Goal: Task Accomplishment & Management: Complete application form

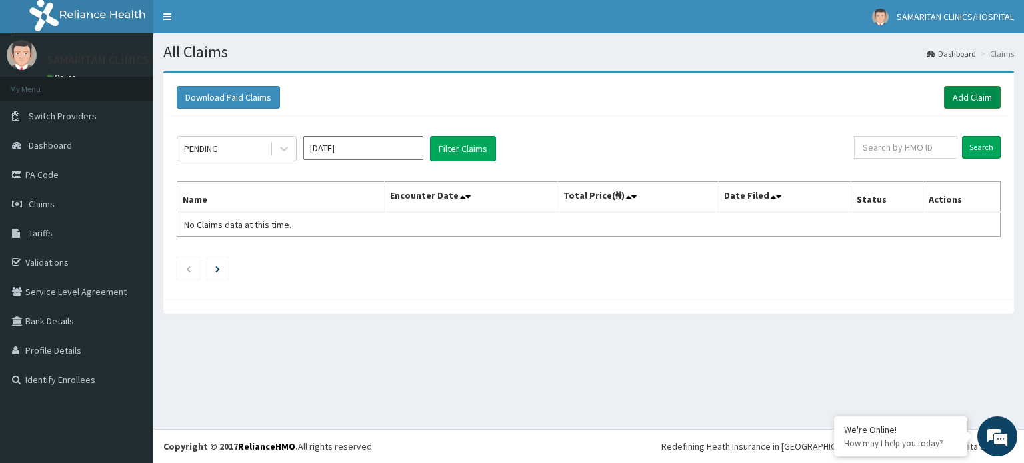
click at [977, 95] on link "Add Claim" at bounding box center [972, 97] width 57 height 23
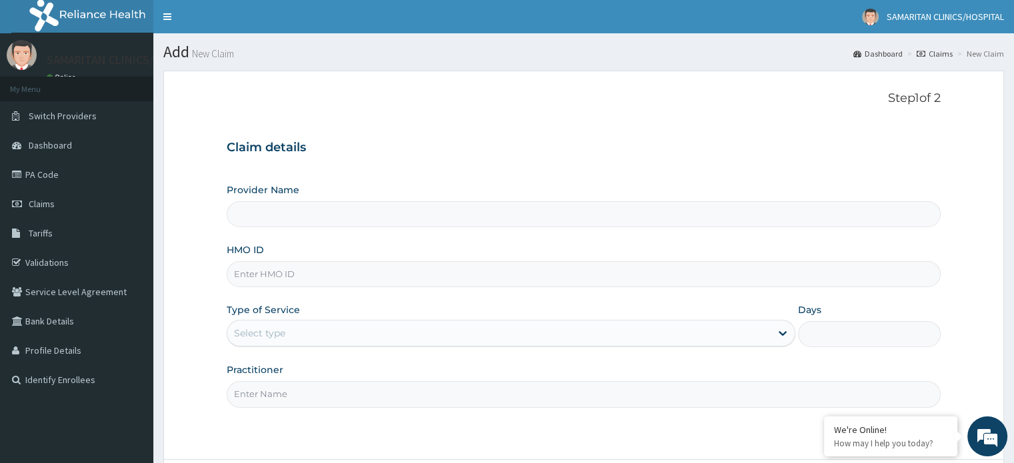
click at [773, 223] on input "Provider Name" at bounding box center [583, 214] width 713 height 26
type input "Samaritan Clinic/ Hospital"
click at [767, 215] on input "Samaritan Clinic/ Hospital" at bounding box center [583, 214] width 713 height 26
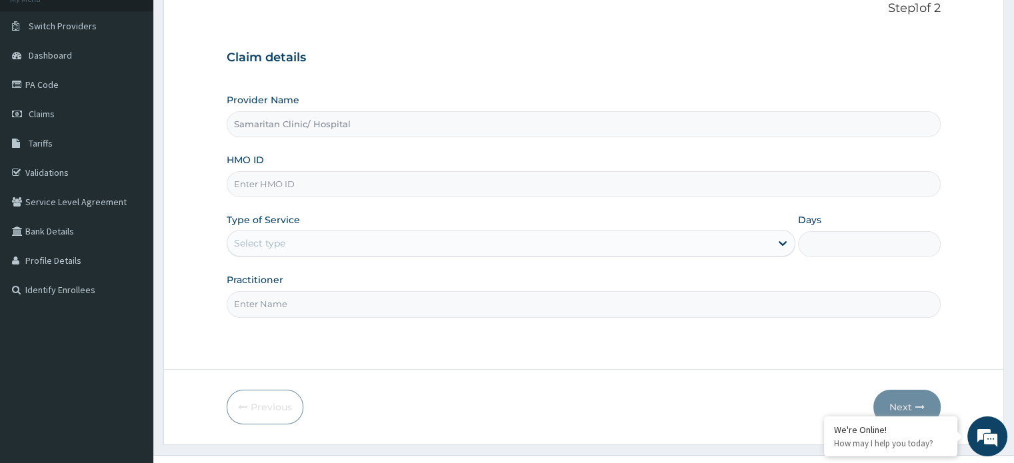
scroll to position [115, 0]
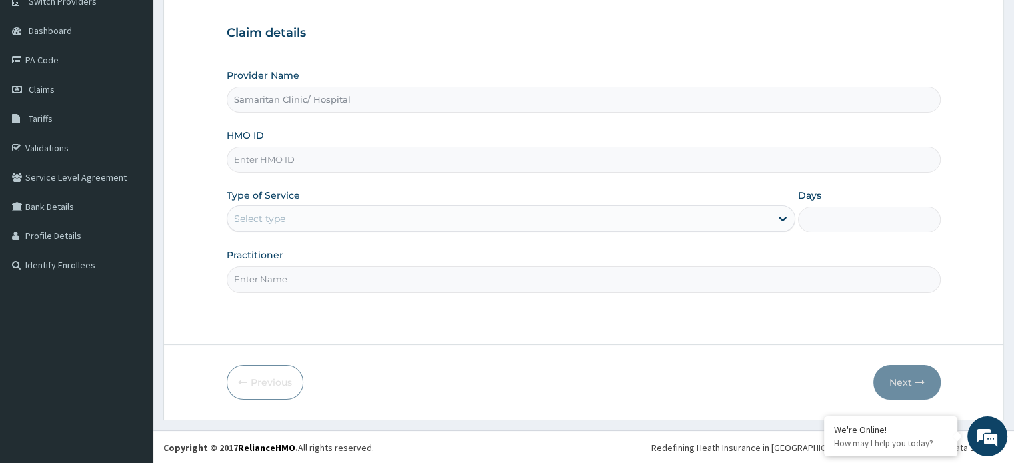
click at [751, 165] on input "HMO ID" at bounding box center [583, 160] width 713 height 26
type input "sfl/10099/a"
click at [734, 217] on div "Select type" at bounding box center [498, 218] width 543 height 21
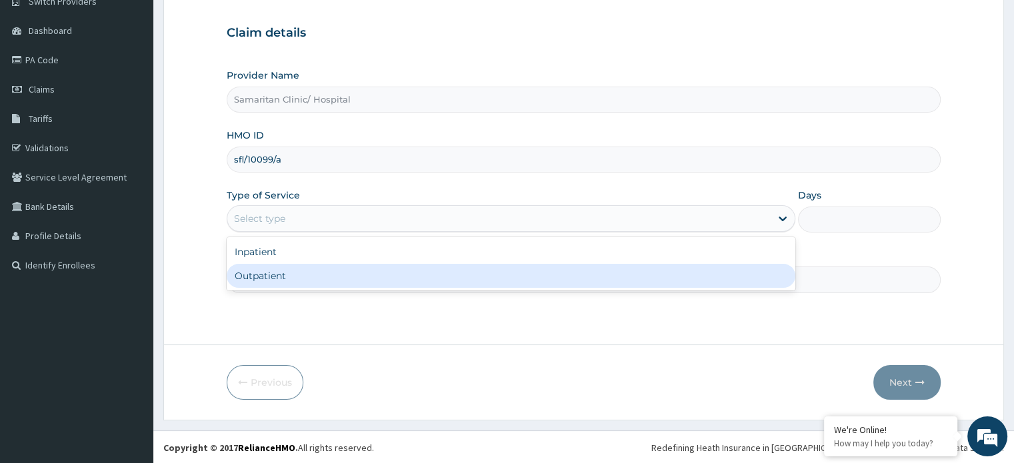
click at [699, 273] on div "Outpatient" at bounding box center [511, 276] width 569 height 24
type input "1"
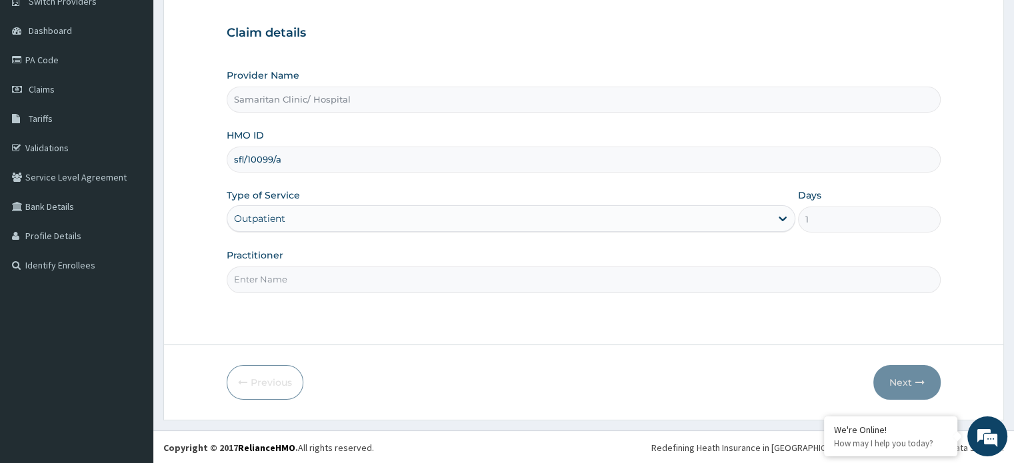
click at [712, 281] on input "Practitioner" at bounding box center [583, 280] width 713 height 26
type input "[PERSON_NAME]"
click at [911, 378] on button "Next" at bounding box center [906, 382] width 67 height 35
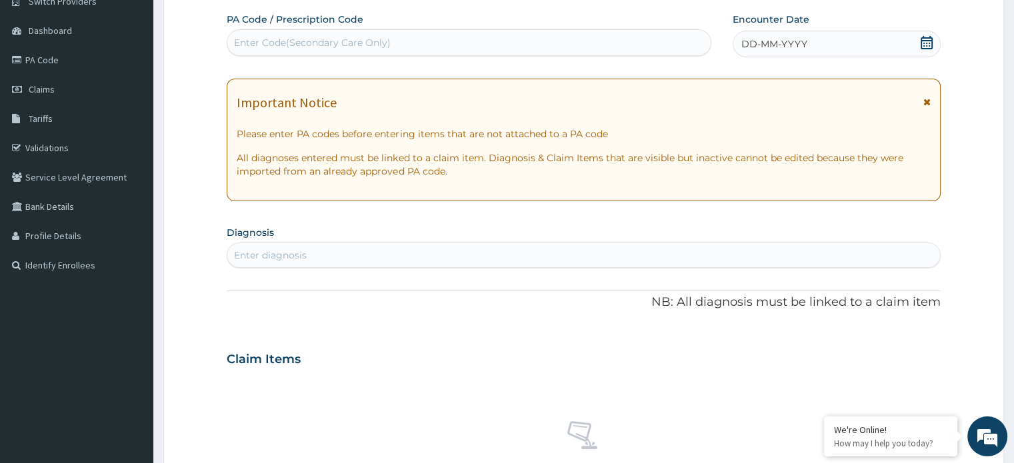
click at [492, 44] on div "Enter Code(Secondary Care Only)" at bounding box center [468, 42] width 483 height 21
paste input "PA/9588D2"
type input "PA/9588D2"
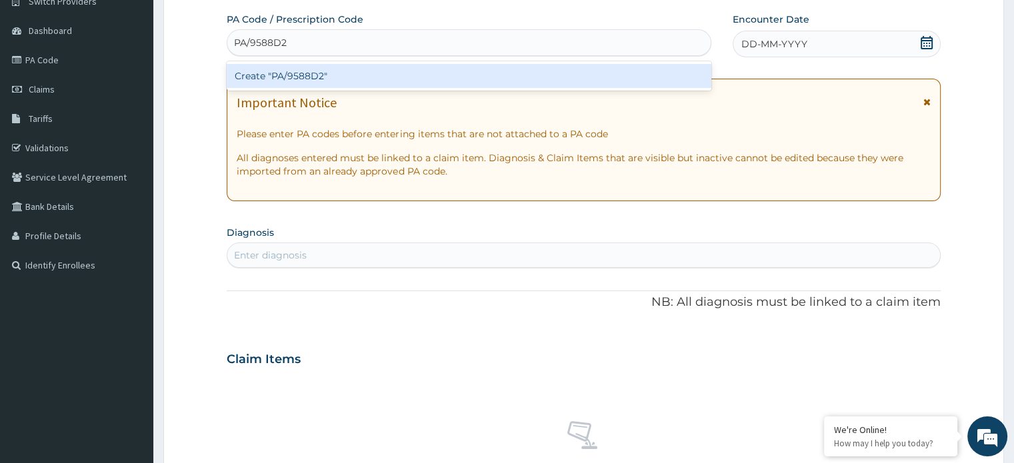
click at [311, 78] on div "Create "PA/9588D2"" at bounding box center [469, 76] width 485 height 24
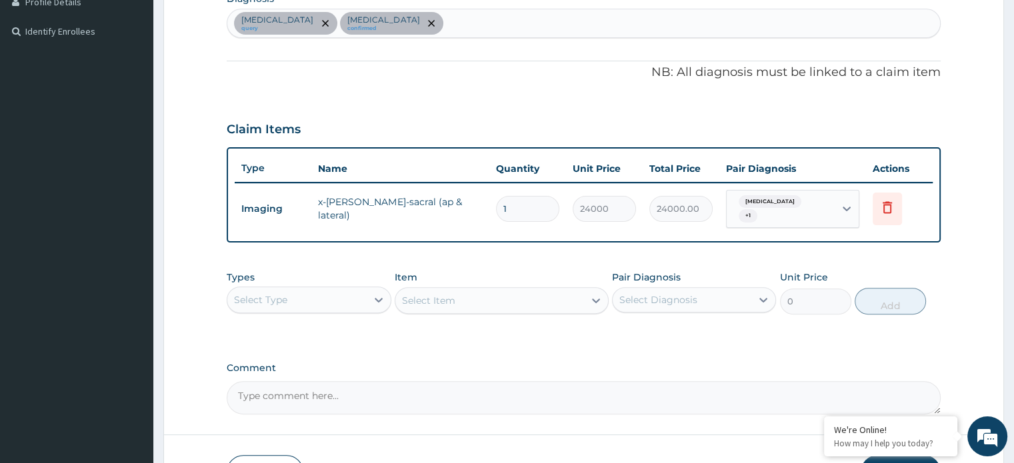
scroll to position [437, 0]
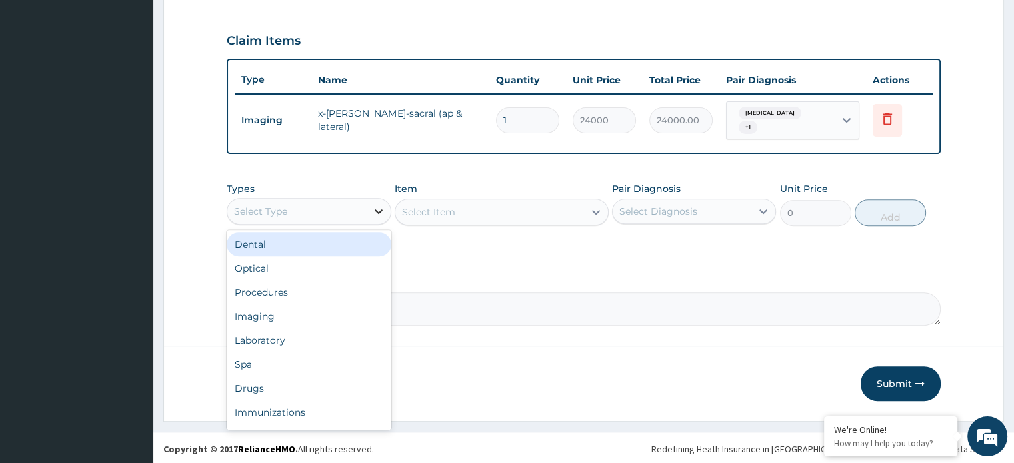
click at [371, 210] on div at bounding box center [379, 211] width 24 height 24
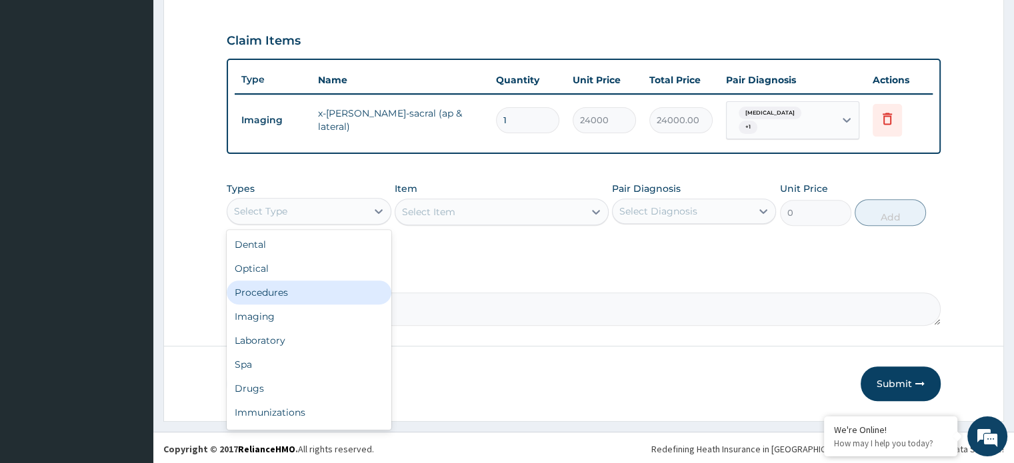
click at [352, 293] on div "Procedures" at bounding box center [309, 293] width 164 height 24
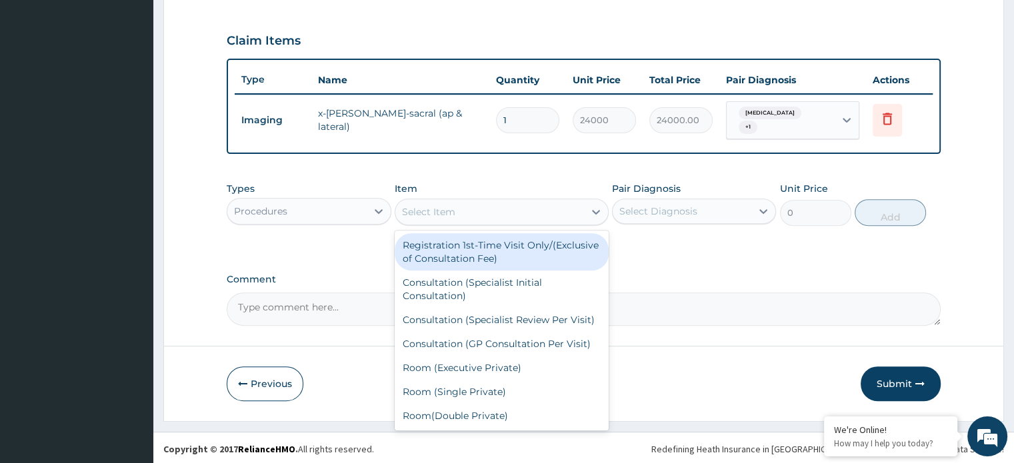
click at [451, 210] on div "Select Item" at bounding box center [428, 211] width 53 height 13
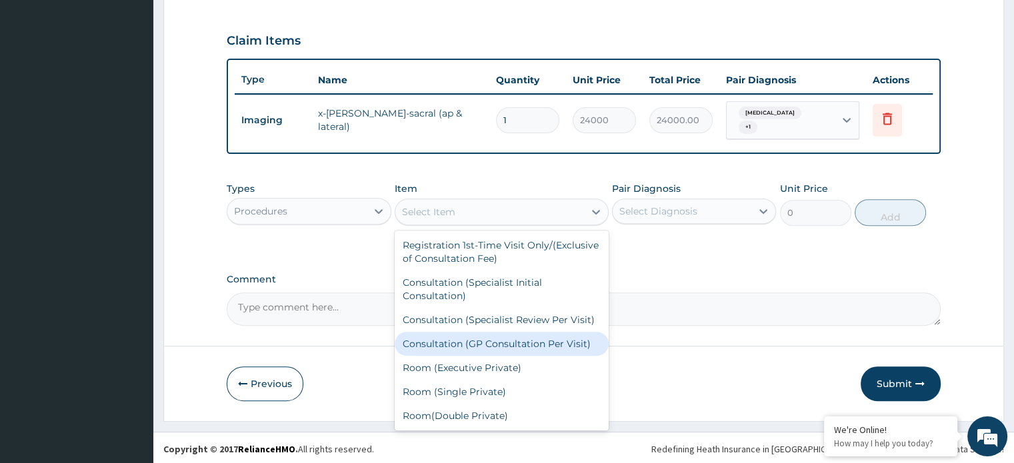
click at [497, 353] on div "Consultation (GP Consultation Per Visit)" at bounding box center [502, 344] width 214 height 24
type input "5000"
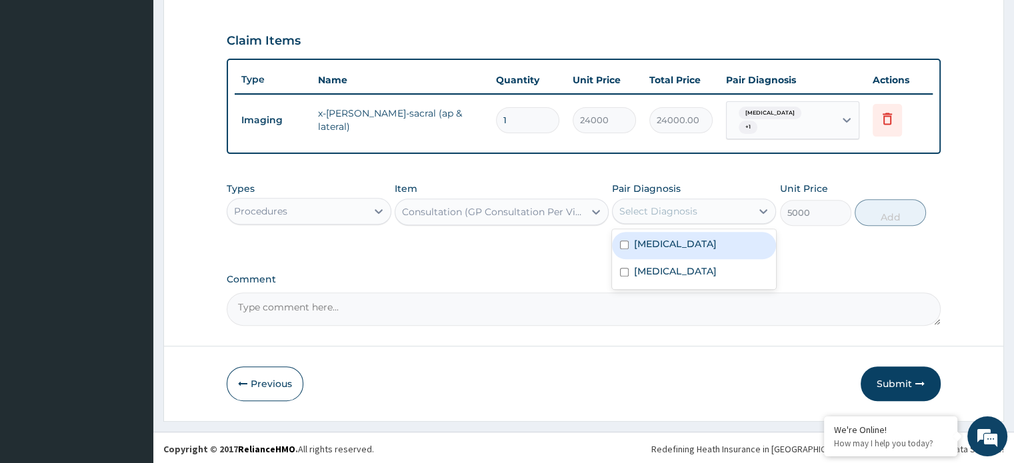
click at [694, 208] on div "Select Diagnosis" at bounding box center [658, 211] width 78 height 13
click at [624, 243] on input "checkbox" at bounding box center [624, 245] width 9 height 9
checkbox input "true"
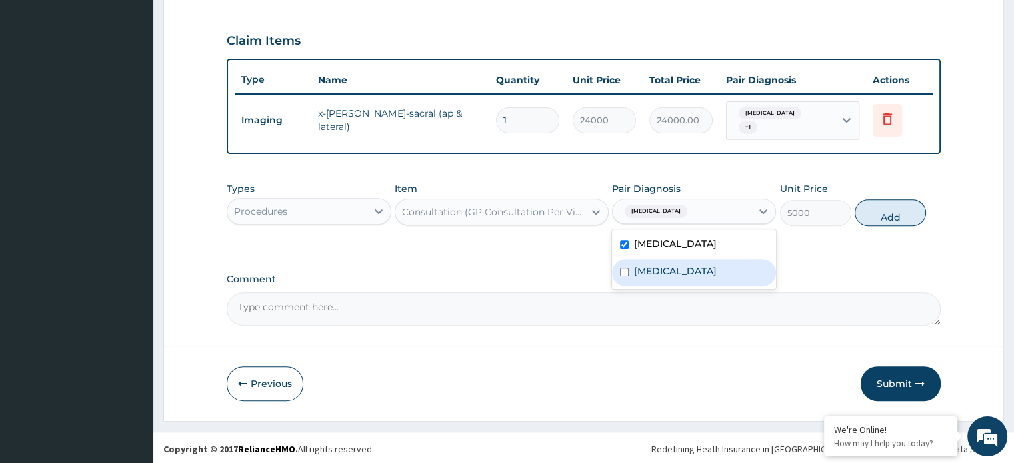
click at [624, 271] on input "checkbox" at bounding box center [624, 272] width 9 height 9
checkbox input "true"
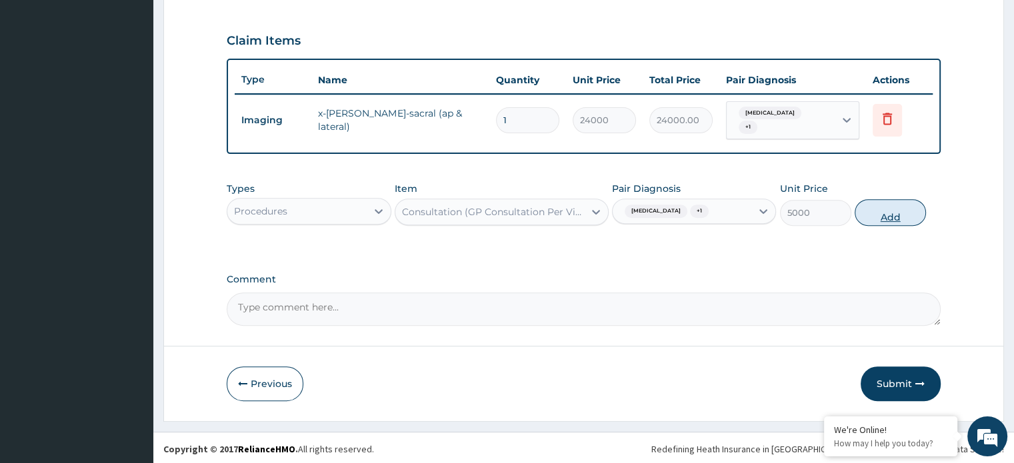
click at [879, 215] on button "Add" at bounding box center [890, 212] width 71 height 27
type input "0"
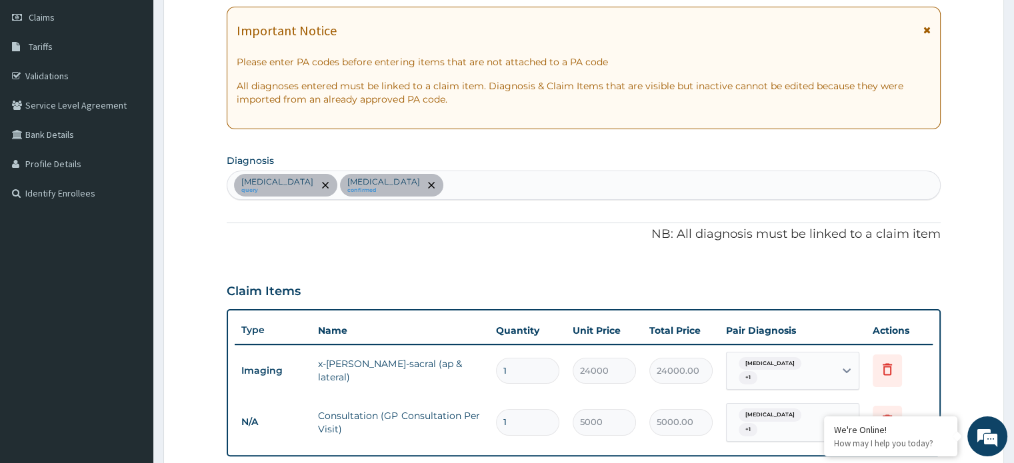
scroll to position [181, 0]
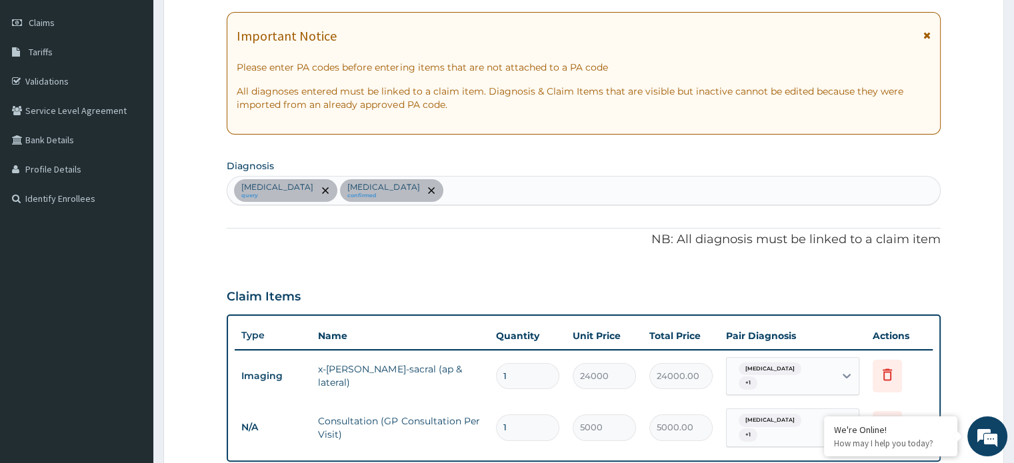
click at [481, 193] on div "Lumbar spondylosis query Low back pain confirmed" at bounding box center [583, 191] width 712 height 28
type input "muscle s"
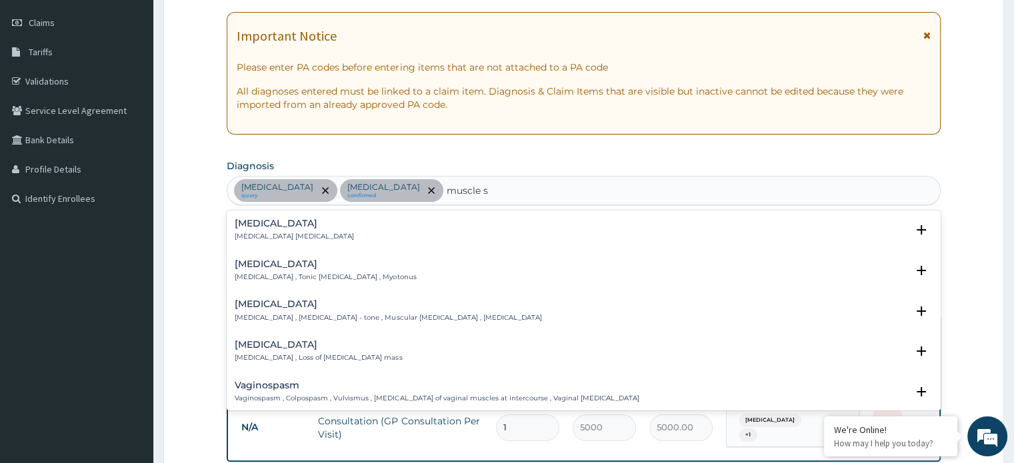
click at [267, 239] on p "Spasm , Muscle spasm" at bounding box center [294, 236] width 119 height 9
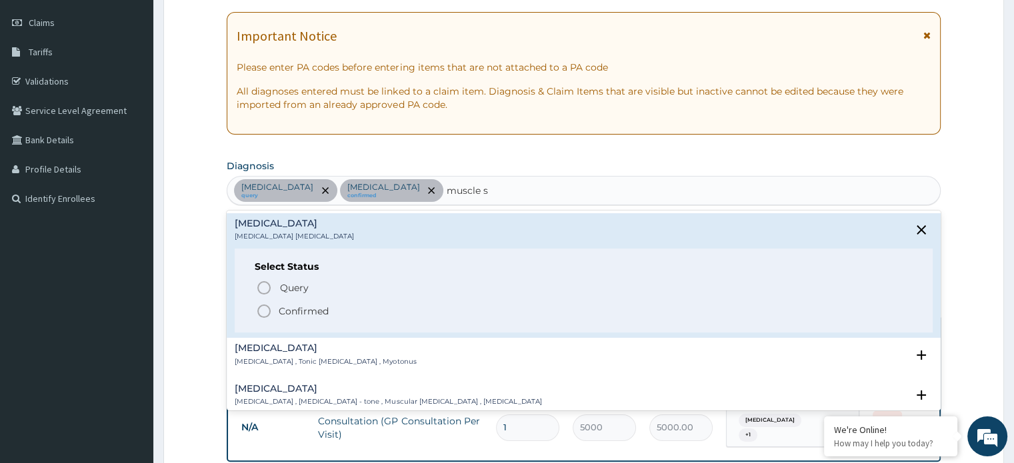
click at [265, 311] on icon "status option filled" at bounding box center [264, 311] width 16 height 16
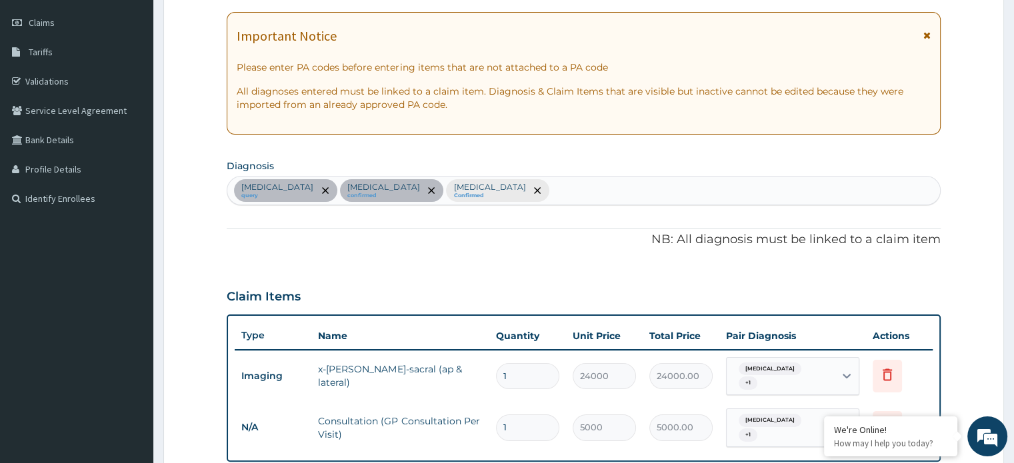
click at [524, 191] on div "Lumbar spondylosis query Low back pain confirmed Spasm Confirmed" at bounding box center [583, 191] width 712 height 28
type input "snee"
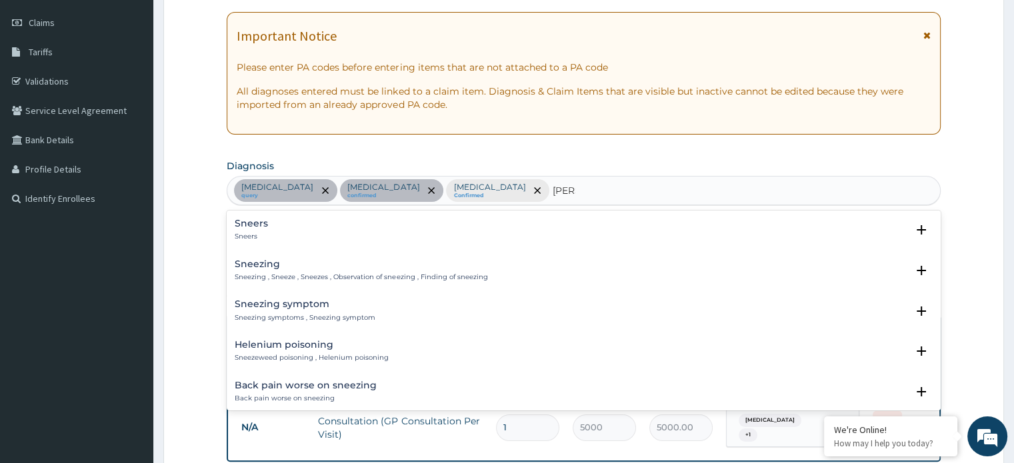
click at [415, 275] on p "Sneezing , Sneeze , Sneezes , Observation of sneezing , Finding of sneezing" at bounding box center [361, 277] width 253 height 9
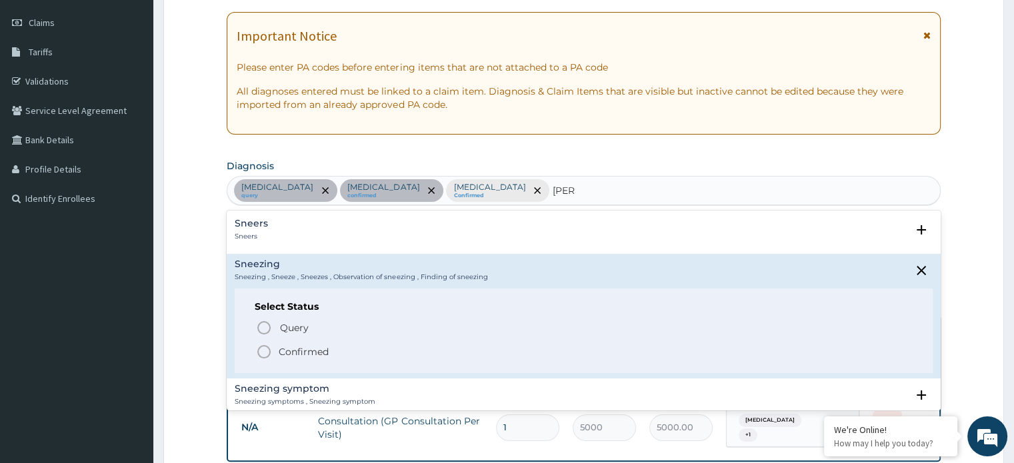
click at [263, 351] on icon "status option filled" at bounding box center [264, 352] width 16 height 16
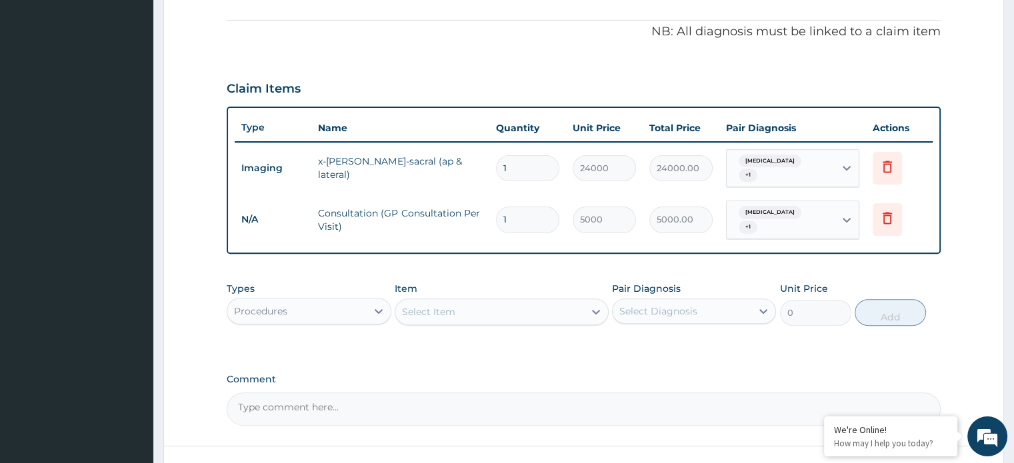
scroll to position [395, 0]
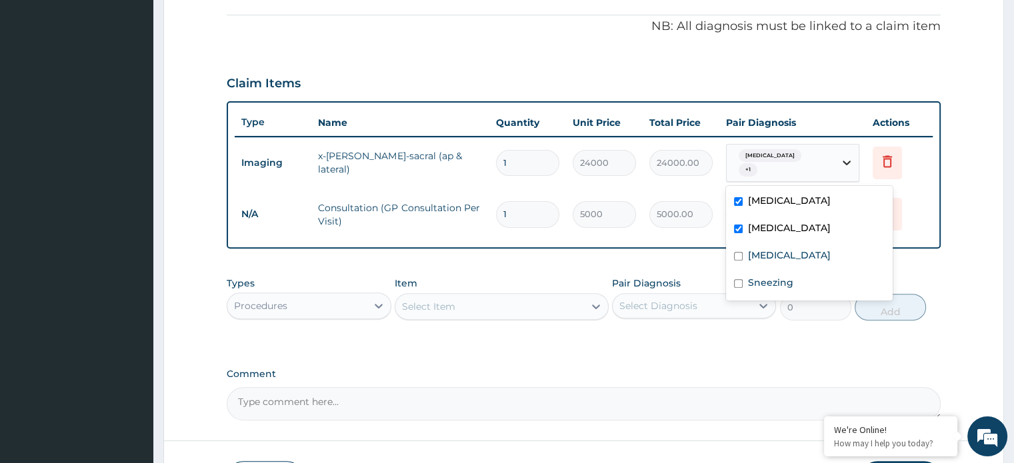
click at [851, 162] on icon at bounding box center [846, 162] width 13 height 13
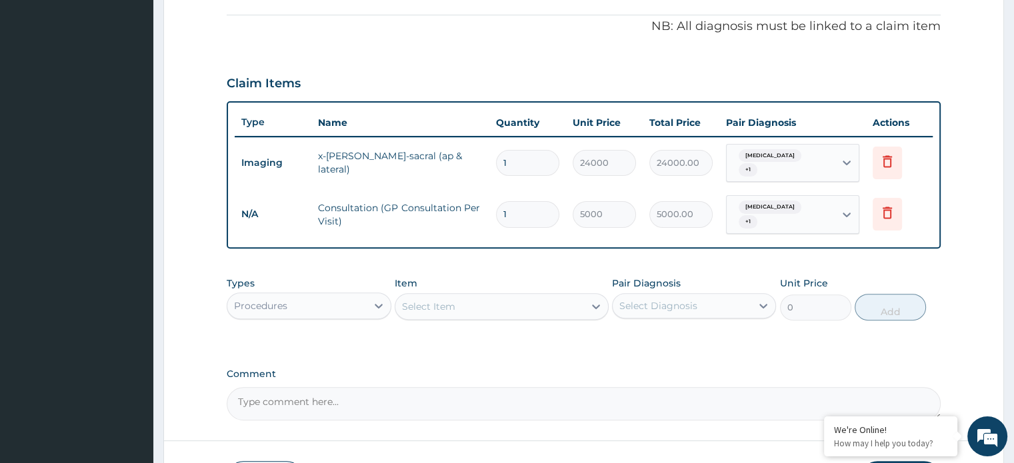
click at [609, 271] on div "Types Procedures Item Select Item Pair Diagnosis Select Diagnosis Unit Price 0 …" at bounding box center [583, 298] width 713 height 57
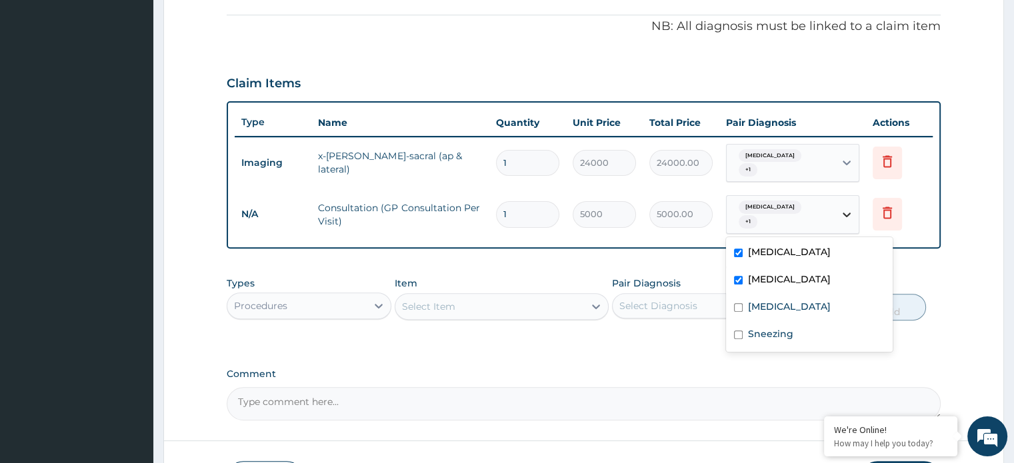
click at [845, 215] on icon at bounding box center [846, 214] width 13 height 13
click at [736, 306] on input "checkbox" at bounding box center [738, 307] width 9 height 9
checkbox input "true"
click at [736, 339] on input "checkbox" at bounding box center [738, 335] width 9 height 9
checkbox input "true"
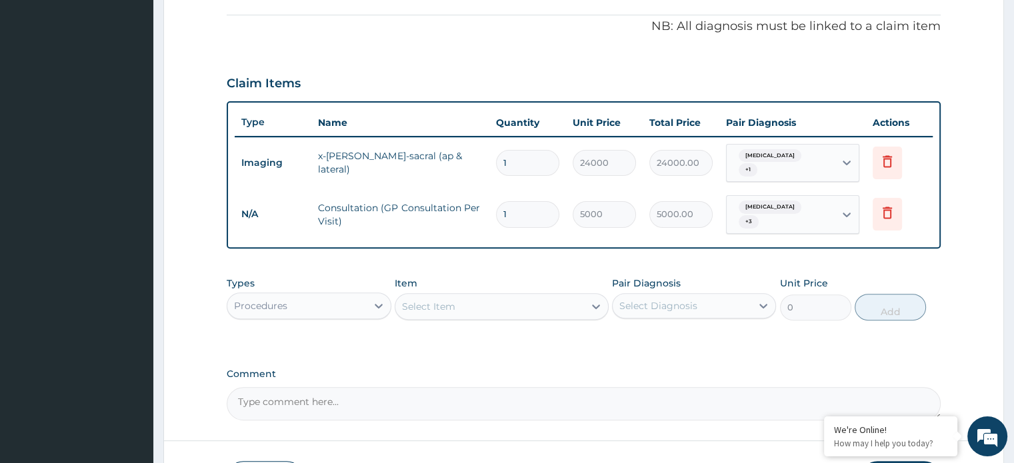
click at [499, 369] on label "Comment" at bounding box center [583, 374] width 713 height 11
click at [499, 387] on textarea "Comment" at bounding box center [583, 403] width 713 height 33
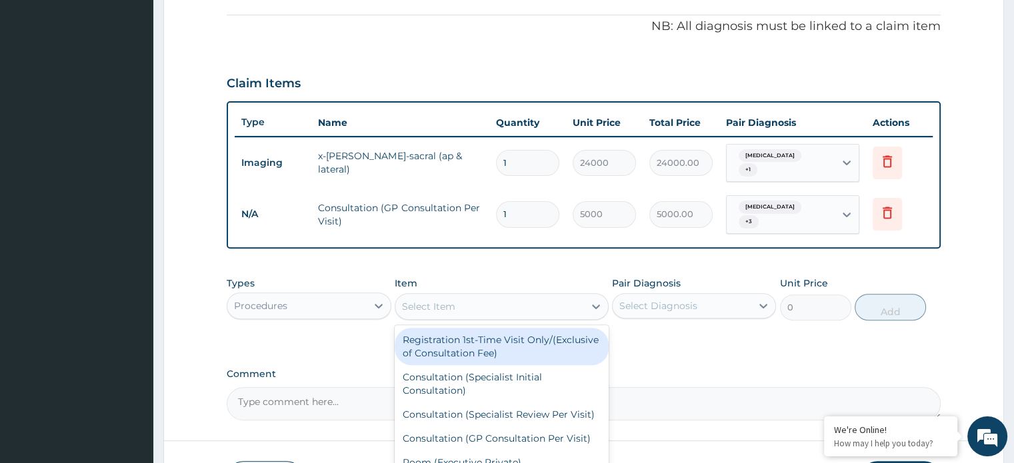
click at [479, 311] on div "Select Item" at bounding box center [489, 306] width 189 height 21
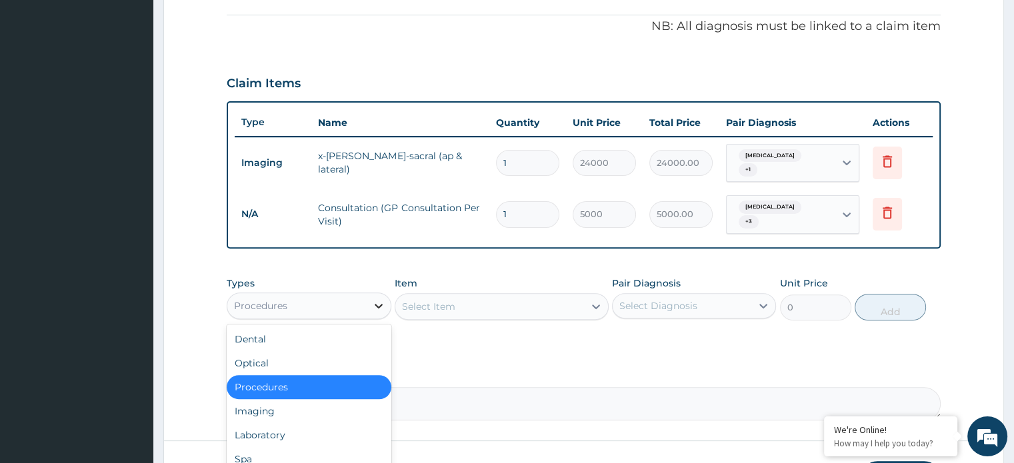
click at [372, 303] on icon at bounding box center [378, 305] width 13 height 13
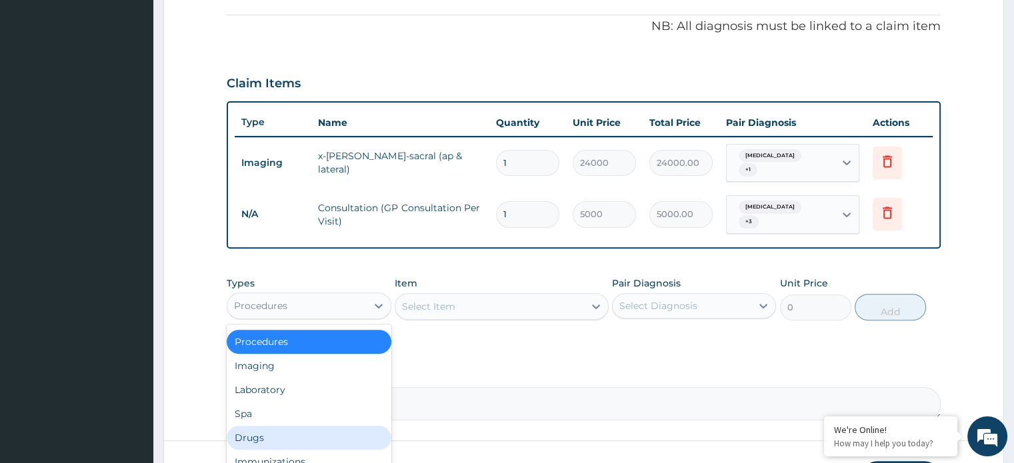
click at [301, 439] on div "Drugs" at bounding box center [309, 438] width 164 height 24
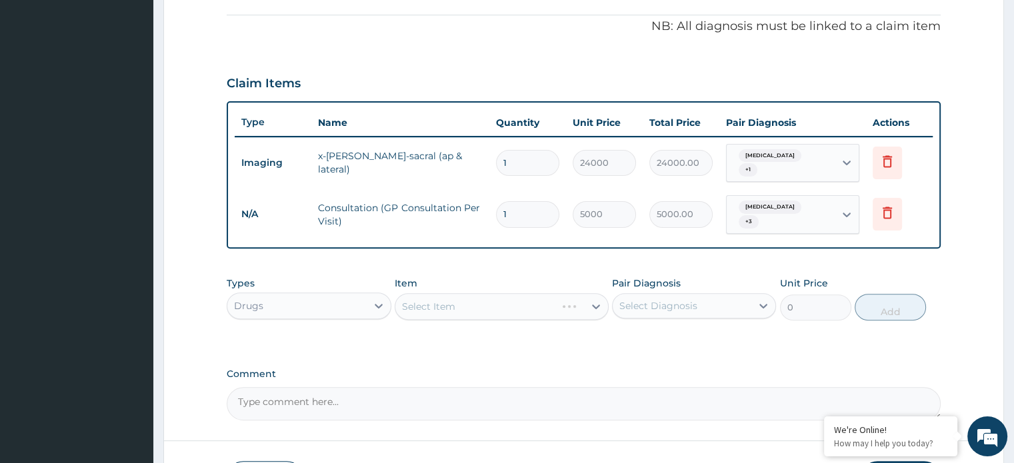
click at [448, 301] on div "Select Item" at bounding box center [502, 306] width 214 height 27
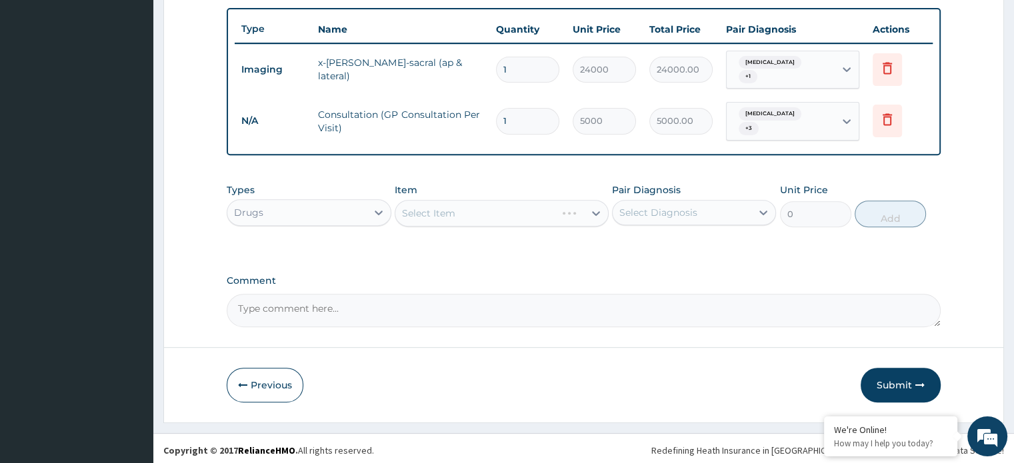
scroll to position [488, 0]
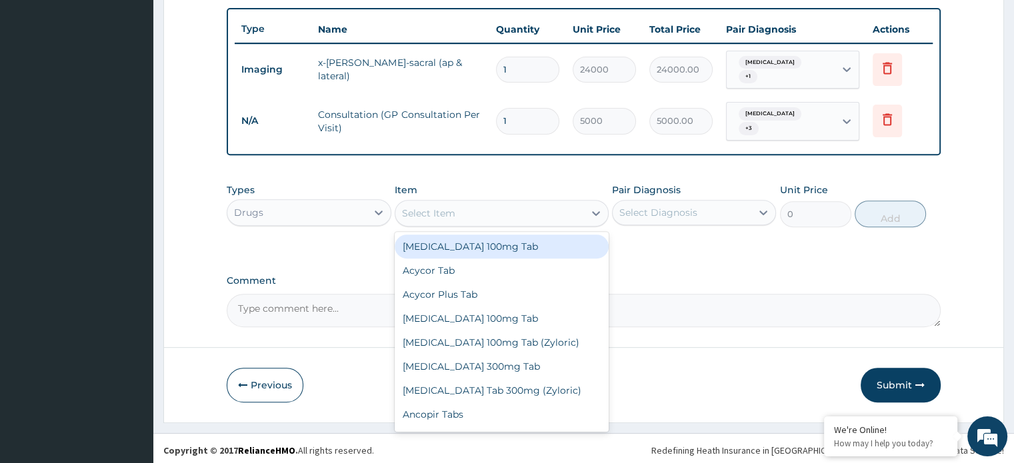
click at [597, 213] on icon at bounding box center [595, 213] width 13 height 13
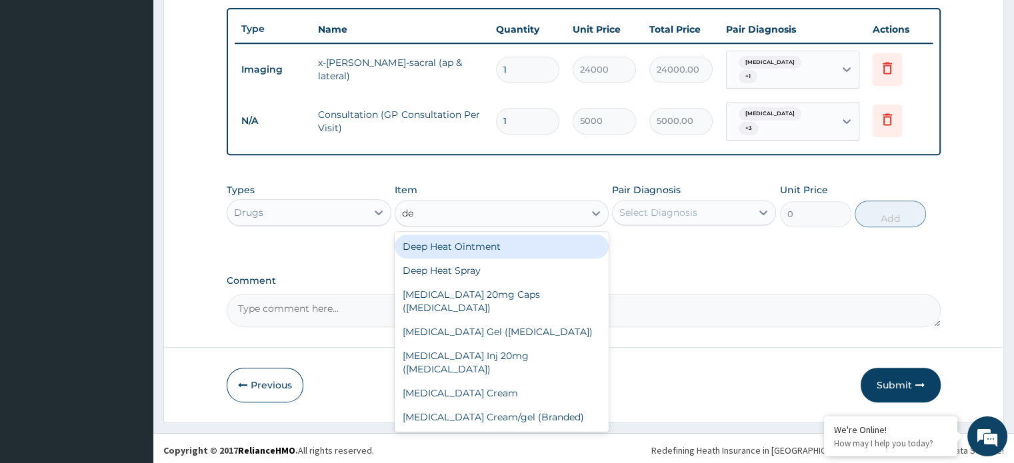
type input "dee"
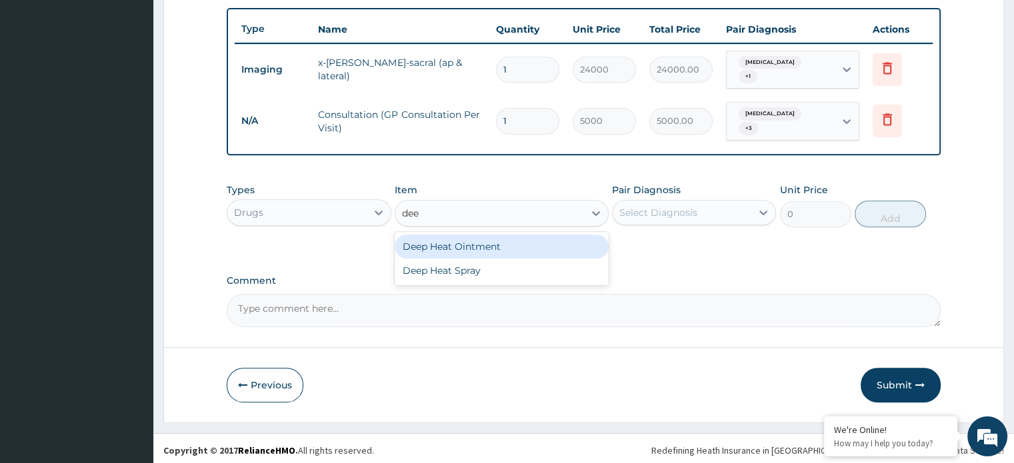
click at [557, 243] on div "Deep Heat Ointment" at bounding box center [502, 247] width 214 height 24
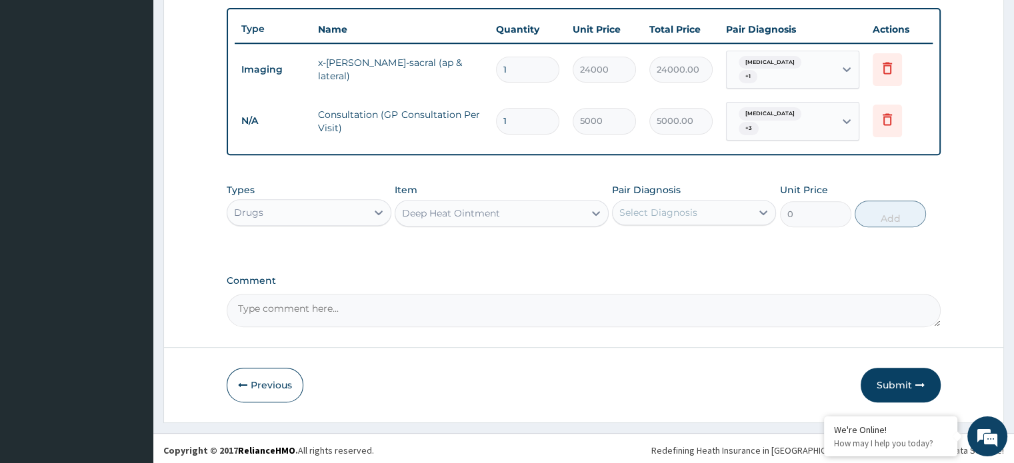
type input "4000"
click at [655, 207] on div "Select Diagnosis" at bounding box center [658, 212] width 78 height 13
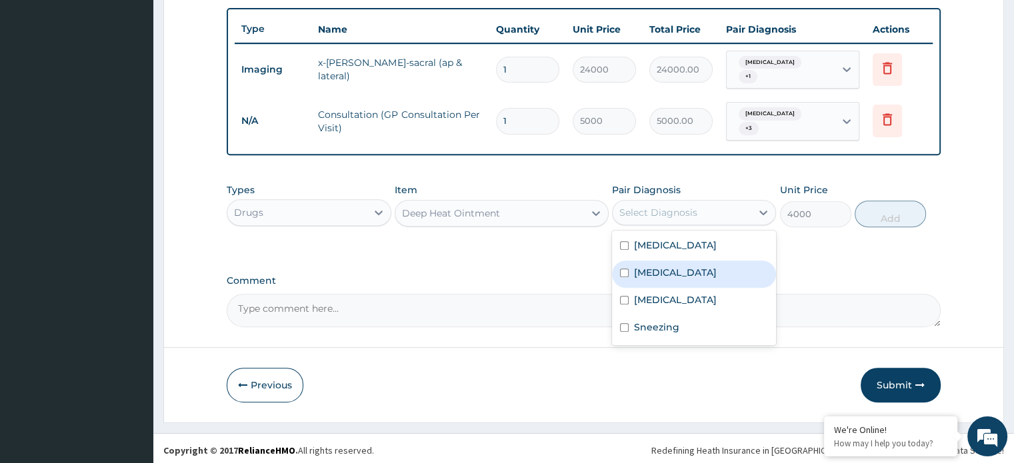
click at [661, 273] on label "Low back pain" at bounding box center [675, 272] width 83 height 13
checkbox input "true"
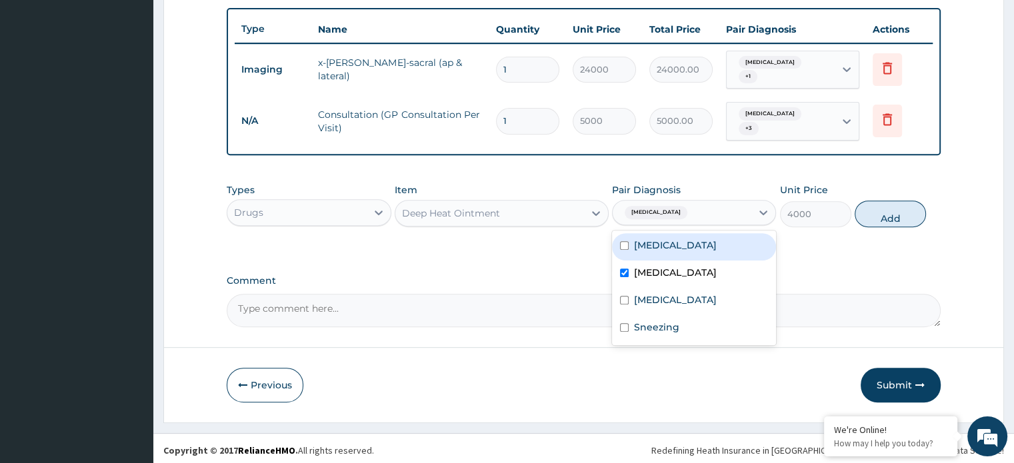
click at [630, 253] on div "Lumbar spondylosis" at bounding box center [694, 246] width 164 height 27
checkbox input "true"
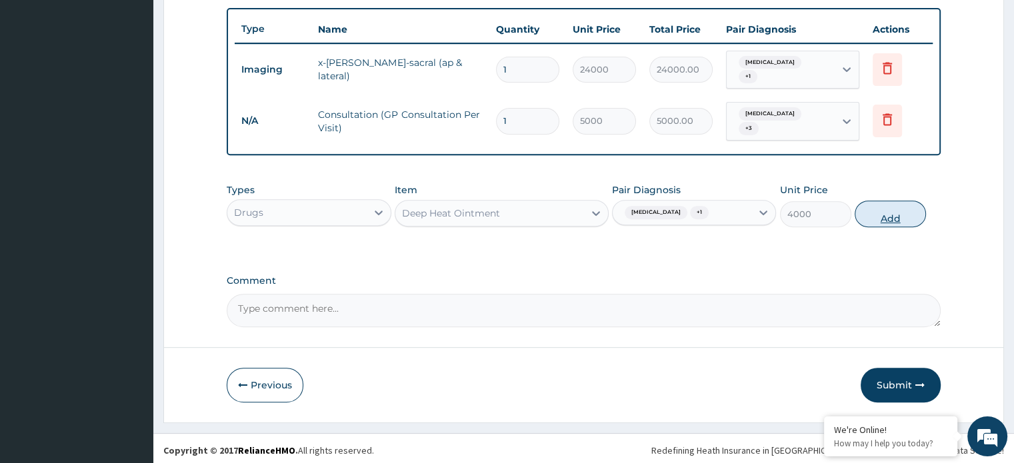
click at [876, 210] on button "Add" at bounding box center [890, 214] width 71 height 27
type input "0"
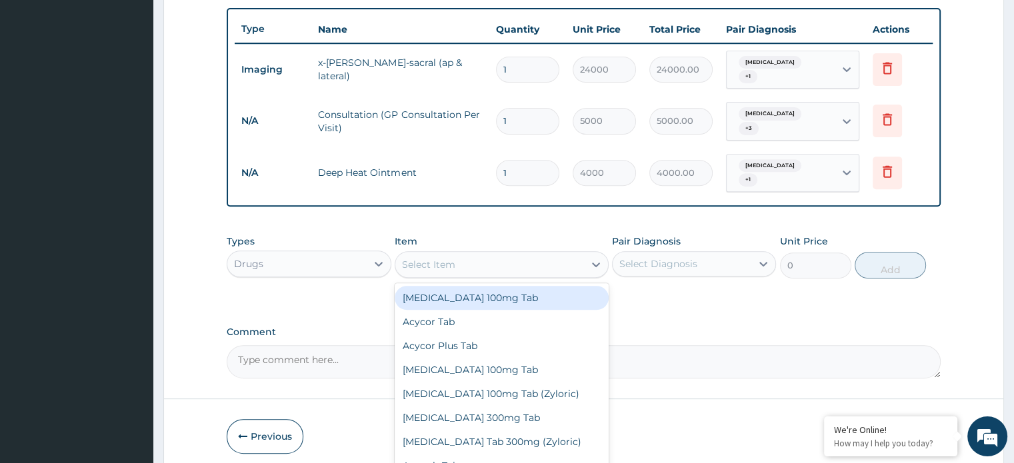
click at [525, 257] on div "Select Item" at bounding box center [489, 264] width 189 height 21
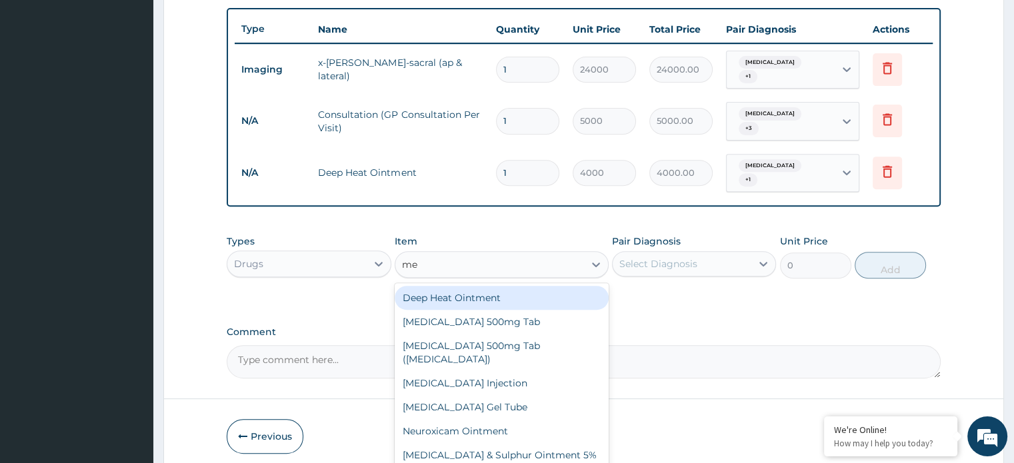
type input "met"
click at [493, 290] on div "Methocarbamol 500mg Tab" at bounding box center [502, 298] width 214 height 24
type input "500"
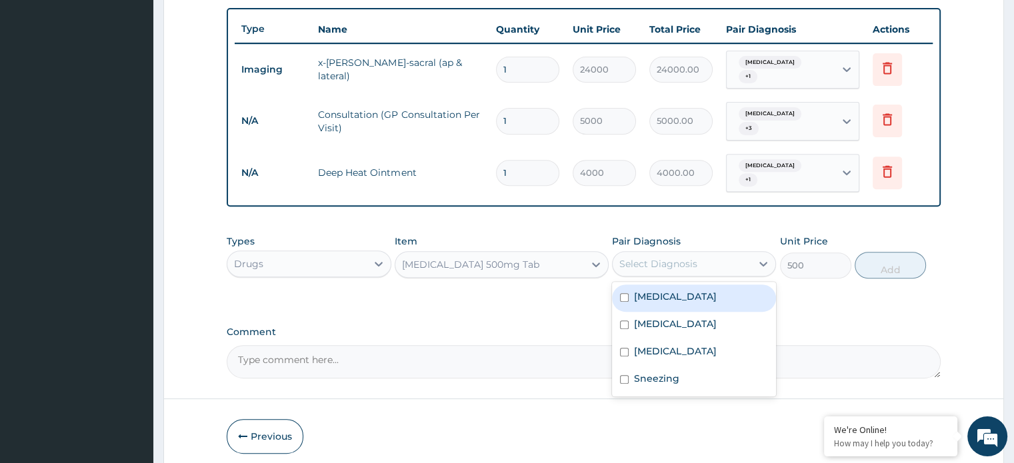
click at [658, 257] on div "Select Diagnosis" at bounding box center [658, 263] width 78 height 13
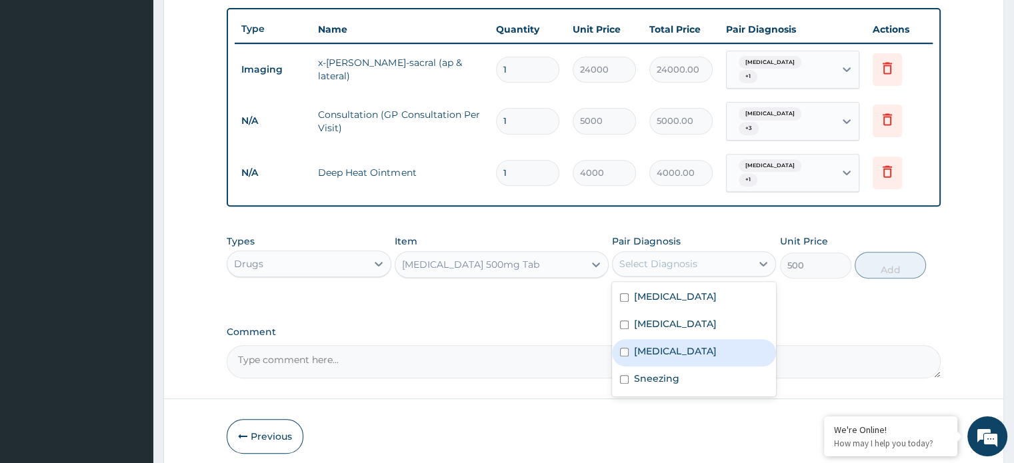
click at [646, 351] on div "Spasm" at bounding box center [694, 352] width 164 height 27
checkbox input "true"
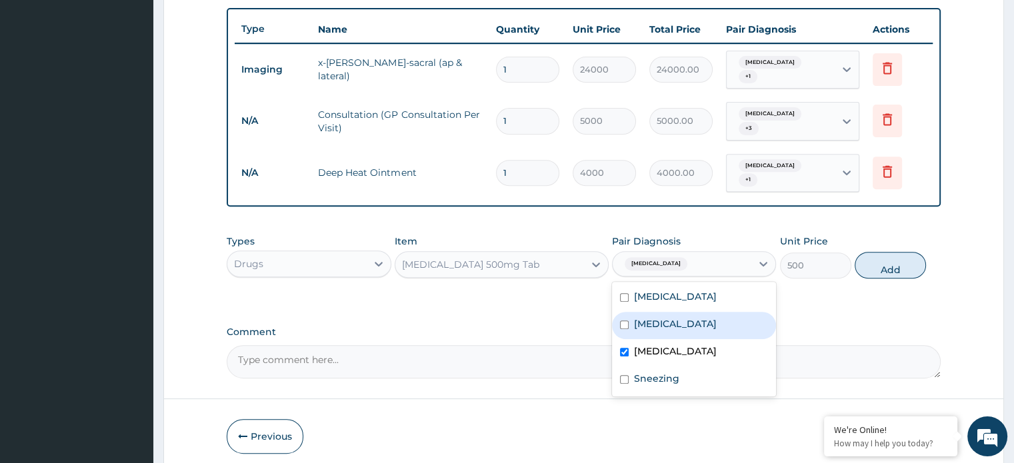
click at [629, 312] on div "Low back pain" at bounding box center [694, 325] width 164 height 27
checkbox input "true"
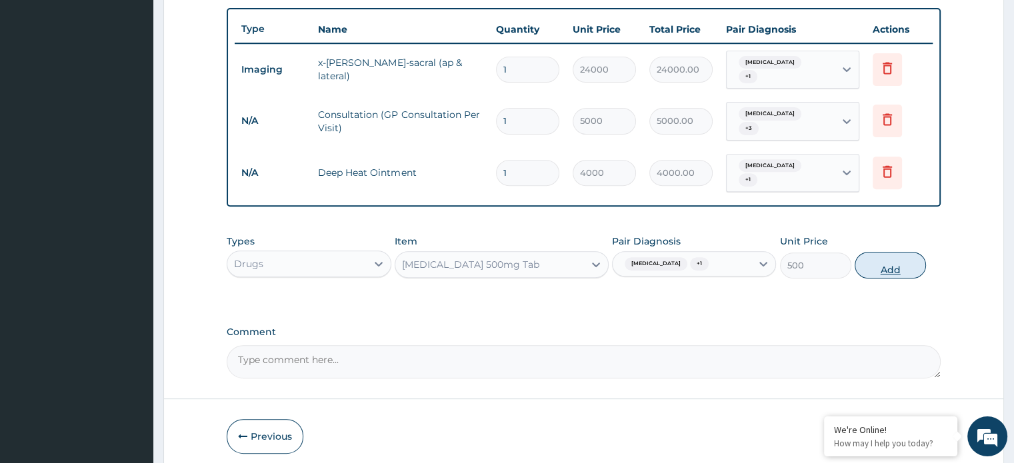
click at [884, 259] on button "Add" at bounding box center [890, 265] width 71 height 27
type input "0"
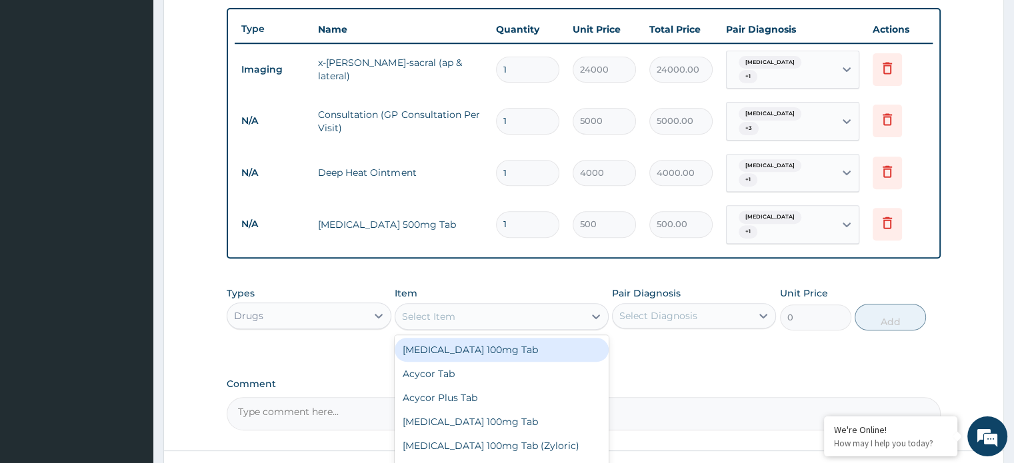
click at [453, 309] on div "Select Item" at bounding box center [489, 316] width 189 height 21
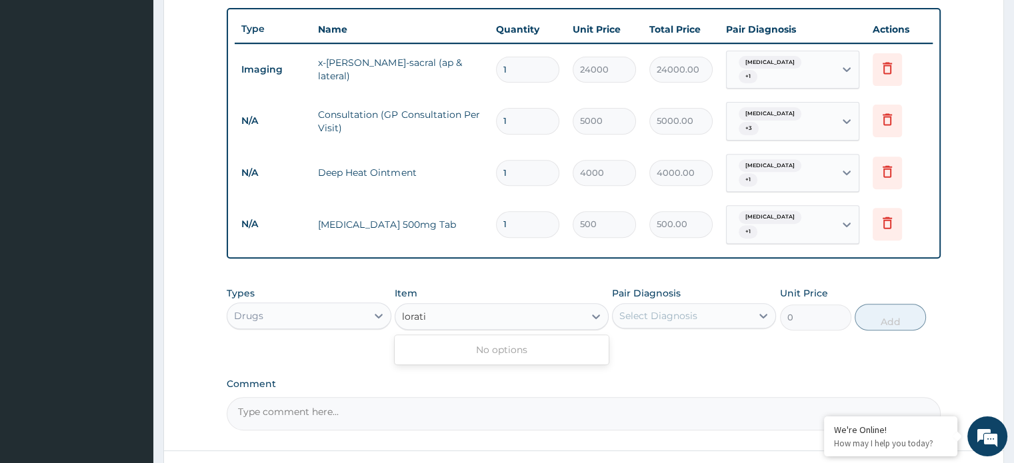
type input "lorat"
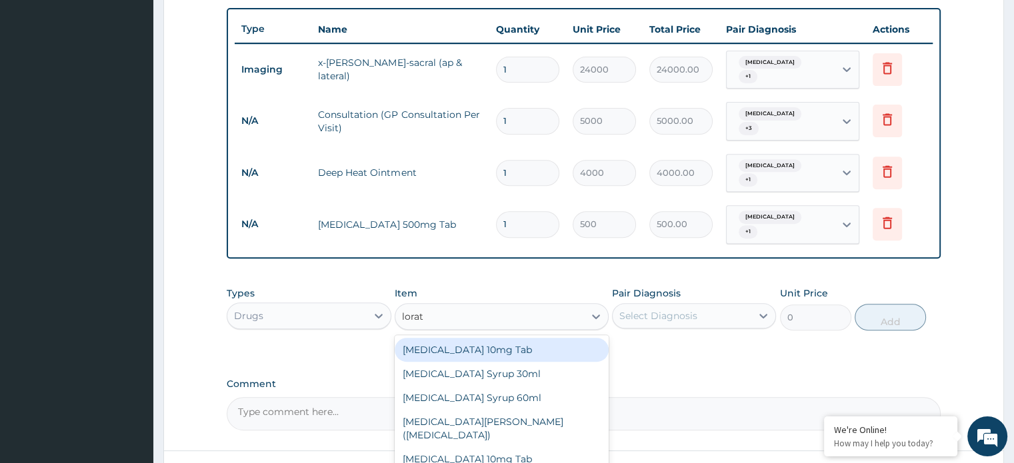
click at [451, 342] on div "Loratadine 10mg Tab" at bounding box center [502, 350] width 214 height 24
type input "400"
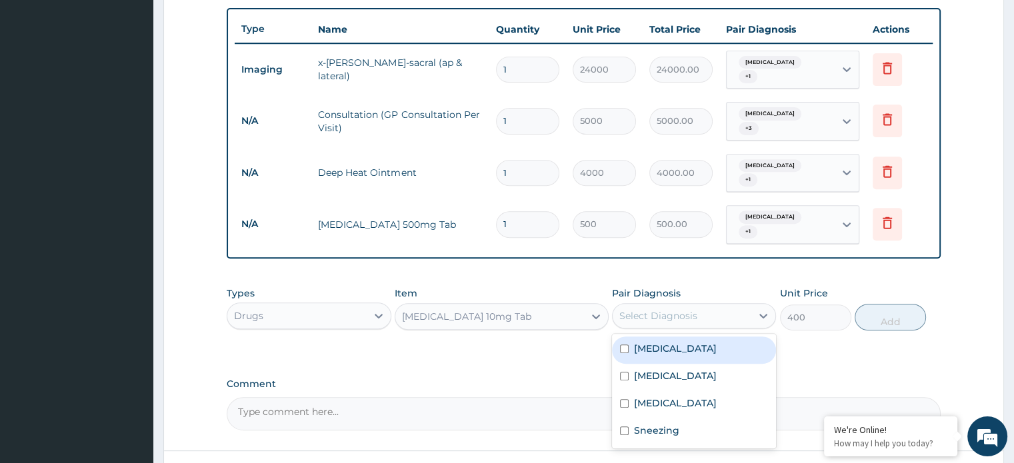
click at [709, 305] on div "Select Diagnosis" at bounding box center [682, 315] width 139 height 21
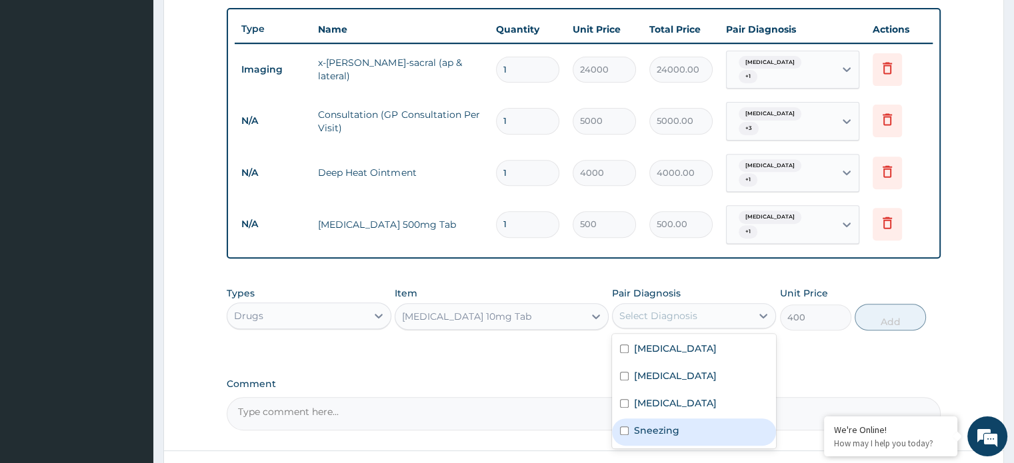
click at [645, 424] on label "Sneezing" at bounding box center [656, 430] width 45 height 13
checkbox input "true"
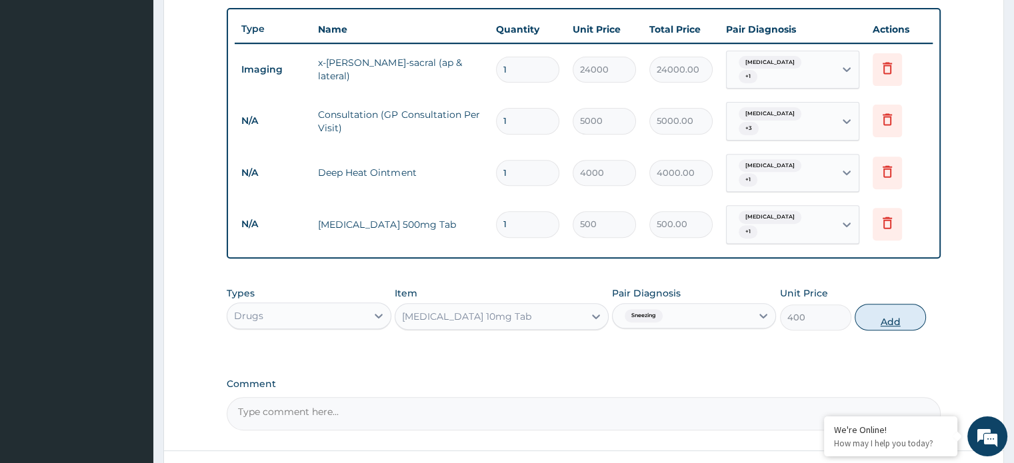
click at [883, 306] on button "Add" at bounding box center [890, 317] width 71 height 27
type input "0"
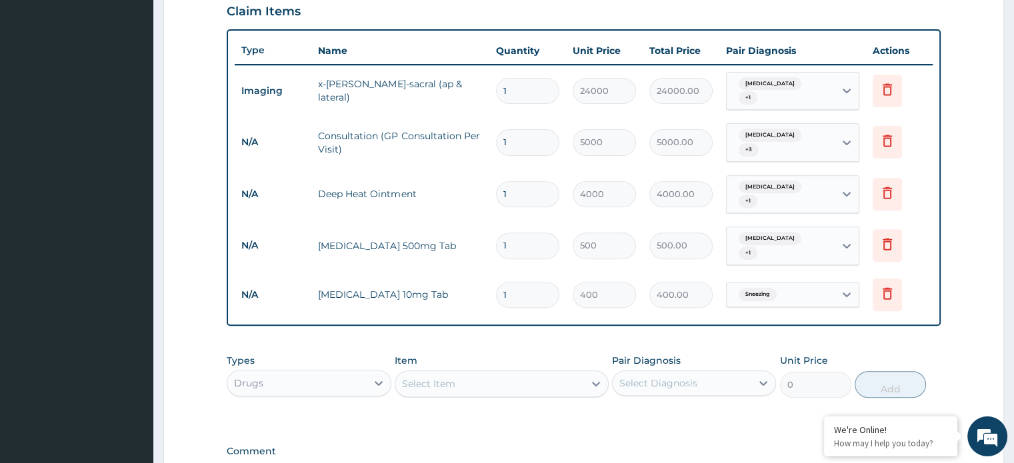
scroll to position [466, 0]
type input "0.00"
type input "5"
type input "2000.00"
type input "5"
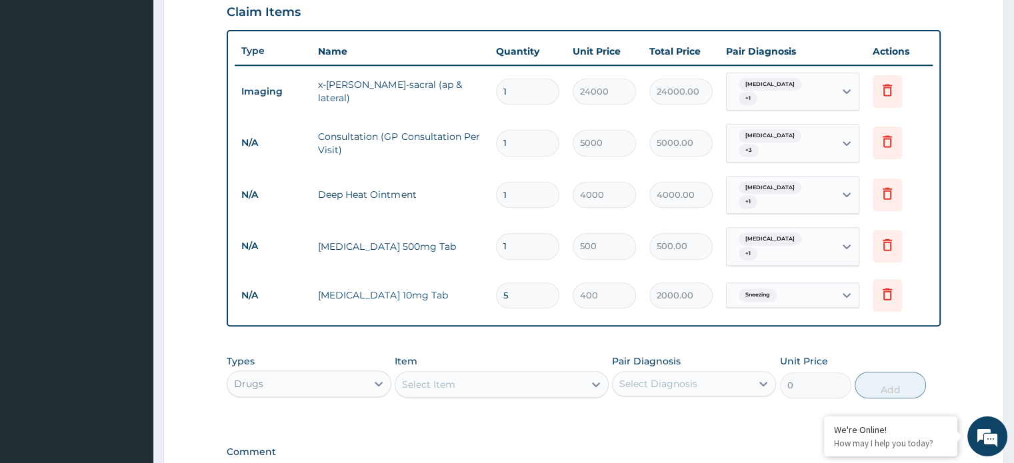
click at [527, 236] on input "1" at bounding box center [527, 246] width 63 height 26
type input "15"
type input "7500.00"
type input "15"
click at [517, 197] on input "1" at bounding box center [527, 195] width 63 height 26
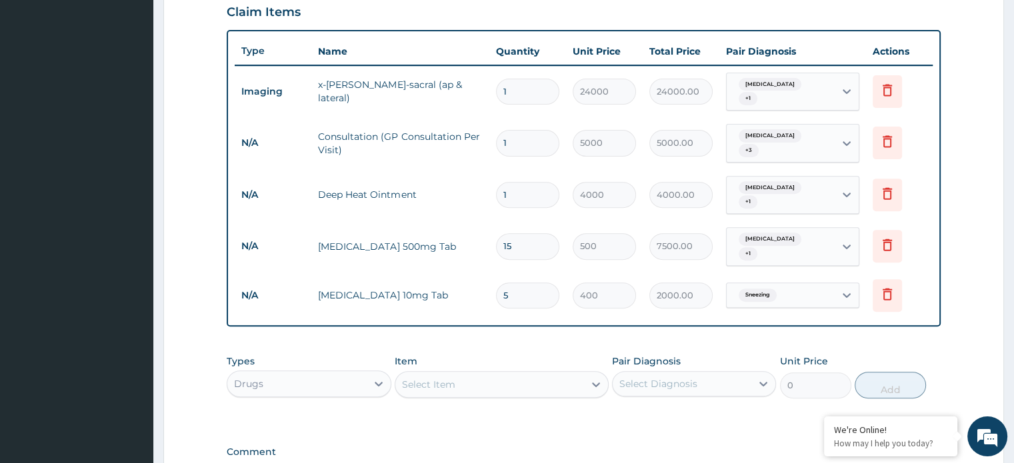
click at [513, 143] on input "1" at bounding box center [527, 143] width 63 height 26
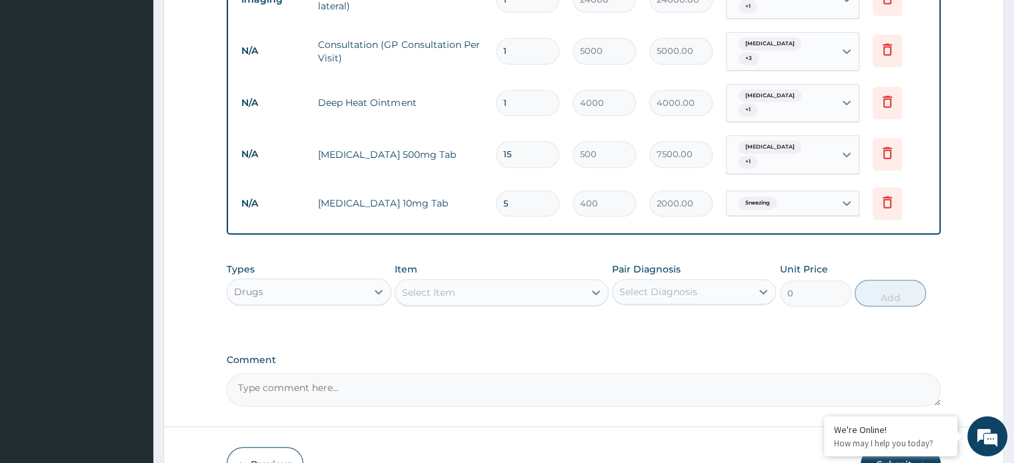
scroll to position [627, 0]
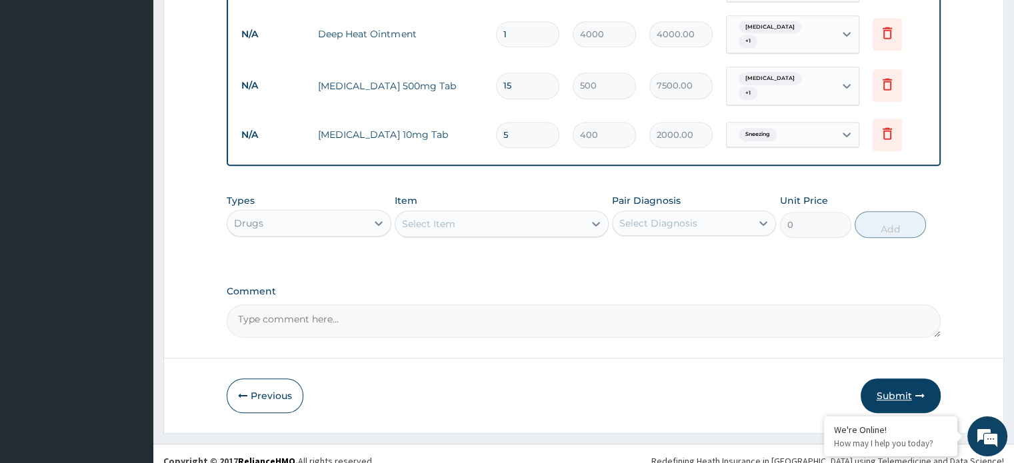
click at [893, 379] on button "Submit" at bounding box center [901, 396] width 80 height 35
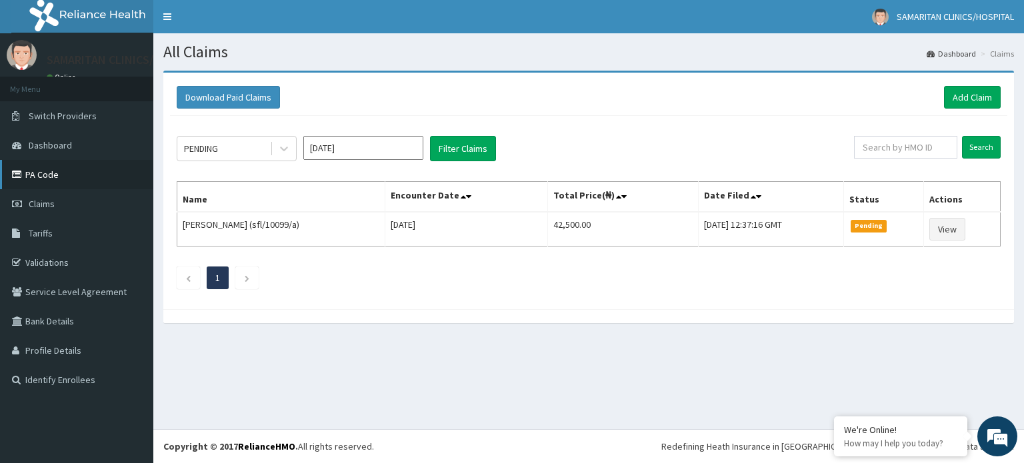
click at [44, 175] on link "PA Code" at bounding box center [76, 174] width 153 height 29
click at [949, 98] on link "Add Claim" at bounding box center [972, 97] width 57 height 23
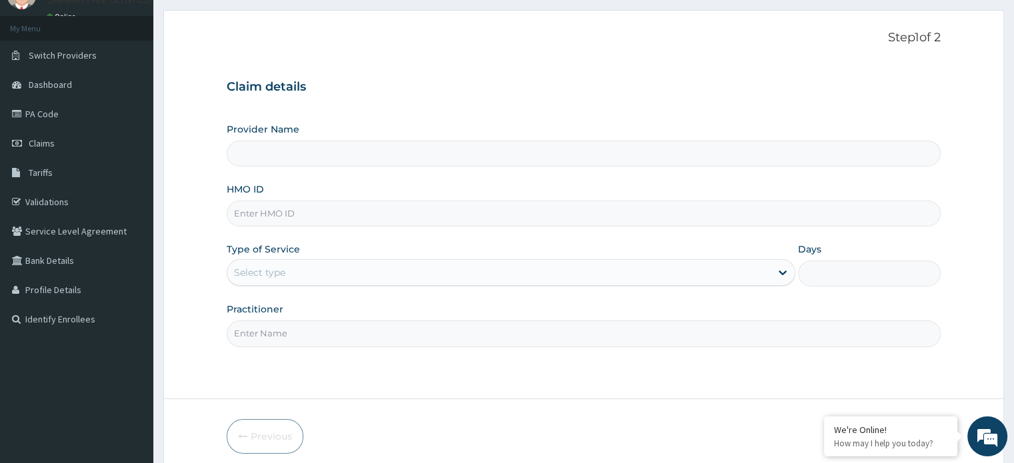
scroll to position [65, 0]
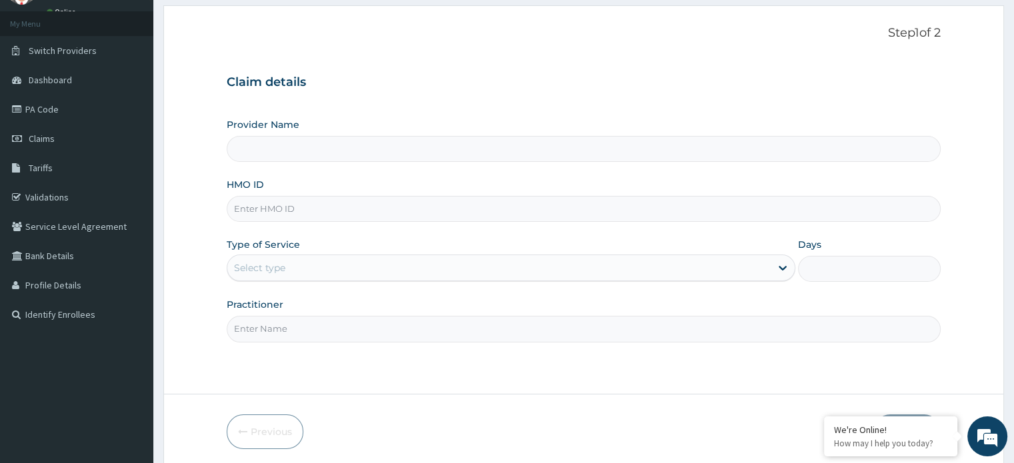
type input "Samaritan Clinic/ Hospital"
click at [327, 213] on input "HMO ID" at bounding box center [583, 209] width 713 height 26
type input "orv/10026/e"
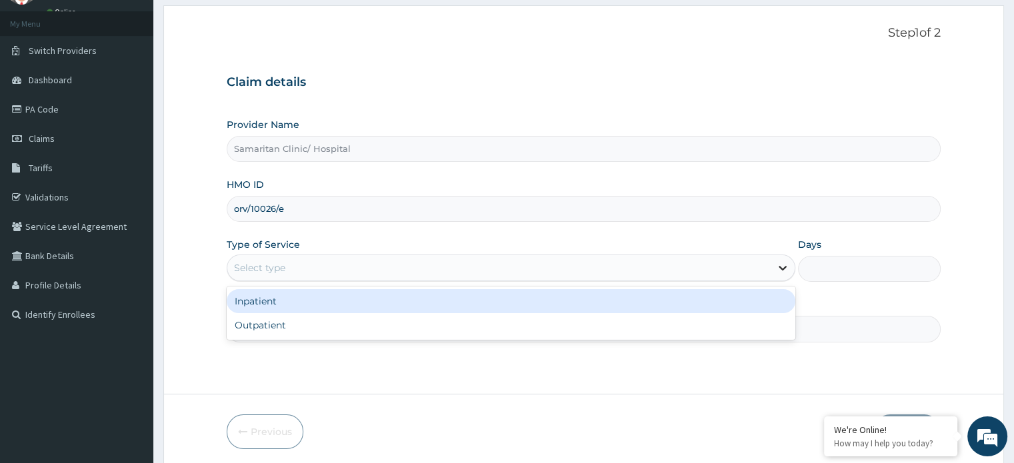
click at [778, 275] on div at bounding box center [783, 268] width 24 height 24
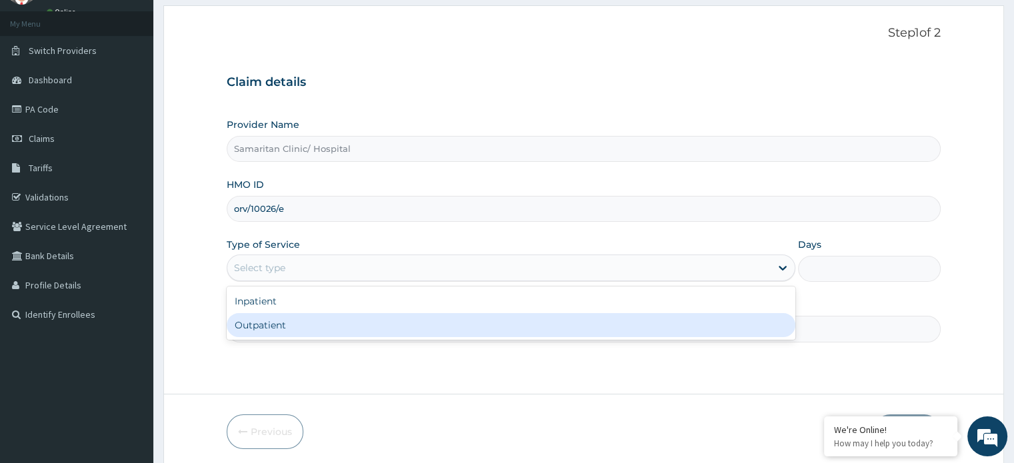
click at [718, 325] on div "Outpatient" at bounding box center [511, 325] width 569 height 24
type input "1"
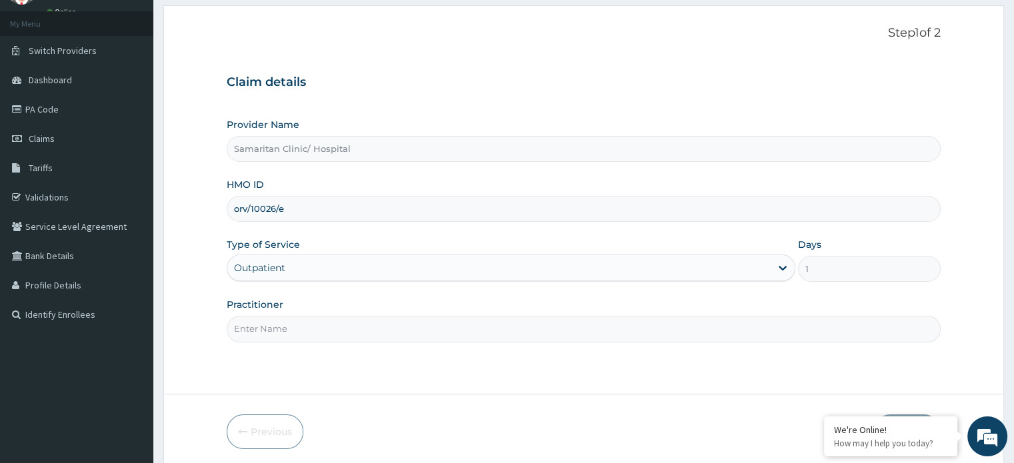
click at [723, 326] on input "Practitioner" at bounding box center [583, 329] width 713 height 26
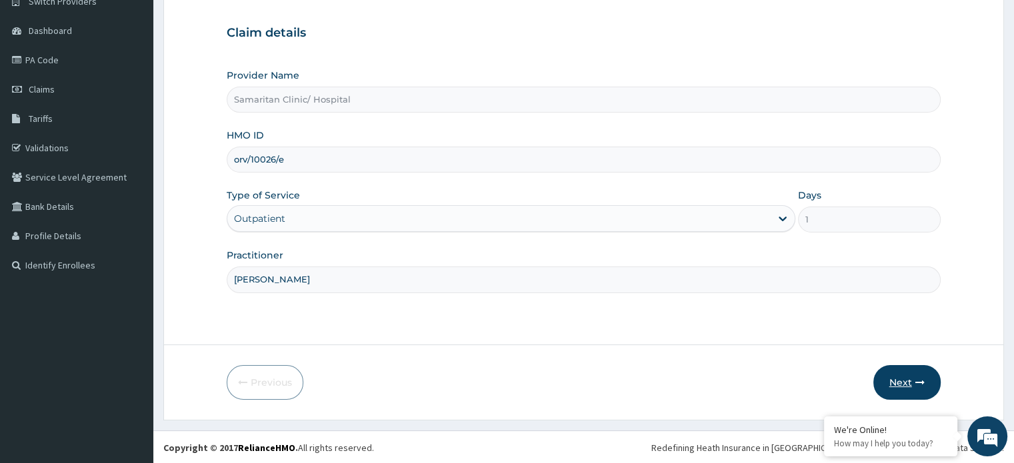
type input "Dr Ekpe"
click at [904, 373] on button "Next" at bounding box center [906, 382] width 67 height 35
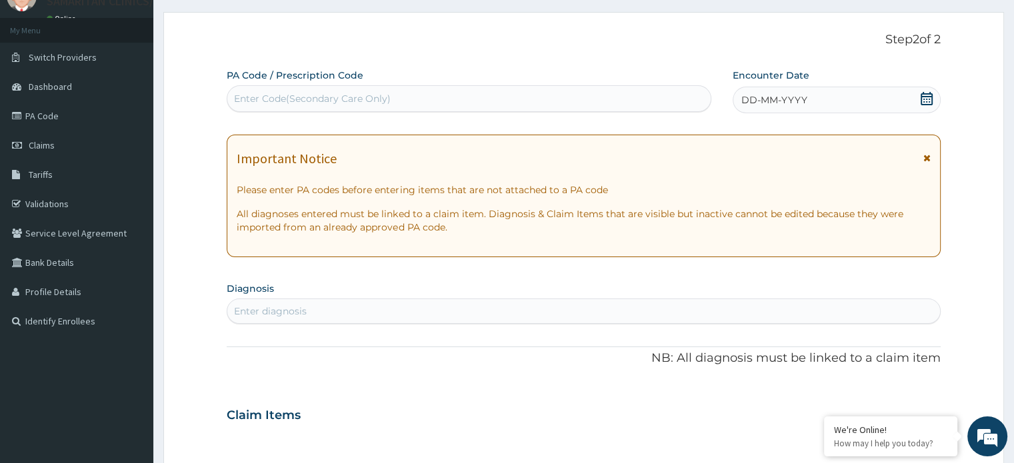
scroll to position [47, 0]
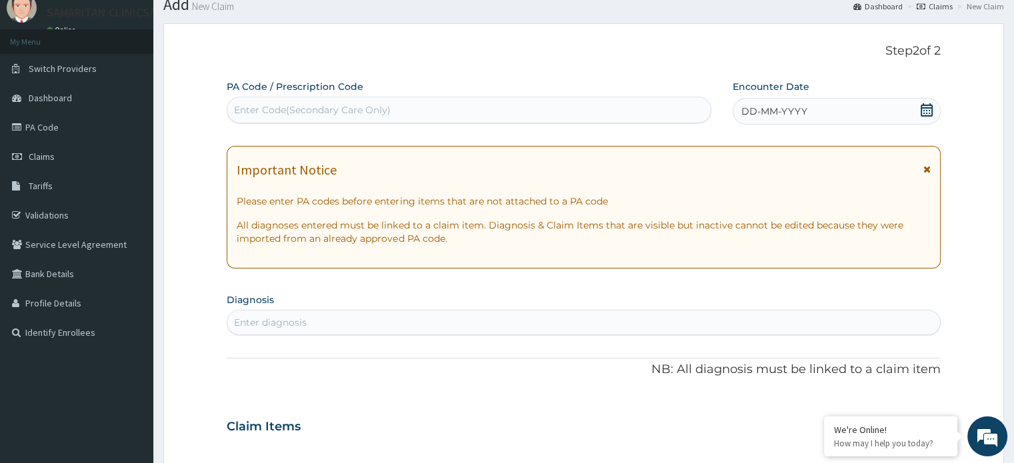
click at [931, 111] on icon at bounding box center [927, 109] width 12 height 13
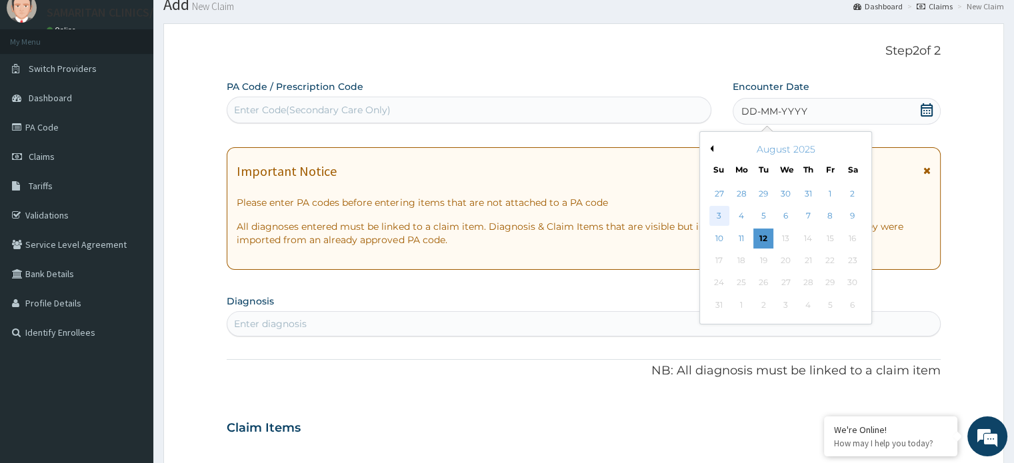
click at [723, 217] on div "3" at bounding box center [719, 217] width 20 height 20
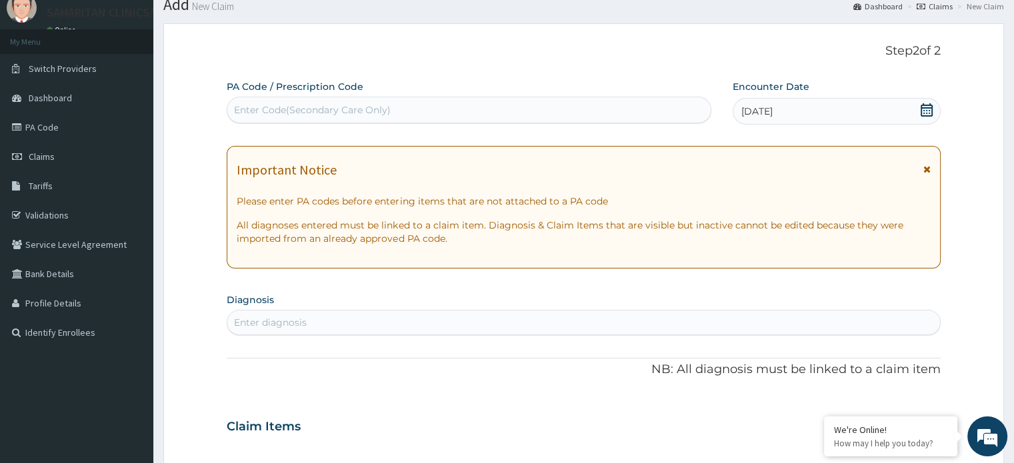
click at [605, 107] on div "Enter Code(Secondary Care Only)" at bounding box center [468, 109] width 483 height 21
click at [511, 113] on div "Enter Code(Secondary Care Only)" at bounding box center [468, 109] width 483 height 21
paste input "PA/871438"
type input "PA/871438"
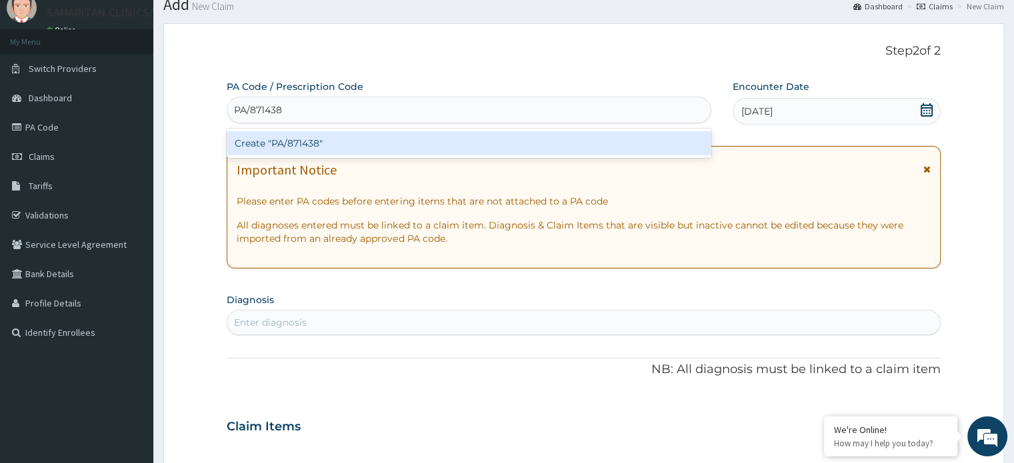
click at [433, 137] on div "Create "PA/871438"" at bounding box center [469, 143] width 485 height 24
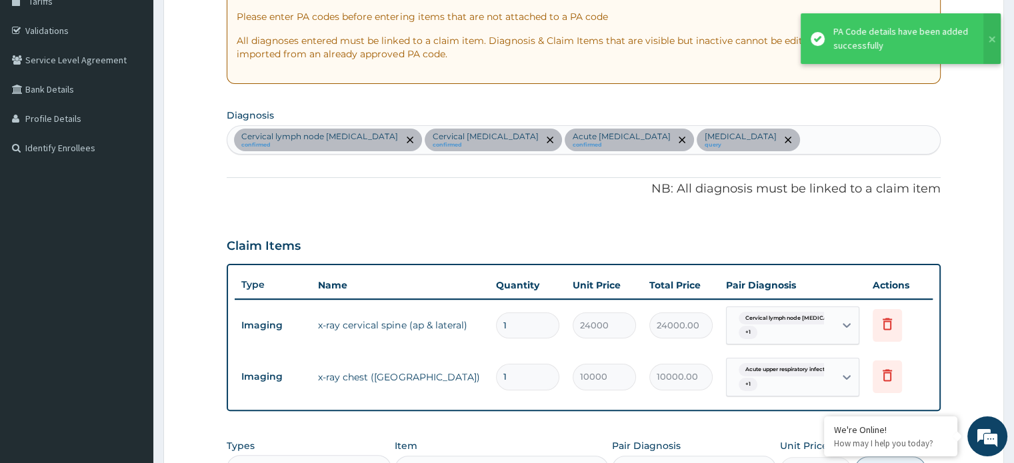
scroll to position [231, 0]
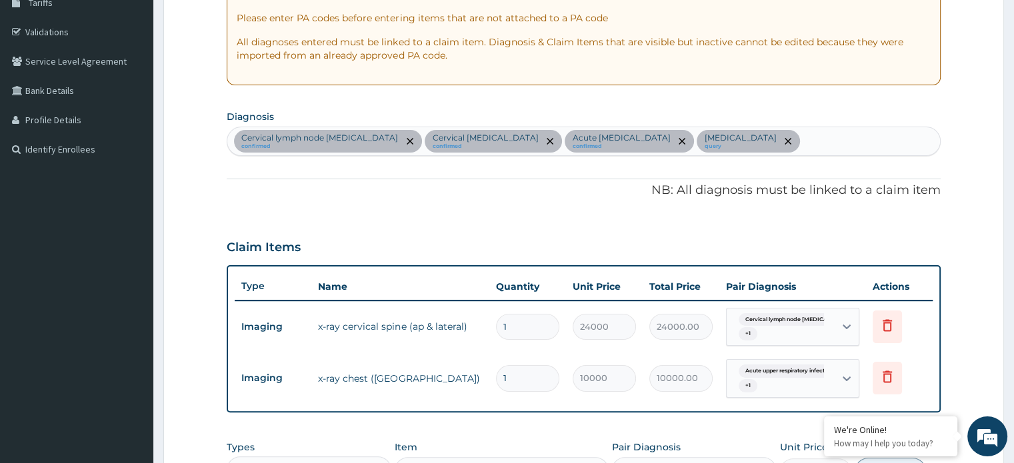
click at [792, 137] on div "Cervical lymph node abscess confirmed Cervical lymphadenitis confirmed Acute up…" at bounding box center [583, 141] width 712 height 28
type input "fever"
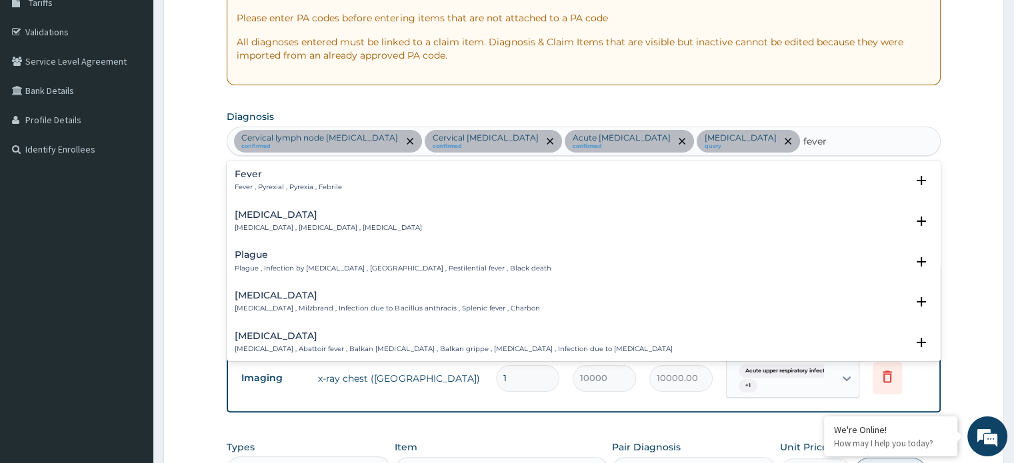
click at [485, 181] on div "Fever Fever , Pyrexial , Pyrexia , Febrile" at bounding box center [583, 180] width 697 height 23
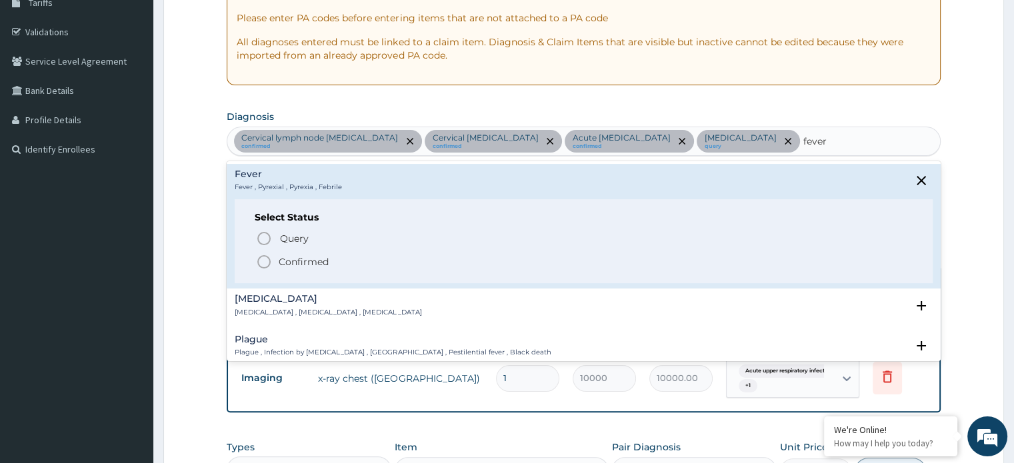
click at [261, 261] on icon "status option filled" at bounding box center [264, 262] width 16 height 16
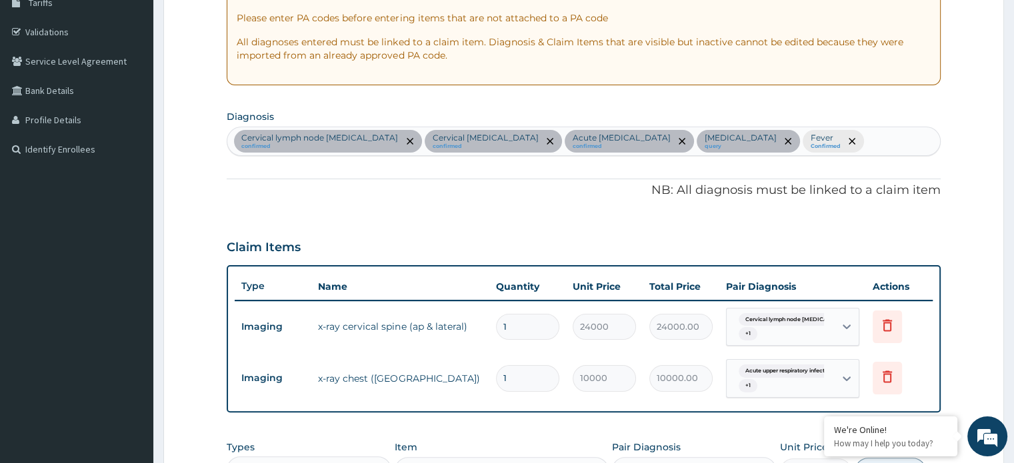
click at [841, 143] on div "Cervical lymph node abscess confirmed Cervical lymphadenitis confirmed Acute up…" at bounding box center [583, 141] width 712 height 28
type input "malaria"
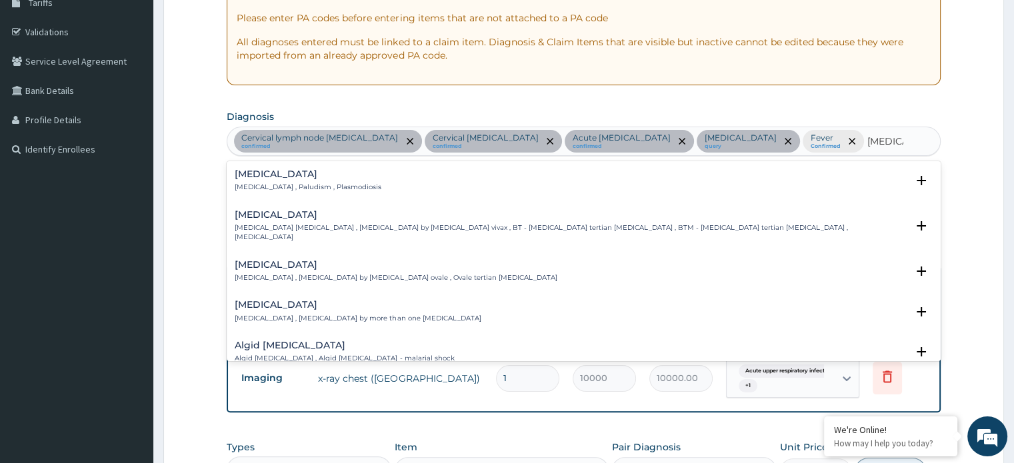
click at [773, 184] on div "Malaria Malaria , Paludism , Plasmodiosis" at bounding box center [583, 180] width 697 height 23
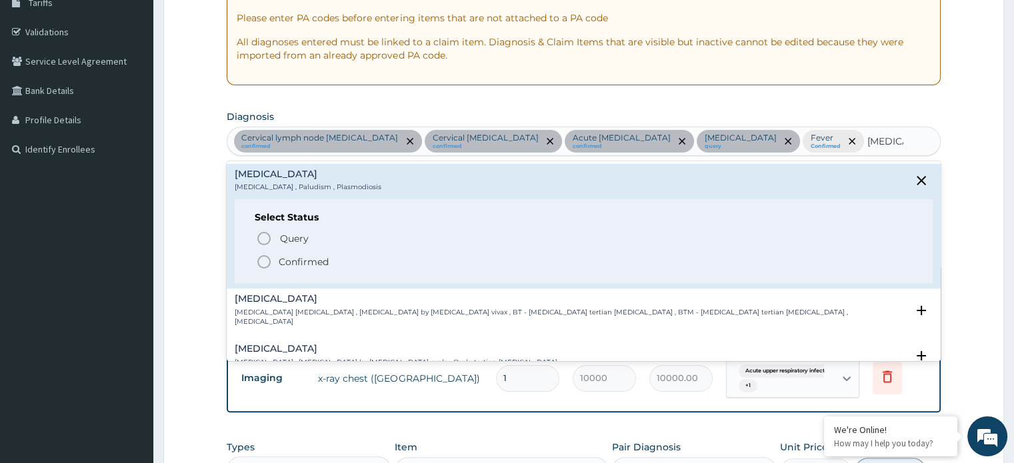
click at [285, 262] on p "Confirmed" at bounding box center [304, 261] width 50 height 13
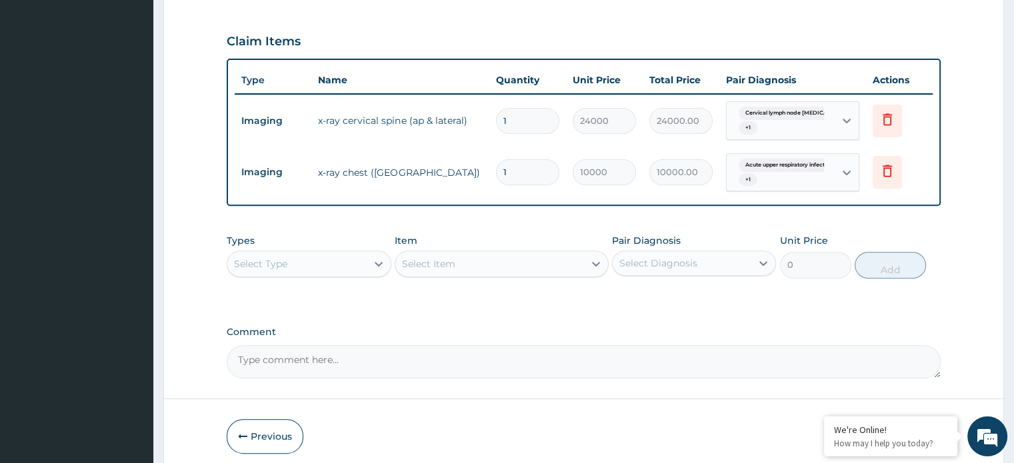
scroll to position [464, 0]
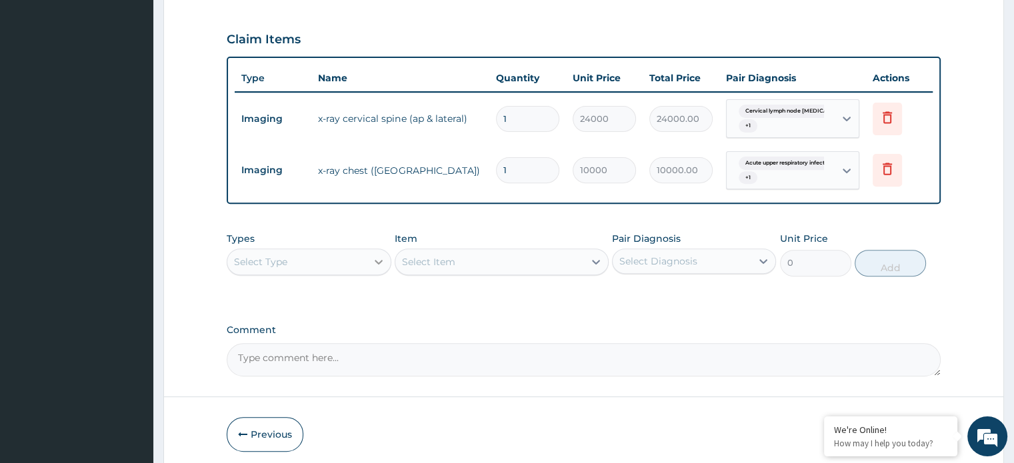
click at [375, 255] on icon at bounding box center [378, 261] width 13 height 13
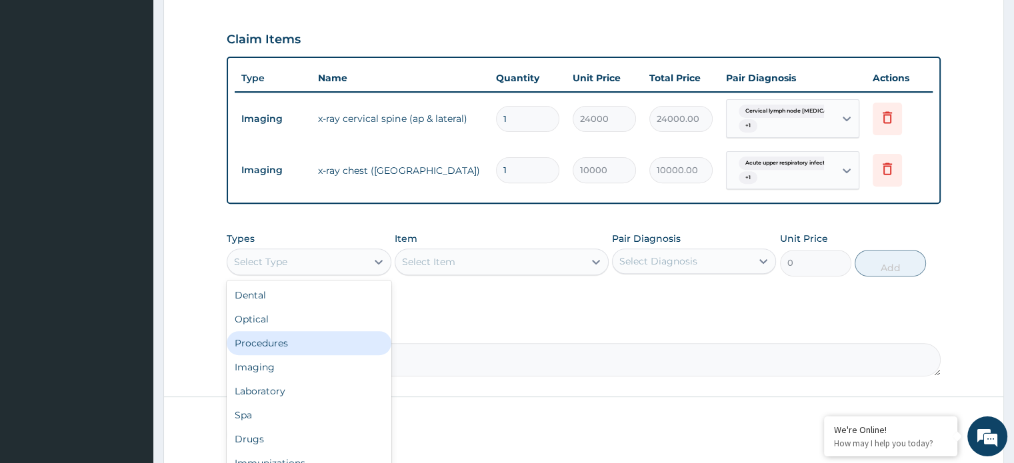
click at [323, 331] on div "Procedures" at bounding box center [309, 343] width 164 height 24
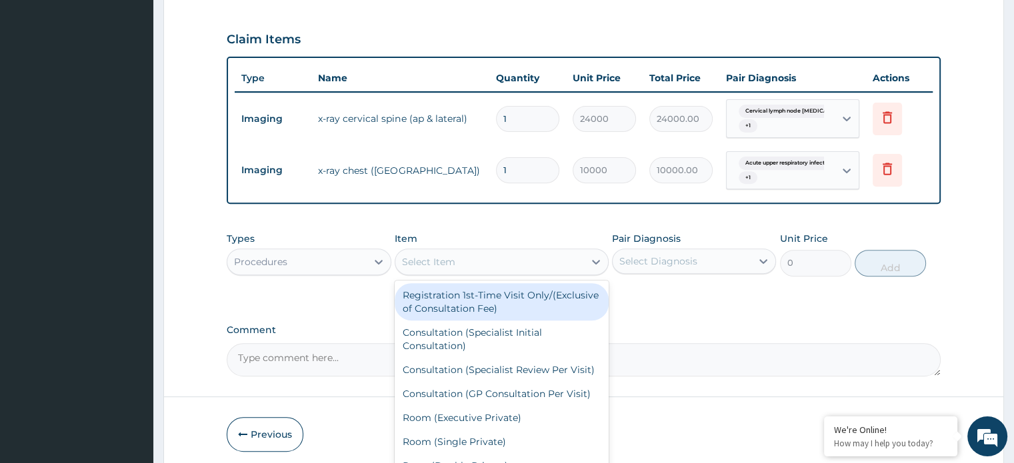
click at [426, 255] on div "Select Item" at bounding box center [428, 261] width 53 height 13
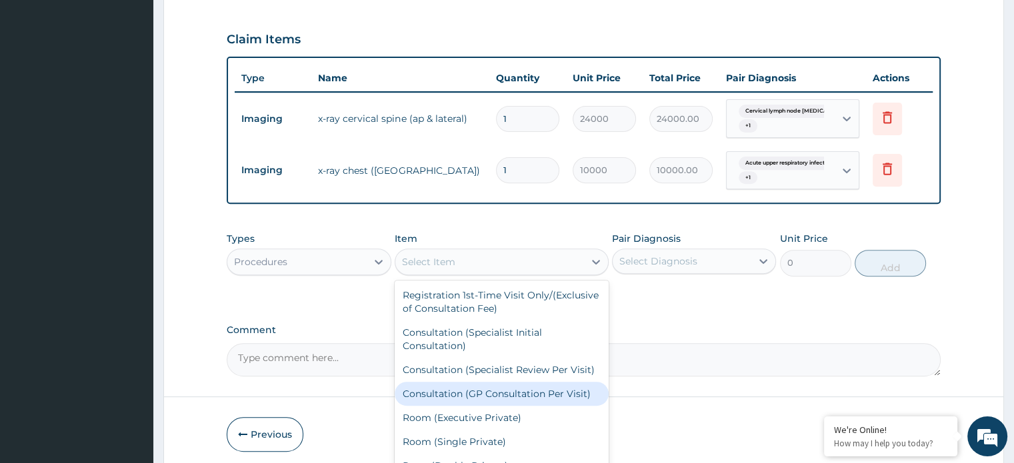
click at [465, 382] on div "Consultation (GP Consultation Per Visit)" at bounding box center [502, 394] width 214 height 24
type input "5000"
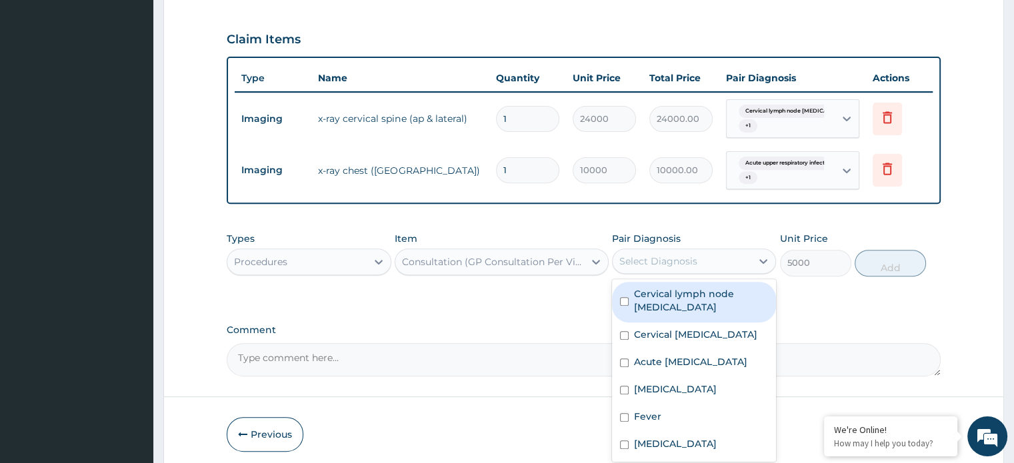
click at [630, 255] on div "Select Diagnosis" at bounding box center [658, 261] width 78 height 13
click at [620, 297] on input "checkbox" at bounding box center [624, 301] width 9 height 9
checkbox input "true"
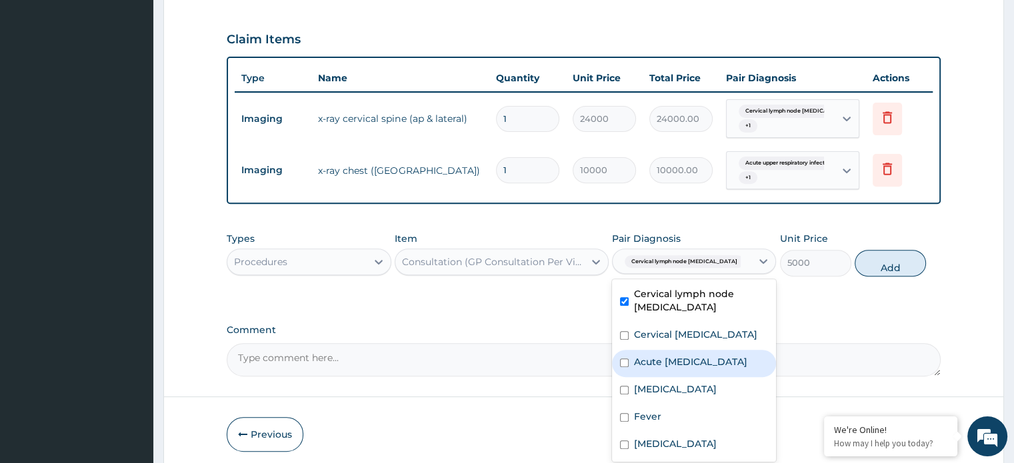
drag, startPoint x: 625, startPoint y: 304, endPoint x: 623, endPoint y: 345, distance: 40.7
click at [623, 345] on div "Cervical lymph node abscess Cervical lymphadenitis Acute upper respiratory infe…" at bounding box center [694, 370] width 164 height 183
click at [623, 359] on input "checkbox" at bounding box center [624, 363] width 9 height 9
checkbox input "true"
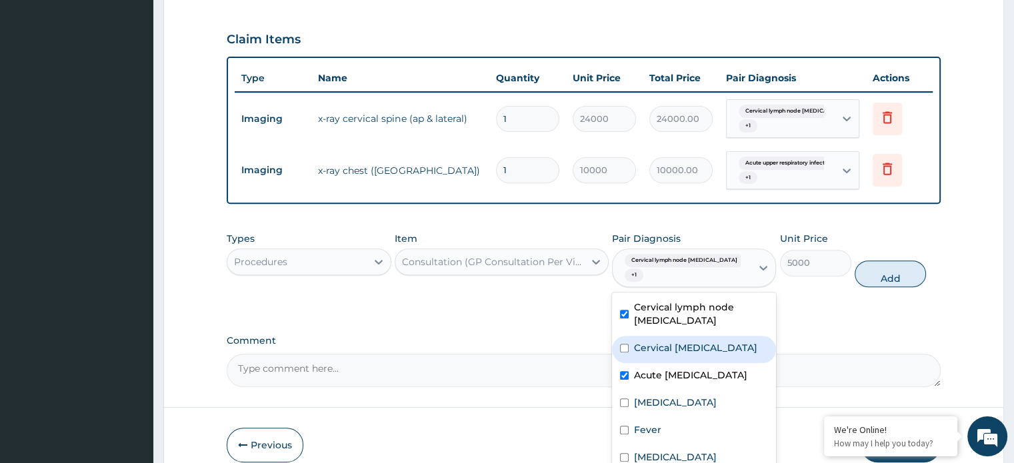
click at [624, 344] on input "checkbox" at bounding box center [624, 348] width 9 height 9
checkbox input "true"
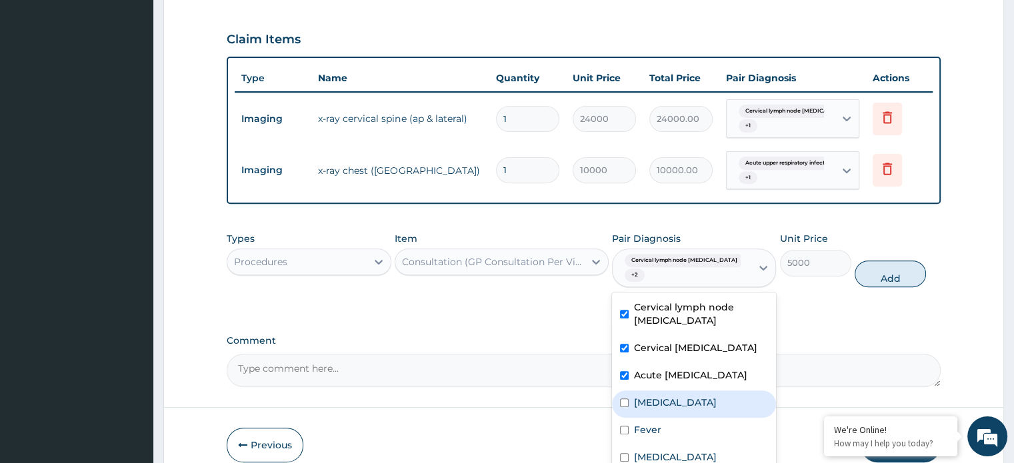
click at [624, 399] on input "checkbox" at bounding box center [624, 403] width 9 height 9
checkbox input "true"
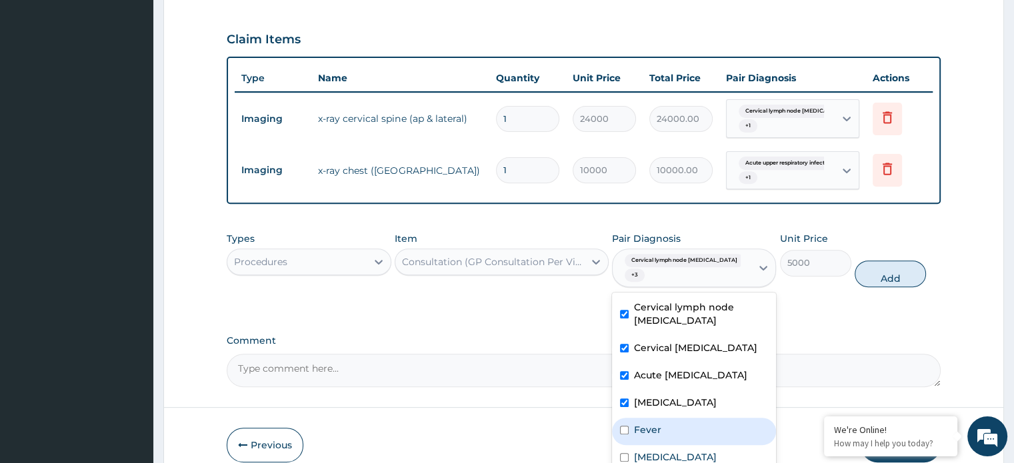
click at [625, 426] on input "checkbox" at bounding box center [624, 430] width 9 height 9
checkbox input "true"
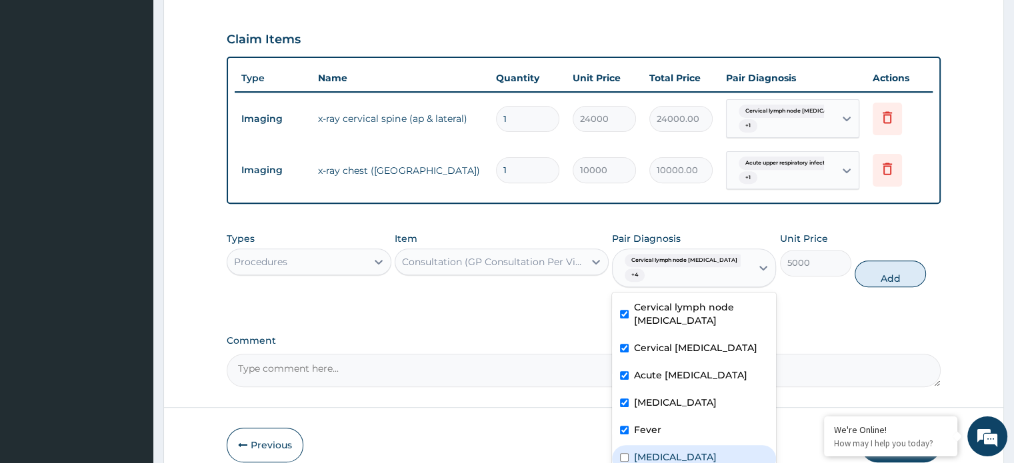
click at [624, 453] on input "checkbox" at bounding box center [624, 457] width 9 height 9
checkbox input "true"
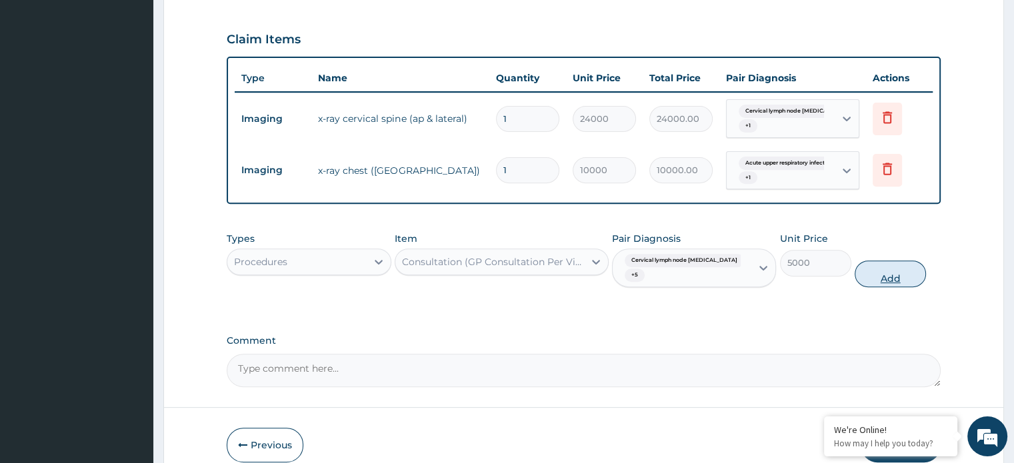
click at [883, 261] on button "Add" at bounding box center [890, 274] width 71 height 27
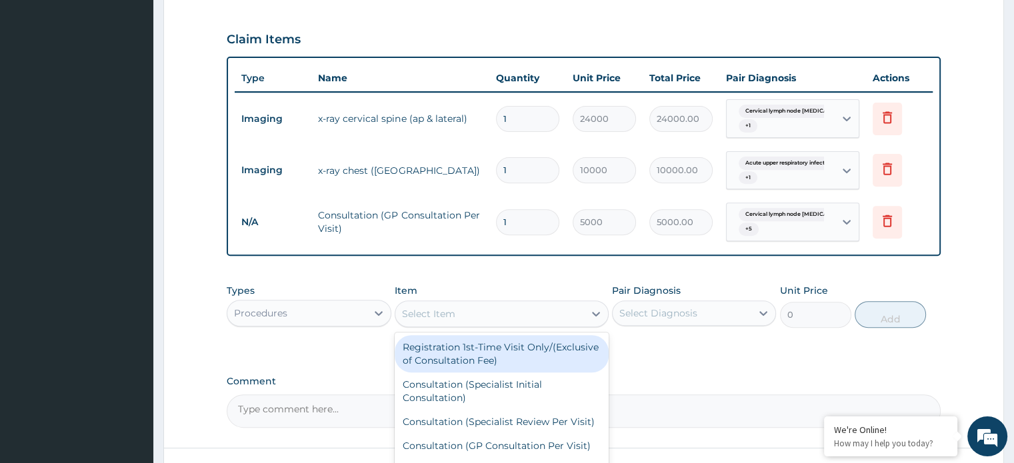
click at [538, 303] on div "Select Item" at bounding box center [489, 313] width 189 height 21
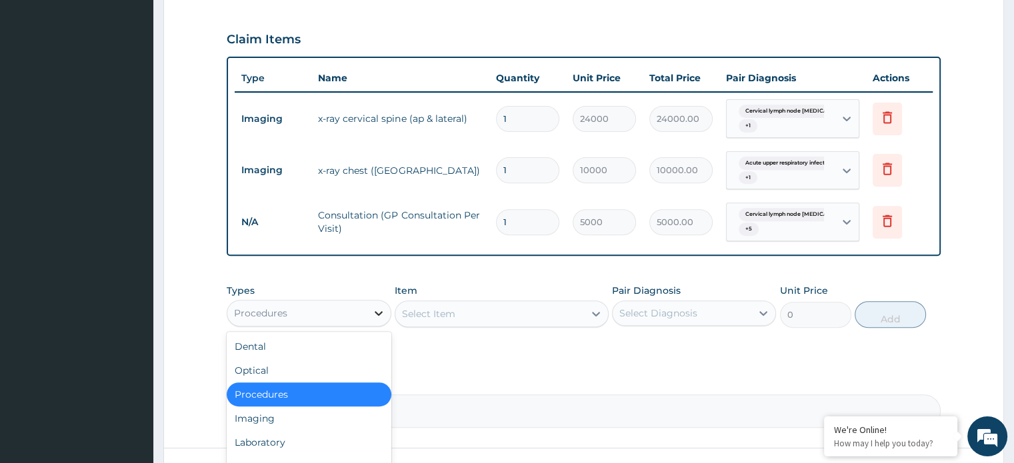
click at [381, 307] on icon at bounding box center [378, 313] width 13 height 13
click at [332, 431] on div "Laboratory" at bounding box center [309, 443] width 164 height 24
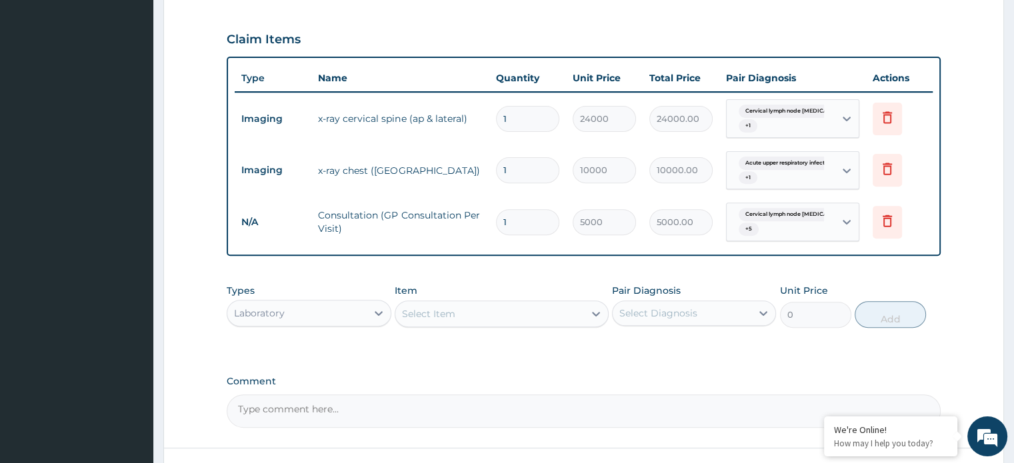
click at [427, 307] on div "Select Item" at bounding box center [428, 313] width 53 height 13
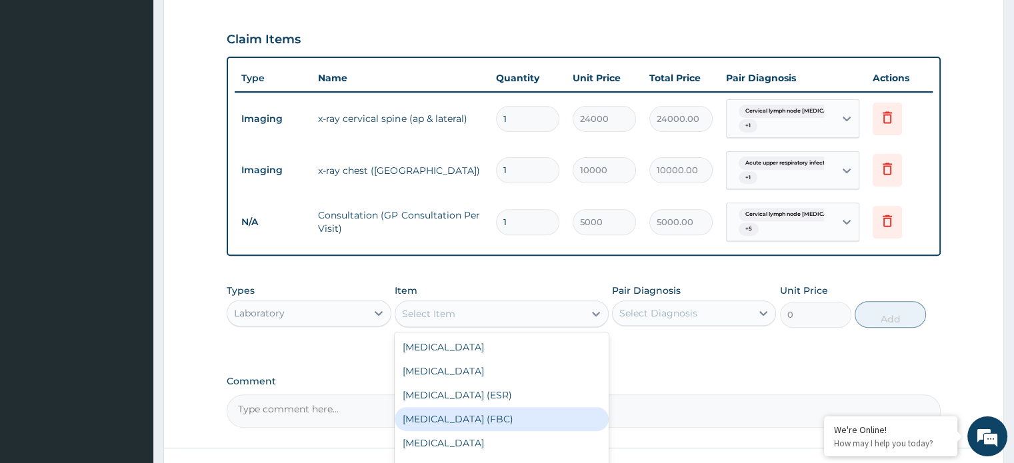
click at [442, 407] on div "Full Blood Count (FBC)" at bounding box center [502, 419] width 214 height 24
type input "7000"
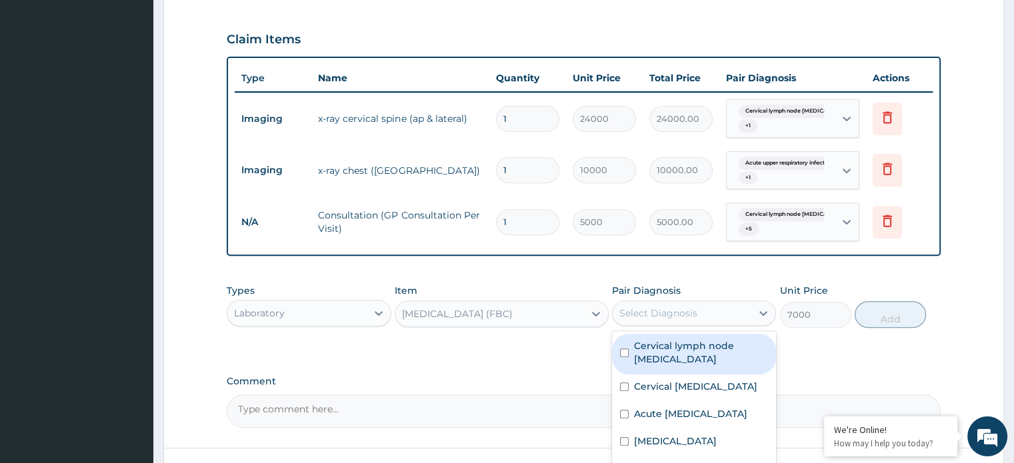
click at [649, 303] on div "Select Diagnosis" at bounding box center [682, 313] width 139 height 21
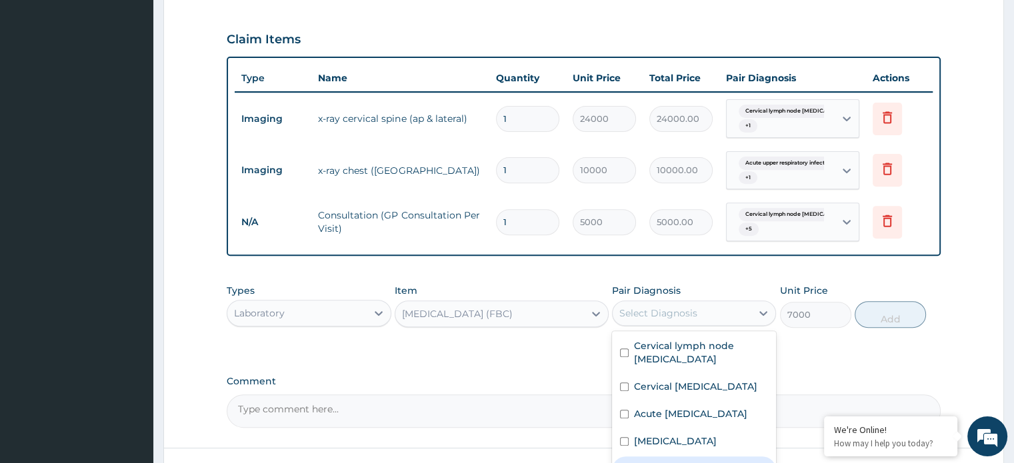
click at [623, 463] on input "checkbox" at bounding box center [624, 469] width 9 height 9
checkbox input "true"
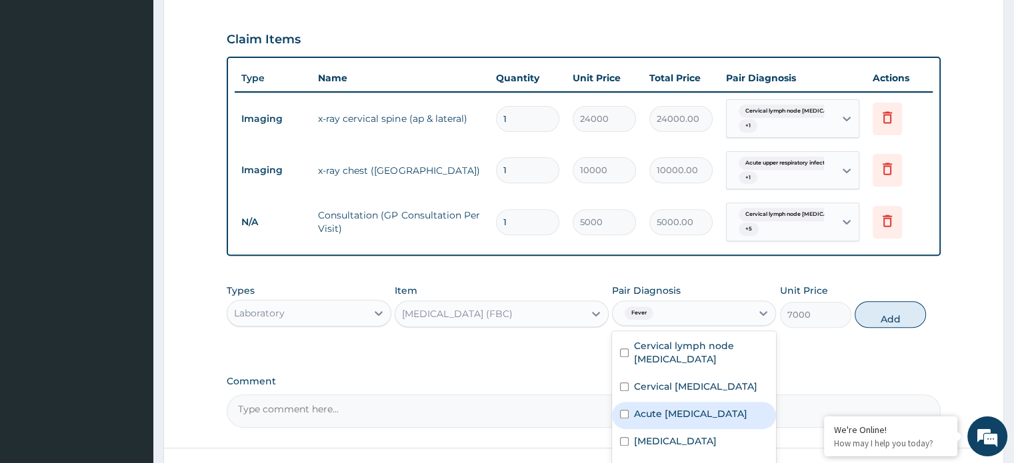
click at [622, 410] on input "checkbox" at bounding box center [624, 414] width 9 height 9
checkbox input "true"
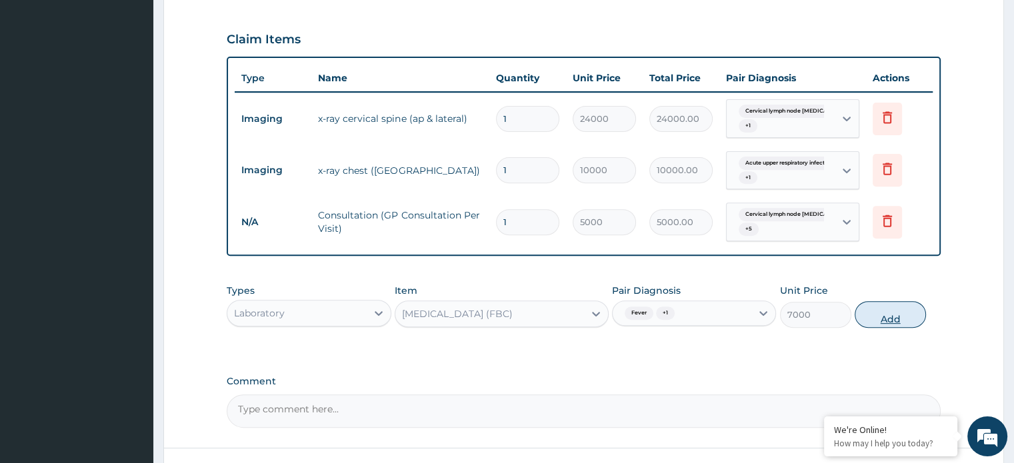
click at [872, 301] on button "Add" at bounding box center [890, 314] width 71 height 27
type input "0"
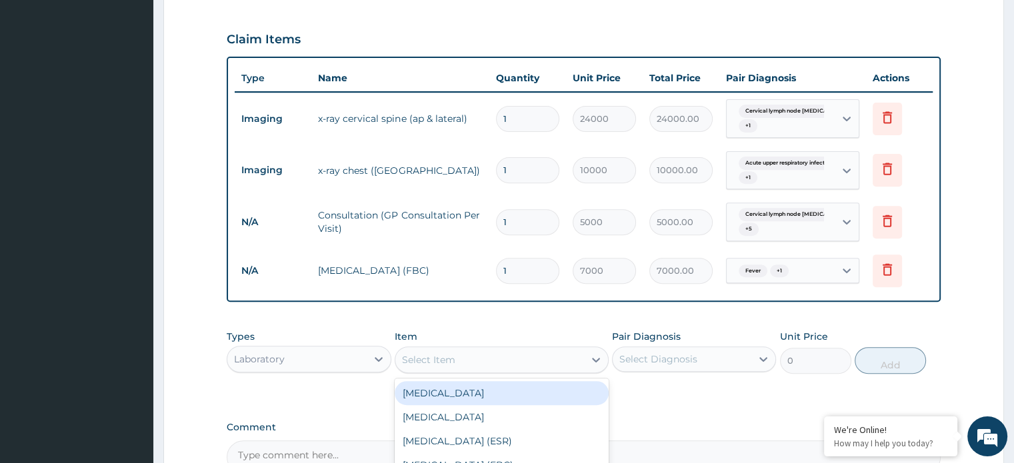
click at [451, 353] on div "Select Item" at bounding box center [428, 359] width 53 height 13
type input "mala"
click at [457, 381] on div "Malaria Parasite (MP)" at bounding box center [502, 393] width 214 height 24
type input "3000"
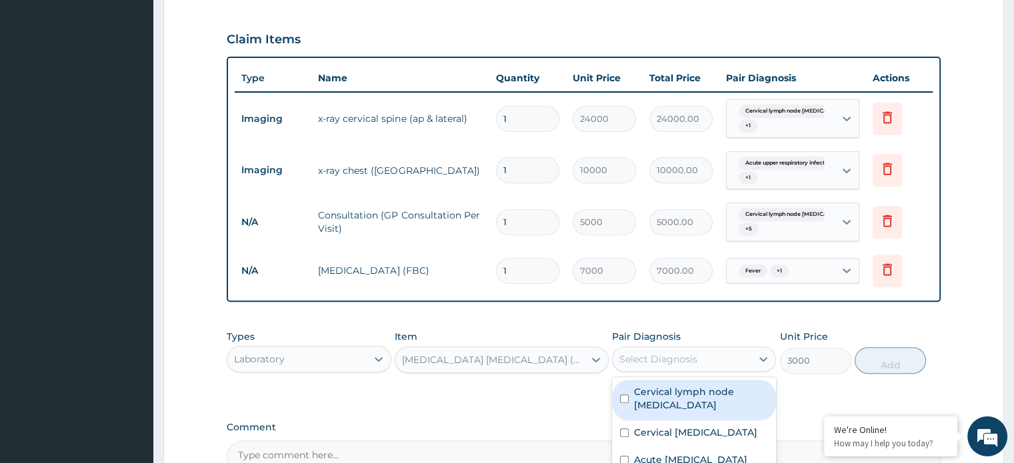
click at [693, 353] on div "Select Diagnosis" at bounding box center [658, 359] width 78 height 13
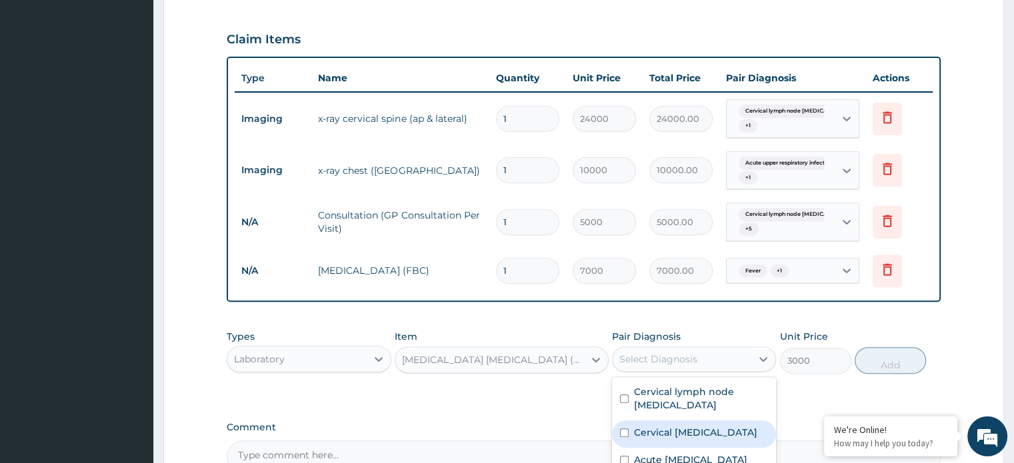
scroll to position [587, 0]
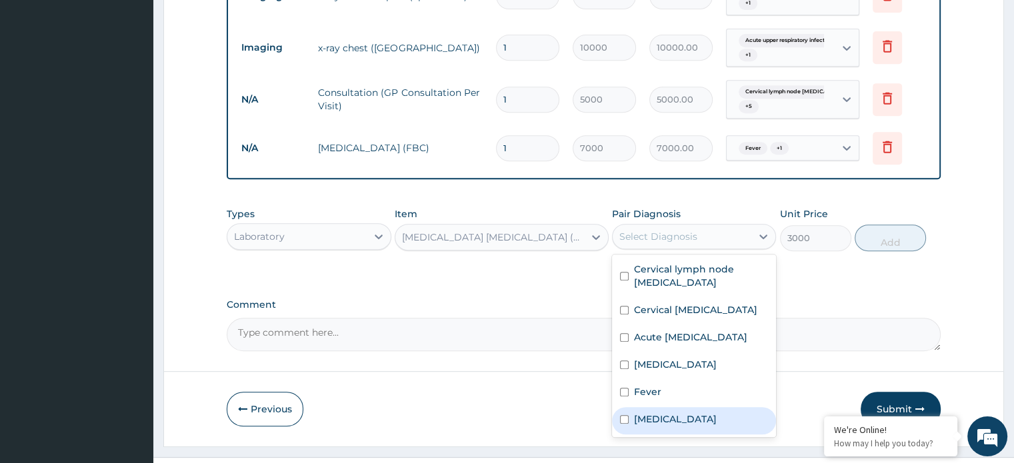
click at [646, 413] on label "Malaria" at bounding box center [675, 419] width 83 height 13
checkbox input "true"
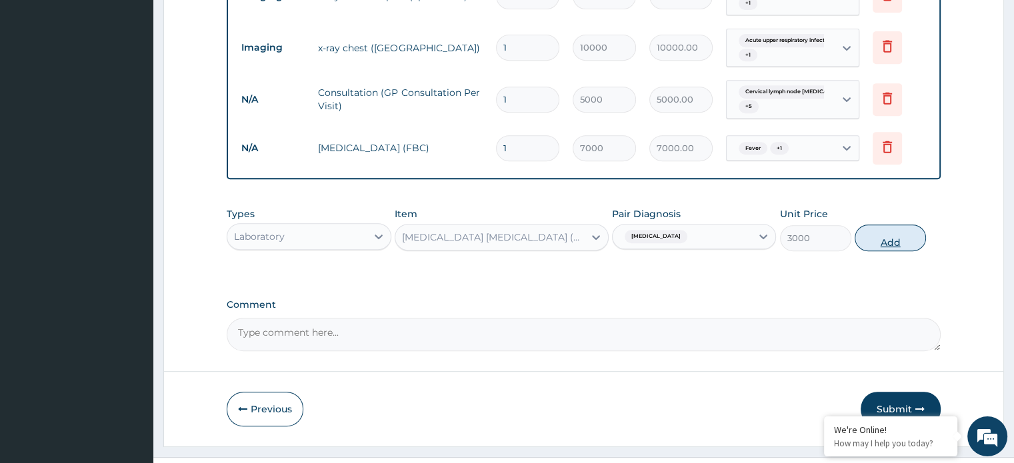
click at [875, 225] on button "Add" at bounding box center [890, 238] width 71 height 27
type input "0"
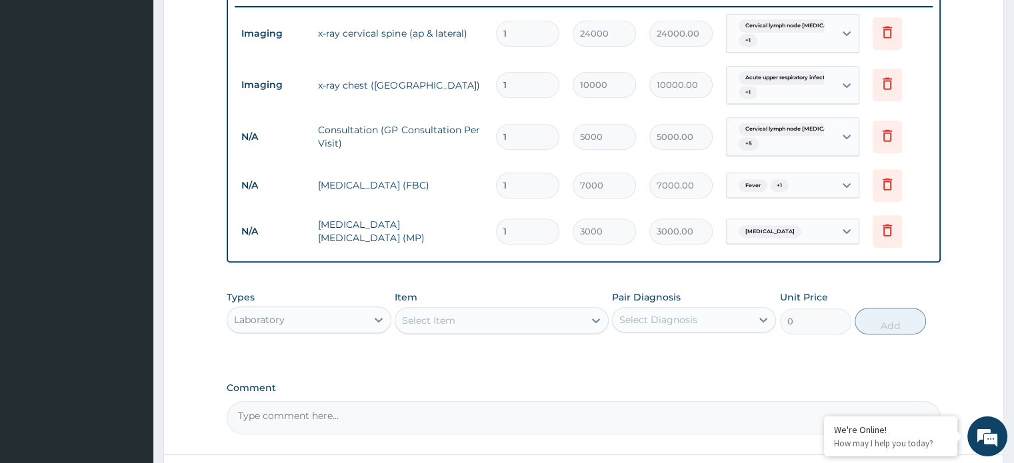
scroll to position [547, 0]
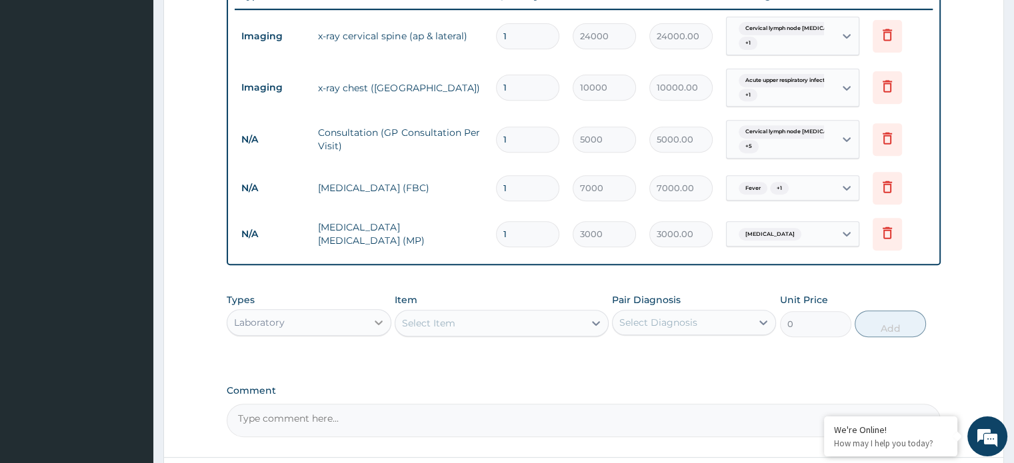
click at [376, 316] on icon at bounding box center [378, 322] width 13 height 13
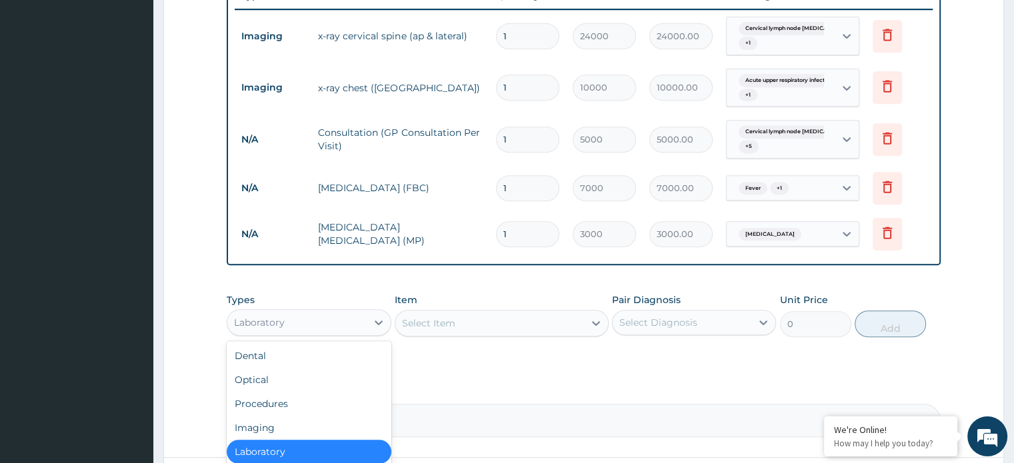
scroll to position [45, 0]
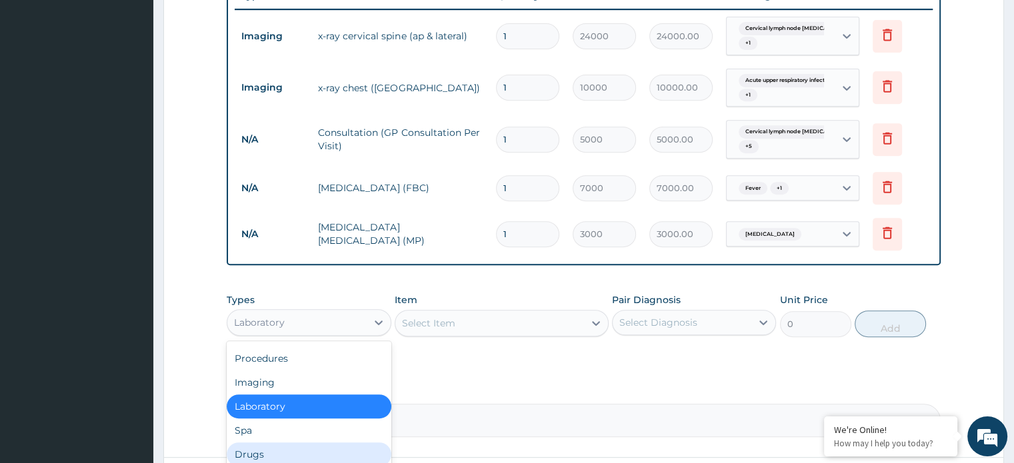
click at [288, 443] on div "Drugs" at bounding box center [309, 455] width 164 height 24
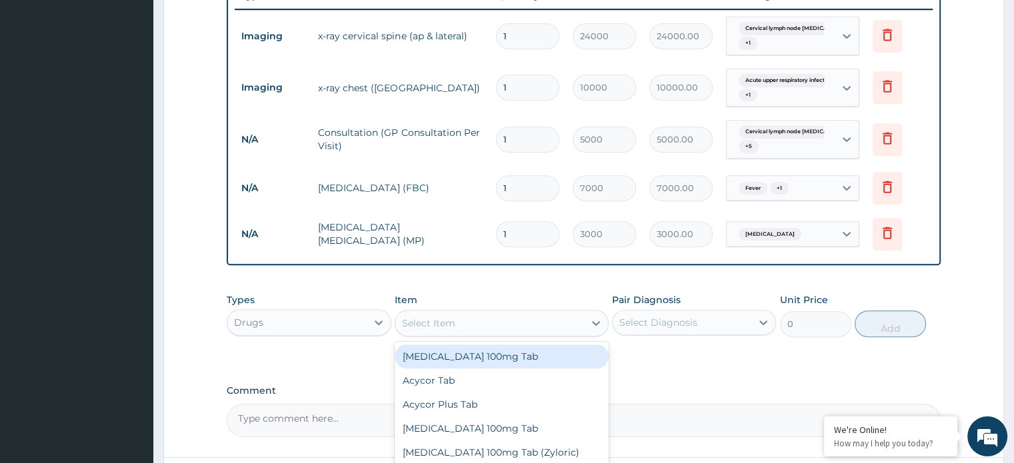
click at [420, 317] on div "Select Item" at bounding box center [428, 323] width 53 height 13
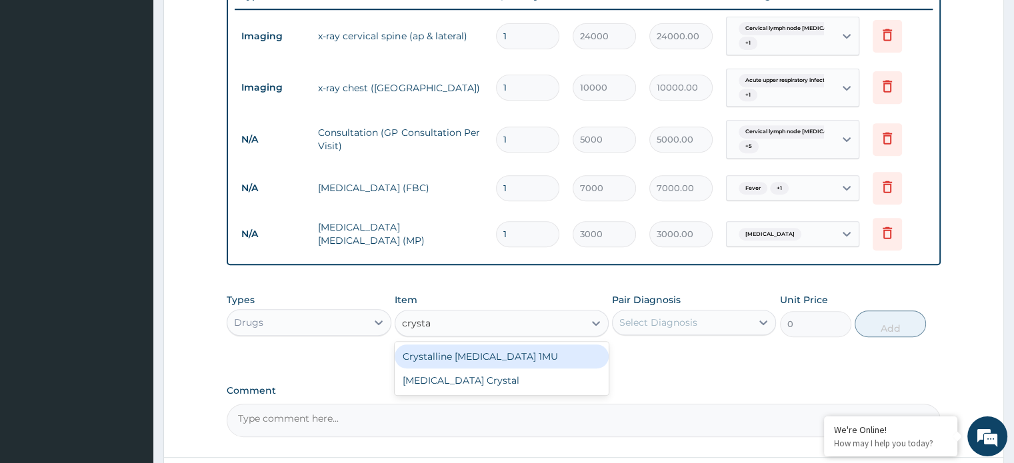
type input "crysta"
click at [525, 345] on div "Crystalline Penicillin 1MU" at bounding box center [502, 357] width 214 height 24
type input "1000"
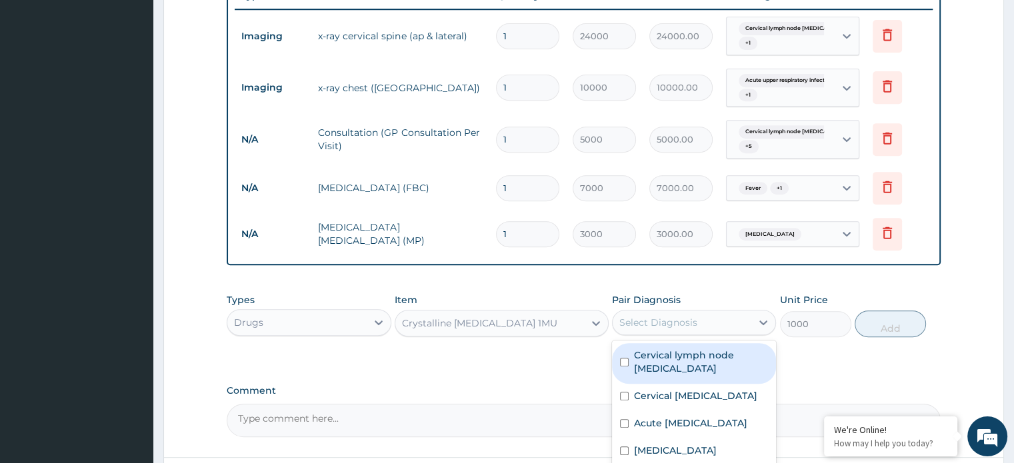
click at [625, 447] on input "checkbox" at bounding box center [624, 451] width 9 height 9
checkbox input "true"
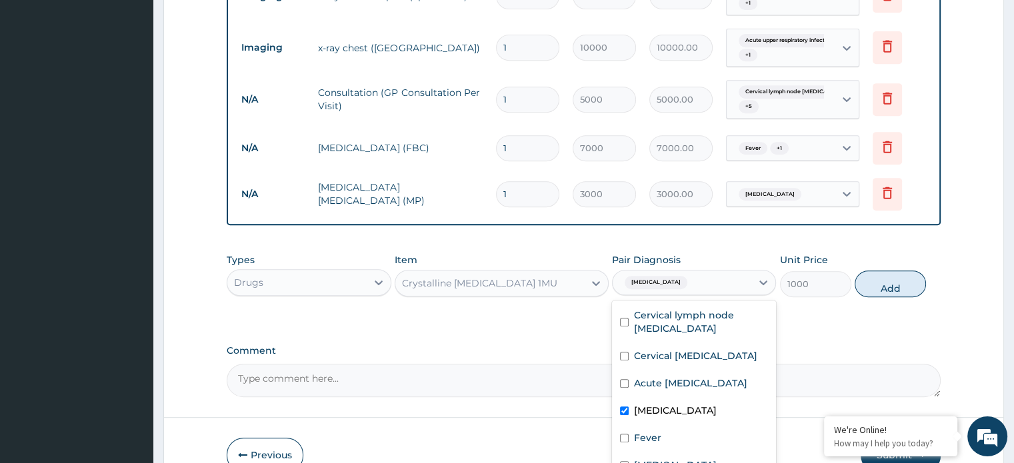
scroll to position [592, 0]
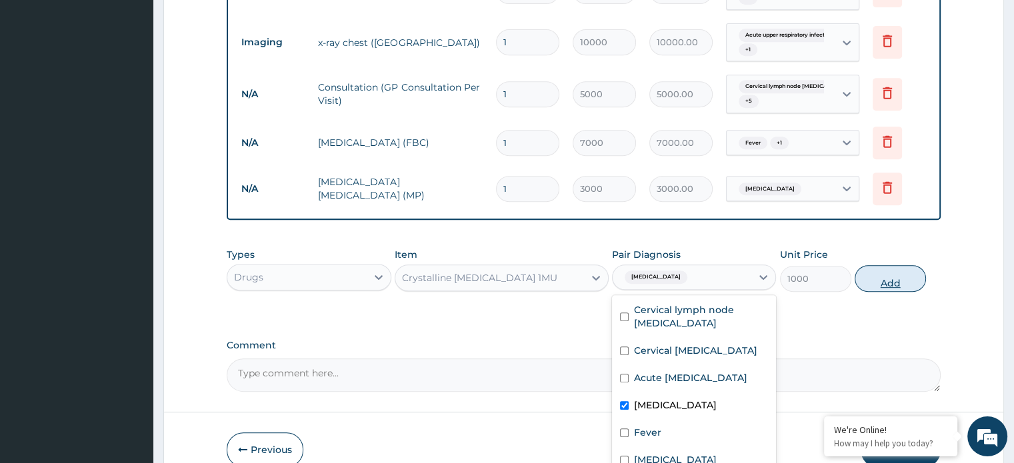
click at [875, 265] on button "Add" at bounding box center [890, 278] width 71 height 27
type input "0"
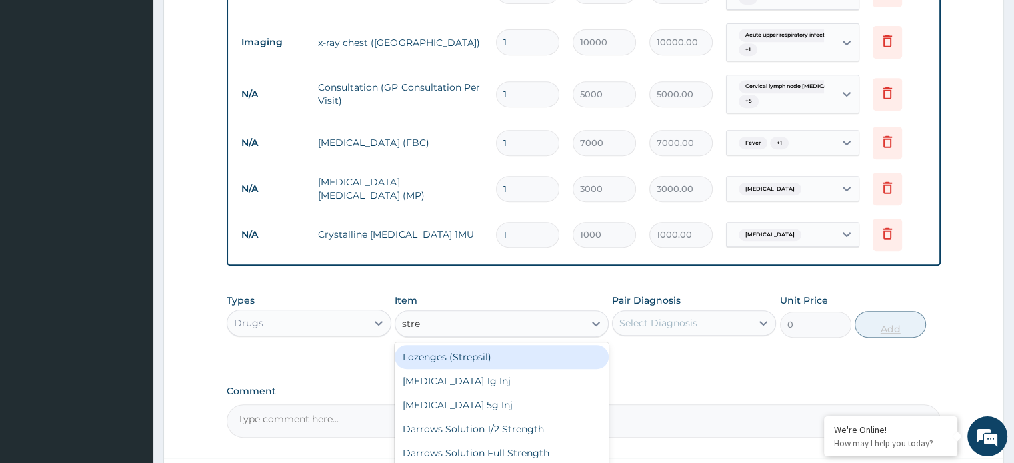
type input "strep"
click at [478, 369] on div "Streptomycin 1g Inj" at bounding box center [502, 381] width 214 height 24
type input "1000"
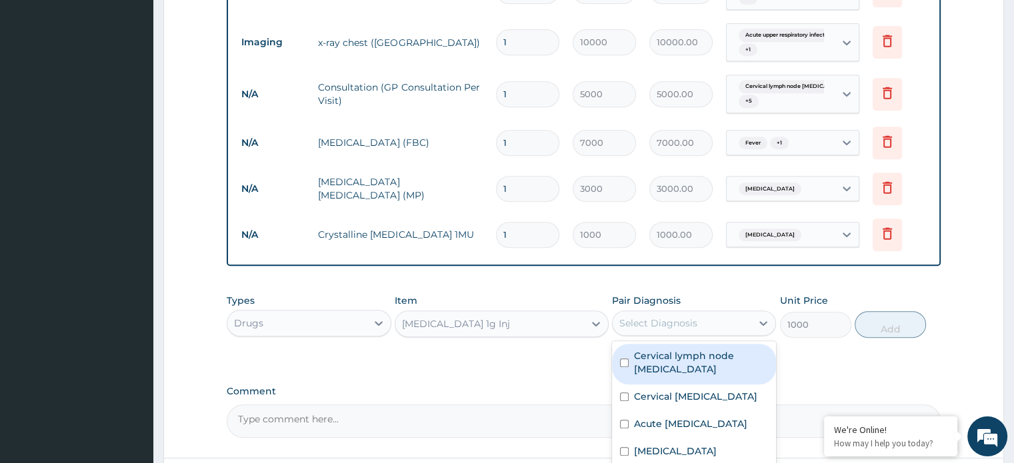
click at [627, 420] on input "checkbox" at bounding box center [624, 424] width 9 height 9
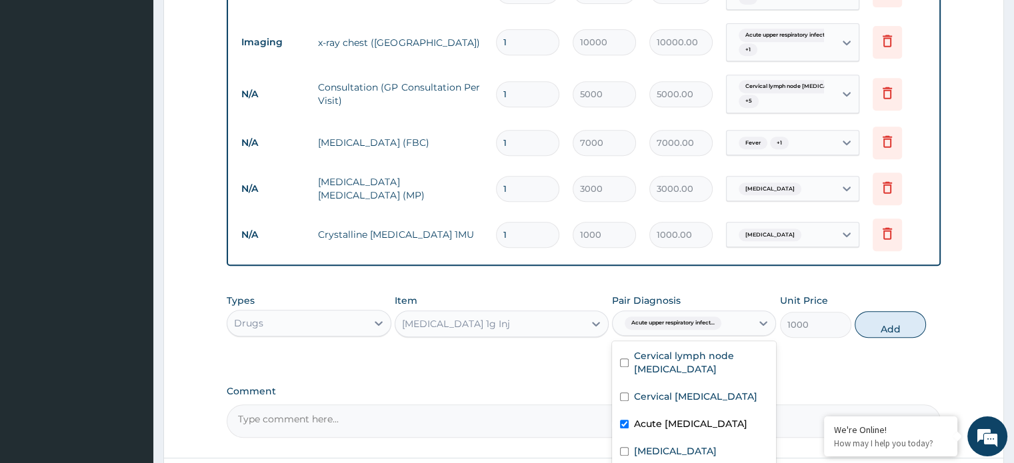
click at [620, 420] on input "checkbox" at bounding box center [624, 424] width 9 height 9
checkbox input "false"
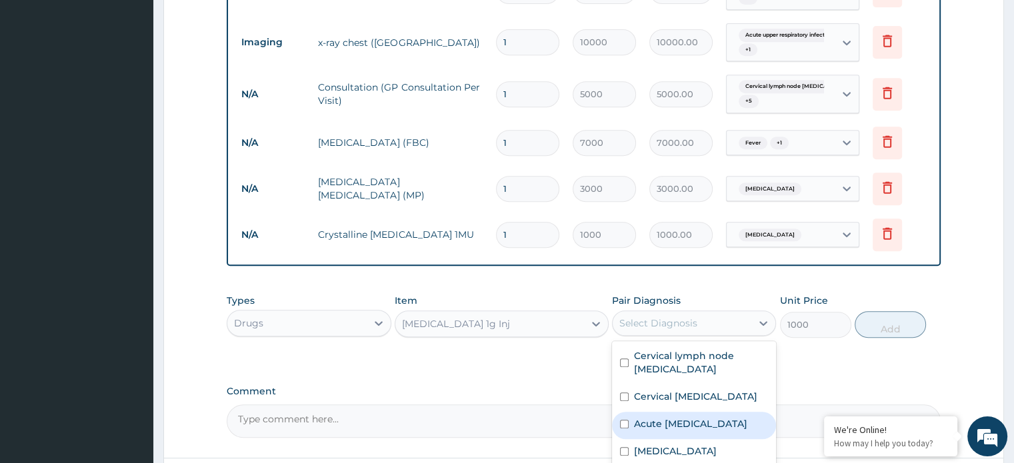
click at [626, 447] on input "checkbox" at bounding box center [624, 451] width 9 height 9
checkbox input "true"
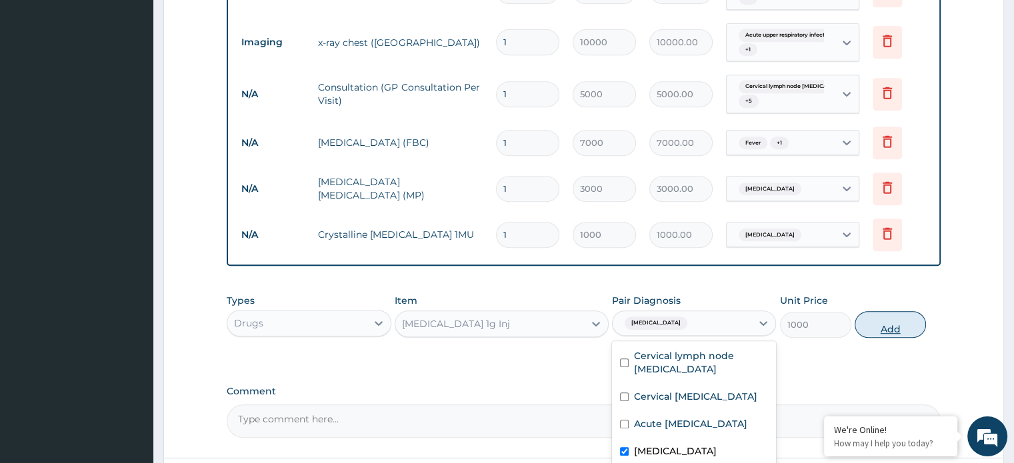
click at [878, 311] on button "Add" at bounding box center [890, 324] width 71 height 27
type input "0"
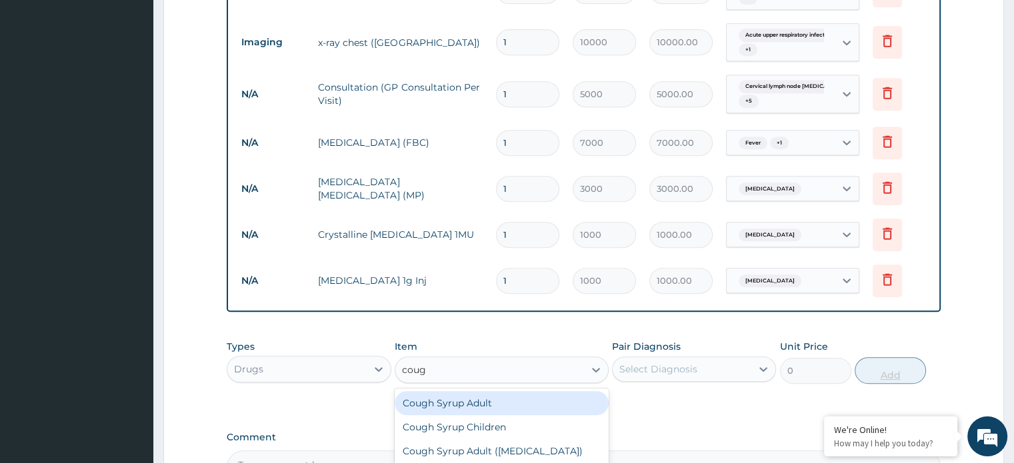
type input "cough"
click at [495, 415] on div "Cough Syrup Children" at bounding box center [502, 427] width 214 height 24
type input "2000"
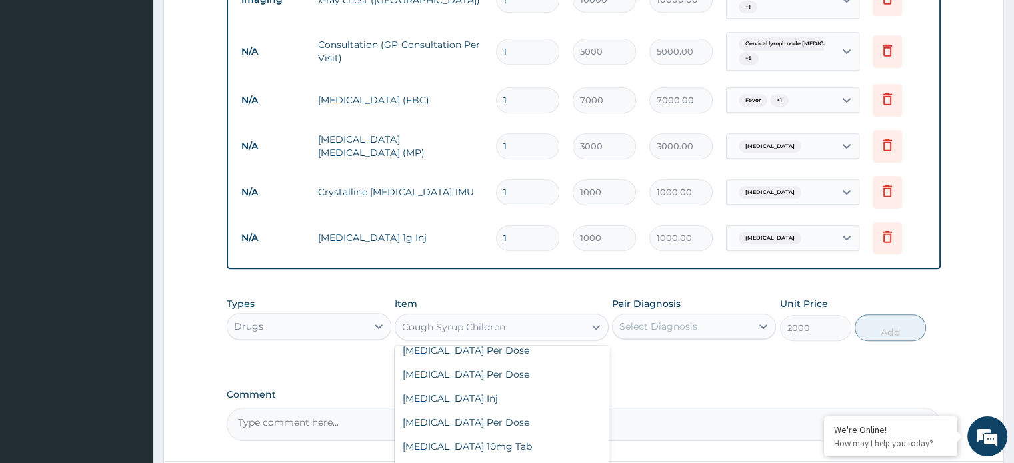
scroll to position [18779, 0]
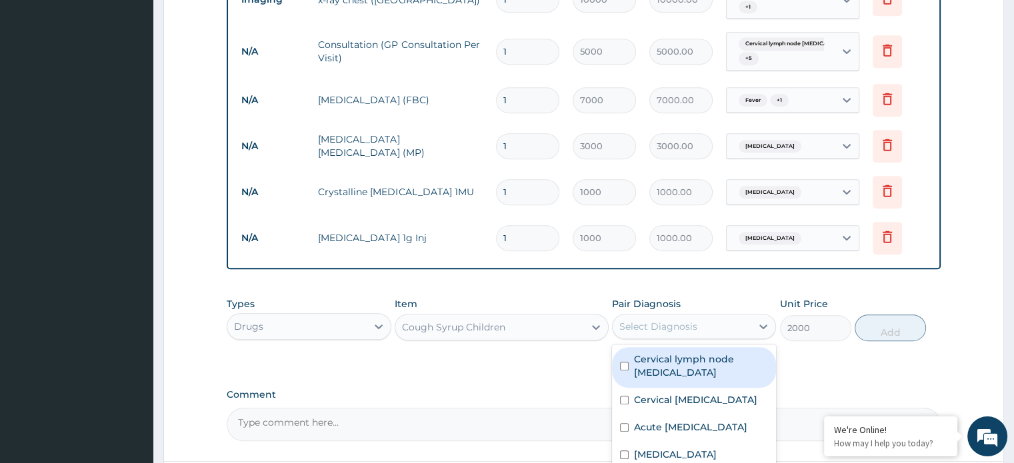
click at [627, 423] on input "checkbox" at bounding box center [624, 427] width 9 height 9
checkbox input "true"
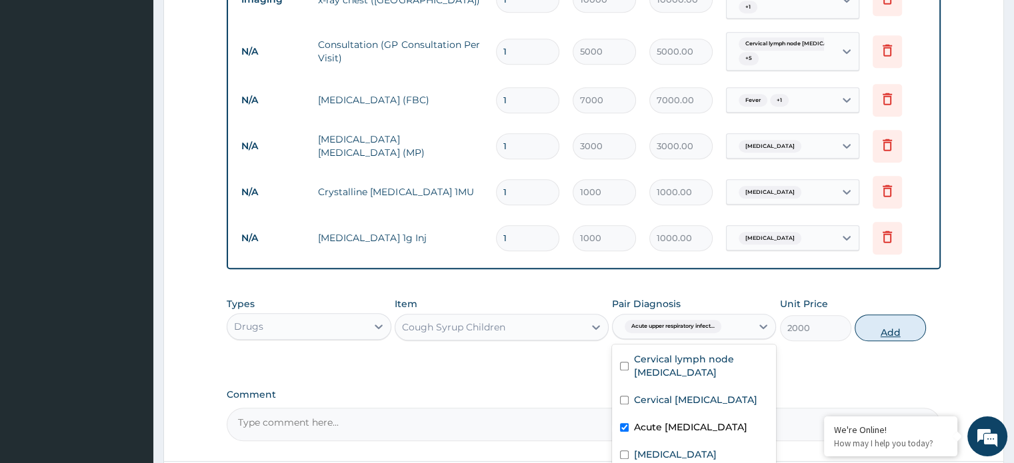
click at [869, 315] on button "Add" at bounding box center [890, 328] width 71 height 27
type input "0"
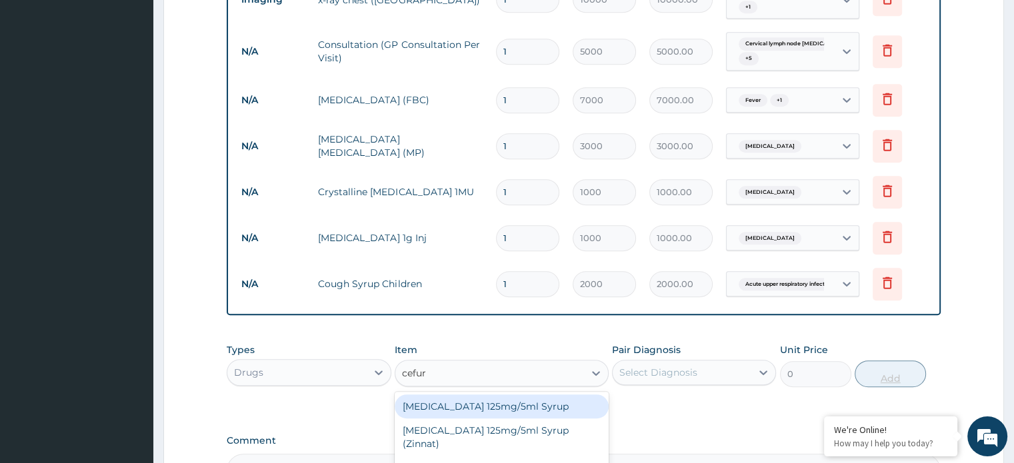
type input "cefuro"
click at [489, 456] on div "Cefuroxime 250mg Tabs" at bounding box center [502, 468] width 214 height 24
type input "650"
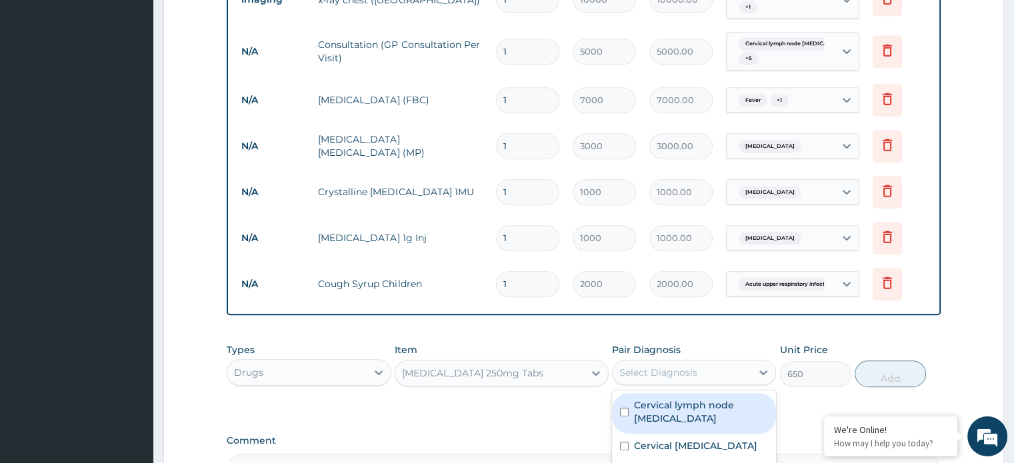
scroll to position [695, 0]
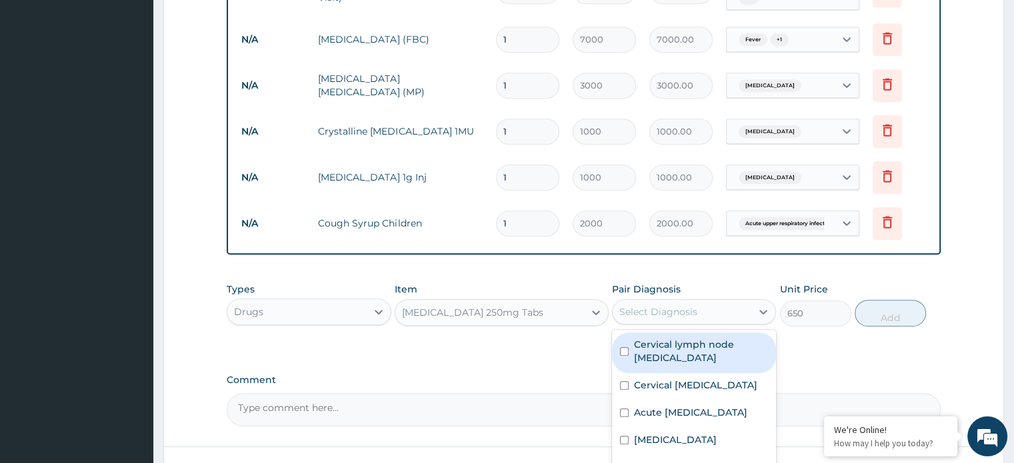
click at [676, 406] on label "Acute upper respiratory infection" at bounding box center [690, 412] width 113 height 13
checkbox input "true"
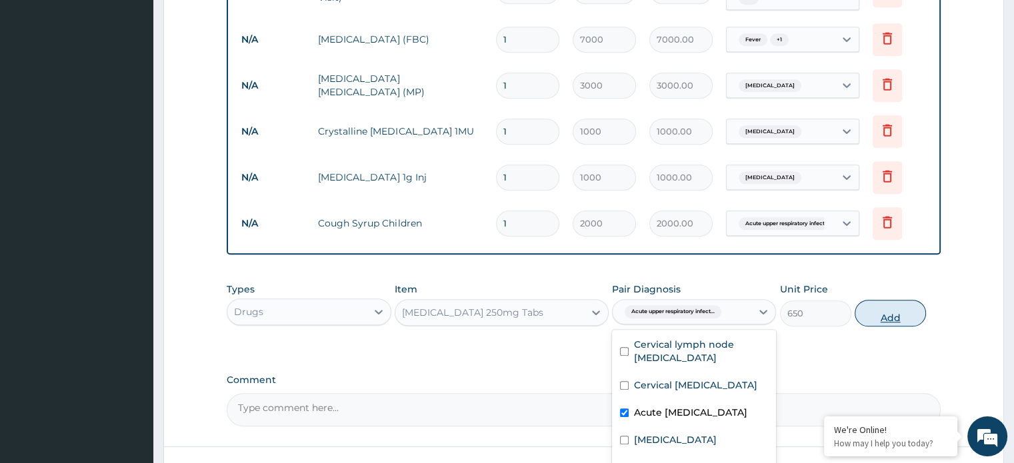
click at [887, 300] on button "Add" at bounding box center [890, 313] width 71 height 27
type input "0"
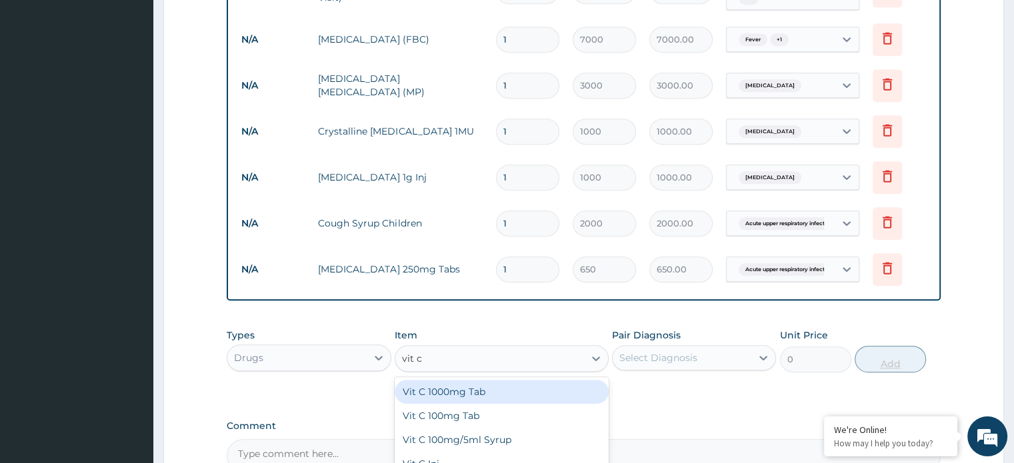
type input "vit c"
click at [465, 404] on div "Vit C 100mg Tab" at bounding box center [502, 416] width 214 height 24
type input "100"
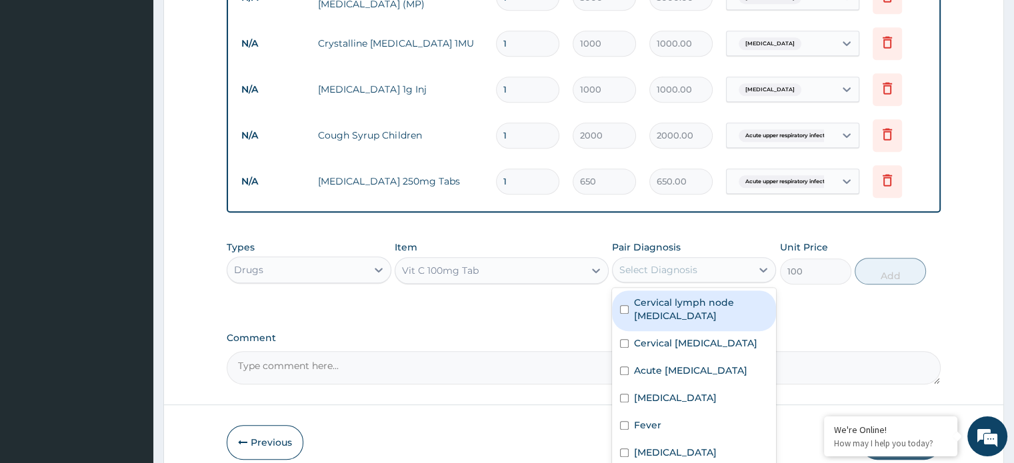
scroll to position [789, 0]
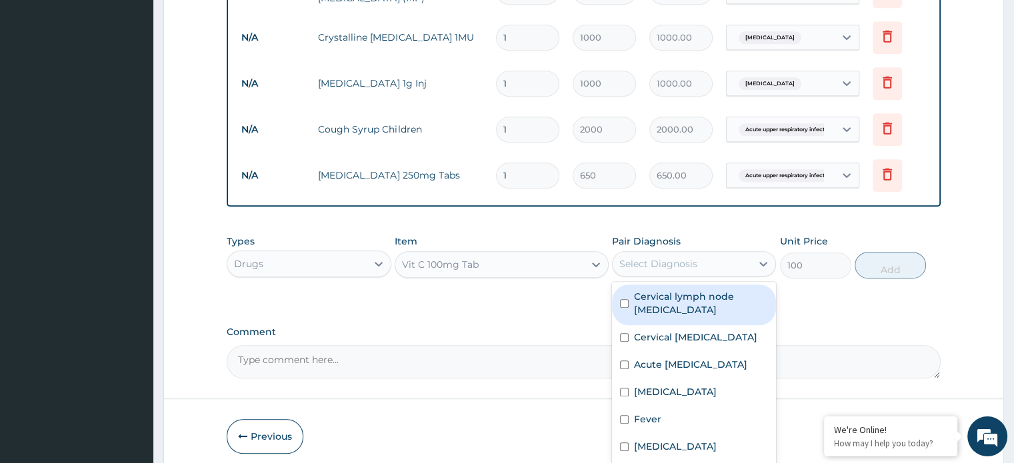
click at [697, 358] on label "Acute upper respiratory infection" at bounding box center [690, 364] width 113 height 13
checkbox input "true"
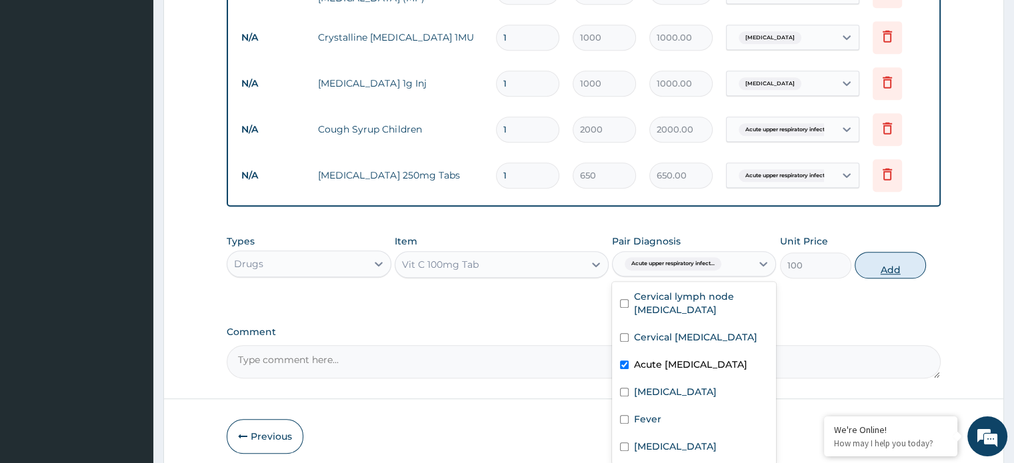
click at [869, 252] on button "Add" at bounding box center [890, 265] width 71 height 27
type input "0"
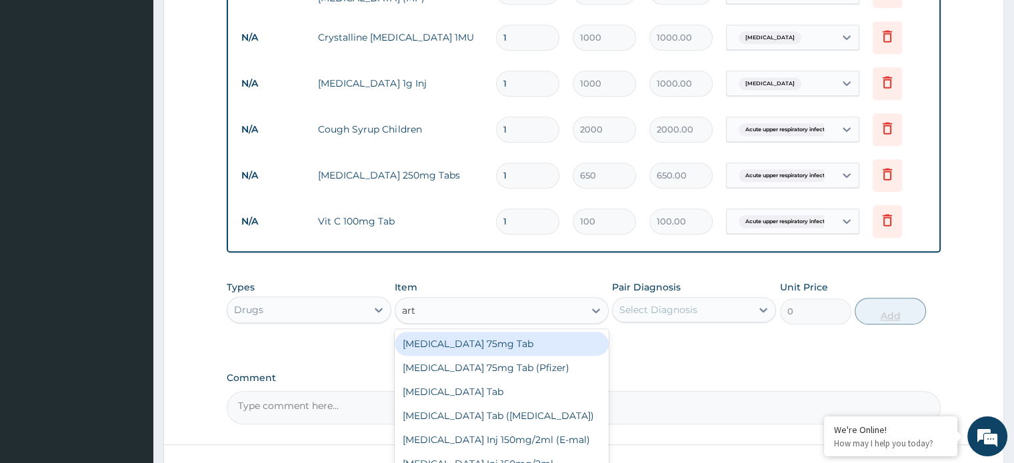
type input "arte"
click at [478, 380] on div "Artemether Inj 80mg" at bounding box center [502, 392] width 214 height 24
type input "1500"
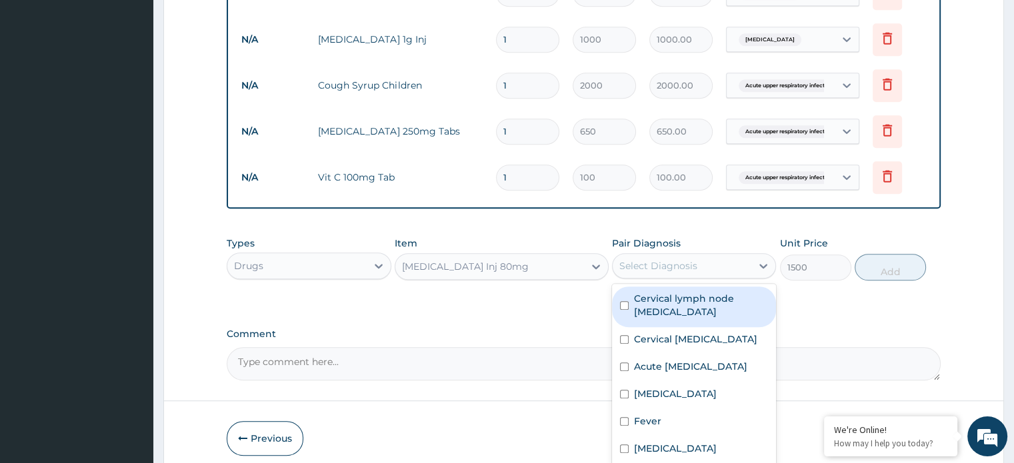
scroll to position [835, 0]
click at [657, 441] on label "Malaria" at bounding box center [675, 447] width 83 height 13
checkbox input "true"
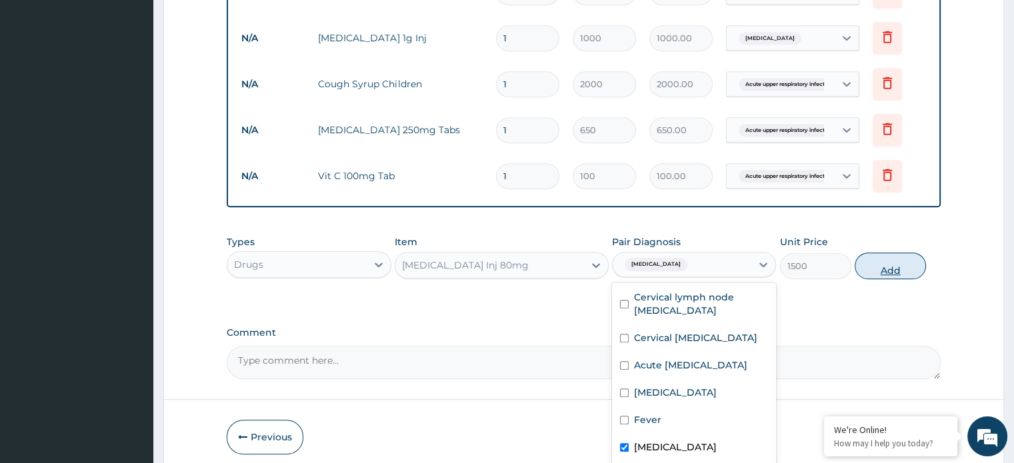
click at [885, 253] on button "Add" at bounding box center [890, 266] width 71 height 27
type input "0"
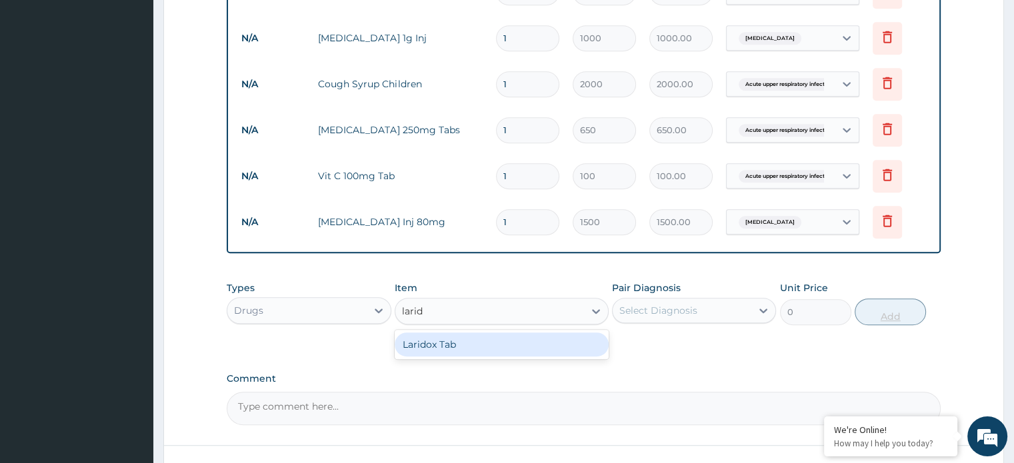
type input "larido"
click at [546, 333] on div "Laridox Tab" at bounding box center [502, 345] width 214 height 24
type input "300"
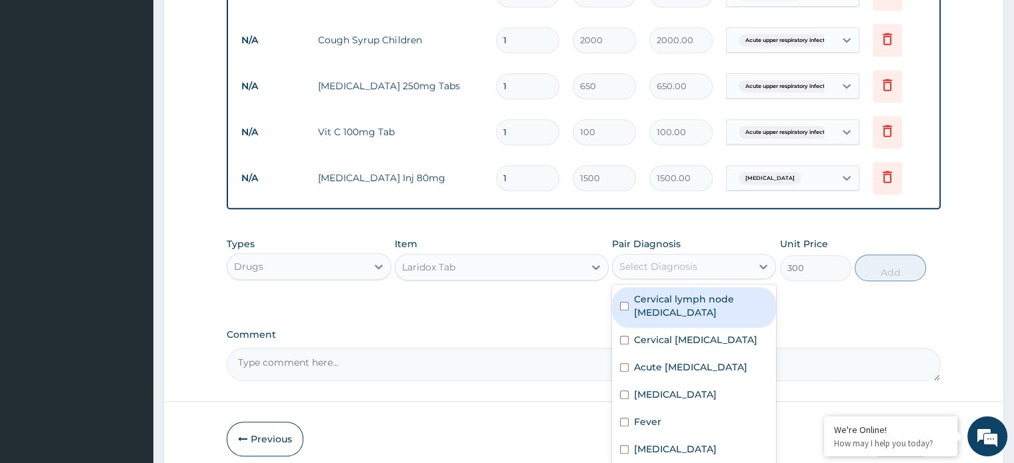
scroll to position [907, 0]
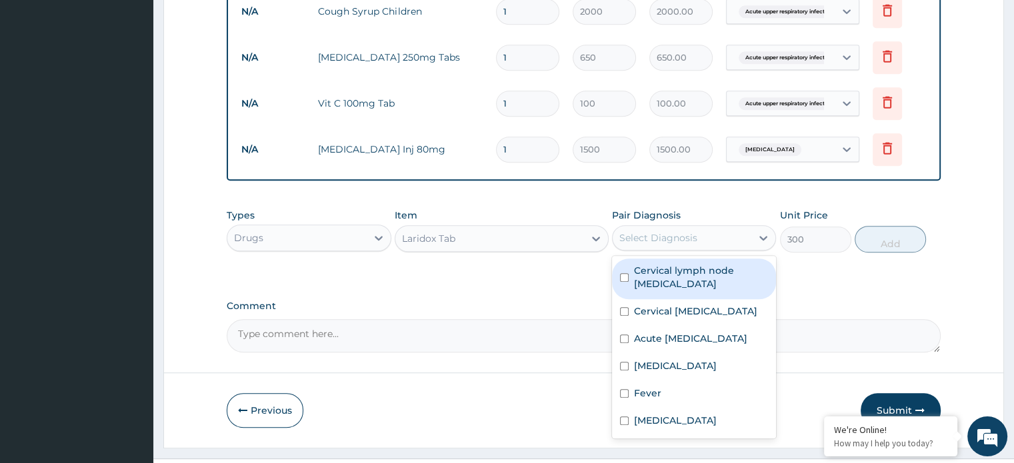
click at [654, 414] on label "Malaria" at bounding box center [675, 420] width 83 height 13
checkbox input "true"
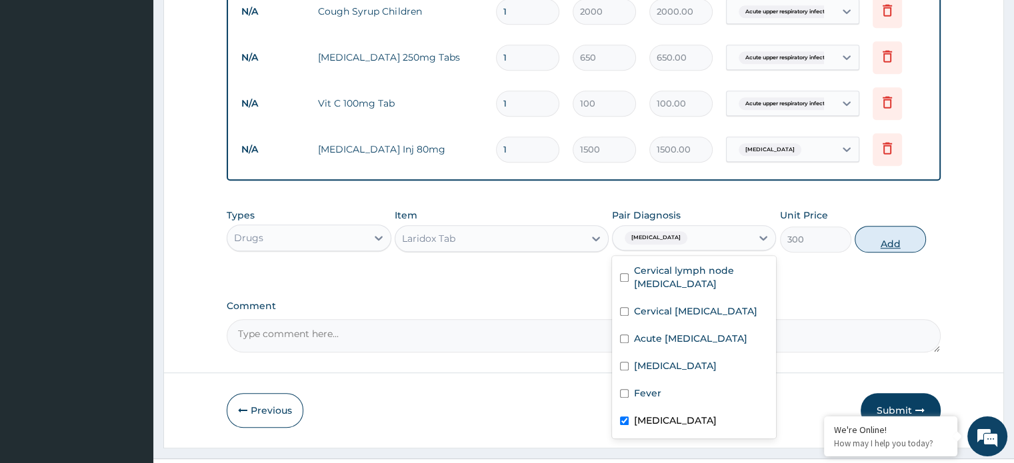
click at [881, 226] on button "Add" at bounding box center [890, 239] width 71 height 27
type input "0"
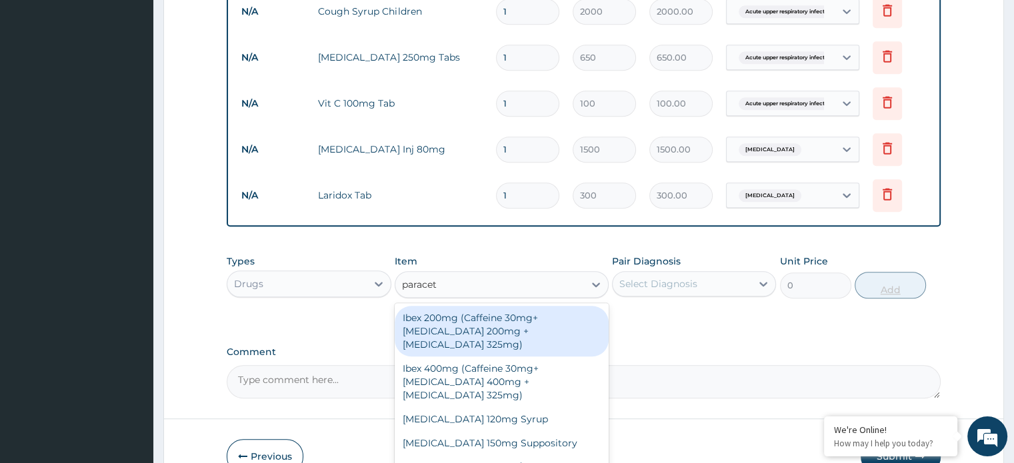
type input "paraceta"
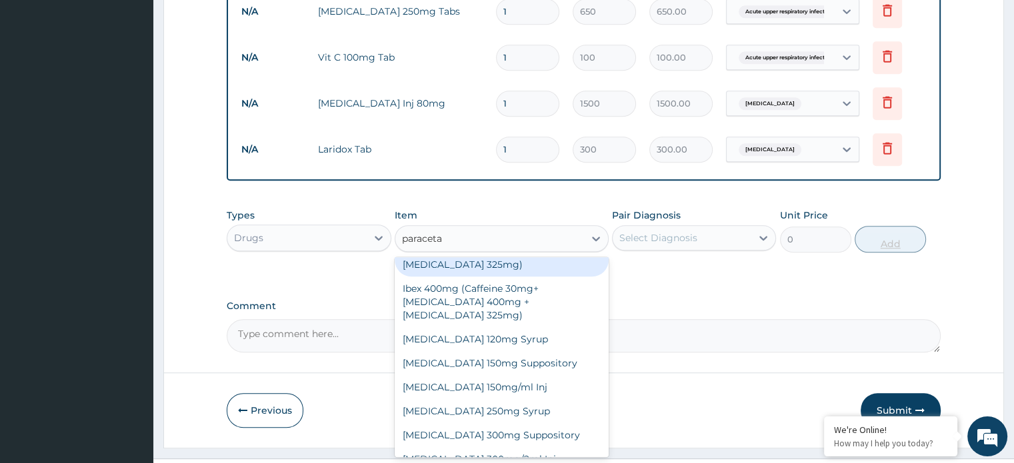
scroll to position [96, 0]
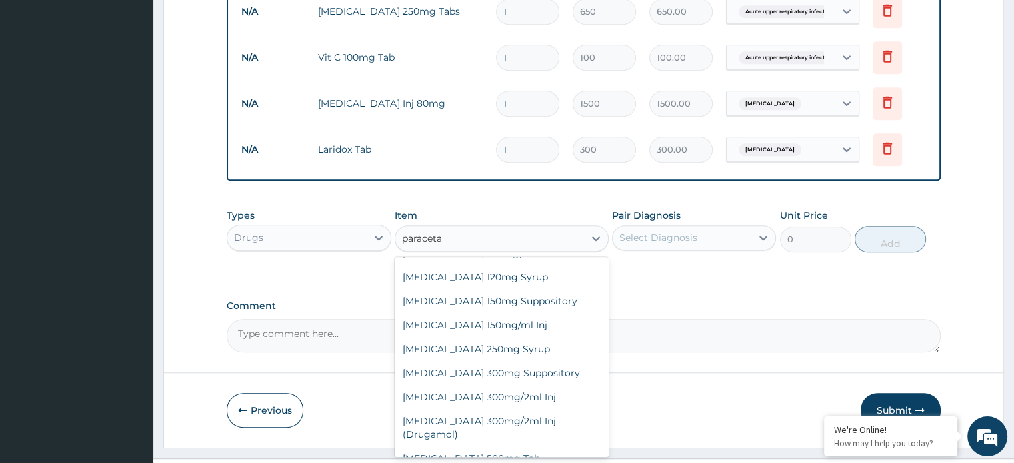
click at [523, 447] on div "Paracetamol 500mg Tab" at bounding box center [502, 459] width 214 height 24
type input "50"
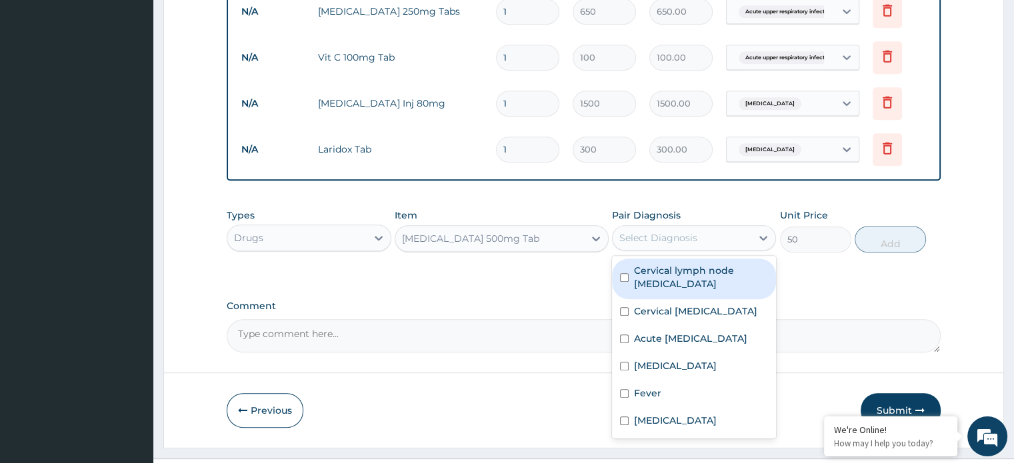
click at [623, 417] on input "checkbox" at bounding box center [624, 421] width 9 height 9
checkbox input "true"
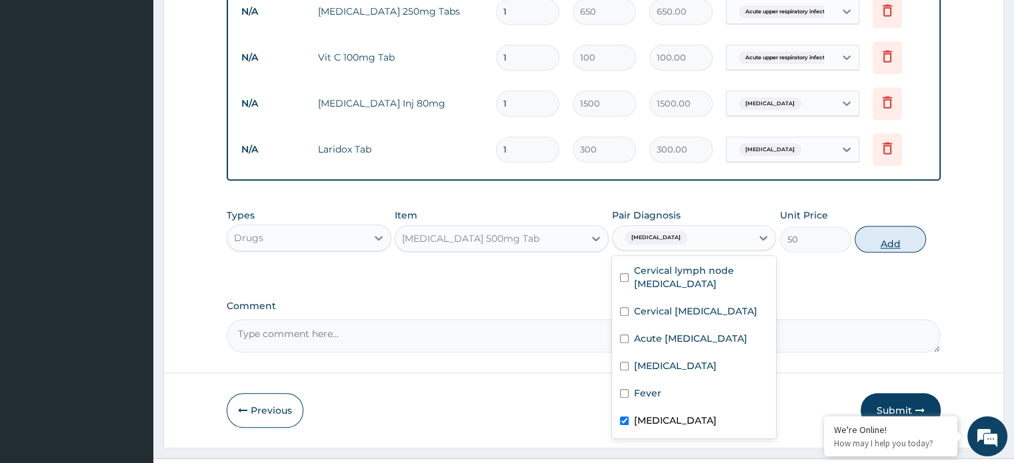
click at [873, 226] on button "Add" at bounding box center [890, 239] width 71 height 27
type input "0"
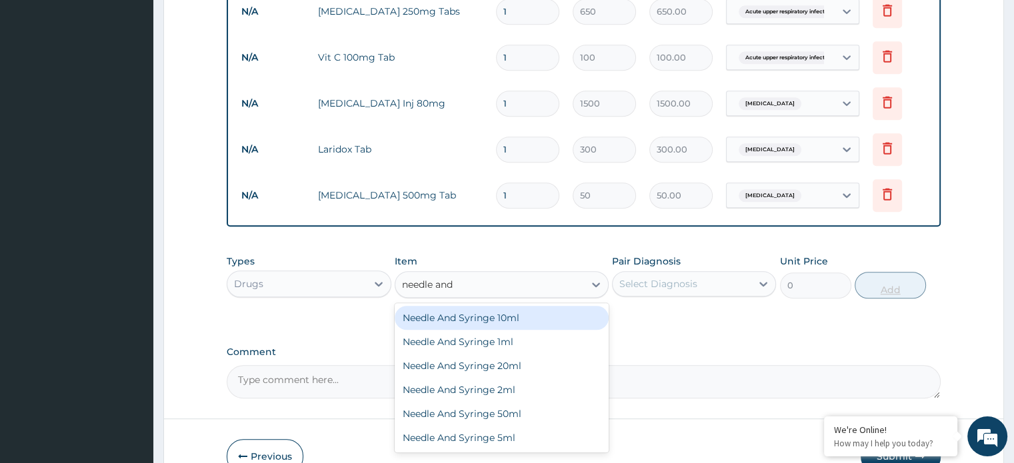
type input "needle and"
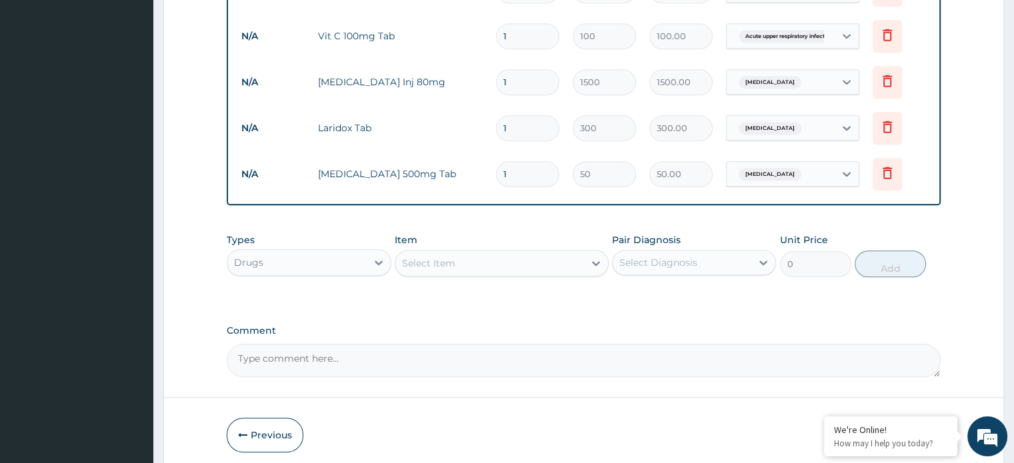
scroll to position [975, 0]
click at [420, 256] on div "Select Item" at bounding box center [428, 262] width 53 height 13
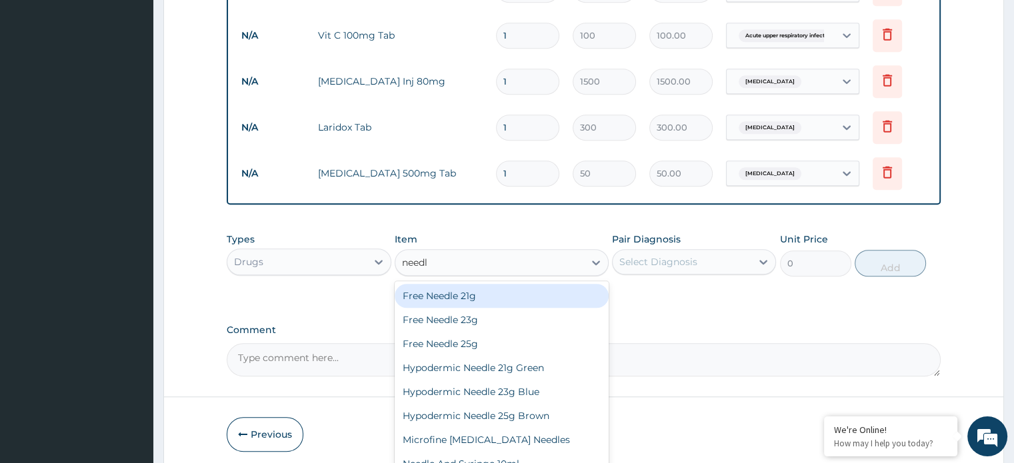
type input "needle"
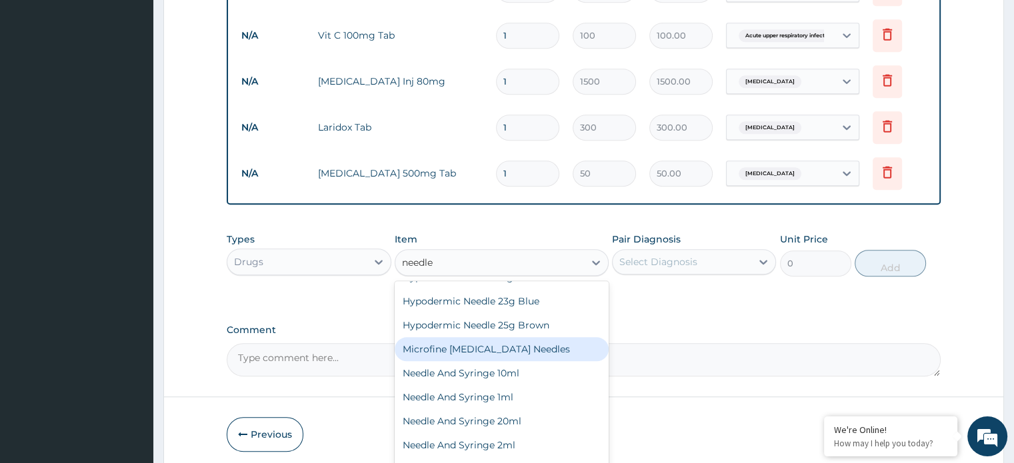
scroll to position [92, 0]
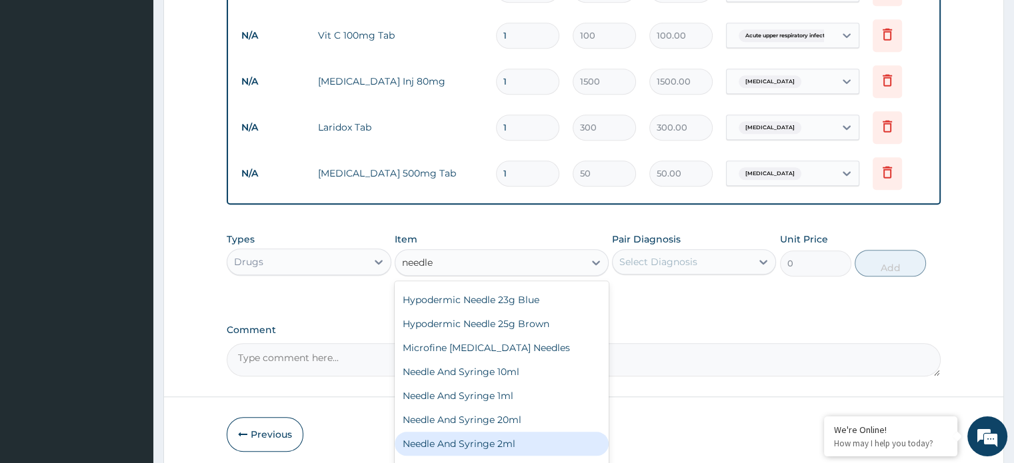
click at [495, 432] on div "Needle And Syringe 2ml" at bounding box center [502, 444] width 214 height 24
type input "150"
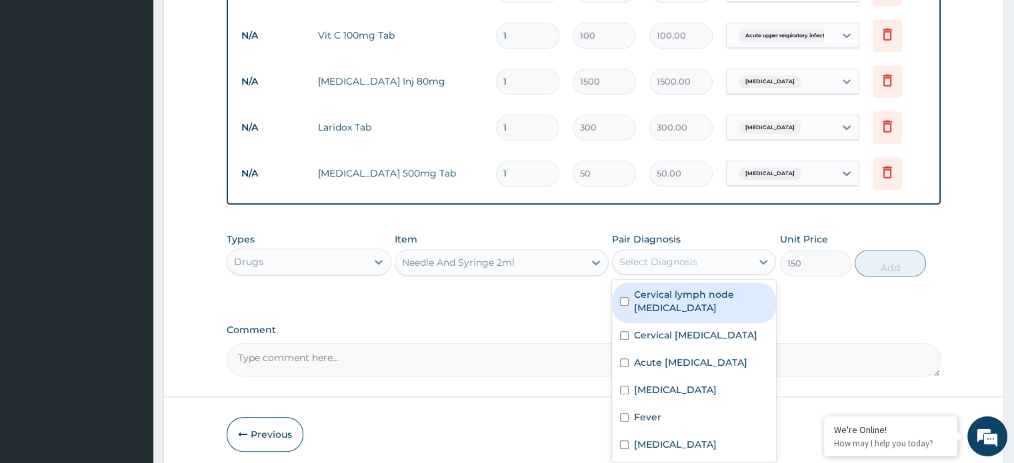
click at [642, 255] on div "Select Diagnosis" at bounding box center [658, 261] width 78 height 13
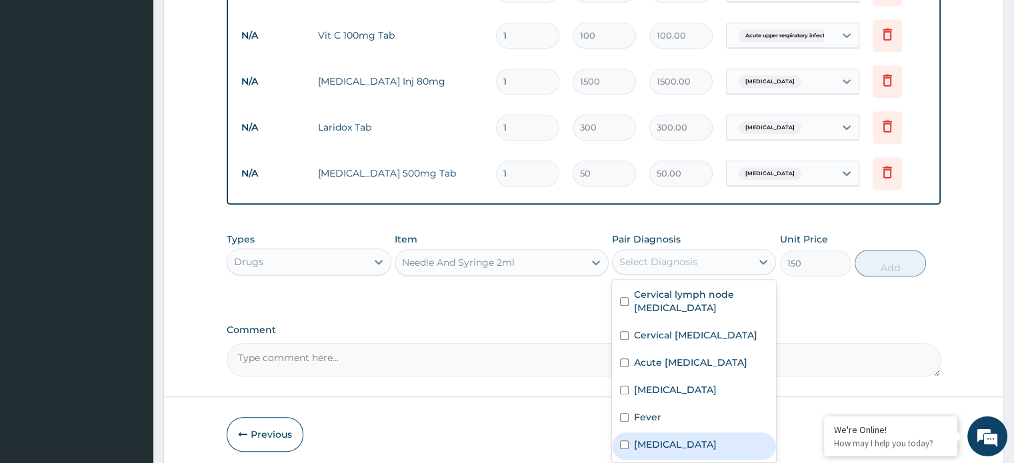
click at [641, 438] on label "Malaria" at bounding box center [675, 444] width 83 height 13
checkbox input "true"
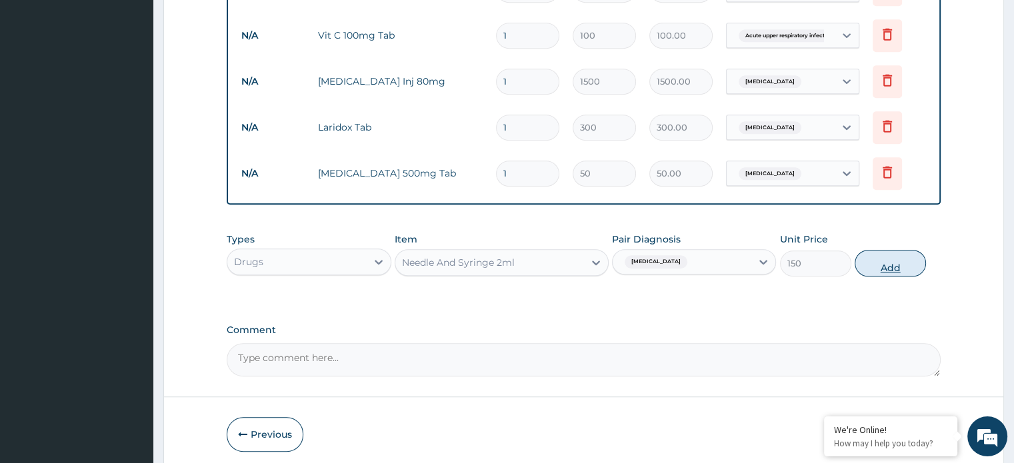
click at [864, 250] on button "Add" at bounding box center [890, 263] width 71 height 27
type input "0"
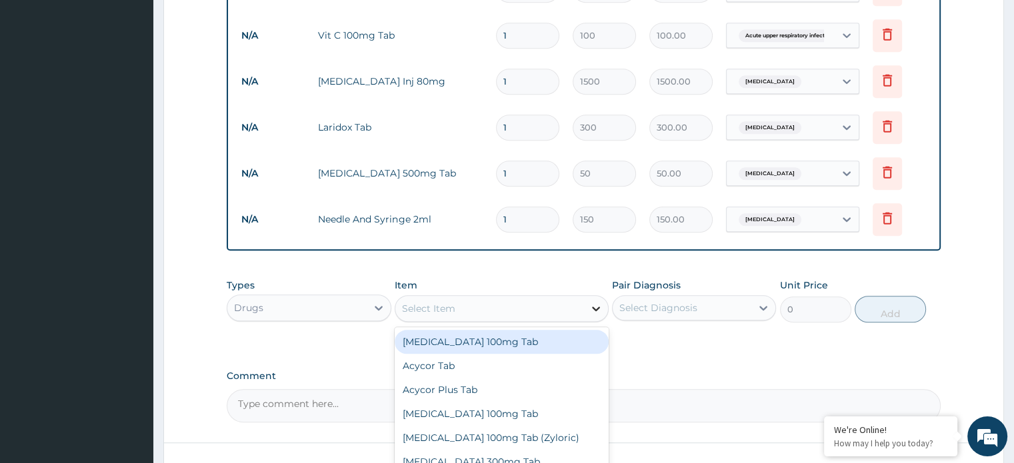
click at [584, 298] on div "Select Item" at bounding box center [489, 308] width 189 height 21
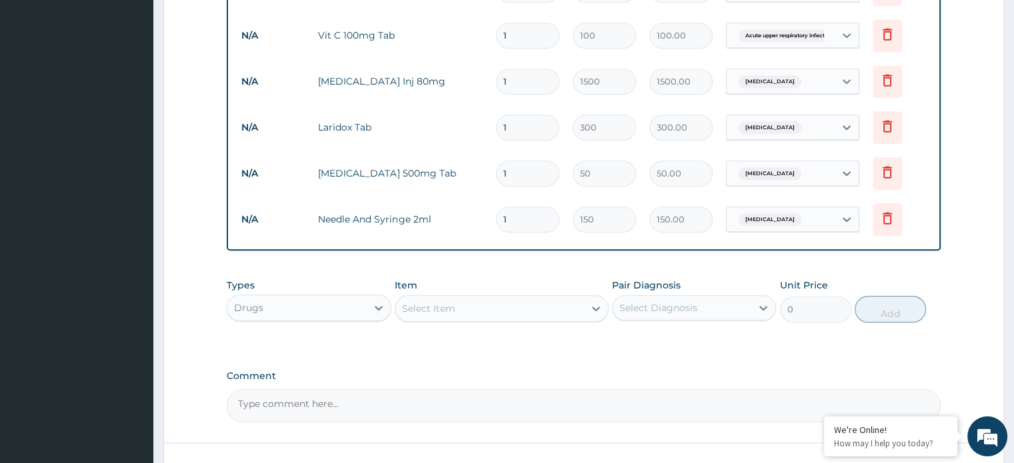
click at [552, 298] on div "Select Item" at bounding box center [489, 308] width 189 height 21
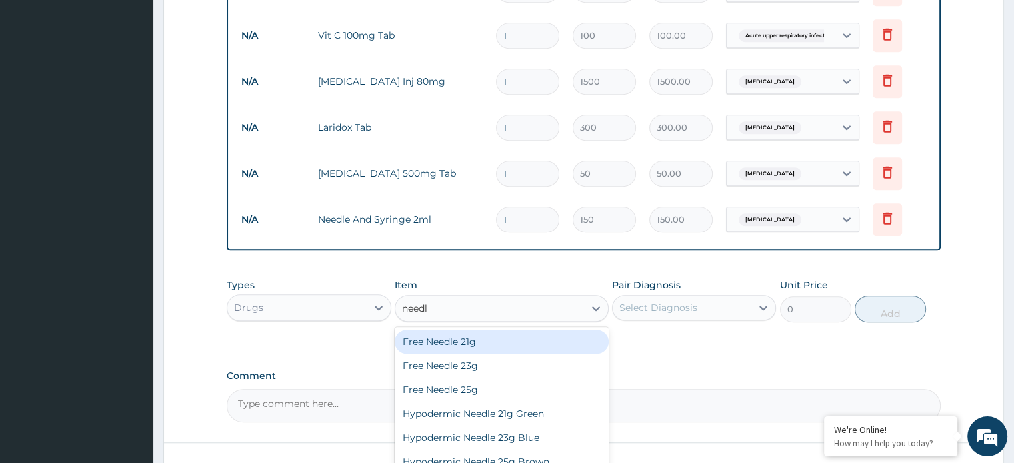
type input "needle"
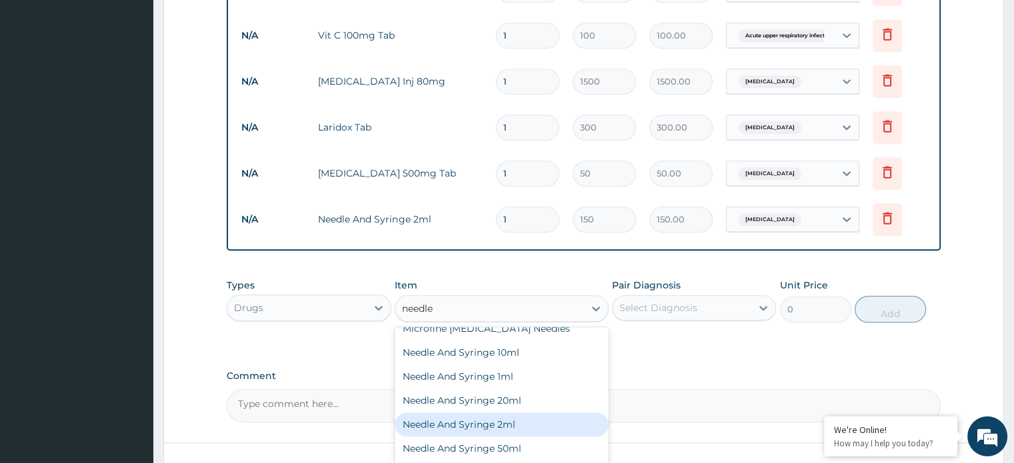
scroll to position [189, 0]
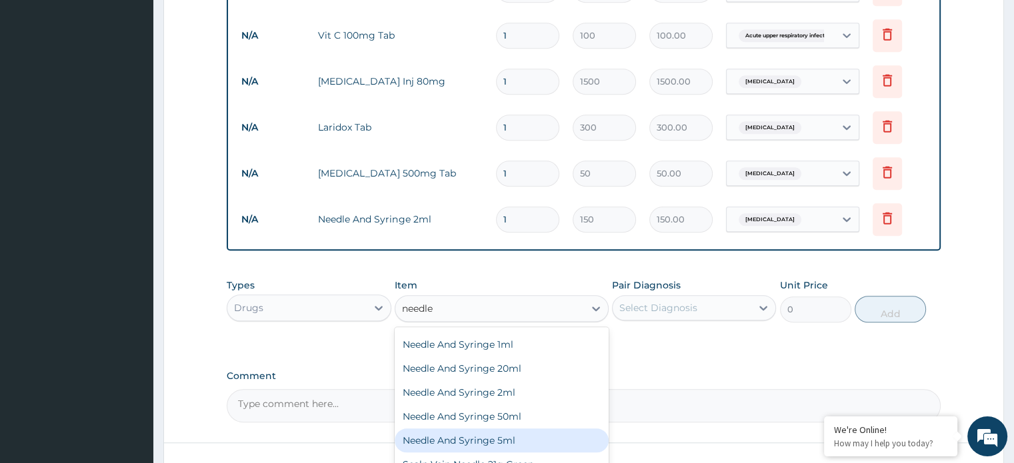
click at [549, 429] on div "Needle And Syringe 5ml" at bounding box center [502, 441] width 214 height 24
type input "150"
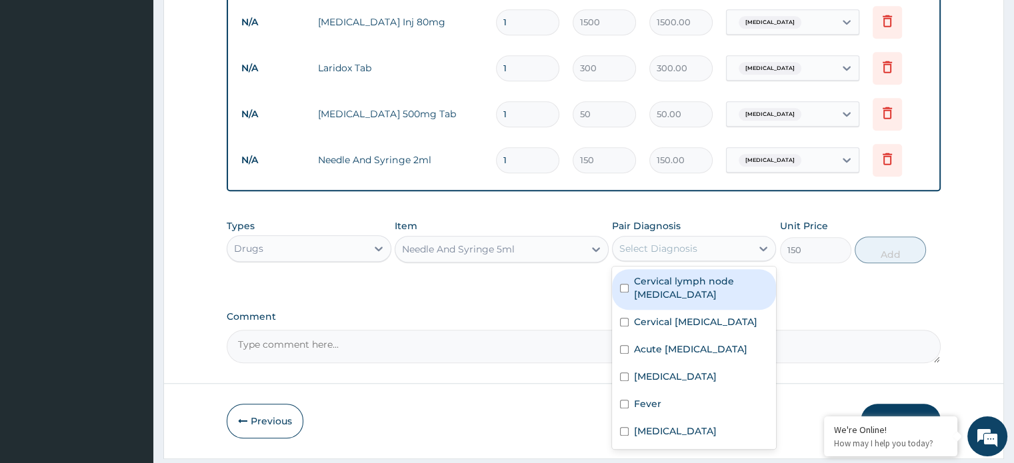
scroll to position [1035, 0]
click at [624, 372] on input "checkbox" at bounding box center [624, 376] width 9 height 9
checkbox input "true"
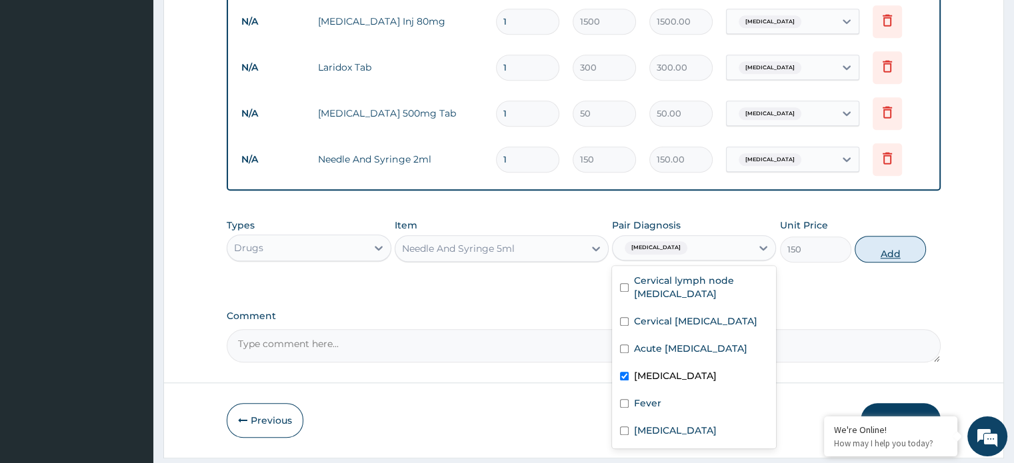
click at [882, 236] on button "Add" at bounding box center [890, 249] width 71 height 27
type input "0"
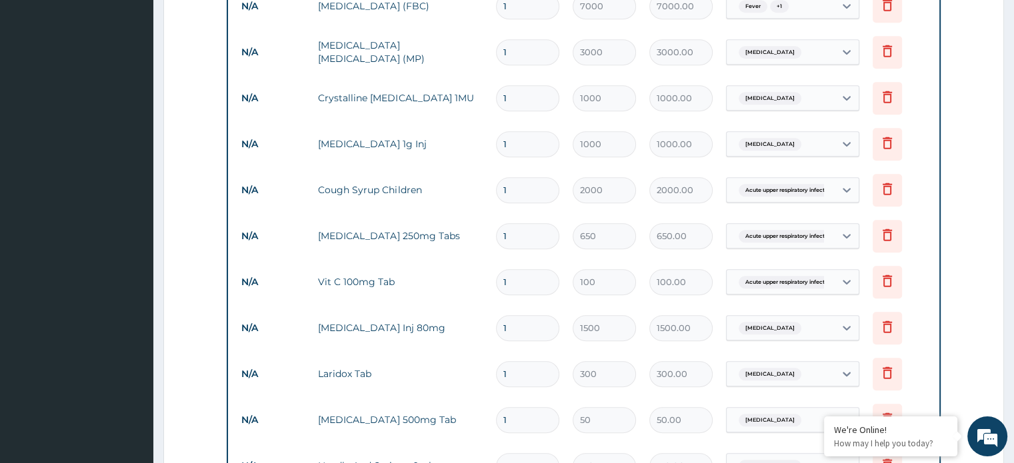
scroll to position [731, 0]
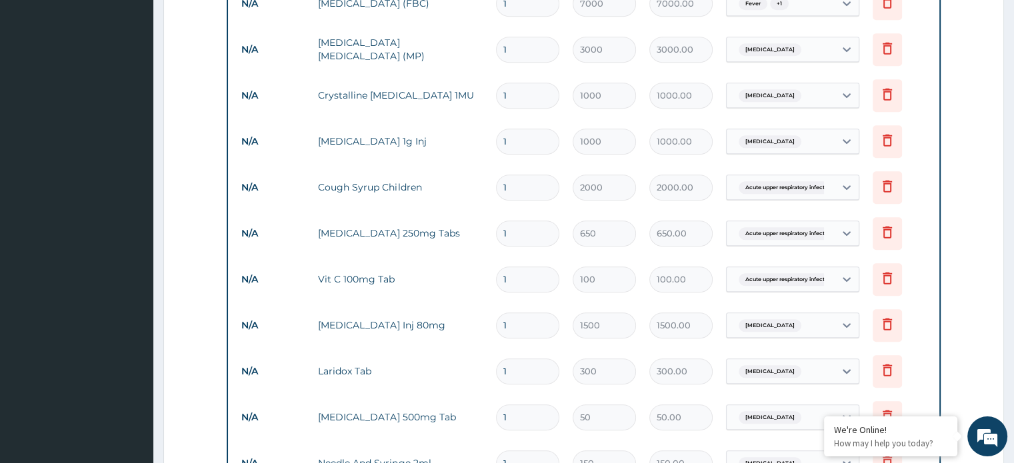
click at [529, 83] on input "1" at bounding box center [527, 96] width 63 height 26
type input "0.00"
type input "5"
type input "5000.00"
type input "4"
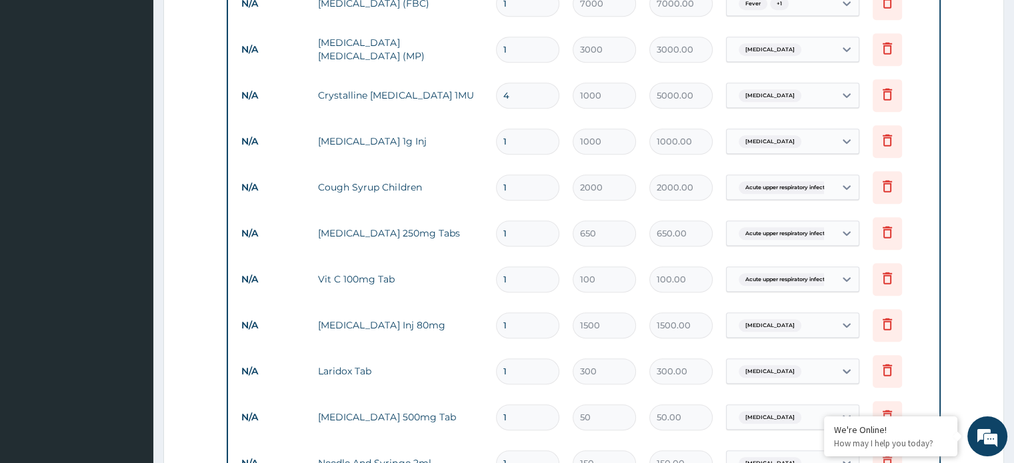
type input "4000.00"
type input "0.00"
type input "5"
type input "5000.00"
type input "5"
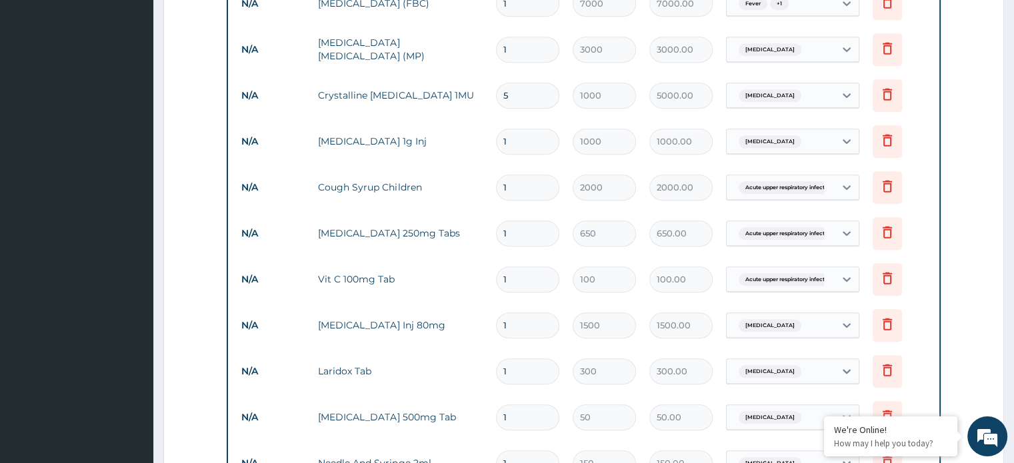
click at [525, 129] on input "1" at bounding box center [527, 142] width 63 height 26
type input "0.00"
type input "5"
type input "5000.00"
type input "4"
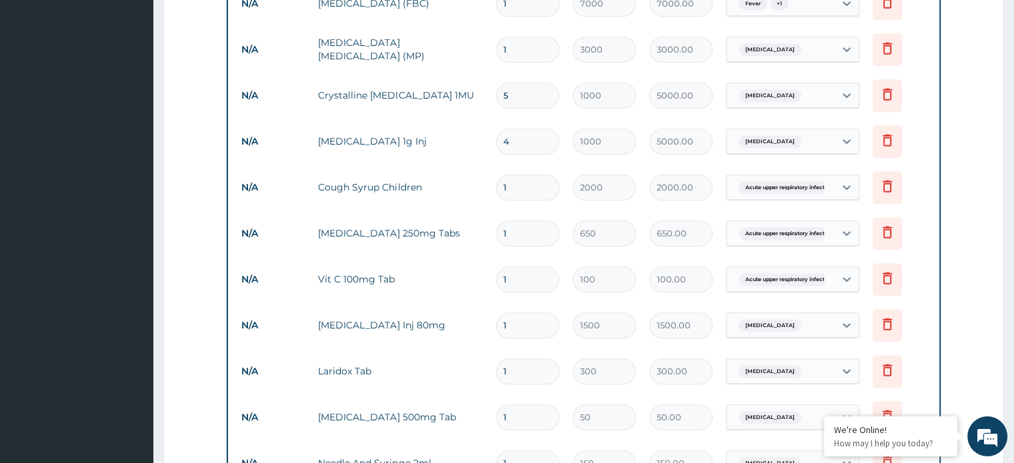
type input "4000.00"
type input "0.00"
type input "5"
type input "5000.00"
type input "5"
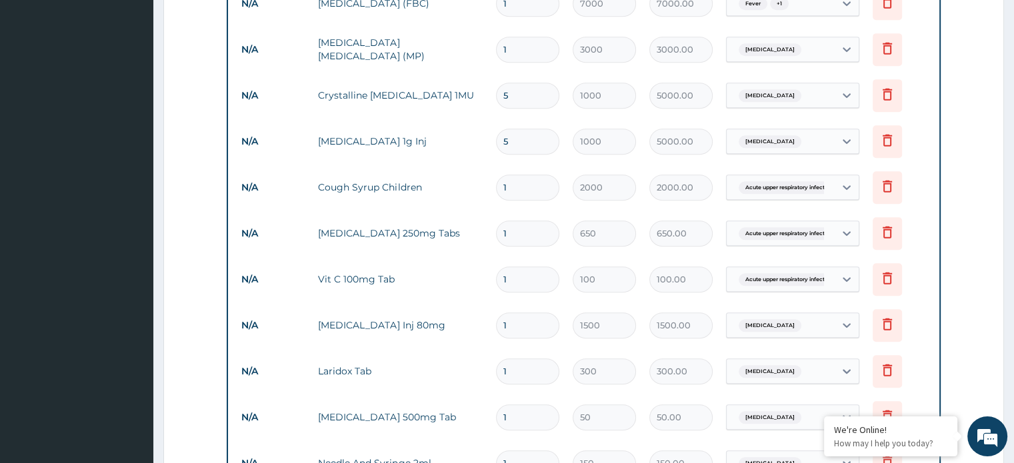
click at [523, 175] on input "1" at bounding box center [527, 188] width 63 height 26
click at [518, 221] on input "1" at bounding box center [527, 234] width 63 height 26
type input "10"
type input "6500.00"
type input "10"
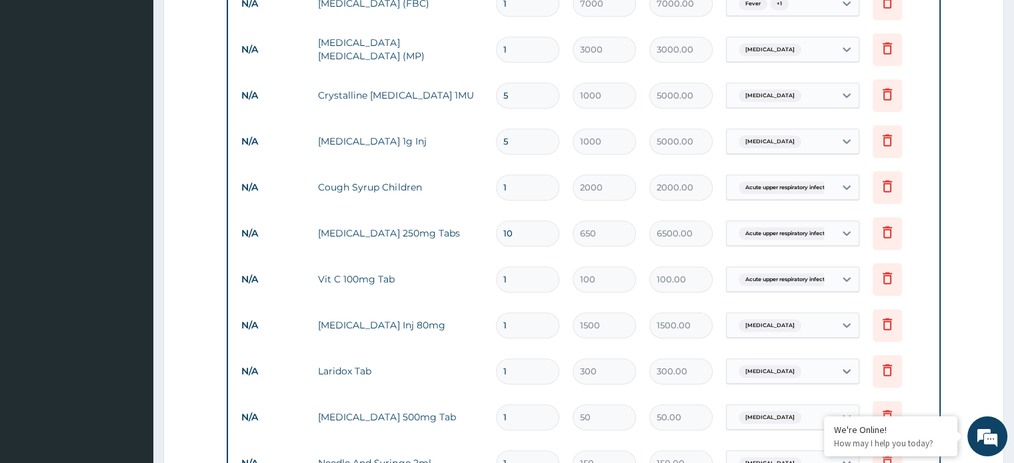
click at [536, 267] on input "1" at bounding box center [527, 280] width 63 height 26
type input "15"
type input "1500.00"
type input "15"
click at [534, 313] on input "1" at bounding box center [527, 326] width 63 height 26
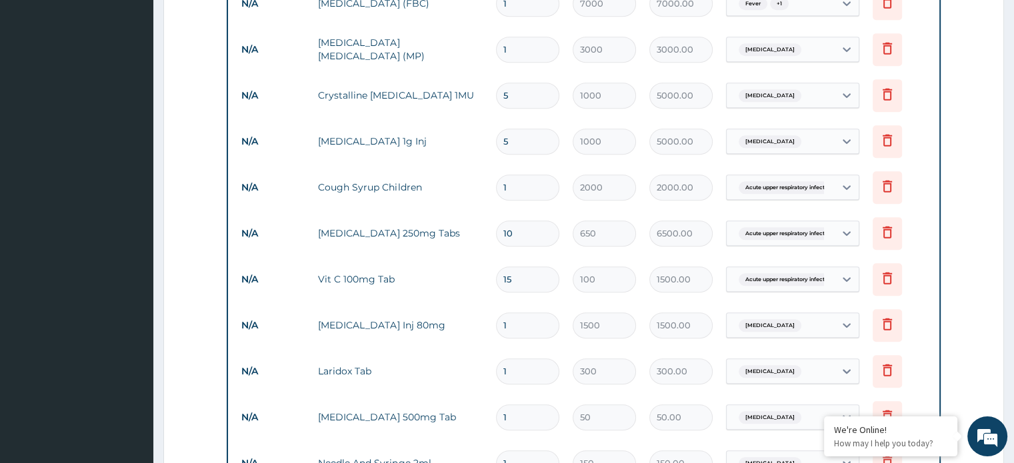
type input "0.00"
type input "6"
type input "9000.00"
type input "6"
click at [536, 359] on input "1" at bounding box center [527, 372] width 63 height 26
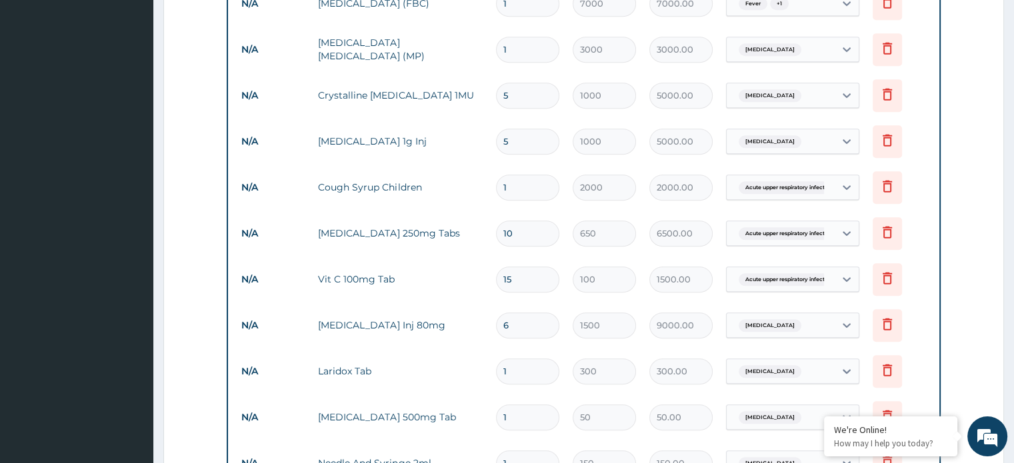
type input "0.00"
type input "2"
type input "600.00"
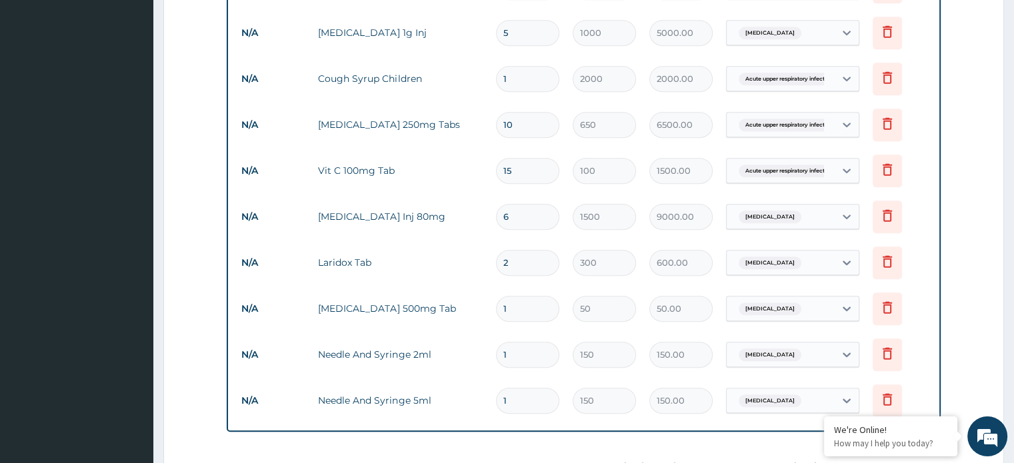
scroll to position [842, 0]
type input "2"
click at [521, 294] on input "1" at bounding box center [527, 307] width 63 height 26
type input "18"
type input "900.00"
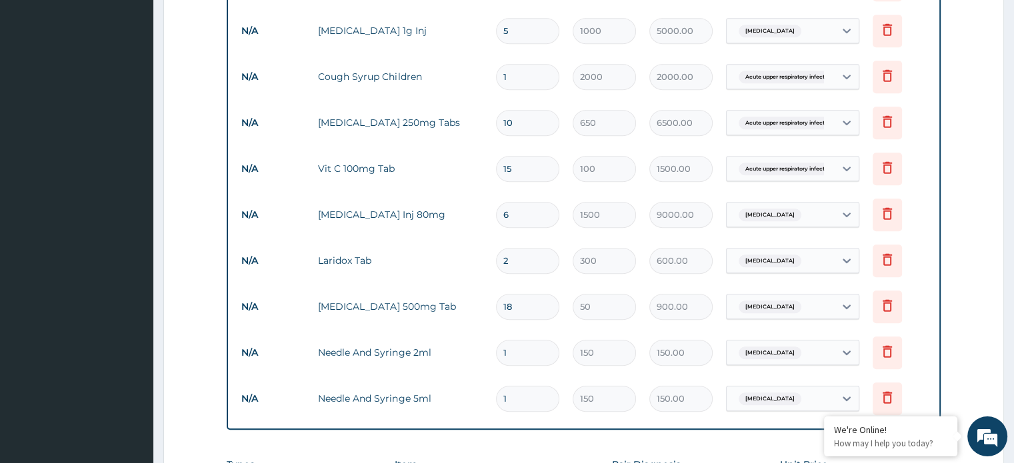
type input "18"
click at [533, 340] on input "1" at bounding box center [527, 353] width 63 height 26
type input "0.00"
type input "3"
type input "450.00"
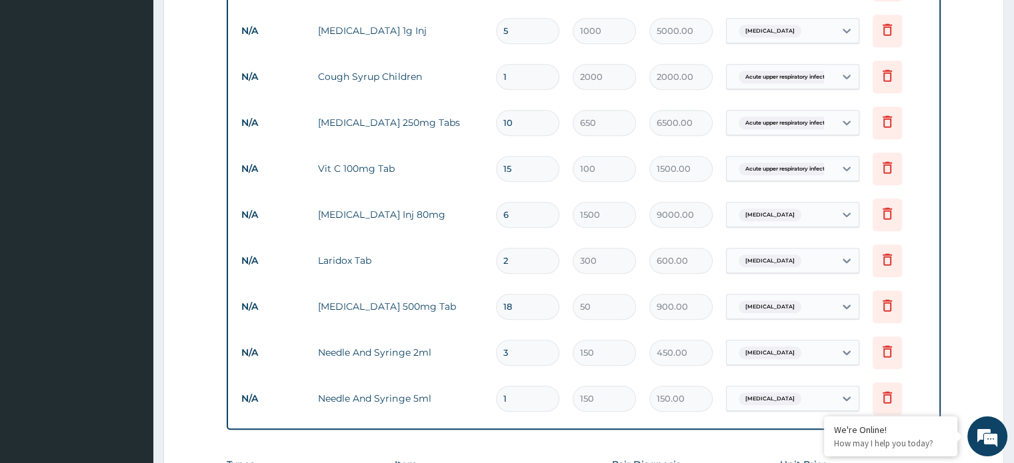
type input "3"
click at [527, 386] on input "1" at bounding box center [527, 399] width 63 height 26
type input "0.00"
type input "5"
type input "750.00"
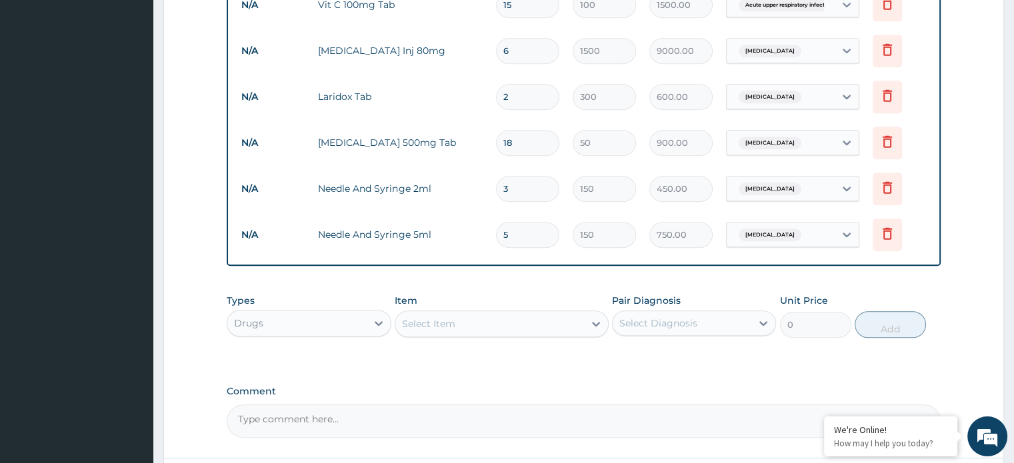
scroll to position [1009, 0]
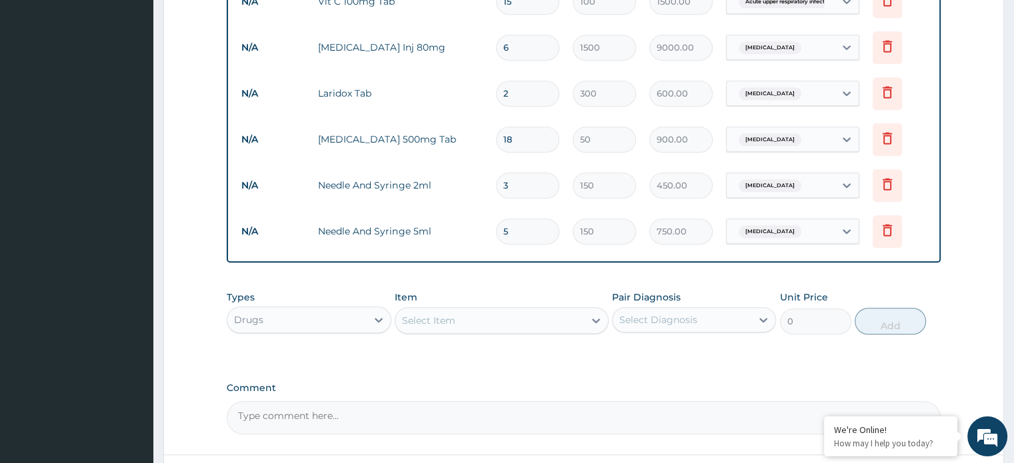
type input "5"
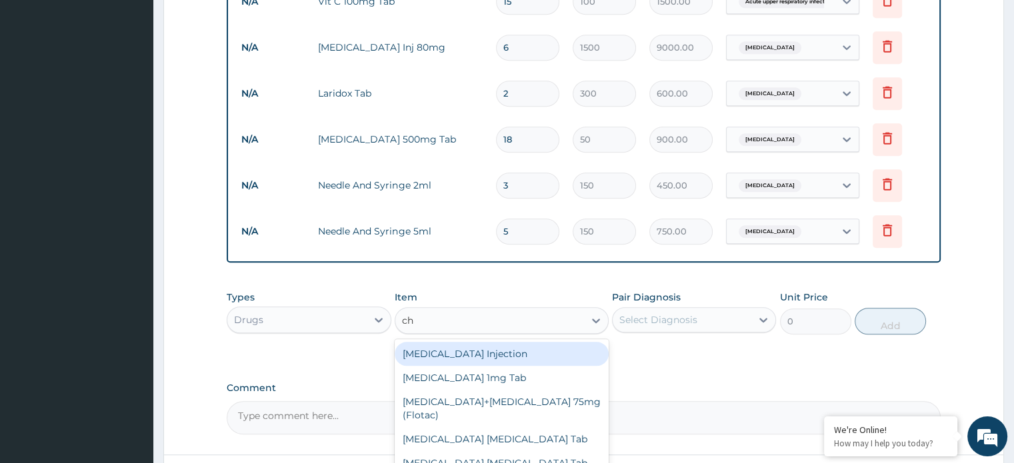
type input "chy"
click at [496, 366] on div "Trypsin Chymotrypsin Tab" at bounding box center [502, 378] width 214 height 24
type input "300"
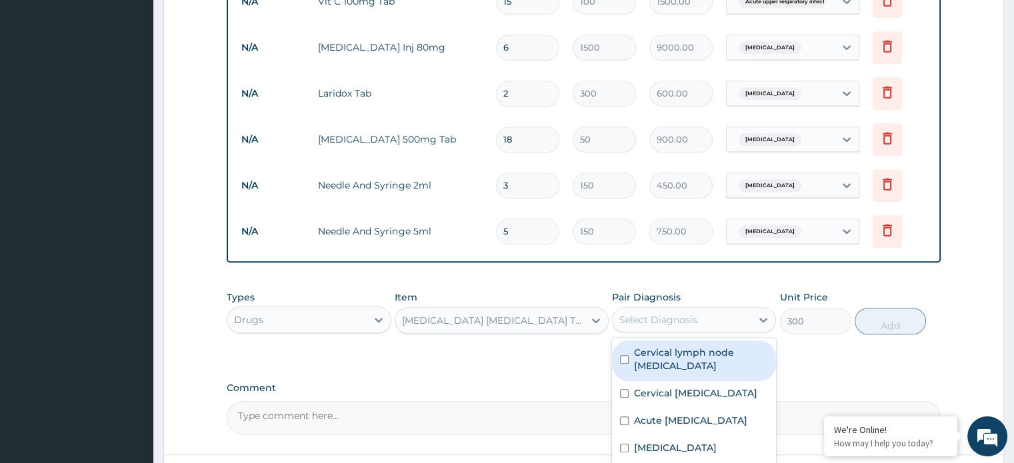
click at [621, 341] on div "Cervical lymph node abscess" at bounding box center [694, 361] width 164 height 41
checkbox input "true"
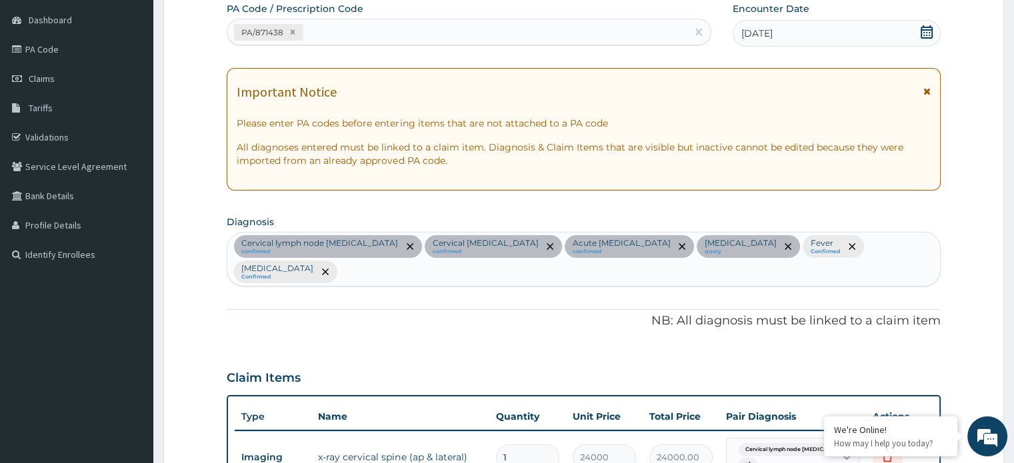
scroll to position [130, 0]
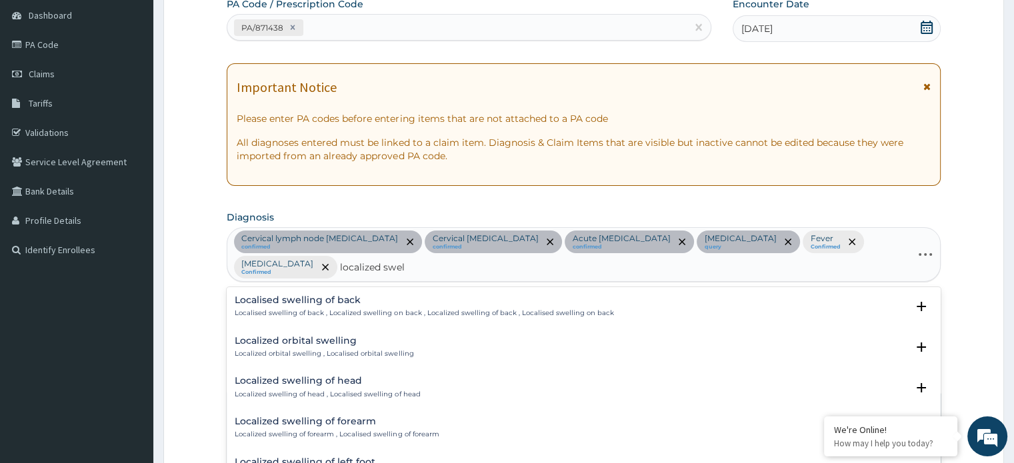
type input "localized swell"
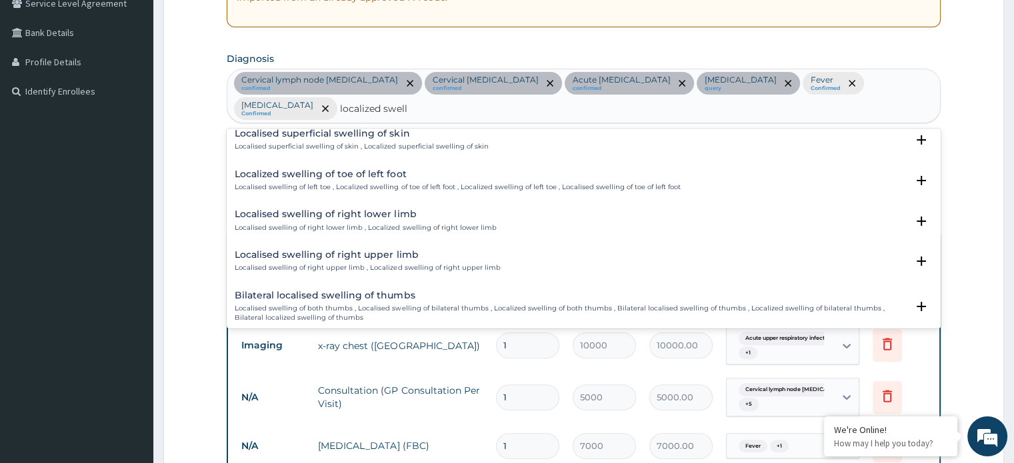
scroll to position [835, 0]
click at [437, 135] on div "Localised superficial swelling of skin Localised superficial swelling of skin ,…" at bounding box center [361, 141] width 253 height 23
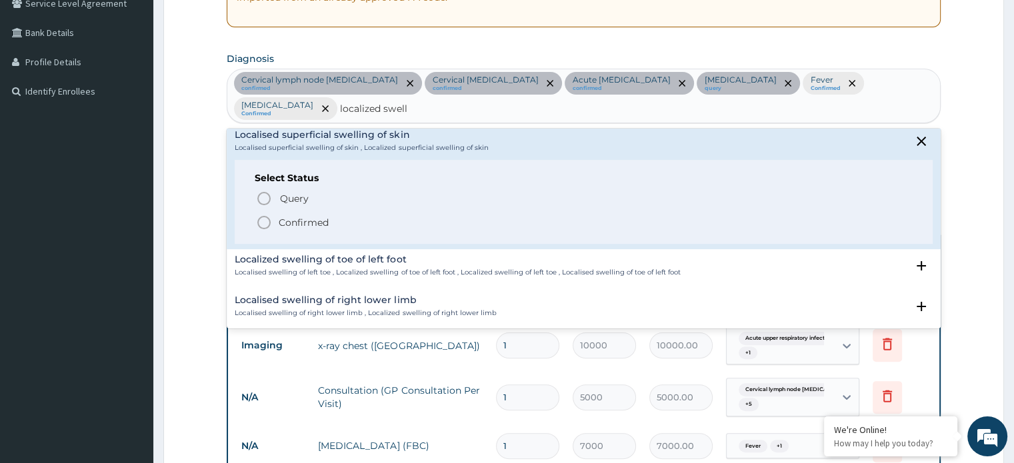
click at [307, 215] on span "Confirmed" at bounding box center [584, 223] width 656 height 16
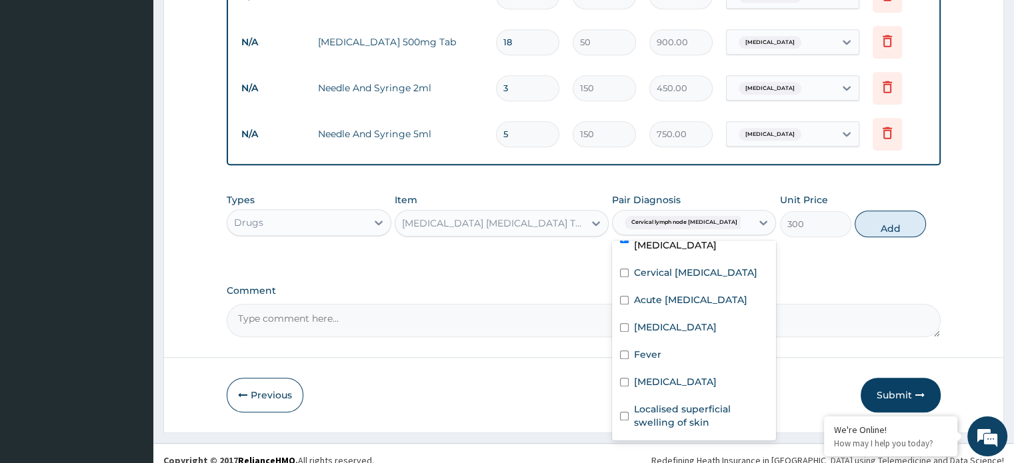
scroll to position [1108, 0]
click at [626, 411] on input "checkbox" at bounding box center [624, 415] width 9 height 9
checkbox input "true"
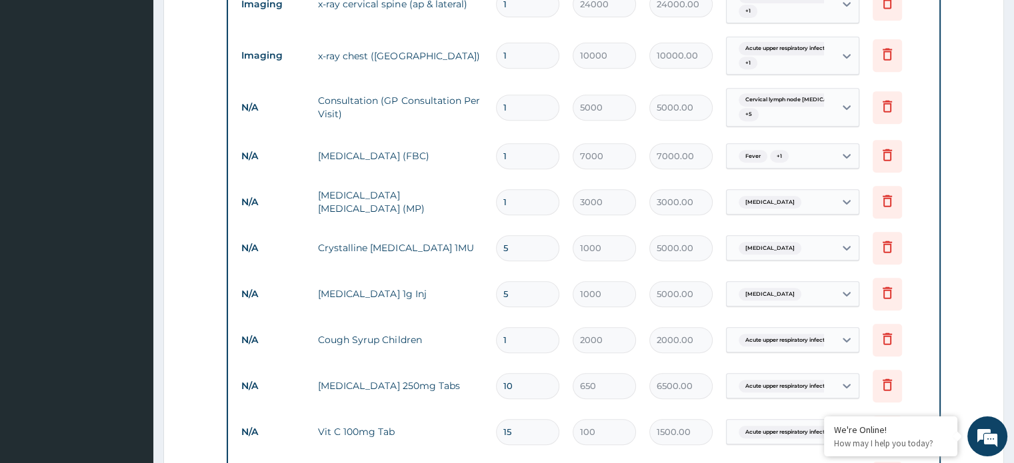
scroll to position [578, 0]
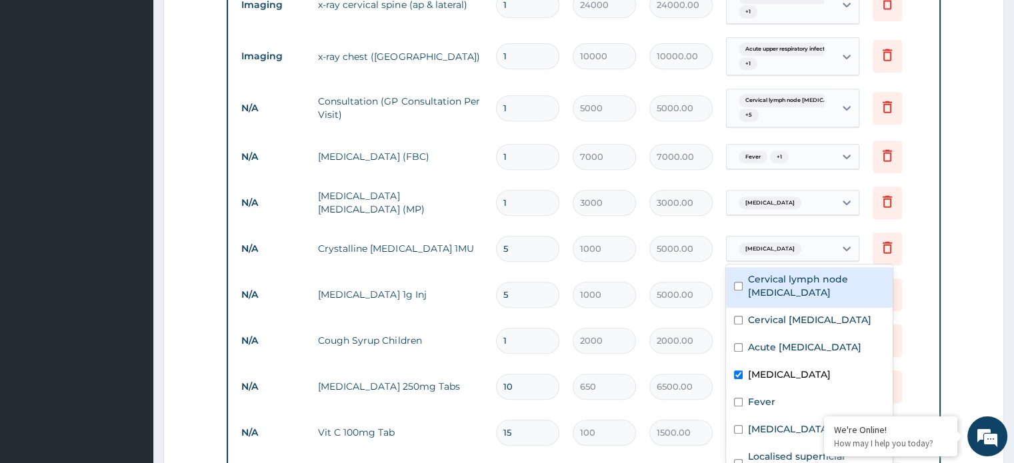
click at [735, 317] on input "checkbox" at bounding box center [738, 320] width 9 height 9
checkbox input "true"
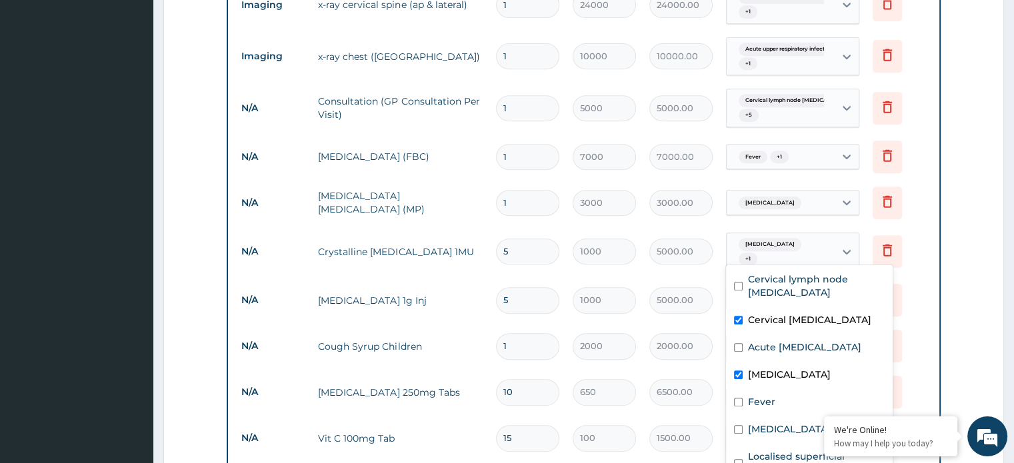
click at [739, 287] on input "checkbox" at bounding box center [738, 286] width 9 height 9
checkbox input "true"
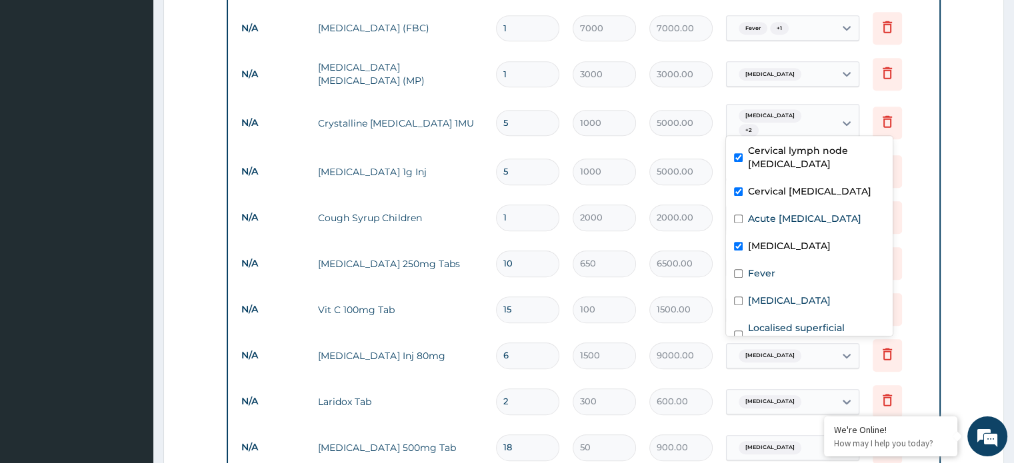
scroll to position [707, 0]
click at [920, 205] on td "Delete" at bounding box center [899, 218] width 67 height 46
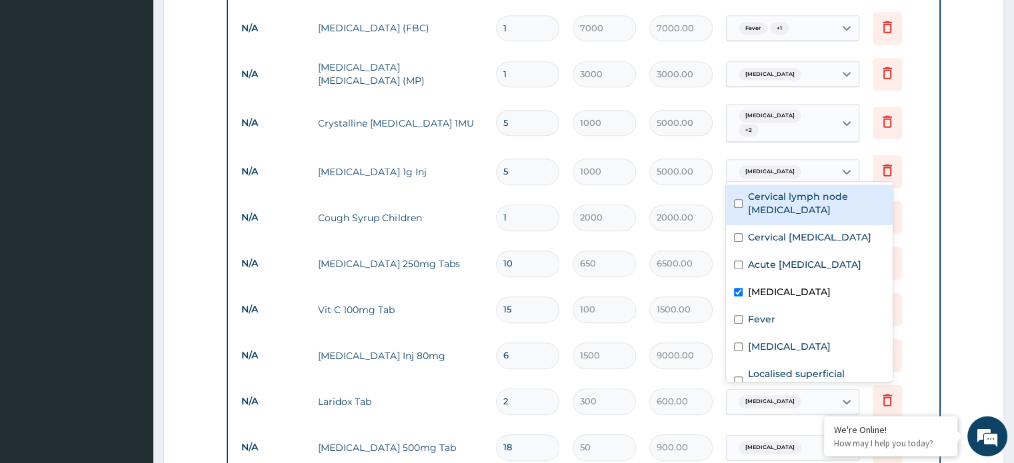
click at [739, 237] on input "checkbox" at bounding box center [738, 237] width 9 height 9
checkbox input "true"
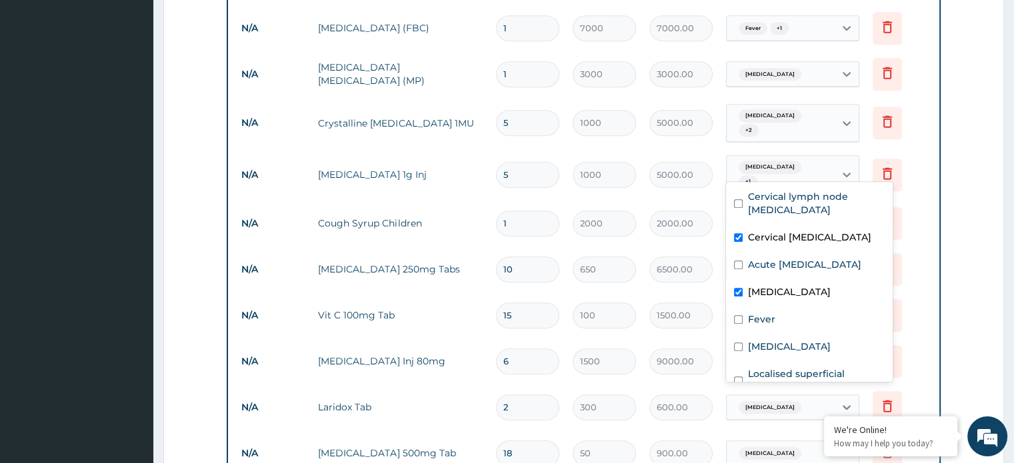
click at [738, 201] on input "checkbox" at bounding box center [738, 203] width 9 height 9
checkbox input "true"
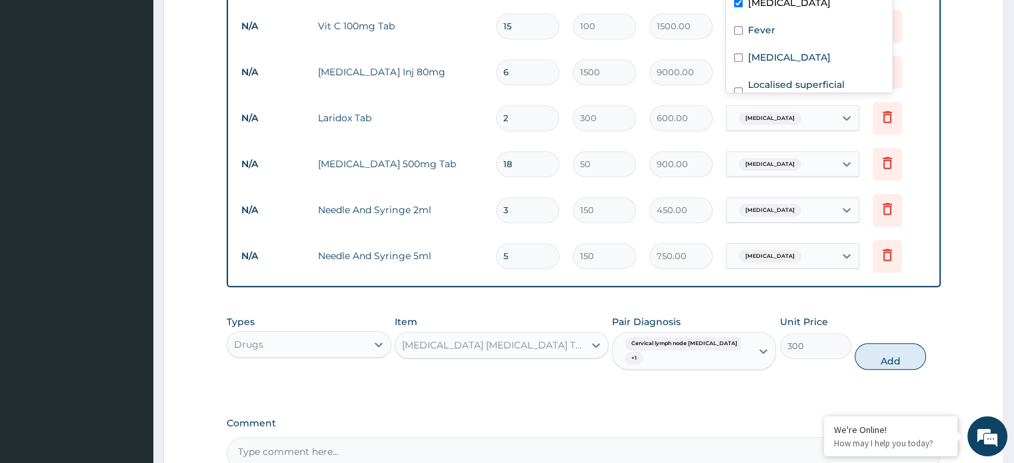
scroll to position [999, 0]
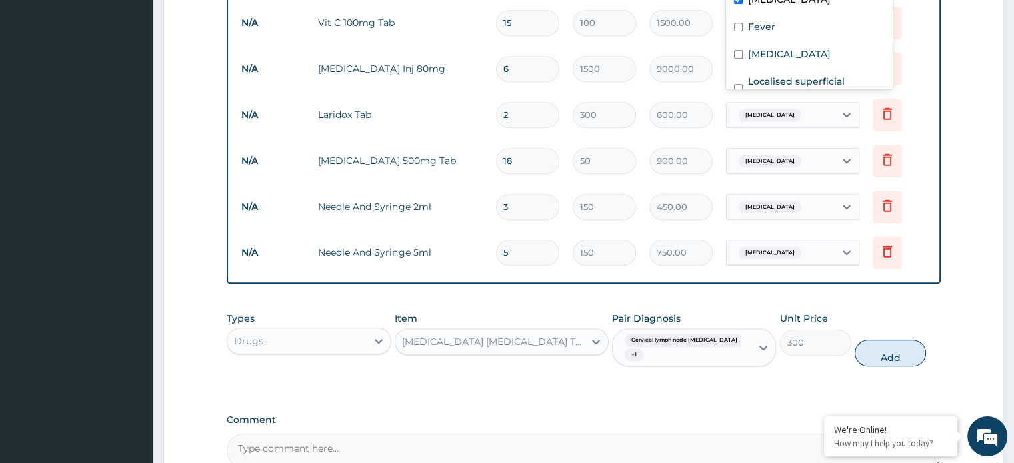
click at [705, 415] on label "Comment" at bounding box center [583, 420] width 713 height 11
click at [705, 434] on textarea "Comment" at bounding box center [583, 450] width 713 height 33
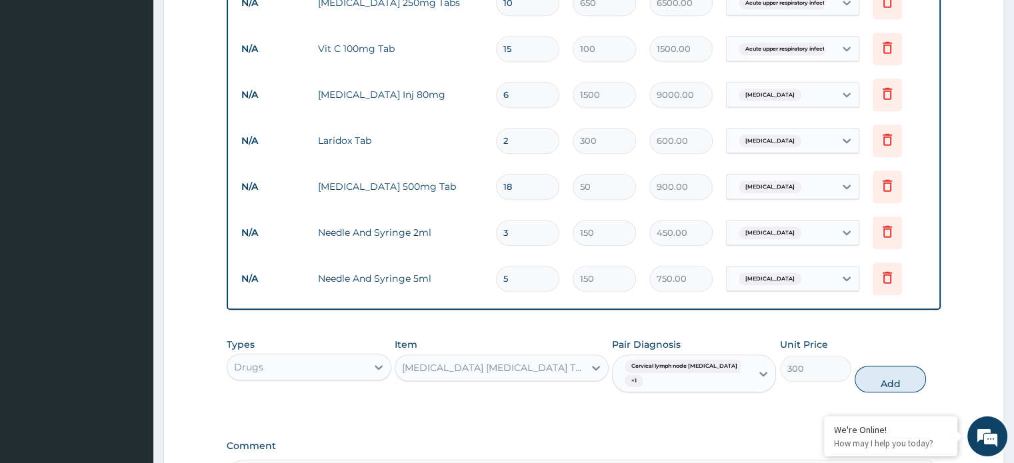
scroll to position [971, 0]
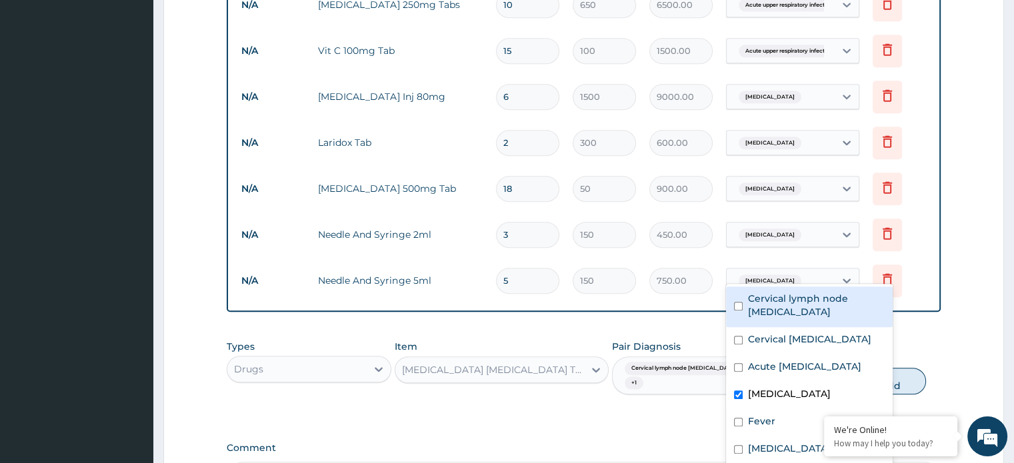
click at [741, 337] on input "checkbox" at bounding box center [738, 340] width 9 height 9
checkbox input "true"
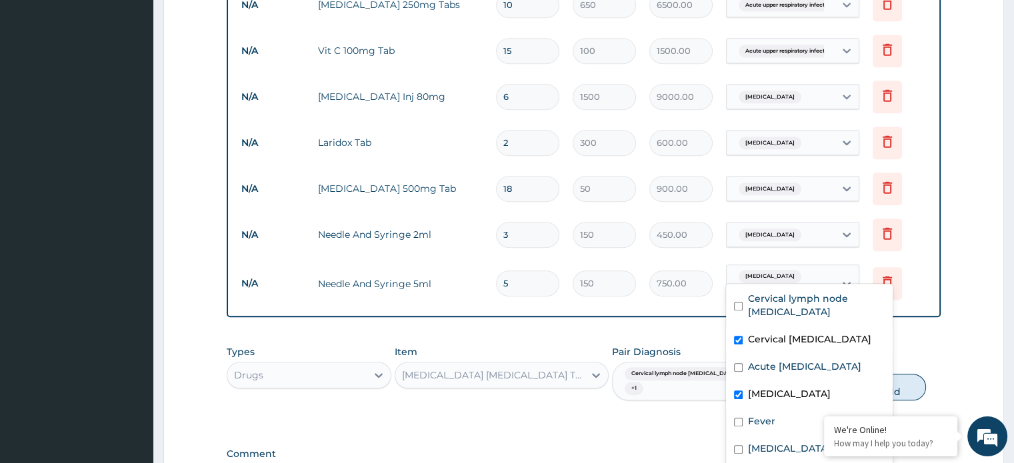
click at [739, 305] on input "checkbox" at bounding box center [738, 306] width 9 height 9
checkbox input "true"
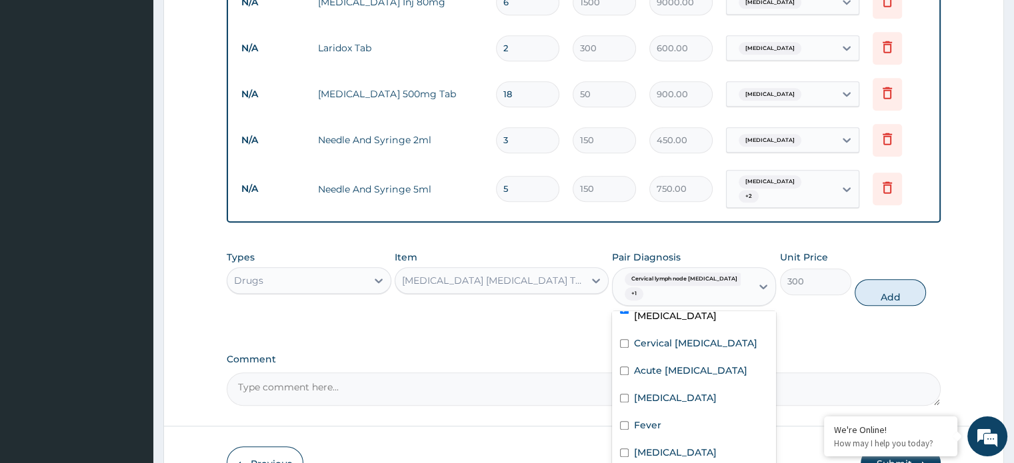
scroll to position [1045, 0]
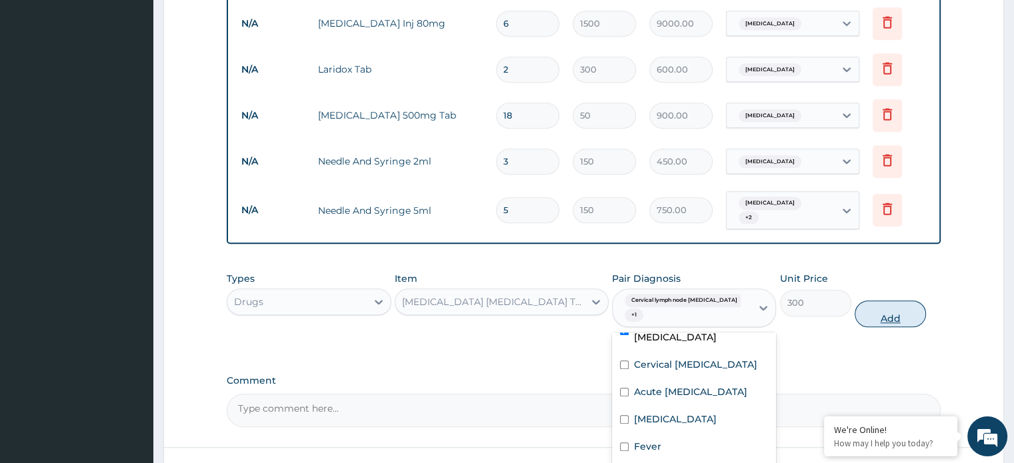
click at [864, 301] on button "Add" at bounding box center [890, 314] width 71 height 27
type input "0"
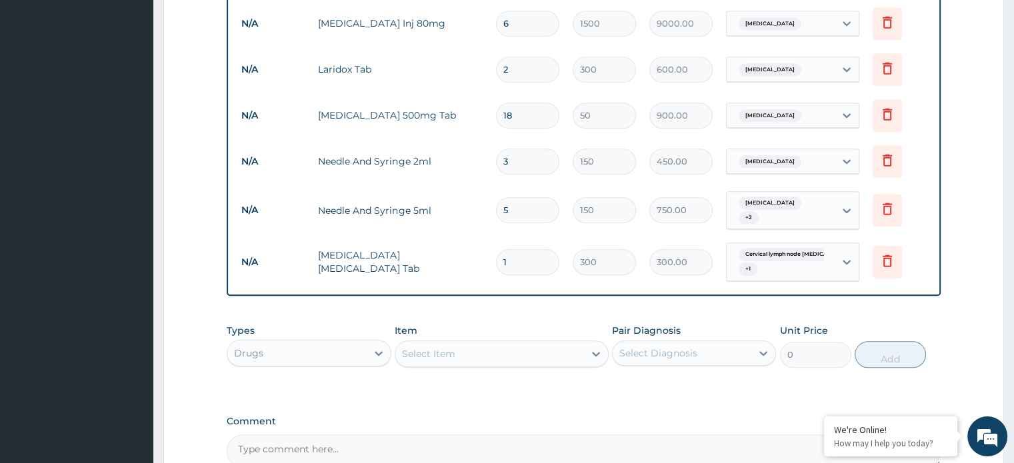
click at [524, 249] on input "1" at bounding box center [527, 262] width 63 height 26
type input "15"
type input "4500.00"
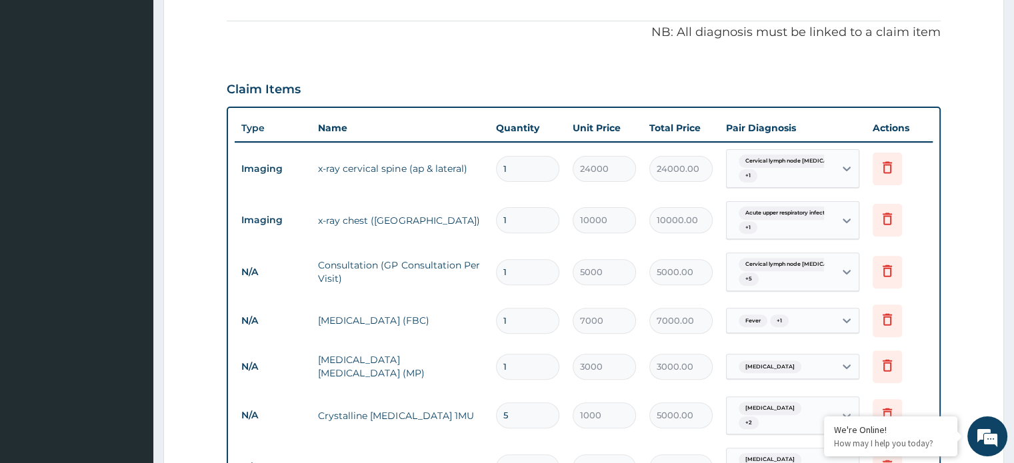
scroll to position [412, 0]
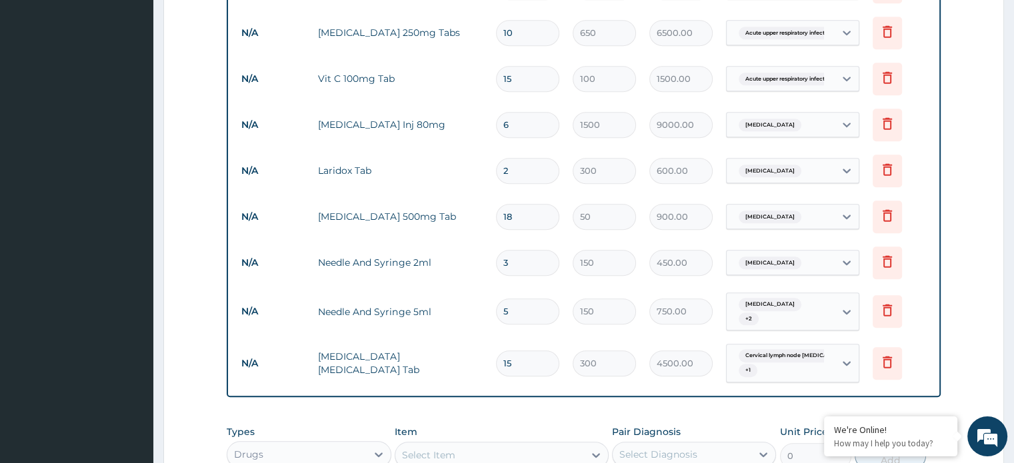
type input "13"
type input "3900.00"
type input "12"
type input "3600.00"
type input "11"
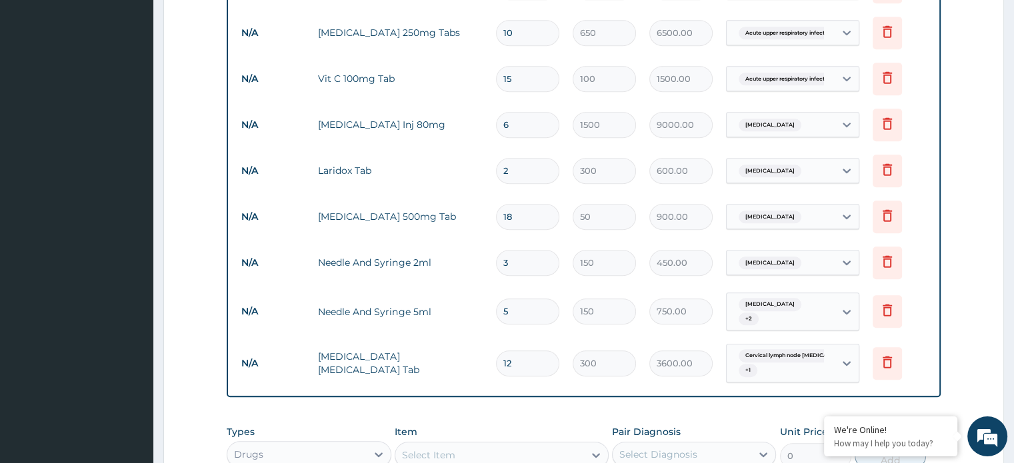
type input "3300.00"
type input "10"
type input "3000.00"
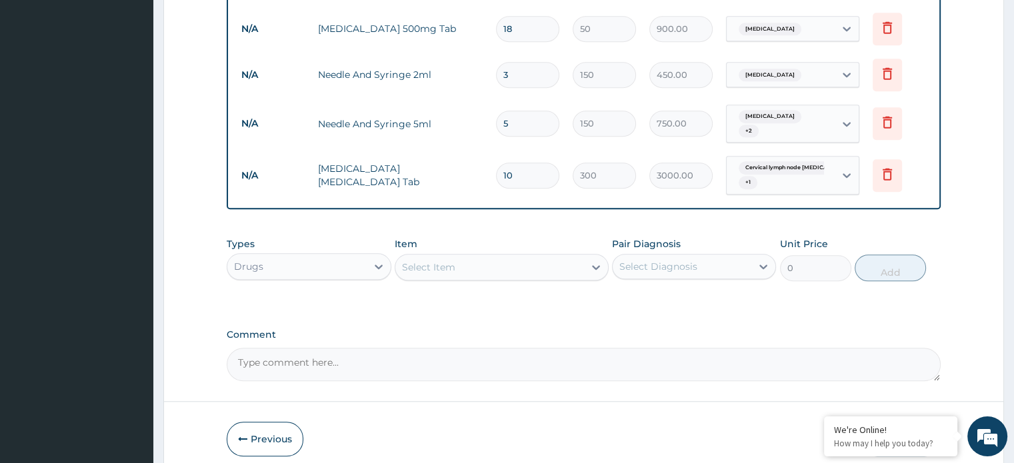
scroll to position [1168, 0]
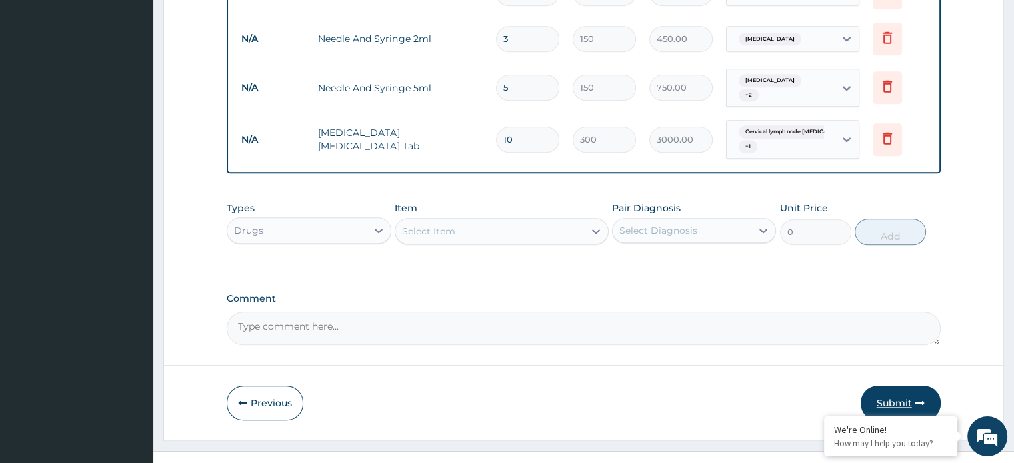
type input "10"
click at [891, 389] on button "Submit" at bounding box center [901, 403] width 80 height 35
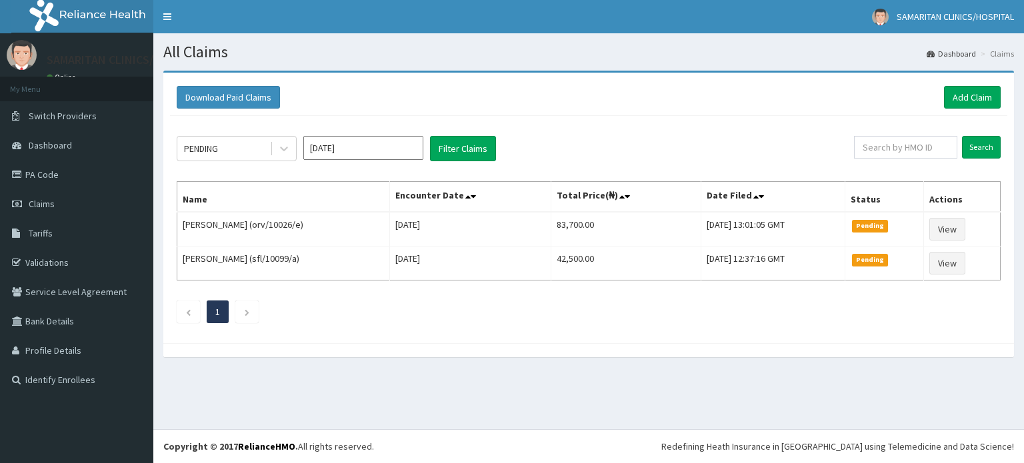
click at [739, 391] on div "All Claims Dashboard Claims Download Paid Claims Add Claim × Note you can only …" at bounding box center [588, 231] width 871 height 396
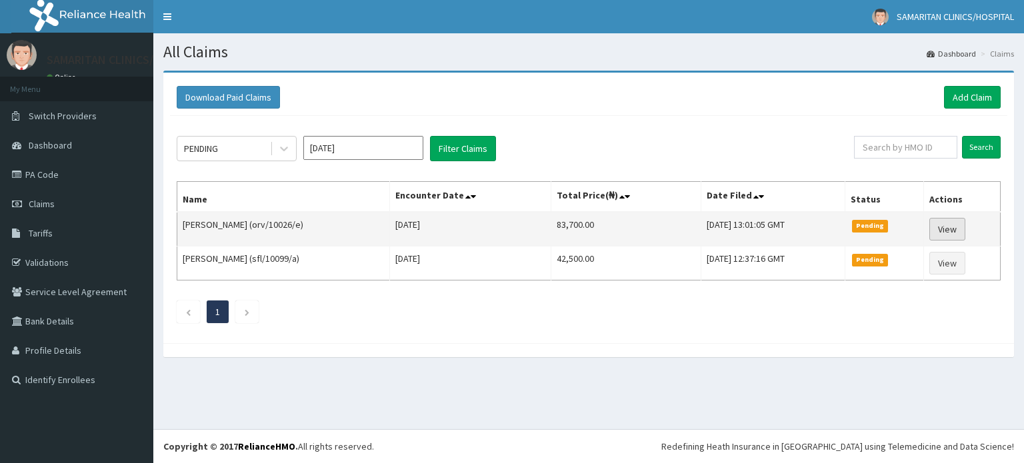
click at [948, 229] on link "View" at bounding box center [947, 229] width 36 height 23
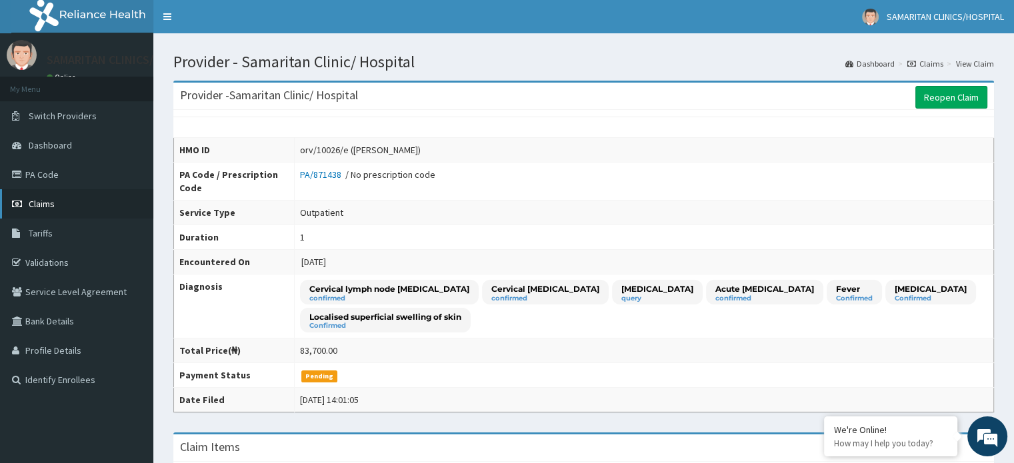
click at [39, 201] on span "Claims" at bounding box center [42, 204] width 26 height 12
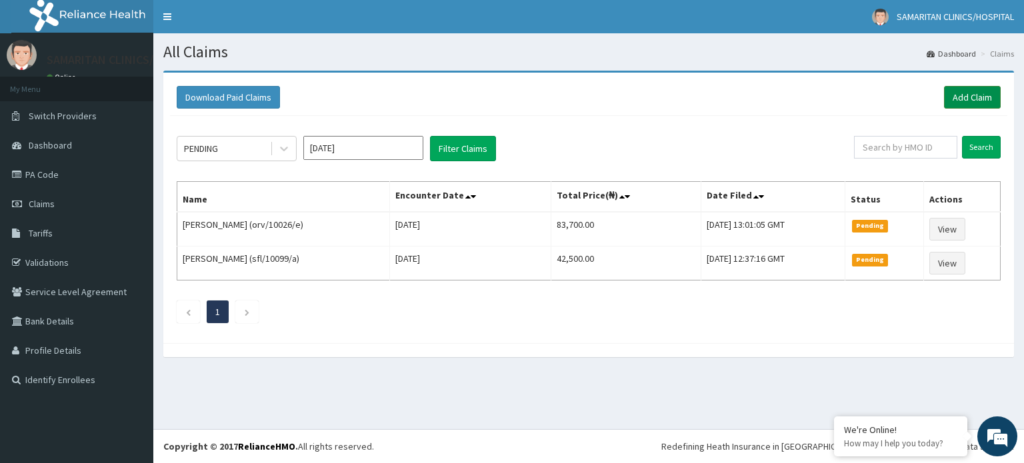
click at [965, 94] on link "Add Claim" at bounding box center [972, 97] width 57 height 23
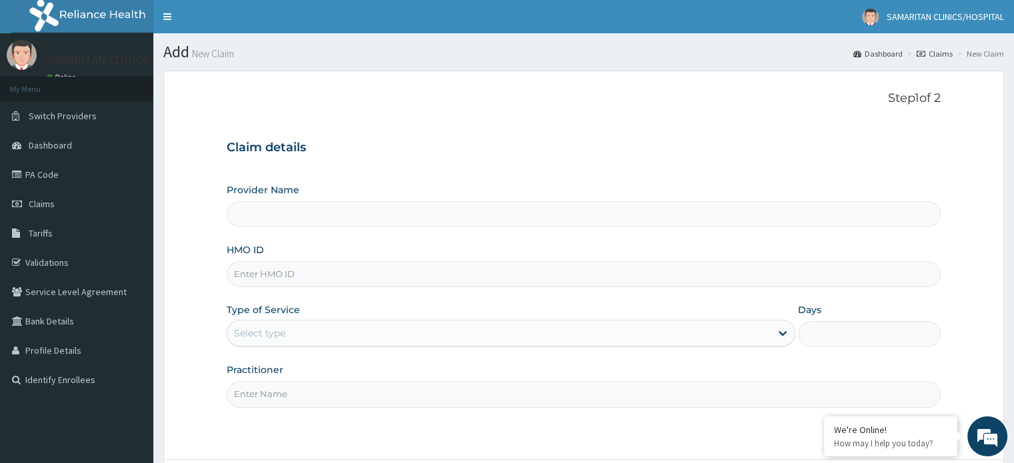
type input "Samaritan Clinic/ Hospital"
click at [460, 272] on input "HMO ID" at bounding box center [583, 274] width 713 height 26
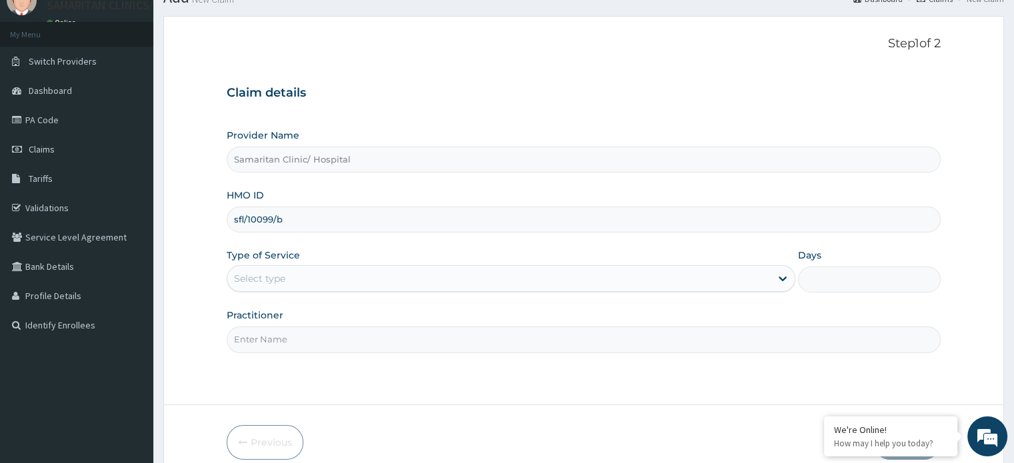
scroll to position [59, 0]
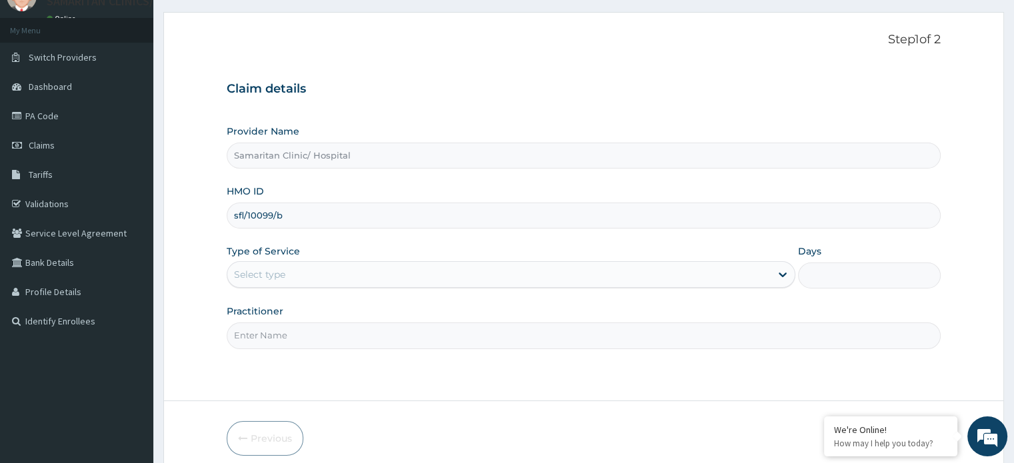
type input "sfl/10099/b"
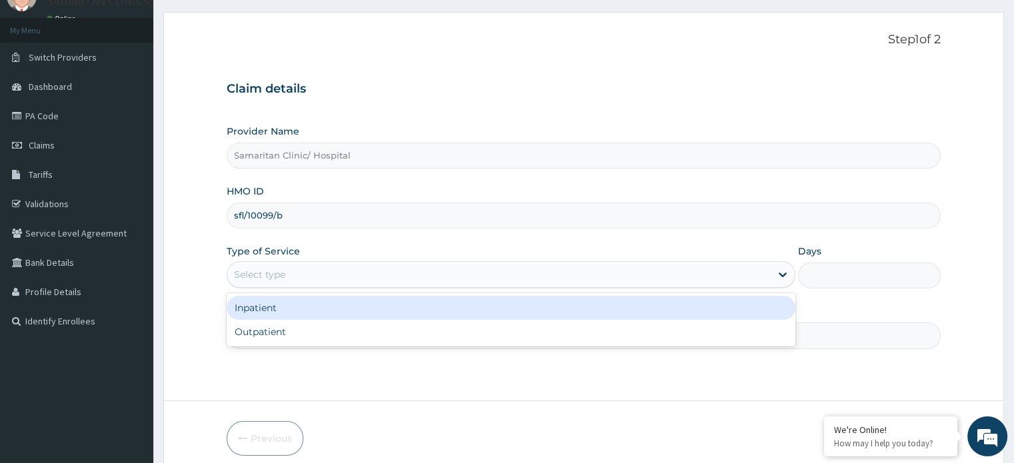
click at [450, 273] on div "Select type" at bounding box center [498, 274] width 543 height 21
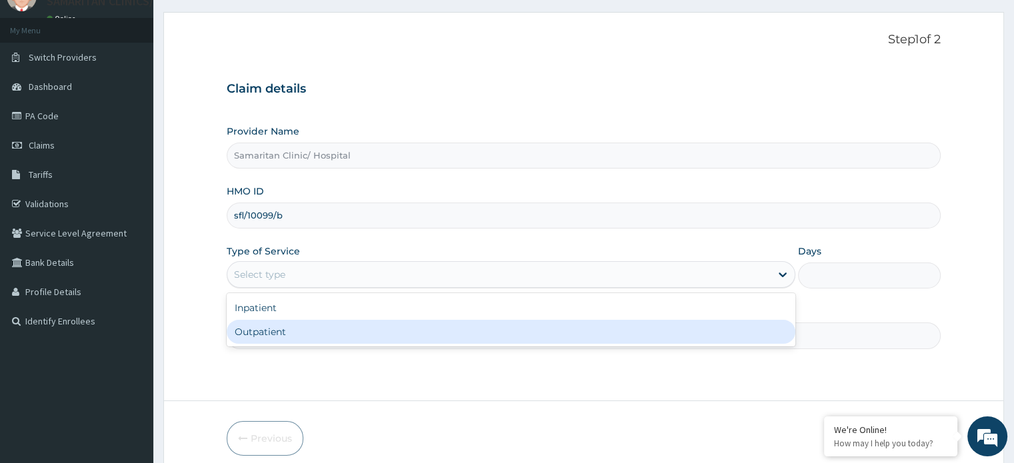
click at [427, 327] on div "Outpatient" at bounding box center [511, 332] width 569 height 24
type input "1"
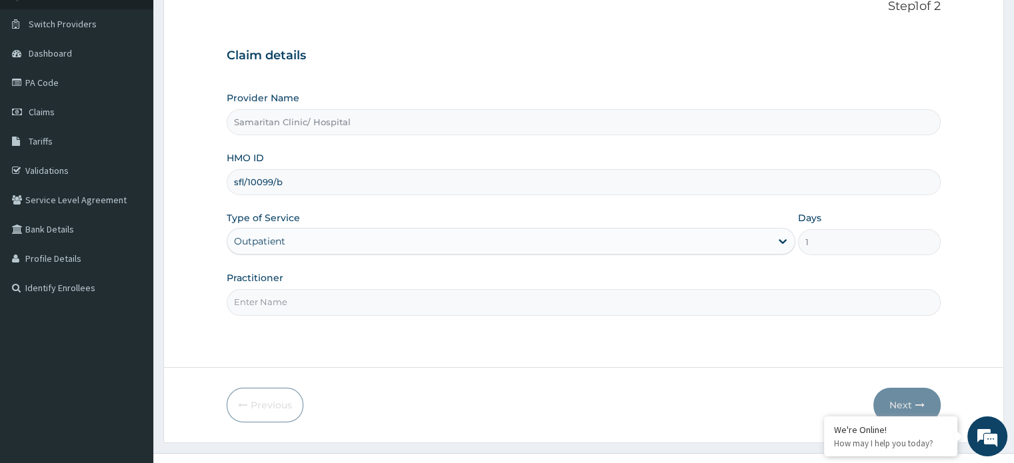
scroll to position [95, 0]
click at [532, 301] on input "Practitioner" at bounding box center [583, 300] width 713 height 26
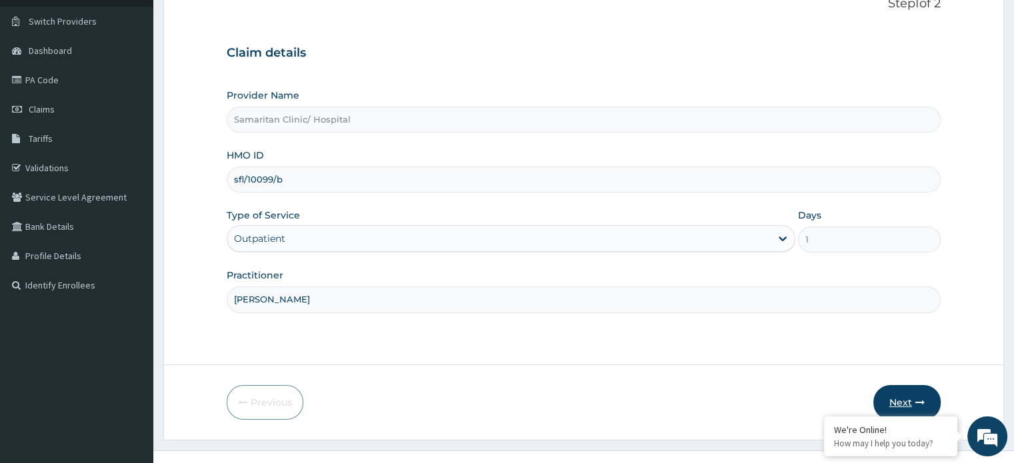
type input "[PERSON_NAME]"
click at [911, 405] on button "Next" at bounding box center [906, 402] width 67 height 35
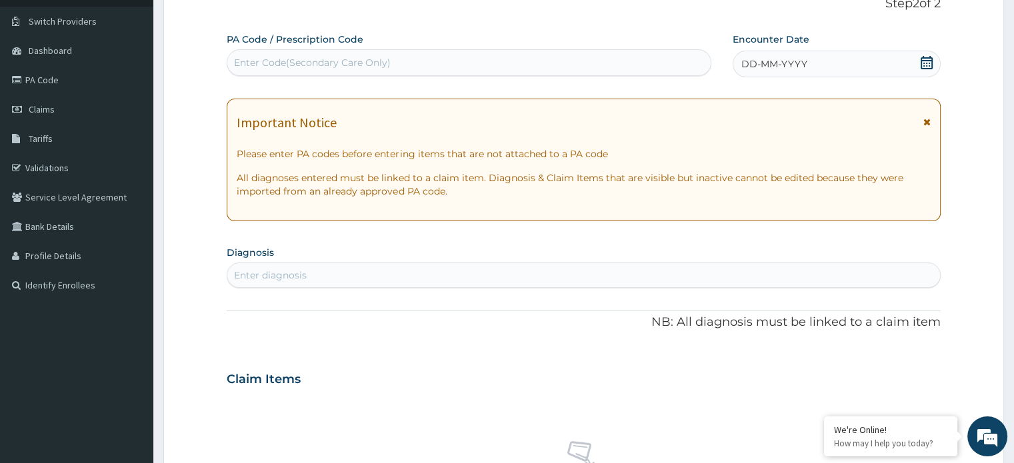
click at [832, 371] on div "Claim Items" at bounding box center [583, 376] width 713 height 35
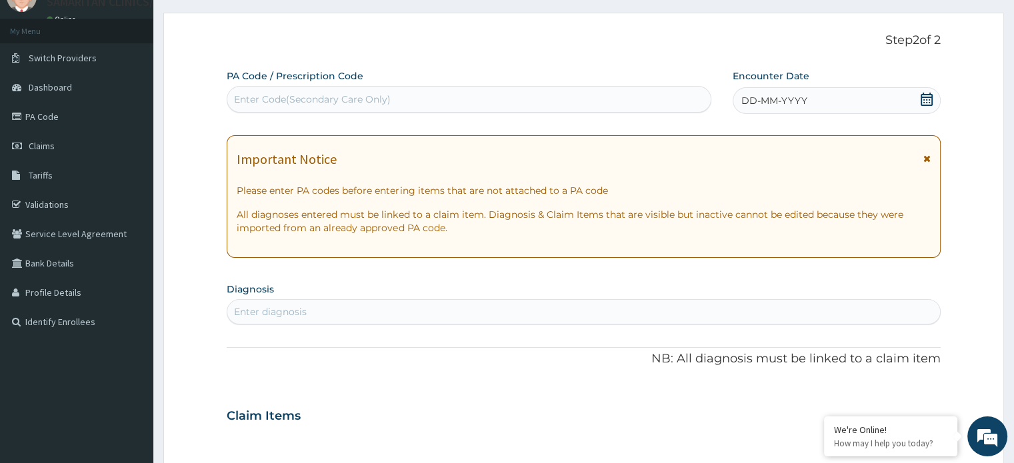
scroll to position [0, 0]
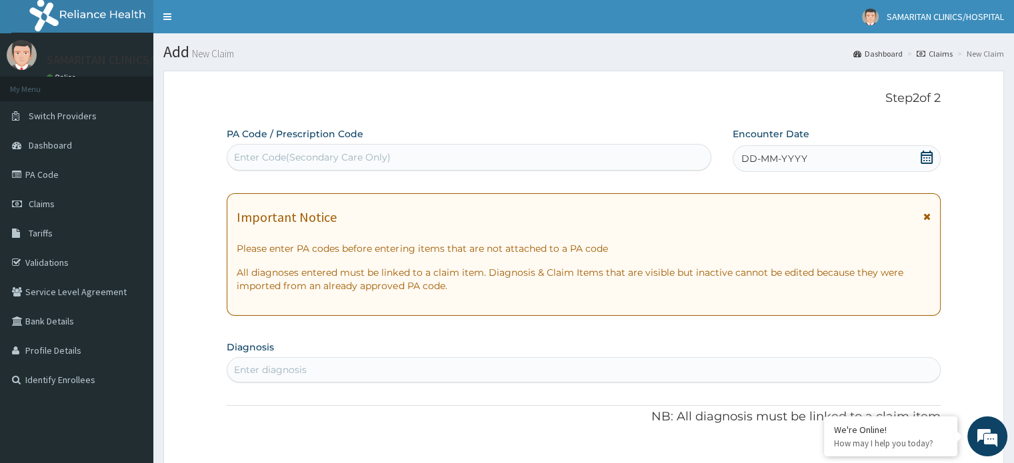
click at [925, 157] on icon at bounding box center [926, 157] width 13 height 13
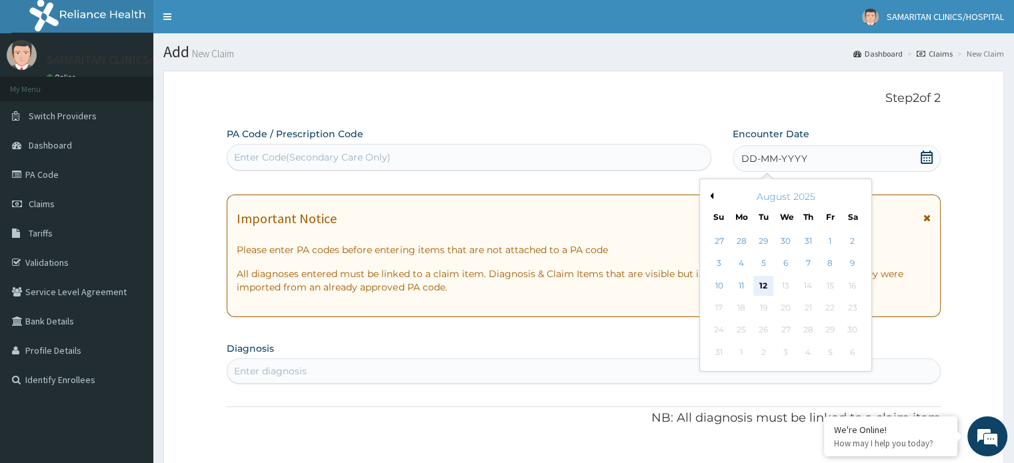
click at [765, 287] on div "12" at bounding box center [763, 286] width 20 height 20
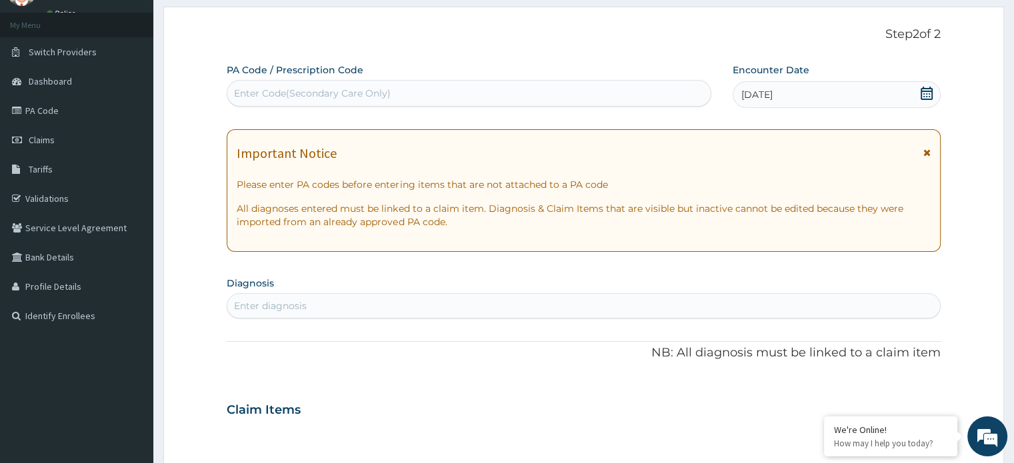
scroll to position [97, 0]
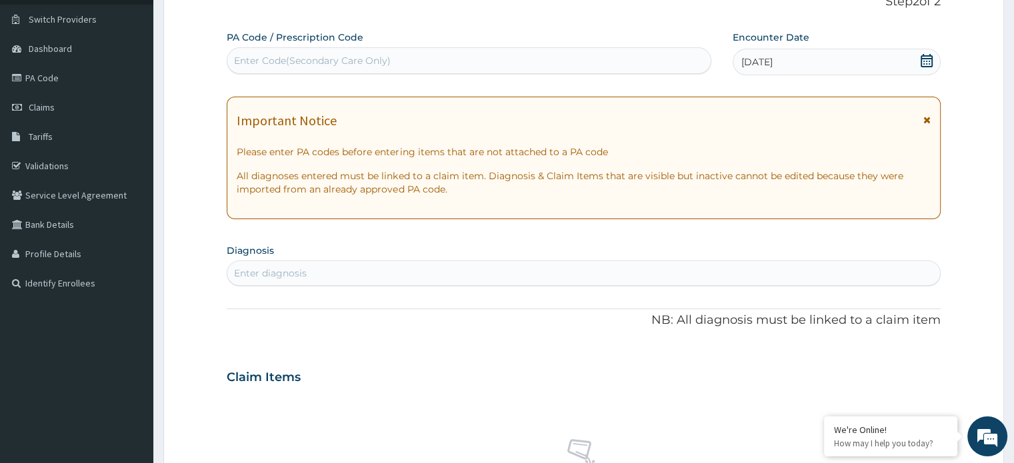
type input "v"
type input "fever"
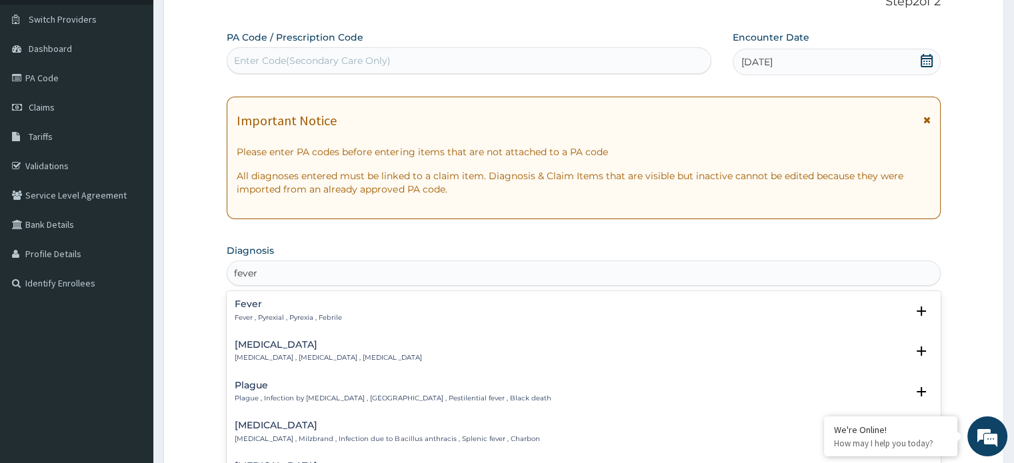
click at [336, 309] on div "Fever Fever , Pyrexial , Pyrexia , Febrile" at bounding box center [288, 310] width 107 height 23
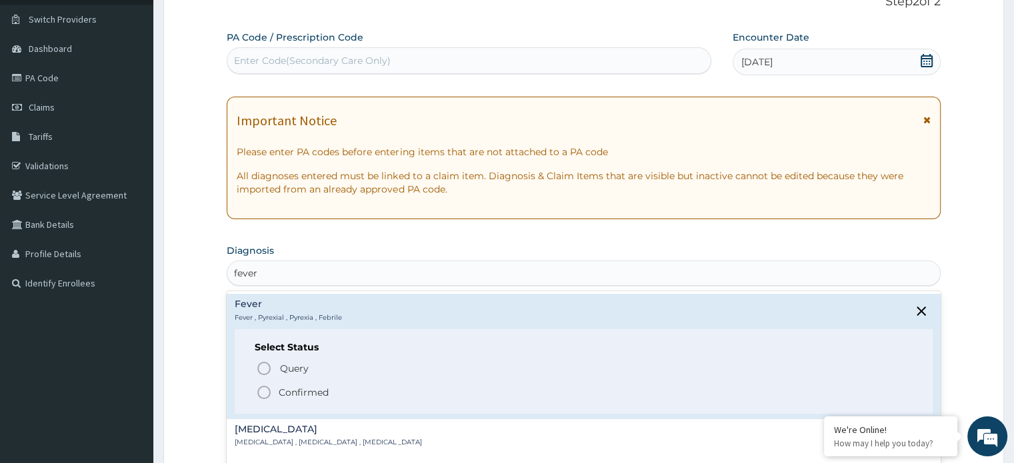
click at [307, 393] on p "Confirmed" at bounding box center [304, 392] width 50 height 13
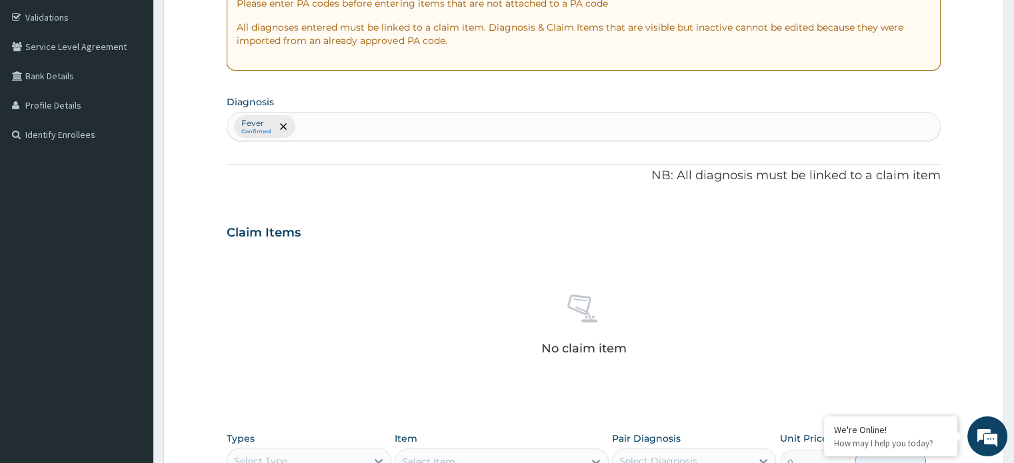
scroll to position [247, 0]
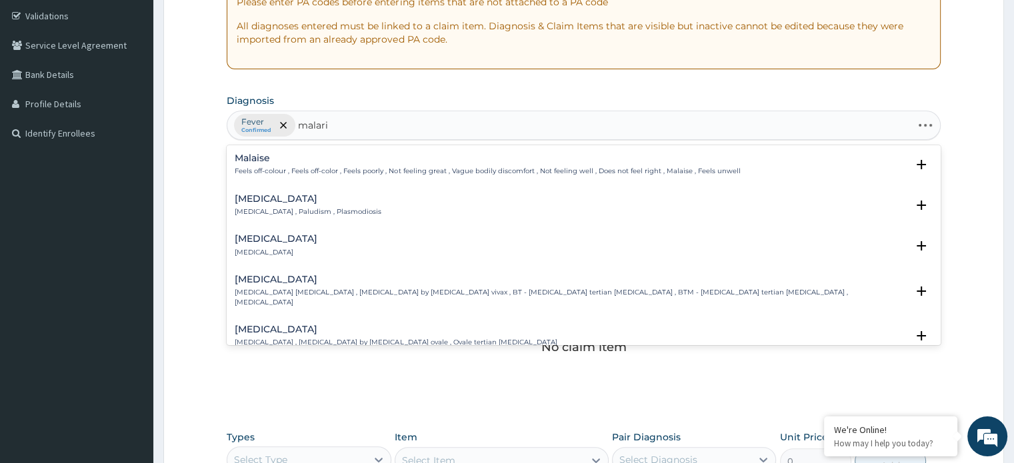
type input "malaria"
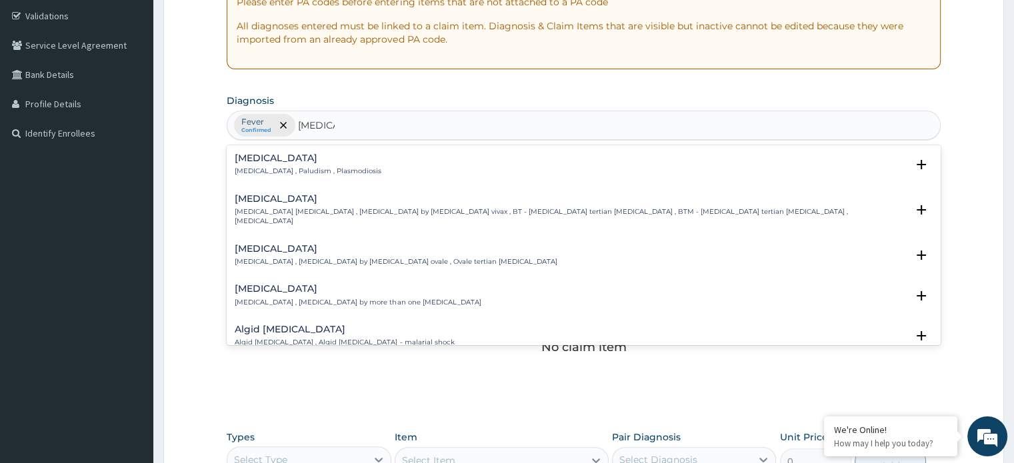
click at [319, 160] on h4 "Malaria" at bounding box center [308, 158] width 147 height 10
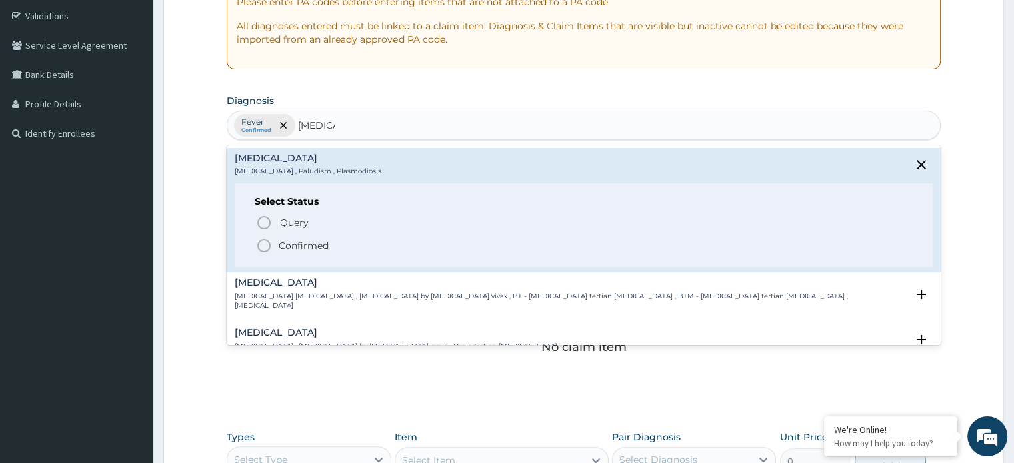
click at [299, 243] on p "Confirmed" at bounding box center [304, 245] width 50 height 13
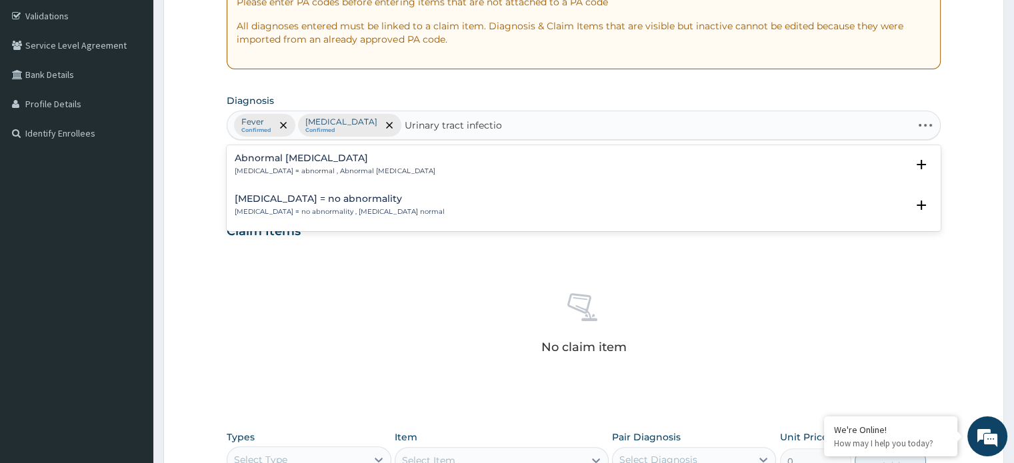
type input "Urinary tract infection"
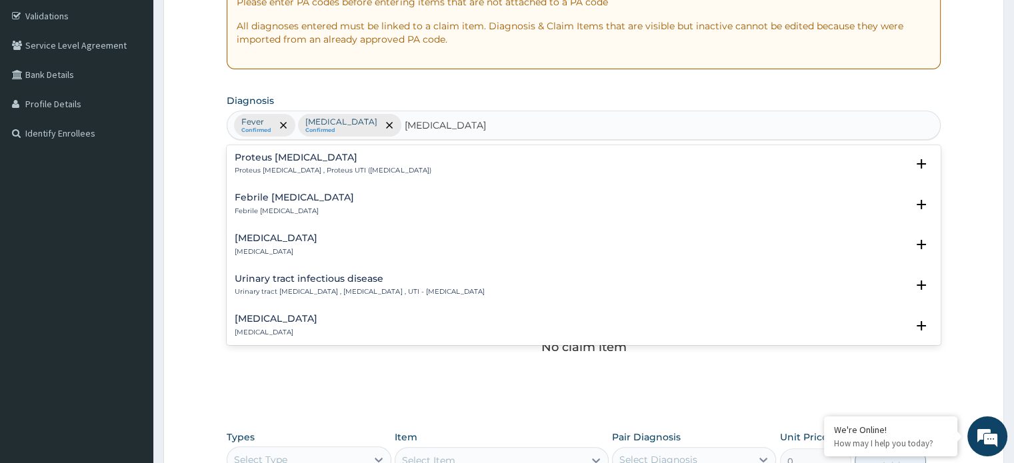
scroll to position [193, 0]
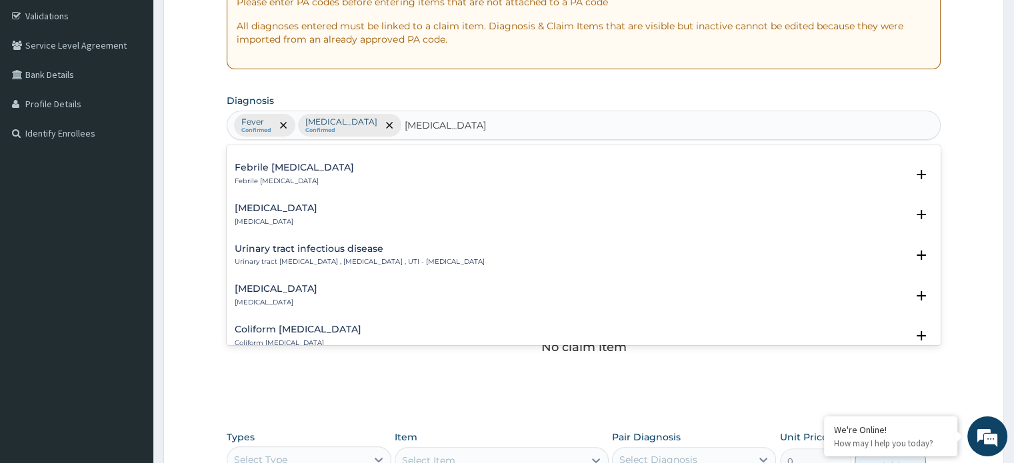
click at [413, 252] on h4 "Urinary tract infectious disease" at bounding box center [359, 249] width 249 height 10
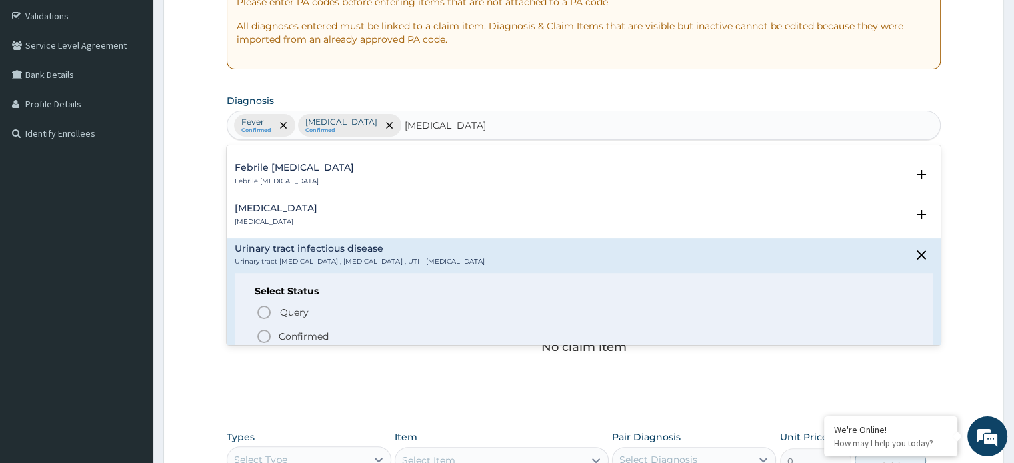
click at [315, 332] on p "Confirmed" at bounding box center [304, 336] width 50 height 13
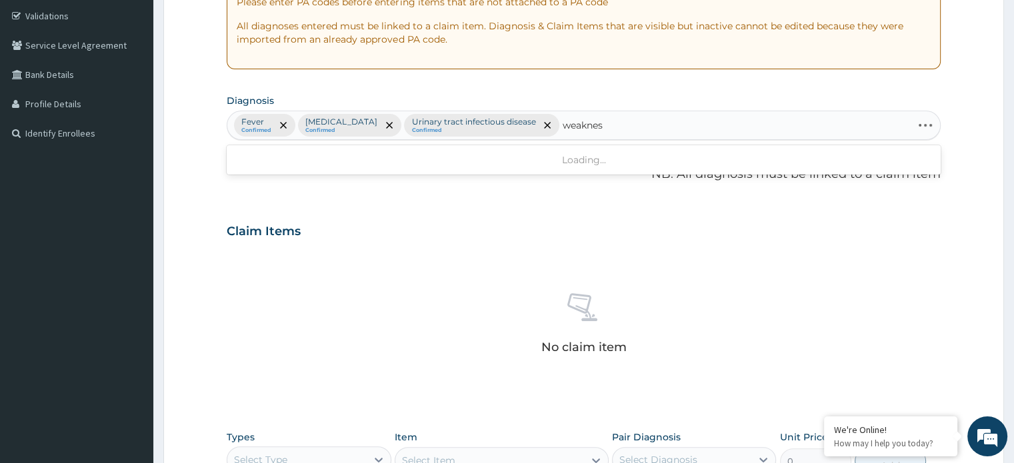
type input "weakness"
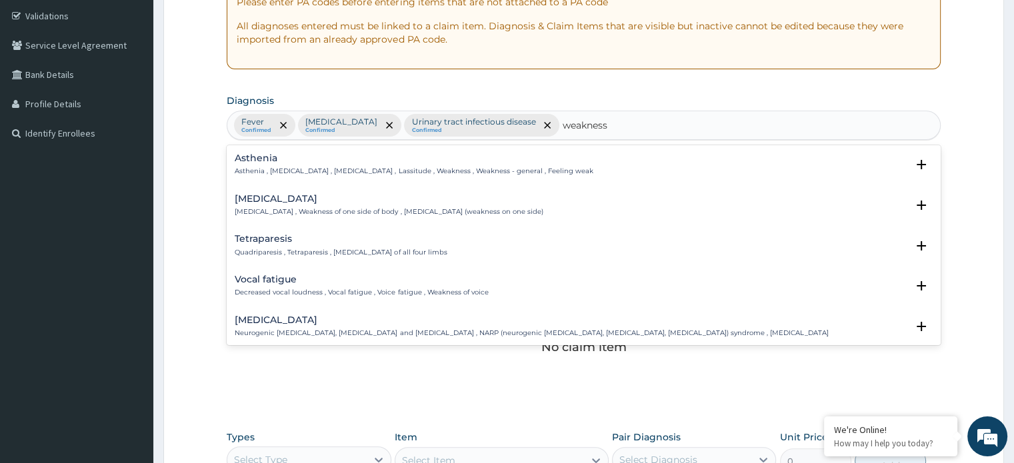
click at [387, 158] on h4 "Asthenia" at bounding box center [414, 158] width 358 height 10
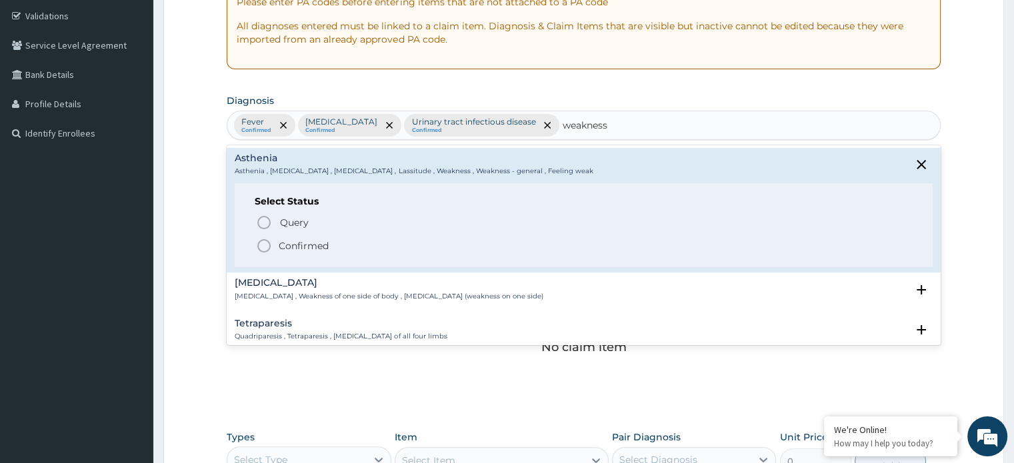
click at [299, 243] on p "Confirmed" at bounding box center [304, 245] width 50 height 13
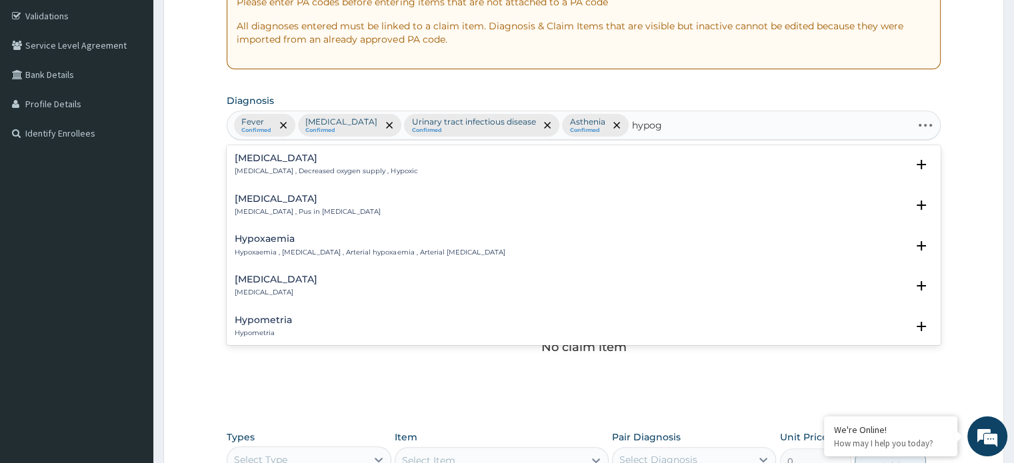
type input "hypogl"
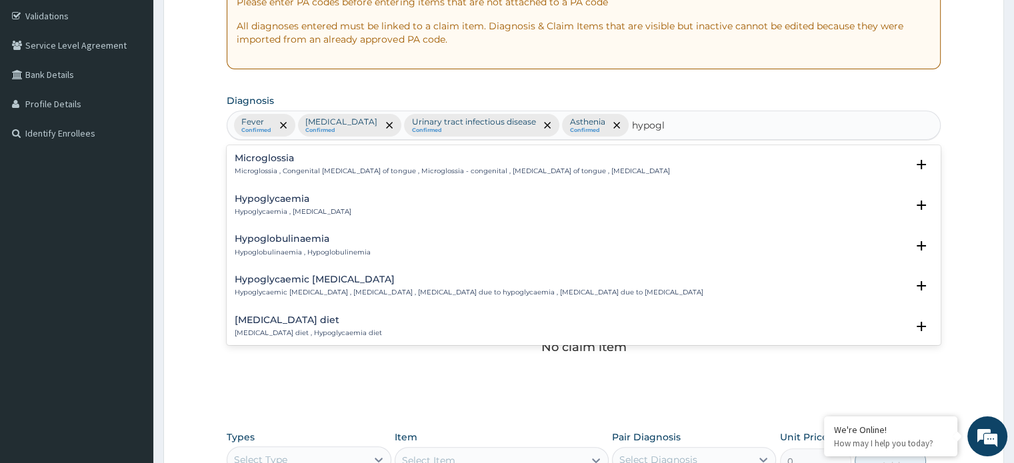
click at [292, 200] on h4 "Hypoglycaemia" at bounding box center [293, 199] width 117 height 10
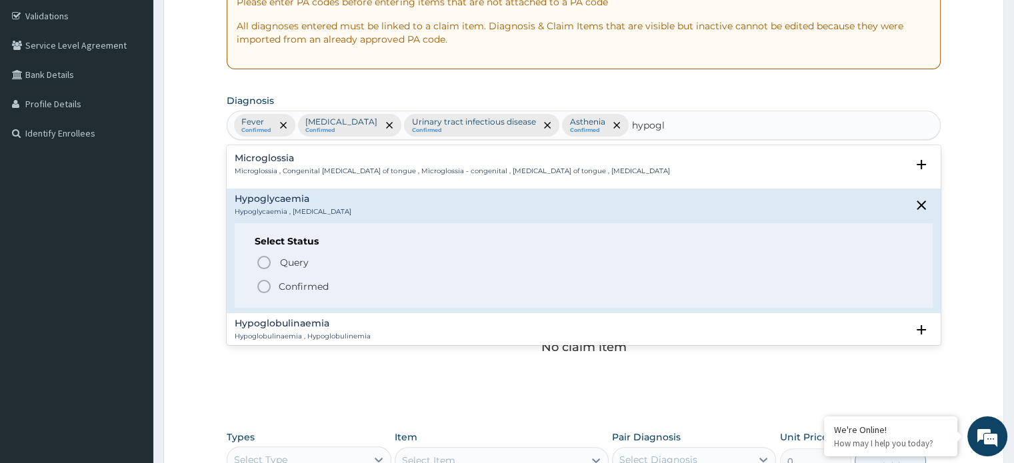
click at [291, 259] on span "Query" at bounding box center [294, 262] width 29 height 13
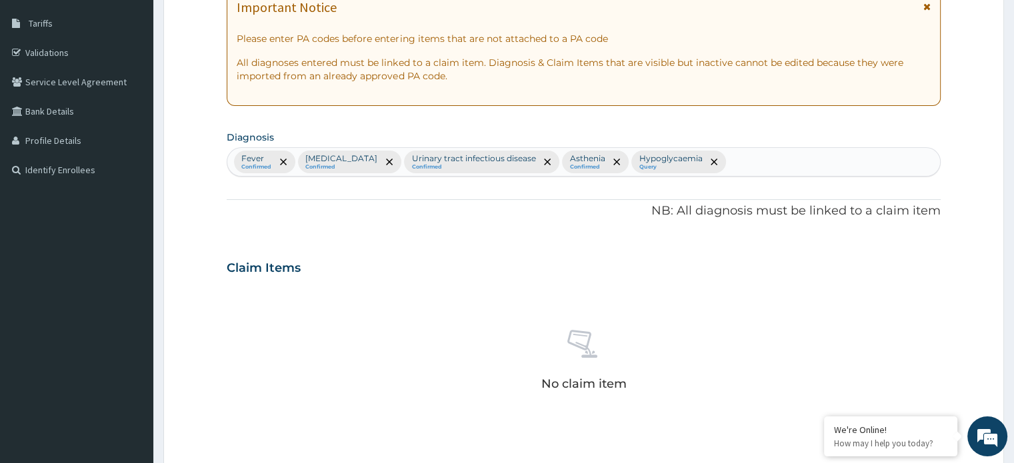
scroll to position [203, 0]
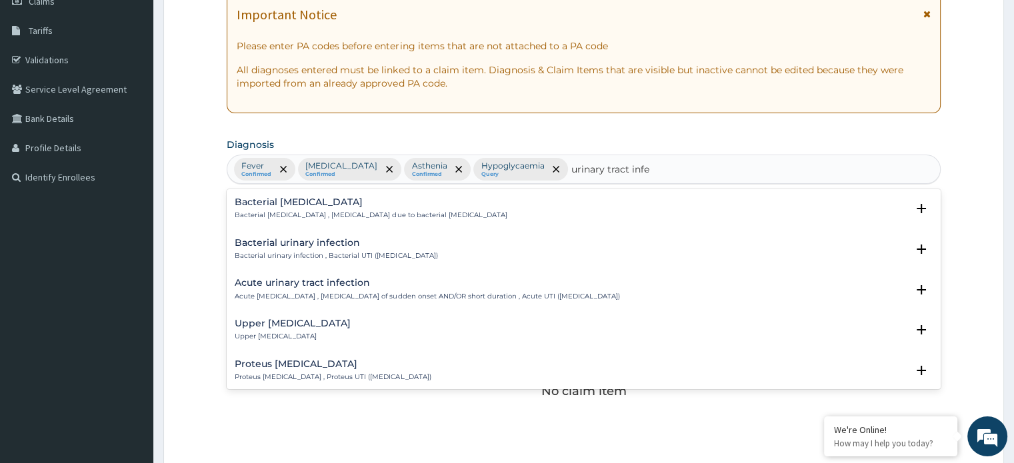
type input "urinary tract infec"
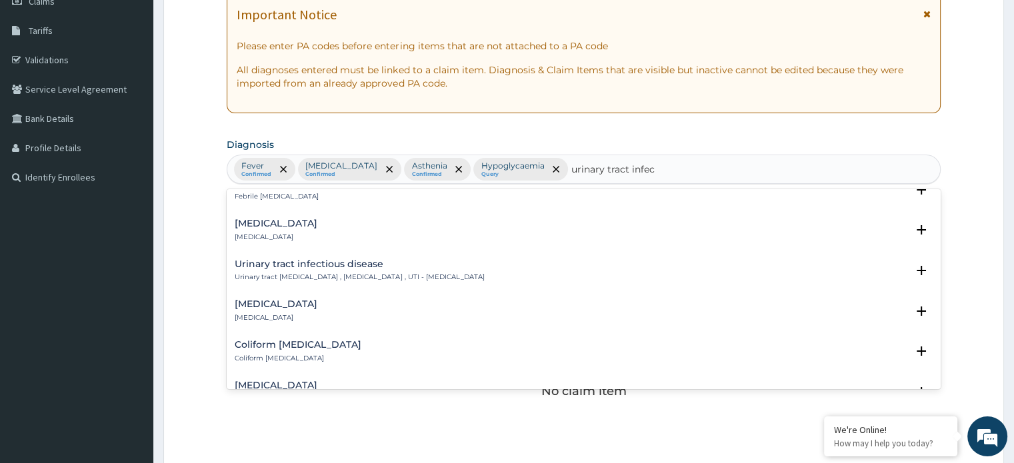
scroll to position [224, 0]
click at [419, 271] on p "Urinary tract infectious disease , Urinary tract infection , UTI - Urinary trac…" at bounding box center [359, 274] width 249 height 9
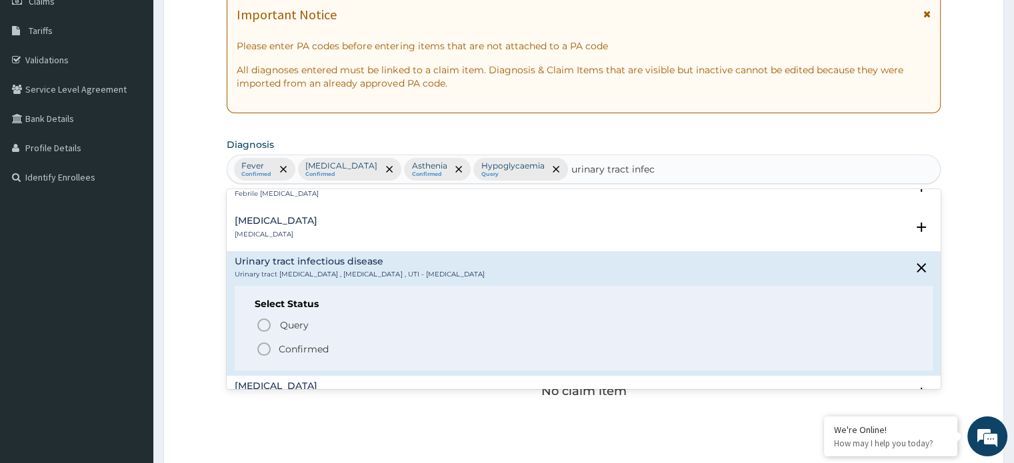
click at [291, 323] on span "Query" at bounding box center [294, 325] width 29 height 13
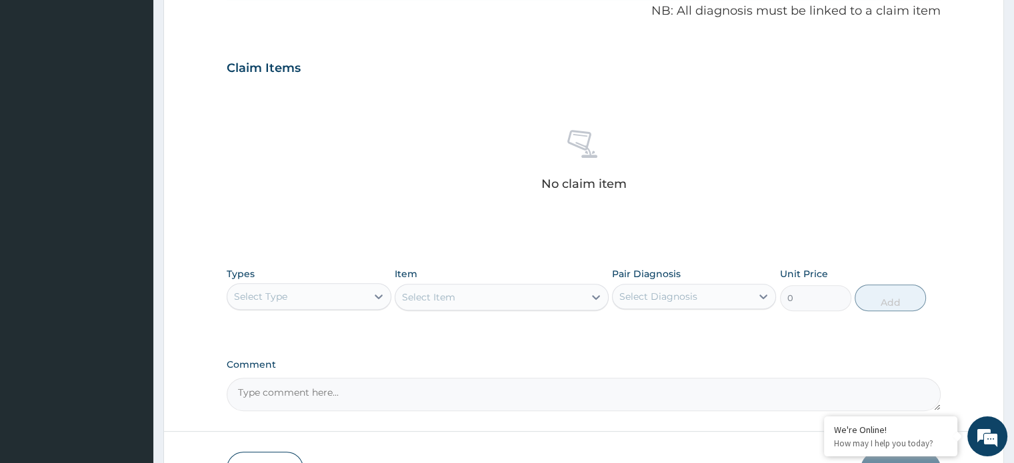
scroll to position [450, 0]
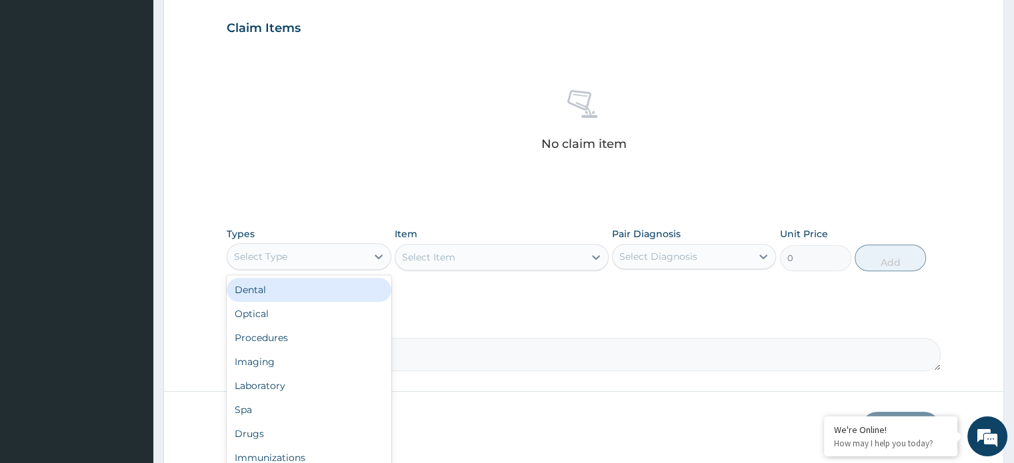
click at [313, 337] on div "Procedures" at bounding box center [309, 338] width 164 height 24
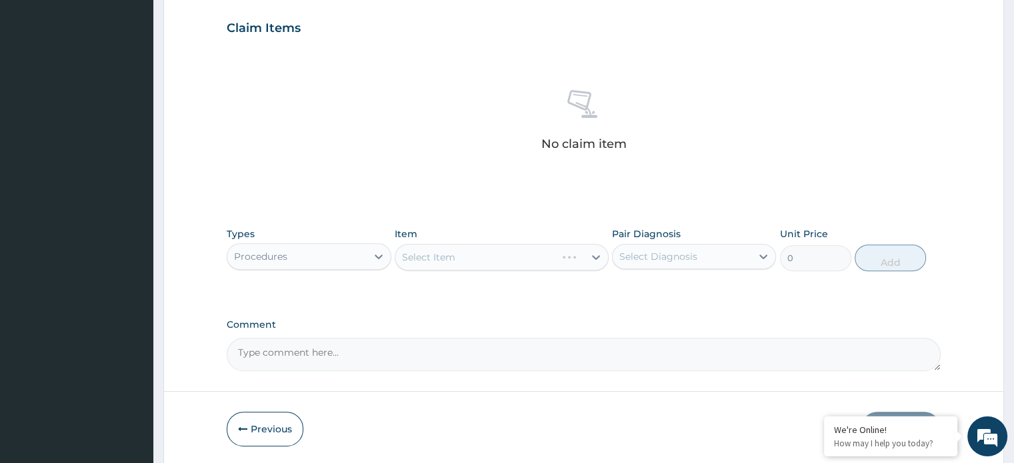
click at [437, 267] on div "Select Item" at bounding box center [502, 257] width 214 height 27
click at [566, 251] on div "Select Item" at bounding box center [502, 257] width 214 height 27
click at [587, 255] on div "Select Item" at bounding box center [502, 257] width 214 height 27
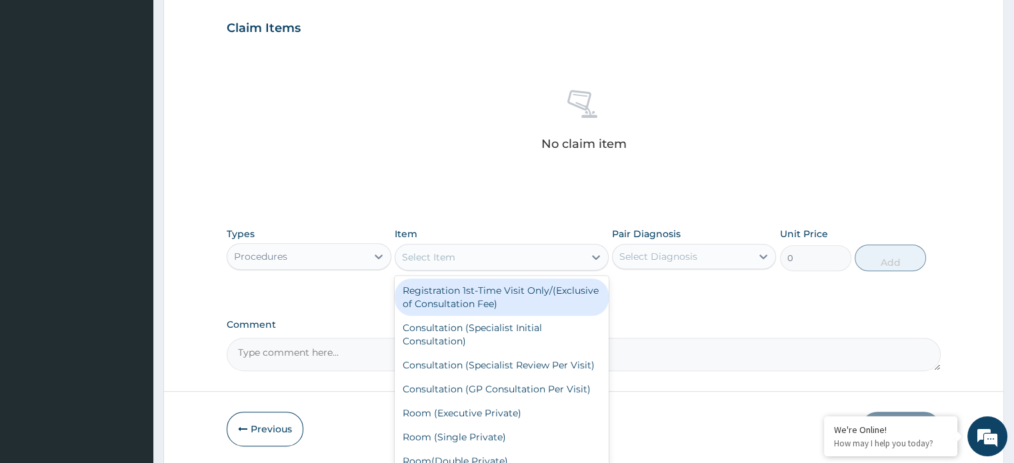
click at [545, 397] on div "Consultation (GP Consultation Per Visit)" at bounding box center [502, 389] width 214 height 24
type input "5000"
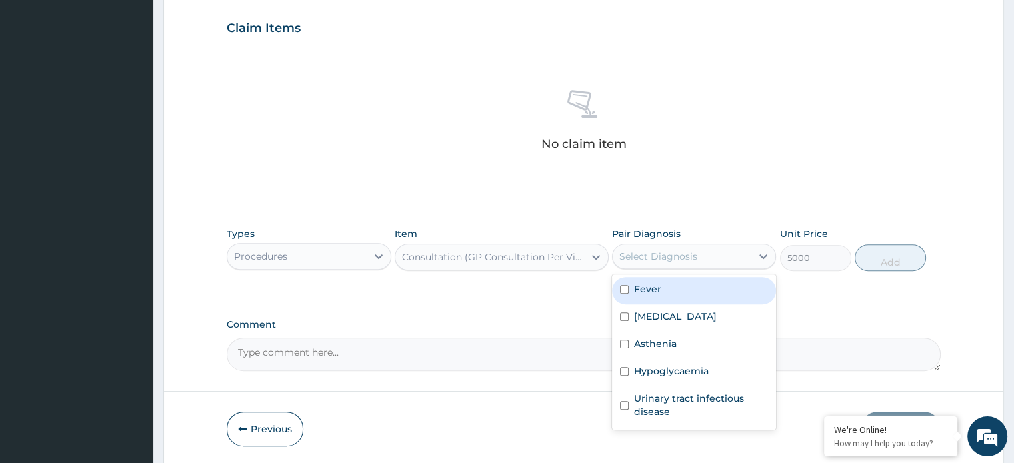
click at [621, 289] on input "checkbox" at bounding box center [624, 289] width 9 height 9
checkbox input "true"
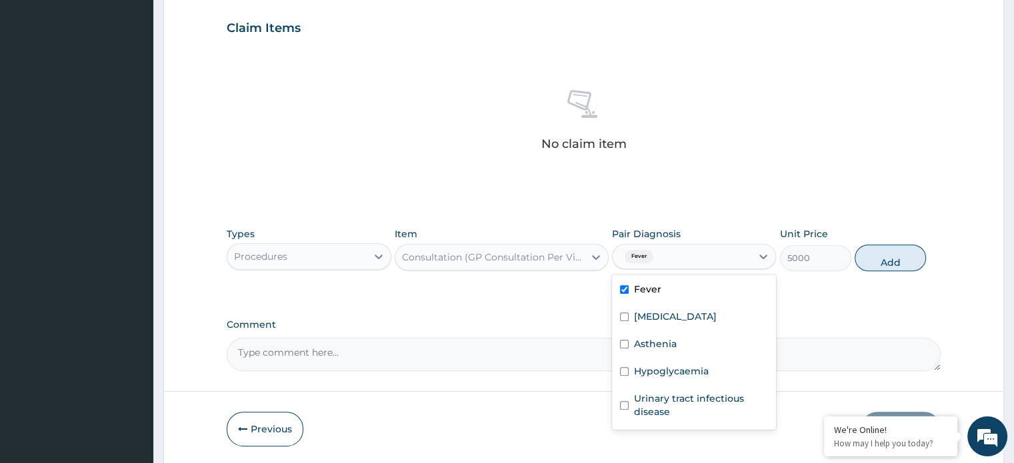
click at [623, 317] on input "checkbox" at bounding box center [624, 317] width 9 height 9
checkbox input "true"
click at [624, 345] on input "checkbox" at bounding box center [624, 344] width 9 height 9
checkbox input "true"
click at [624, 373] on input "checkbox" at bounding box center [624, 371] width 9 height 9
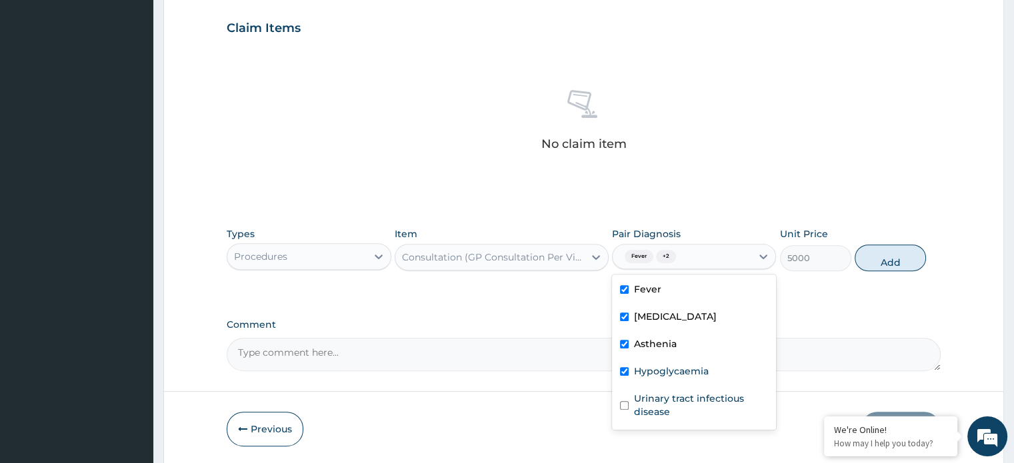
checkbox input "true"
click at [626, 405] on input "checkbox" at bounding box center [624, 405] width 9 height 9
checkbox input "true"
click at [872, 259] on button "Add" at bounding box center [890, 258] width 71 height 27
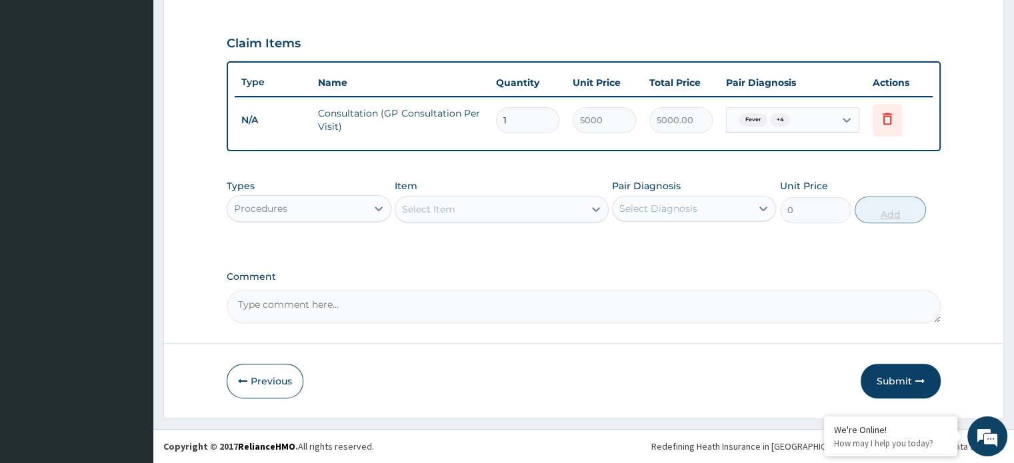
scroll to position [432, 0]
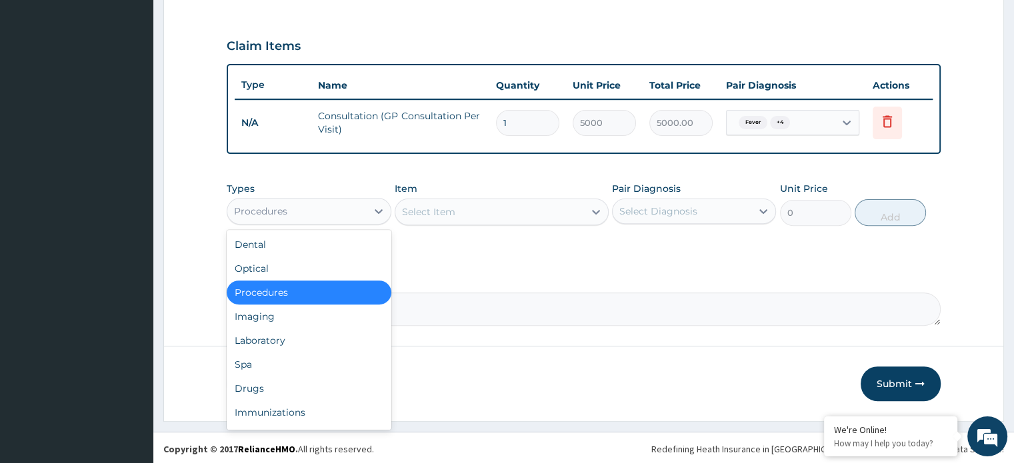
click at [277, 341] on div "Laboratory" at bounding box center [309, 341] width 164 height 24
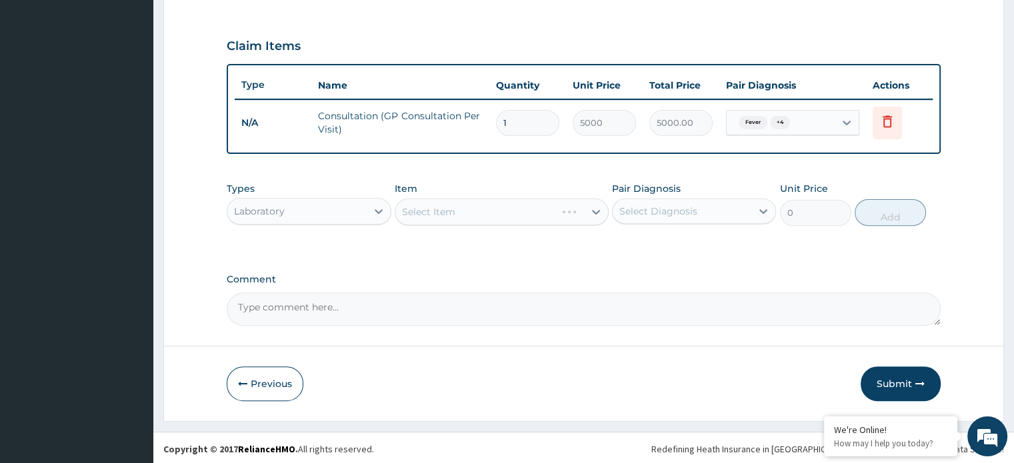
click at [477, 212] on div "Select Item" at bounding box center [502, 212] width 214 height 27
click at [594, 211] on icon at bounding box center [596, 212] width 8 height 5
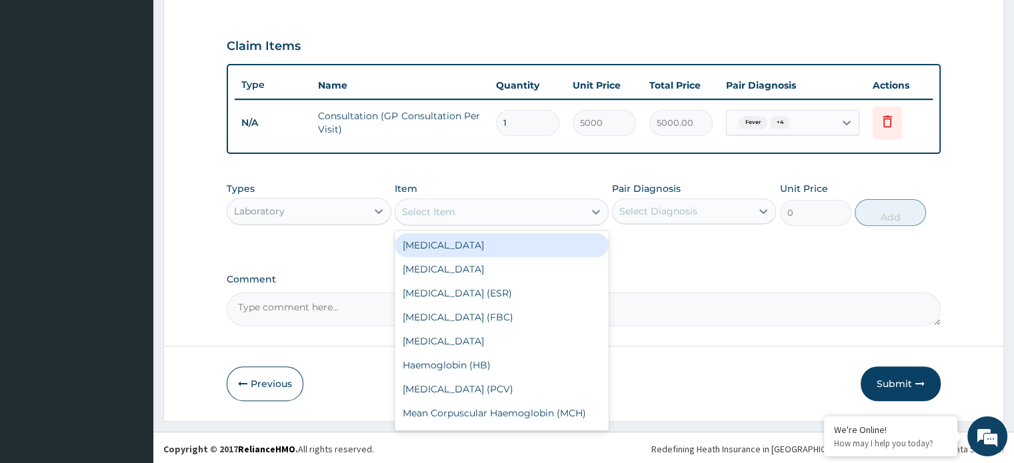
click at [487, 312] on div "Full Blood Count (FBC)" at bounding box center [502, 317] width 214 height 24
type input "7000"
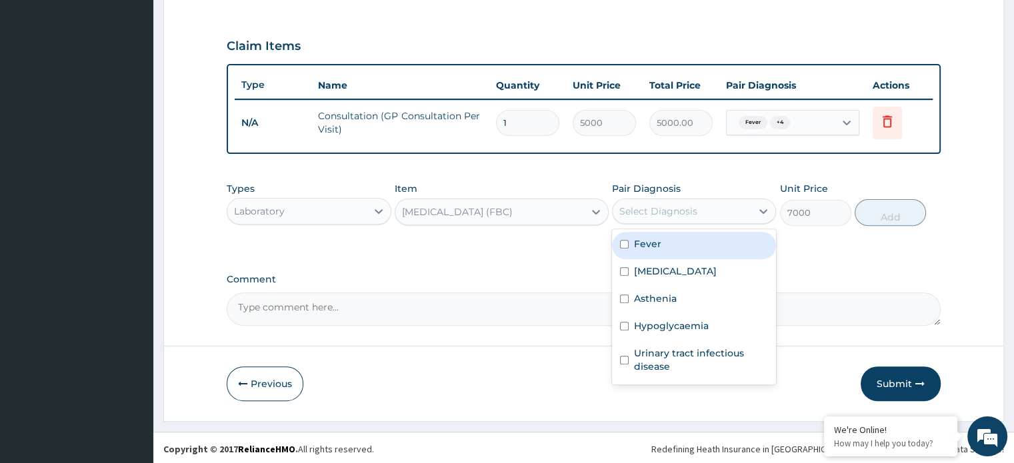
click at [624, 240] on input "checkbox" at bounding box center [624, 244] width 9 height 9
checkbox input "true"
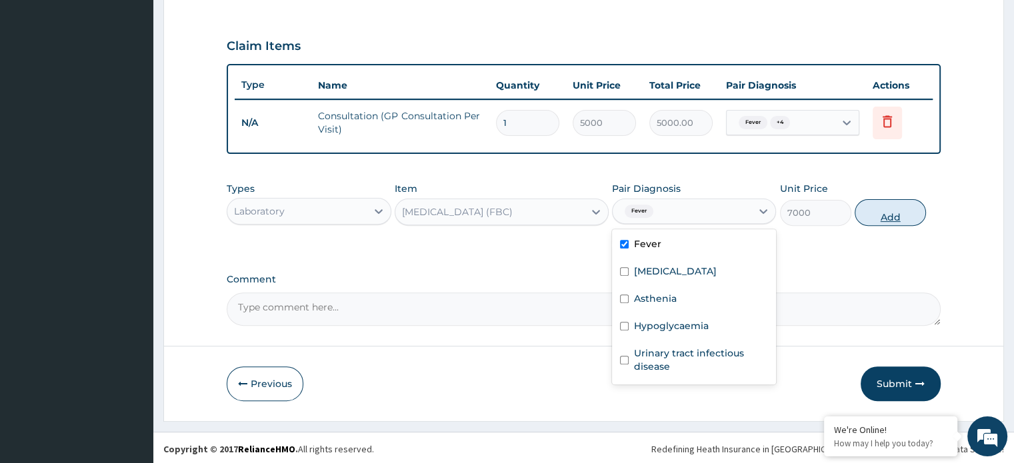
click at [869, 212] on button "Add" at bounding box center [890, 212] width 71 height 27
type input "0"
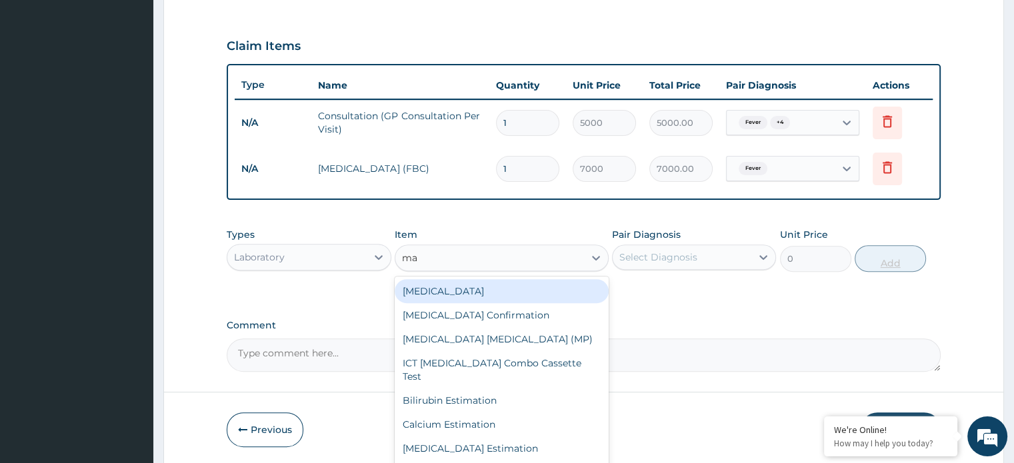
type input "mal"
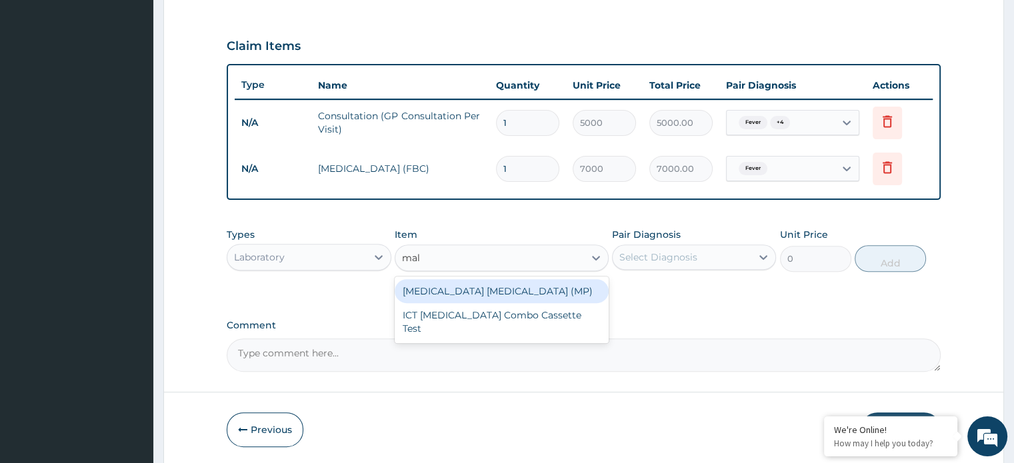
click at [514, 280] on div "Malaria Parasite (MP)" at bounding box center [502, 291] width 214 height 24
type input "3000"
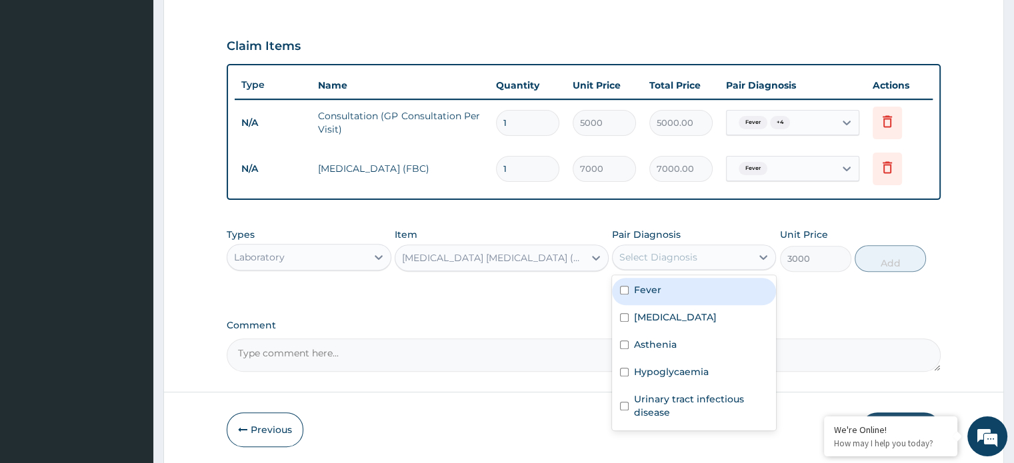
click at [624, 313] on input "checkbox" at bounding box center [624, 317] width 9 height 9
checkbox input "true"
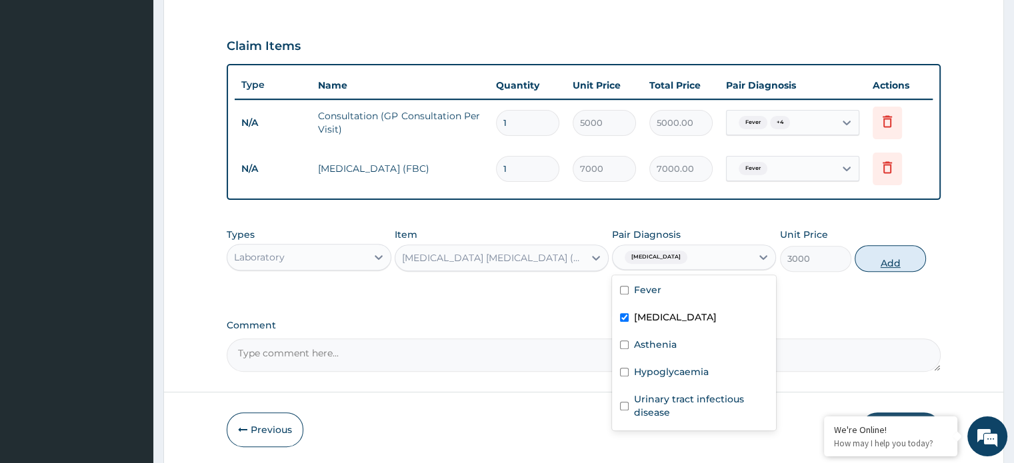
click at [874, 253] on button "Add" at bounding box center [890, 258] width 71 height 27
type input "0"
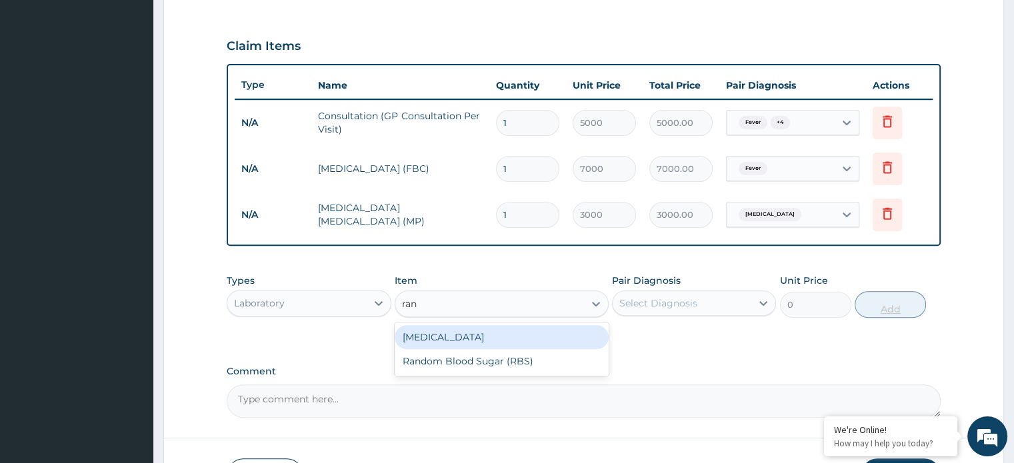
type input "rand"
click at [520, 331] on div "Random Blood Sugar (RBS)" at bounding box center [502, 337] width 214 height 24
type input "1800"
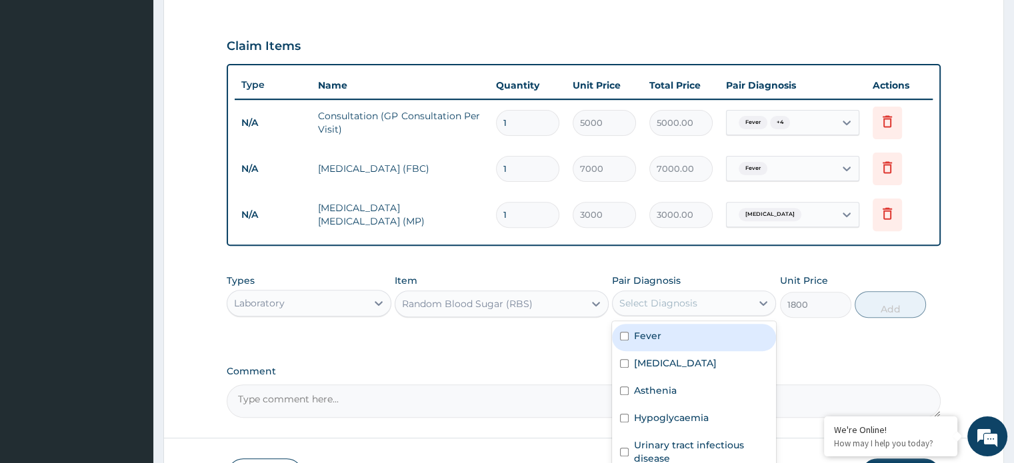
click at [623, 387] on input "checkbox" at bounding box center [624, 391] width 9 height 9
checkbox input "true"
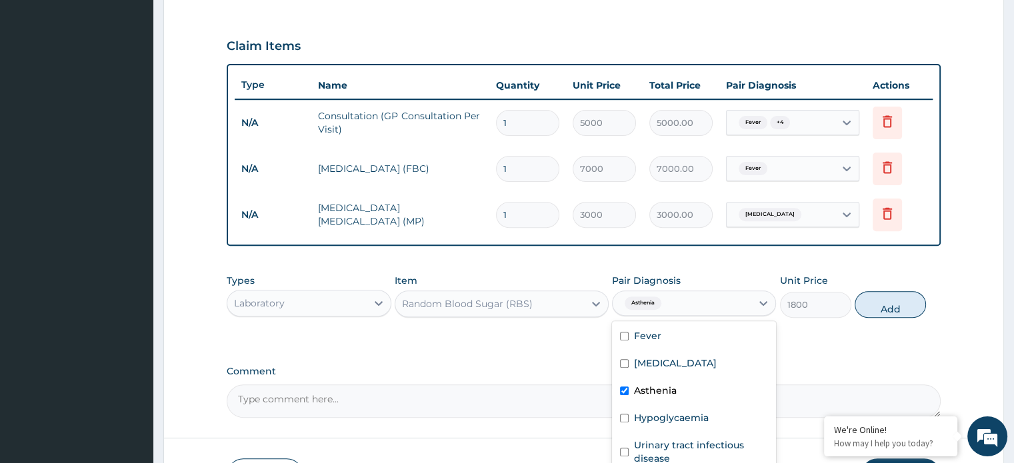
click at [627, 416] on input "checkbox" at bounding box center [624, 418] width 9 height 9
checkbox input "true"
click at [877, 301] on button "Add" at bounding box center [890, 304] width 71 height 27
type input "0"
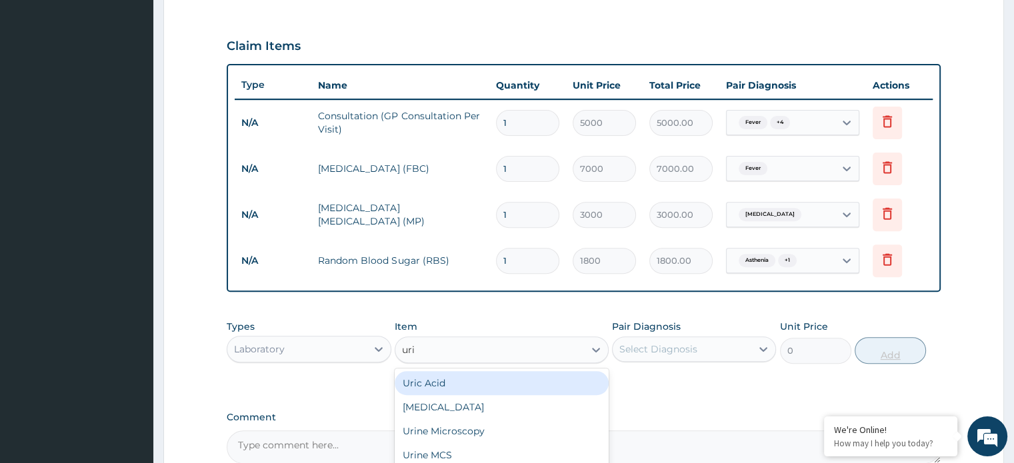
type input "urin"
click at [472, 378] on div "Urinalysis" at bounding box center [502, 383] width 214 height 24
type input "3000"
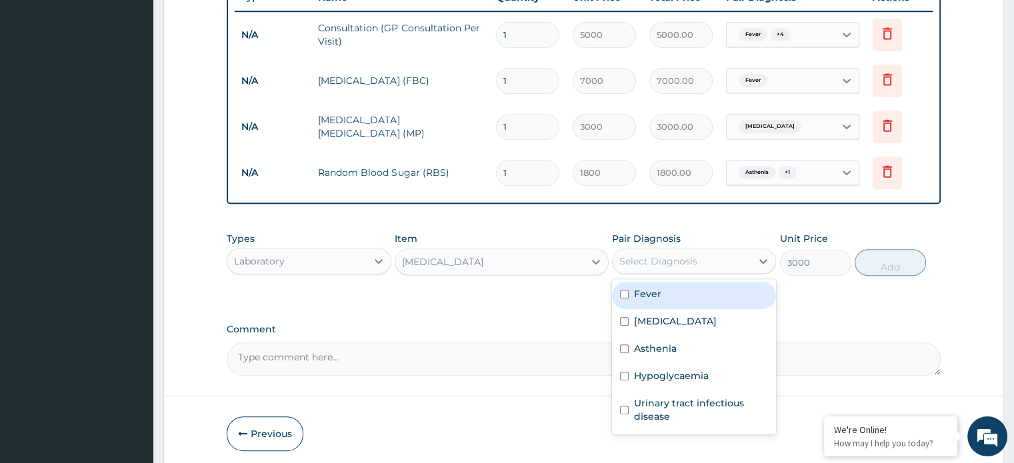
scroll to position [570, 0]
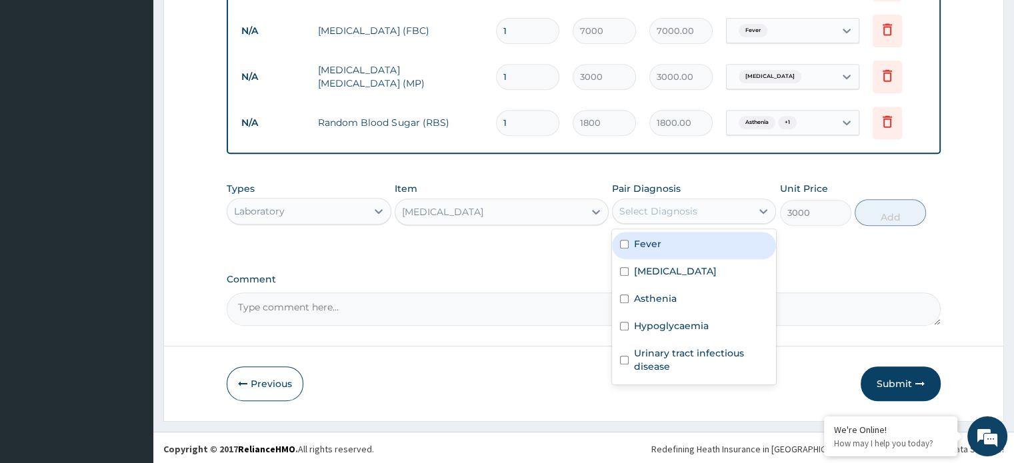
click at [628, 357] on input "checkbox" at bounding box center [624, 360] width 9 height 9
checkbox input "true"
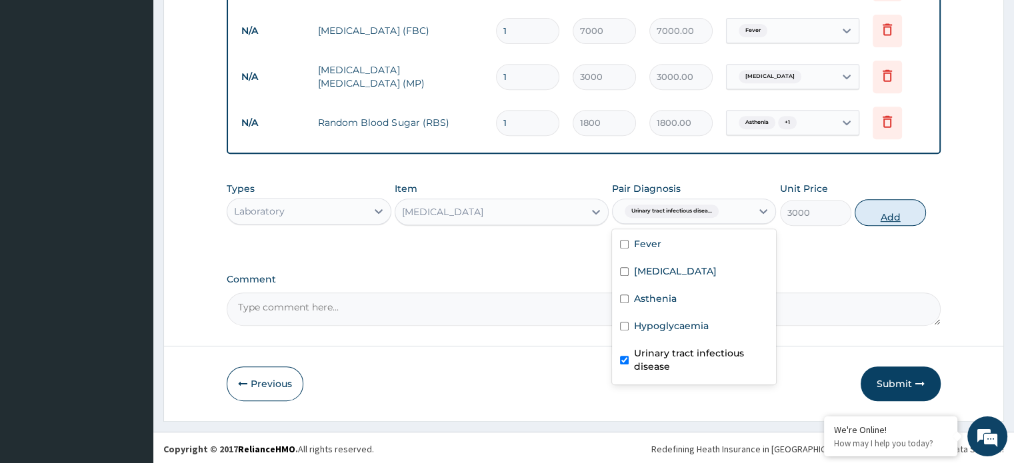
click at [877, 208] on button "Add" at bounding box center [890, 212] width 71 height 27
type input "0"
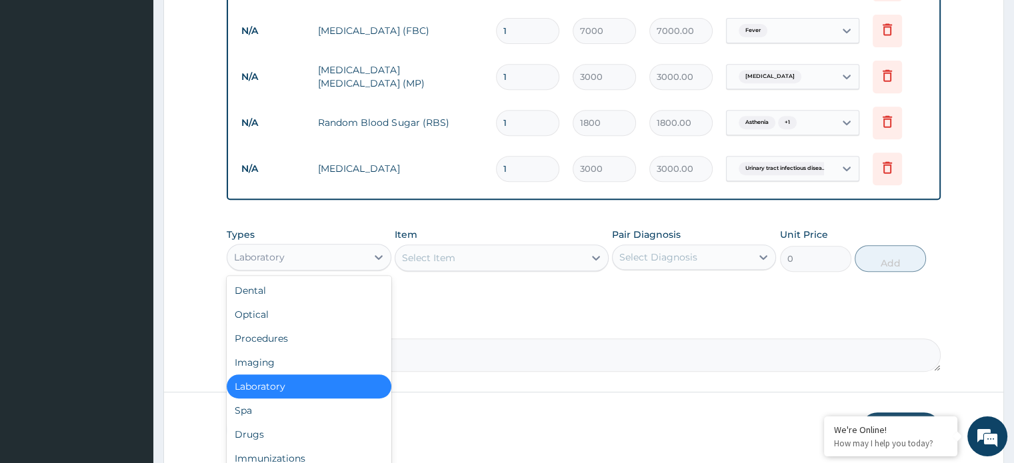
click at [269, 431] on div "Drugs" at bounding box center [309, 435] width 164 height 24
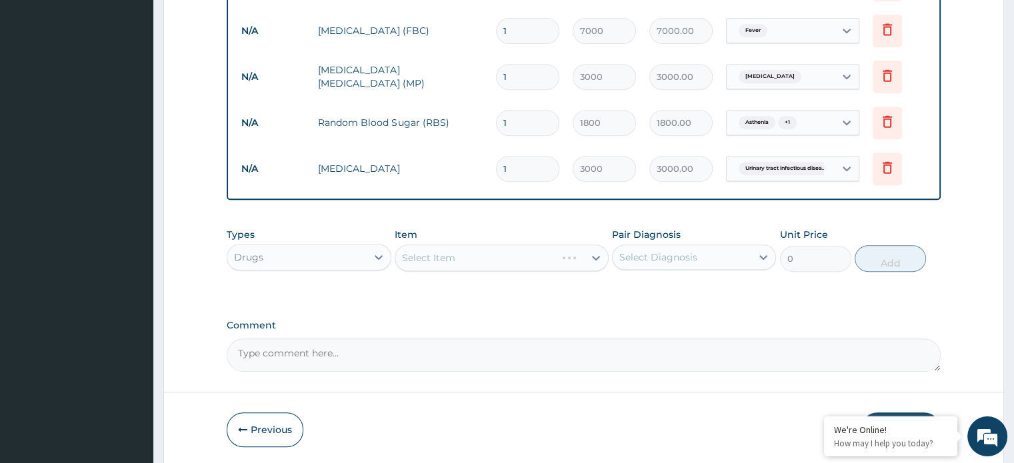
click at [459, 255] on div "Select Item" at bounding box center [502, 258] width 214 height 27
click at [587, 248] on div "Select Item" at bounding box center [502, 258] width 214 height 27
click at [597, 255] on div "Select Item" at bounding box center [502, 258] width 214 height 27
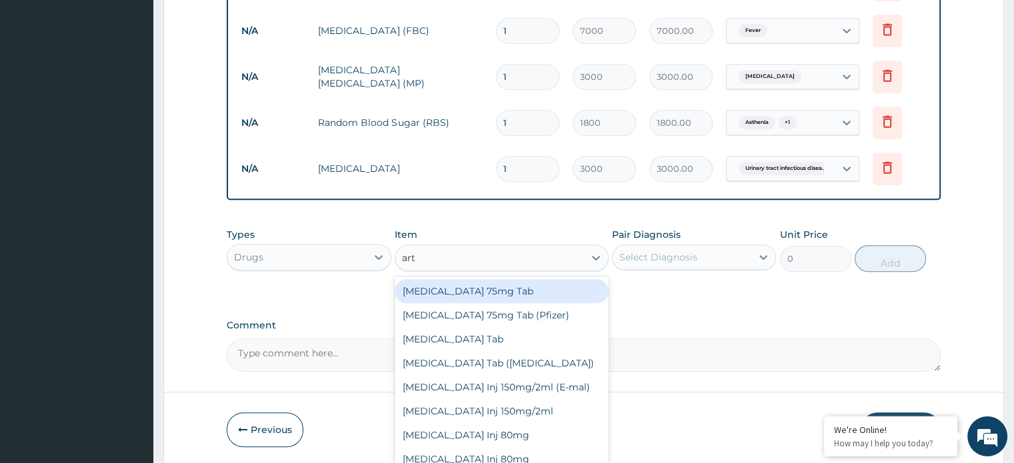
type input "arte"
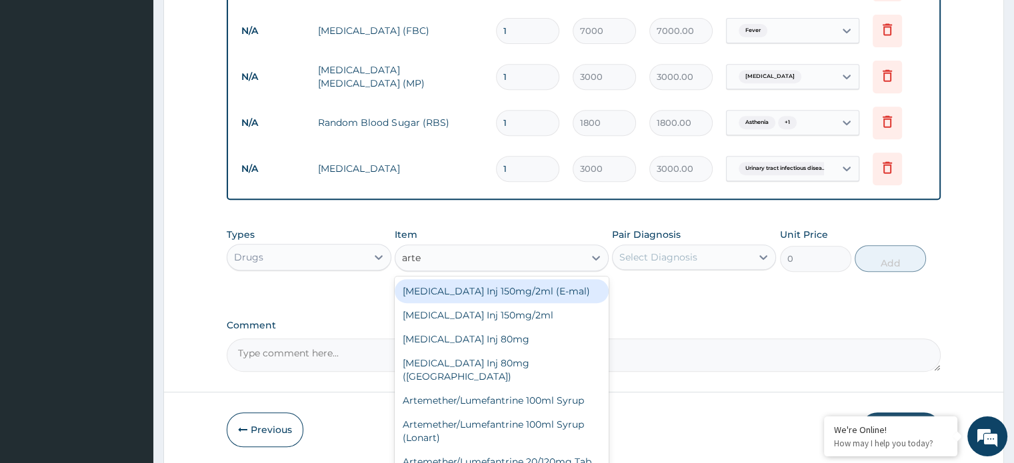
click at [474, 337] on div "Artemether Inj 80mg" at bounding box center [502, 339] width 214 height 24
type input "1500"
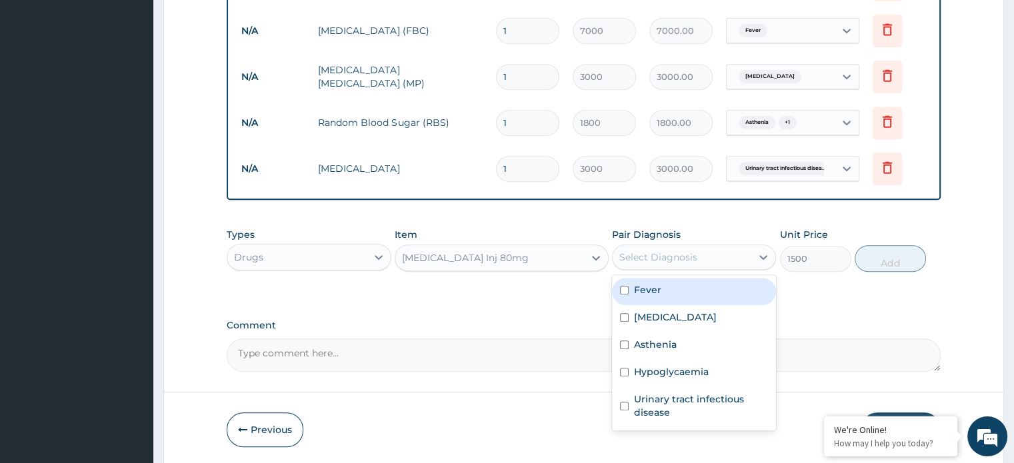
click at [637, 312] on label "Malaria" at bounding box center [675, 317] width 83 height 13
checkbox input "true"
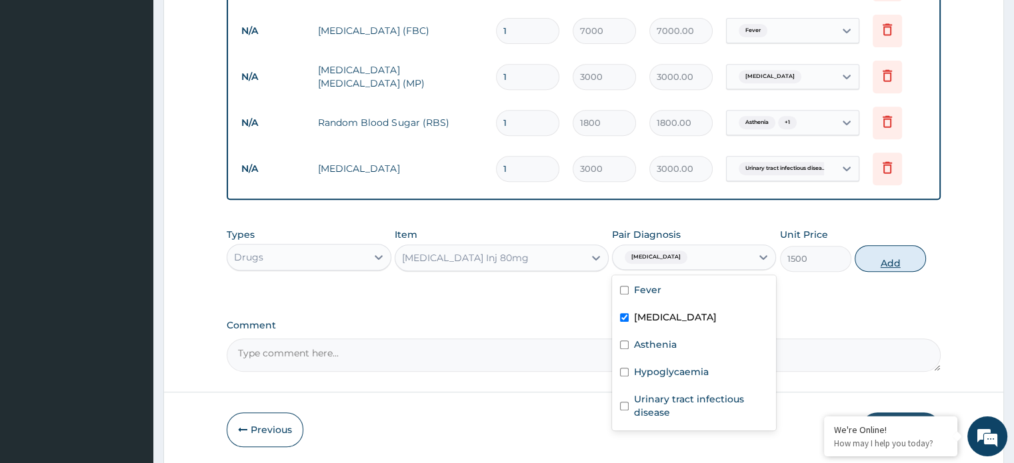
click at [877, 256] on button "Add" at bounding box center [890, 258] width 71 height 27
type input "0"
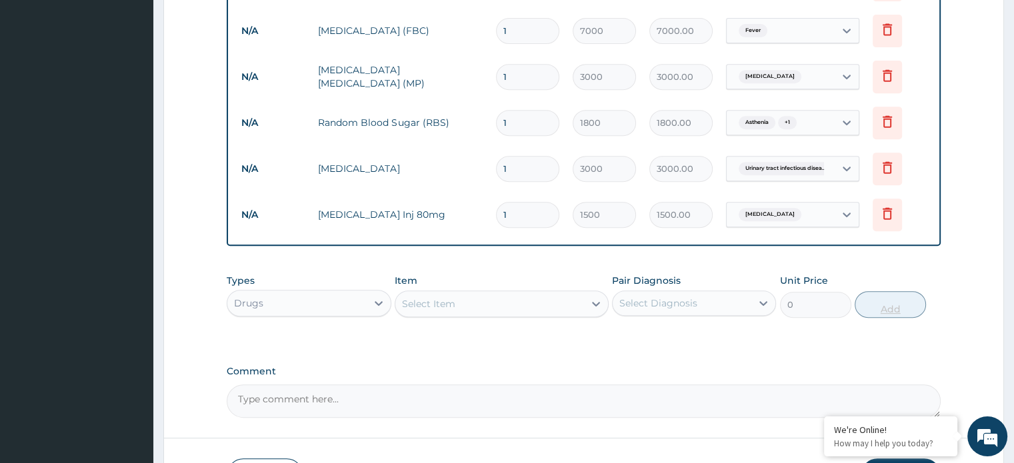
type input "0.00"
type input "2"
type input "3000.00"
type input "2"
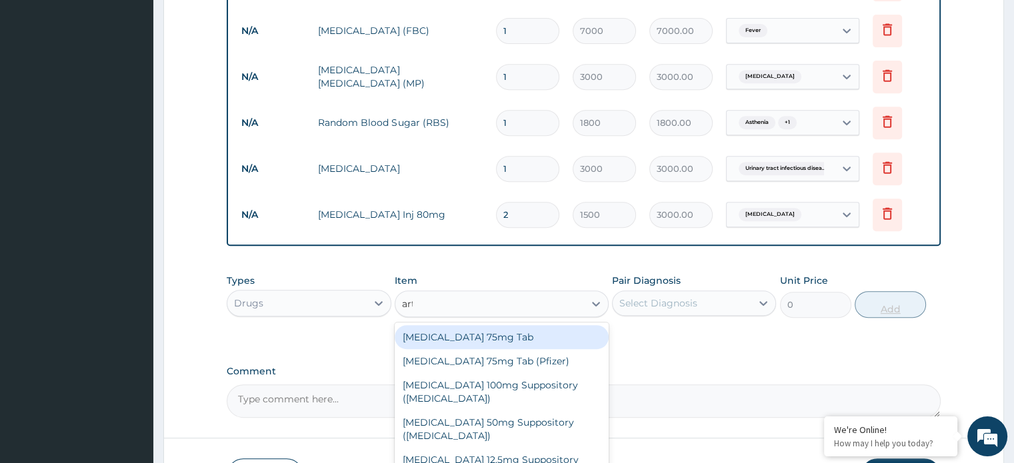
type input "arte"
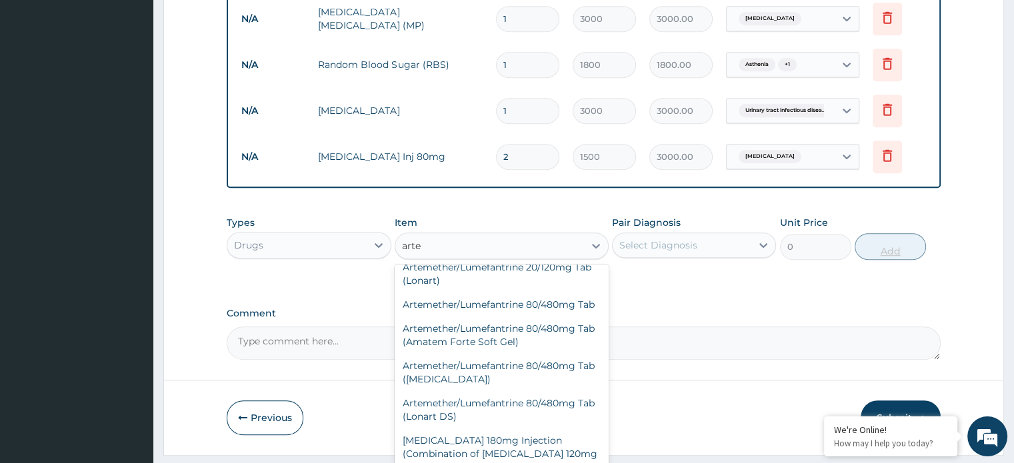
scroll to position [267, 0]
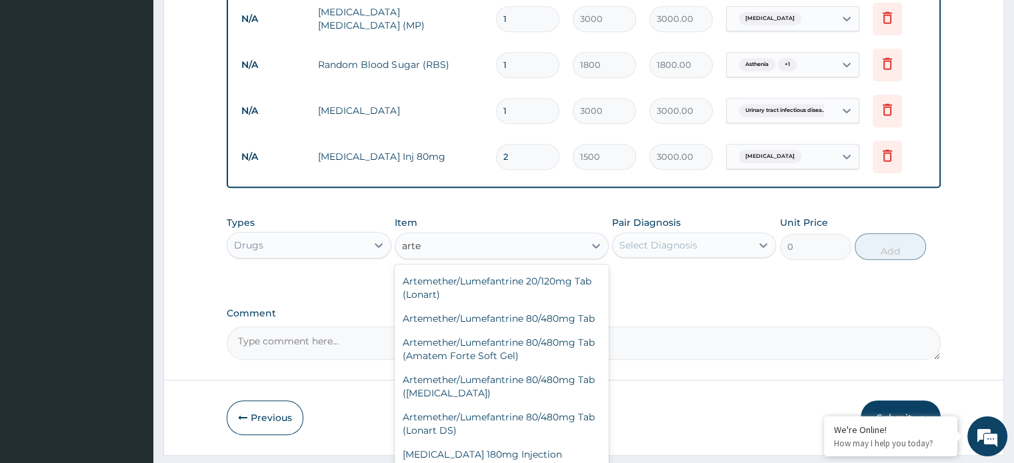
click at [493, 317] on div "Artemether/Lumefantrine 80/480mg Tab" at bounding box center [502, 319] width 214 height 24
type input "800"
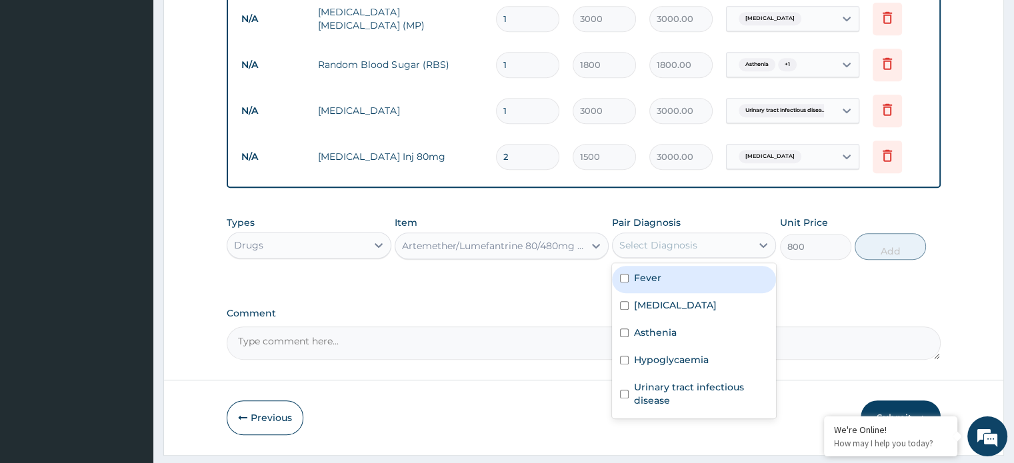
click at [642, 299] on label "Malaria" at bounding box center [675, 305] width 83 height 13
checkbox input "true"
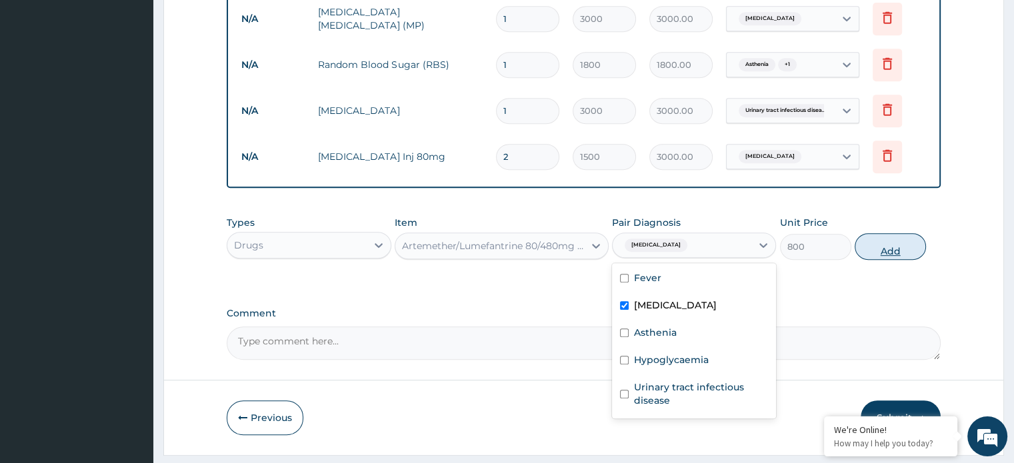
click at [883, 246] on button "Add" at bounding box center [890, 246] width 71 height 27
type input "0"
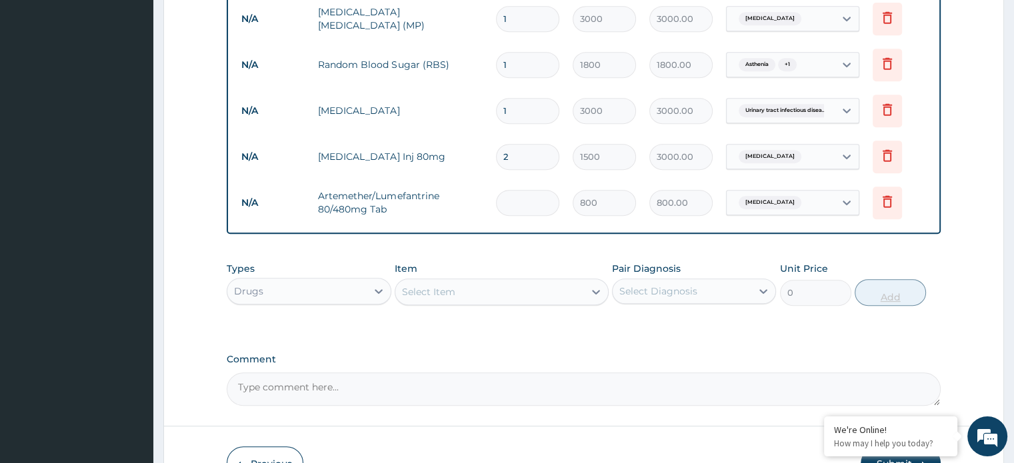
type input "0.00"
type input "6"
type input "4800.00"
type input "6"
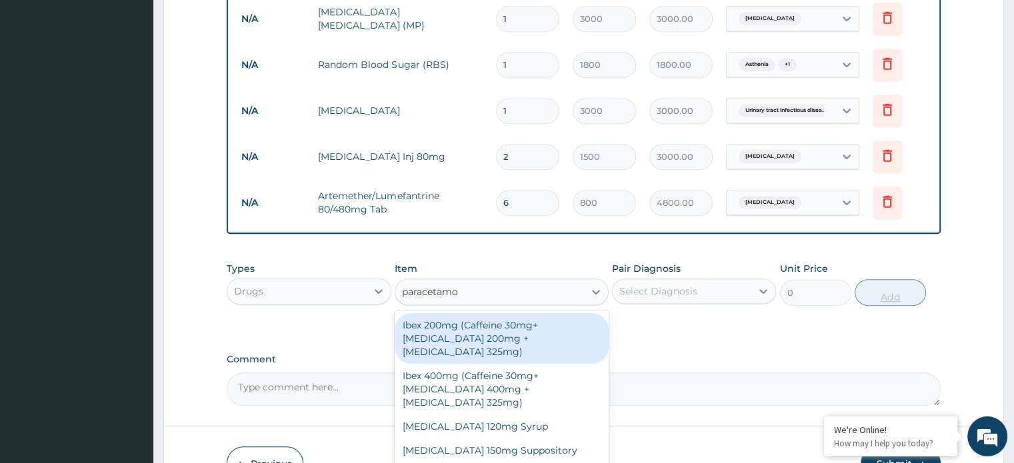
type input "paracetamol"
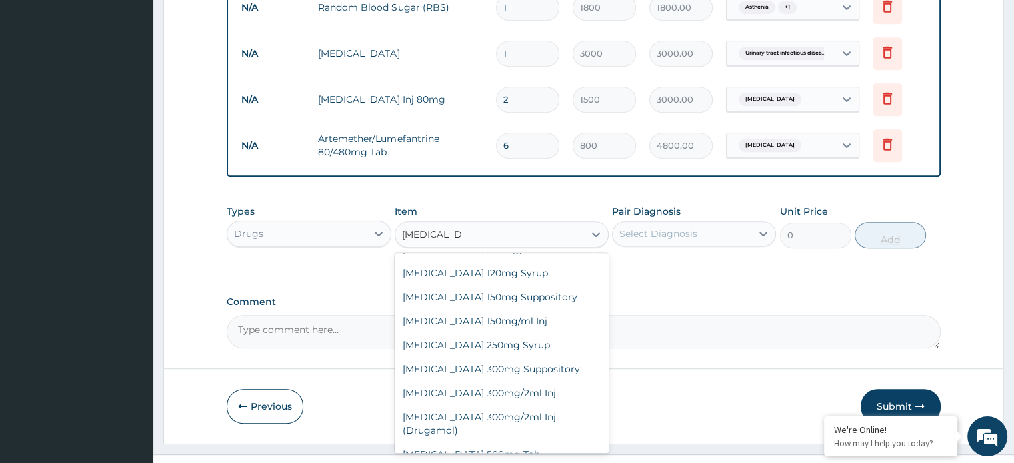
scroll to position [686, 0]
click at [517, 442] on div "Paracetamol 500mg Tab" at bounding box center [502, 454] width 214 height 24
type input "50"
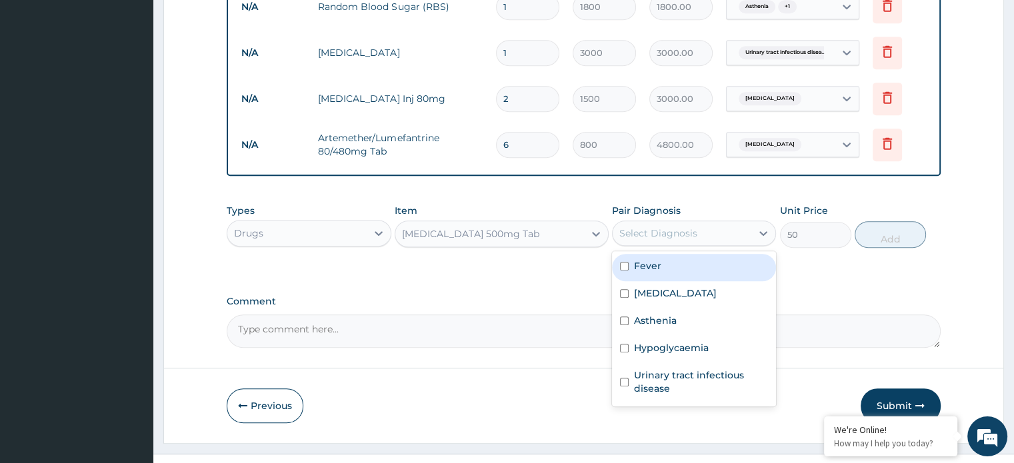
click at [624, 291] on input "checkbox" at bounding box center [624, 293] width 9 height 9
checkbox input "true"
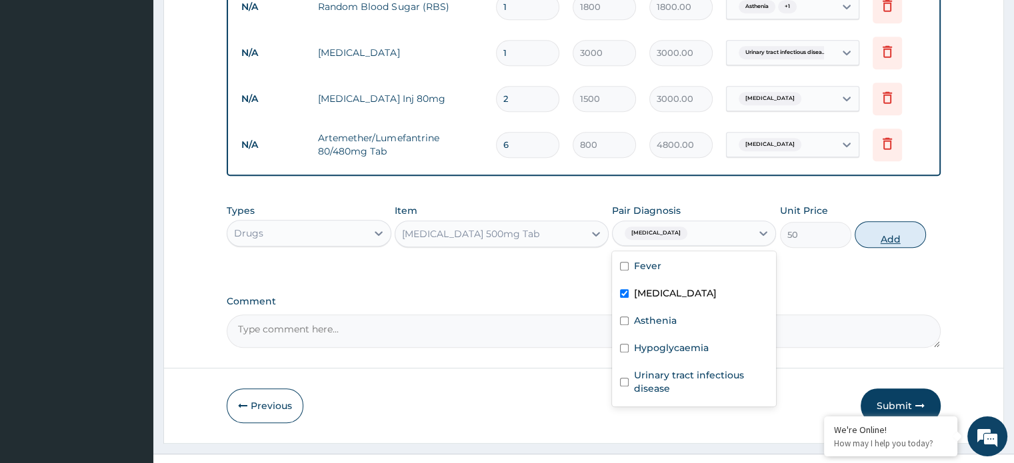
click at [873, 237] on button "Add" at bounding box center [890, 234] width 71 height 27
type input "0"
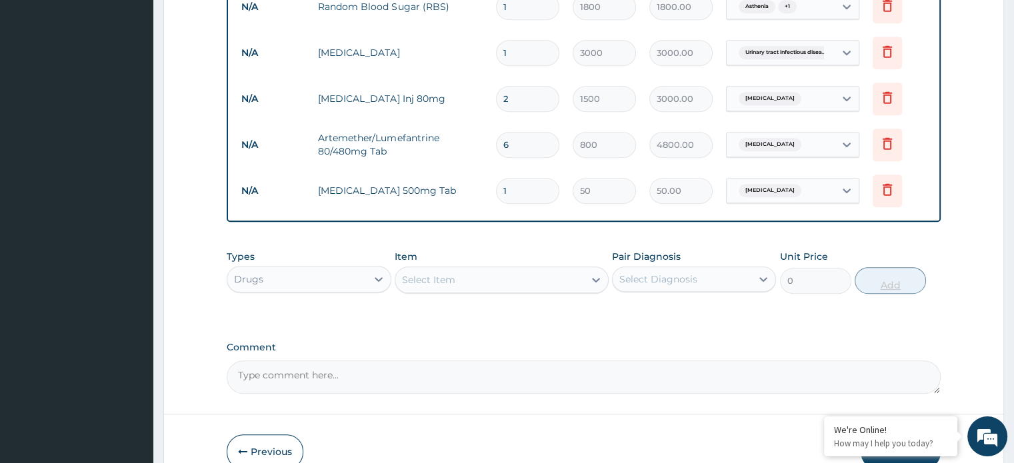
type input "18"
type input "900.00"
type input "18"
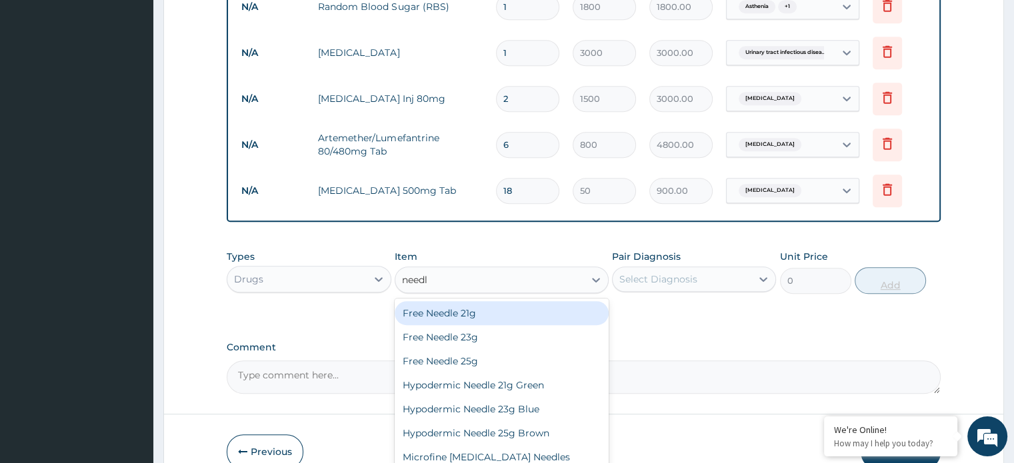
type input "needle"
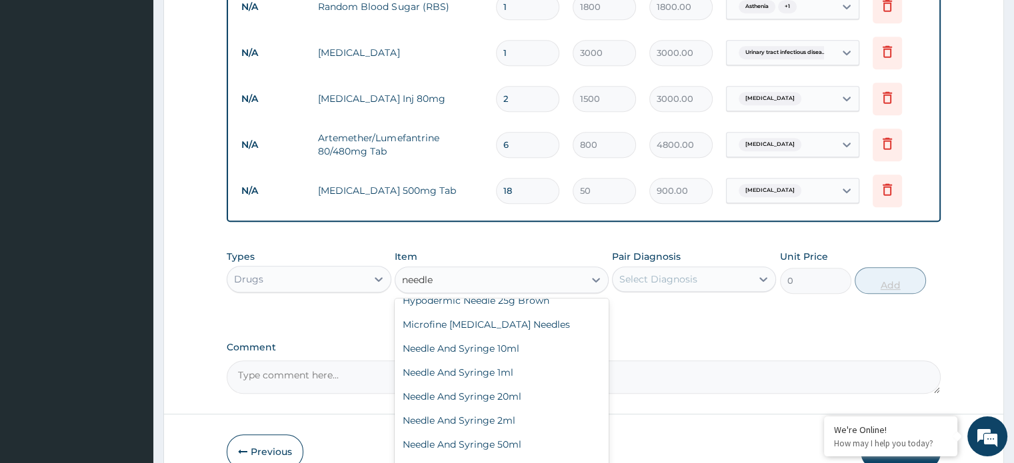
scroll to position [133, 0]
click at [523, 416] on div "Needle And Syringe 2ml" at bounding box center [502, 420] width 214 height 24
type input "150"
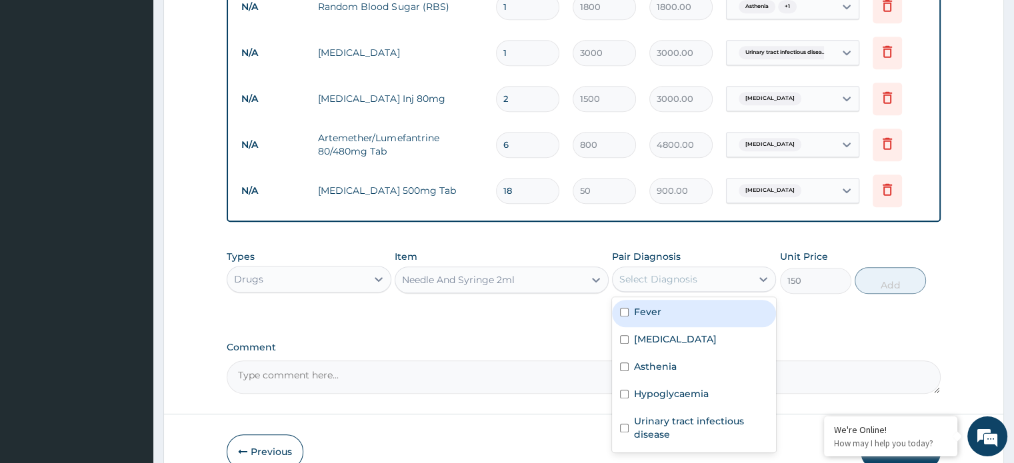
click at [624, 335] on input "checkbox" at bounding box center [624, 339] width 9 height 9
checkbox input "true"
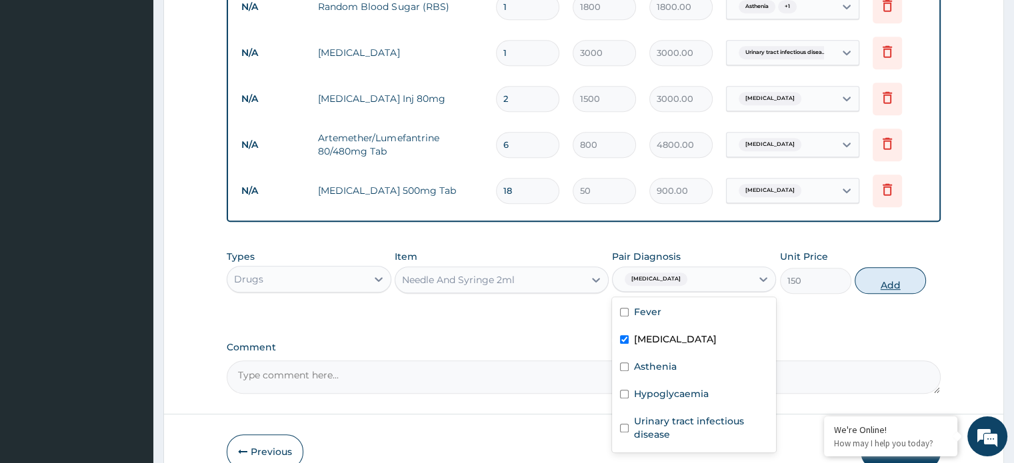
click at [877, 283] on button "Add" at bounding box center [890, 280] width 71 height 27
type input "0"
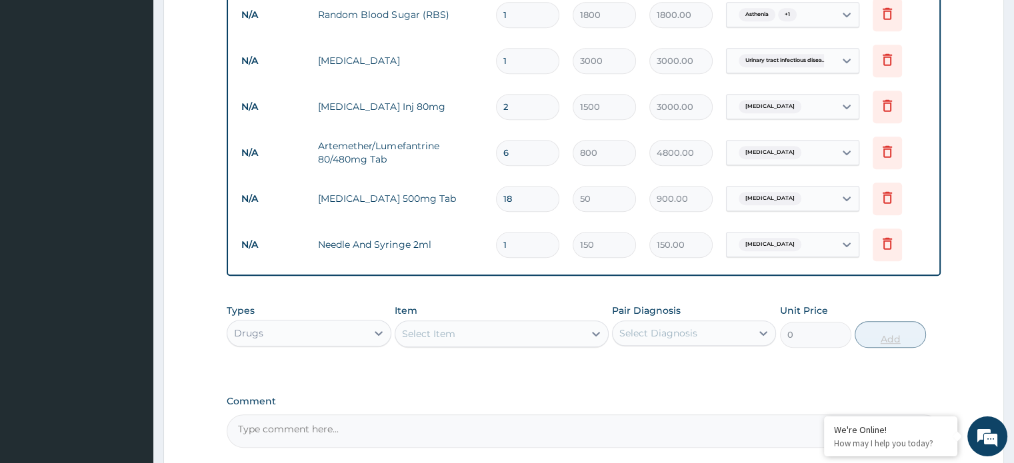
scroll to position [689, 0]
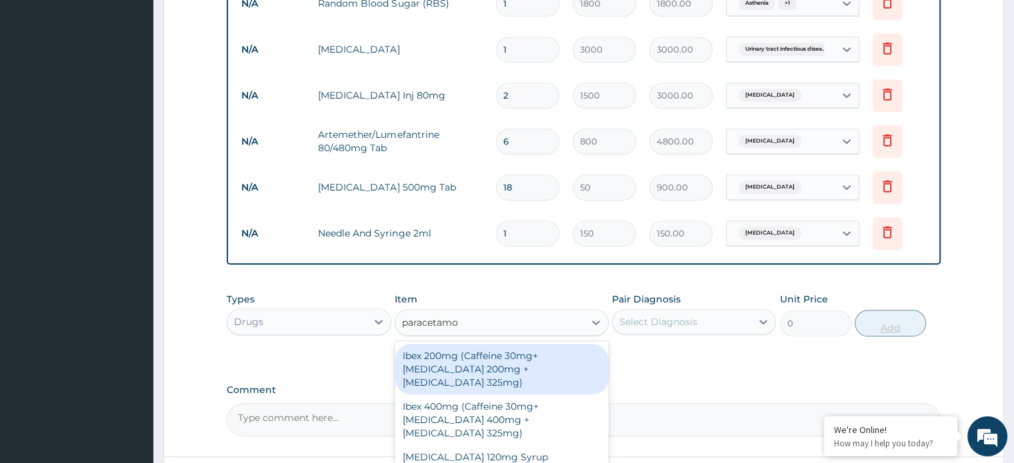
type input "paracetamol"
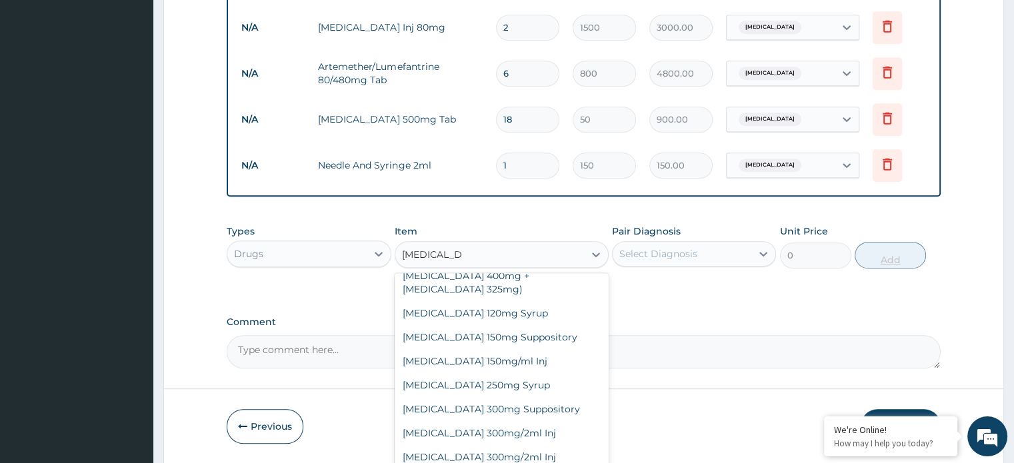
scroll to position [80, 0]
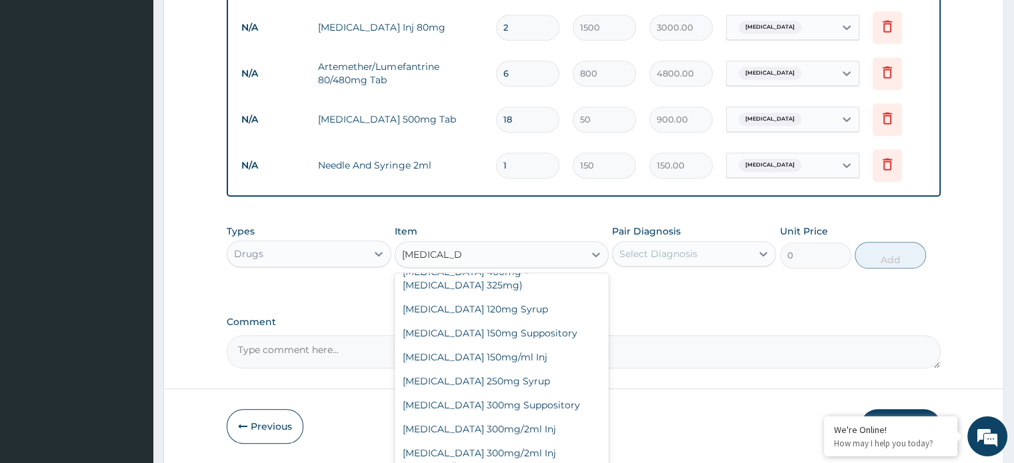
click at [545, 417] on div "Paracetamol 300mg/2ml Inj" at bounding box center [502, 429] width 214 height 24
type input "800"
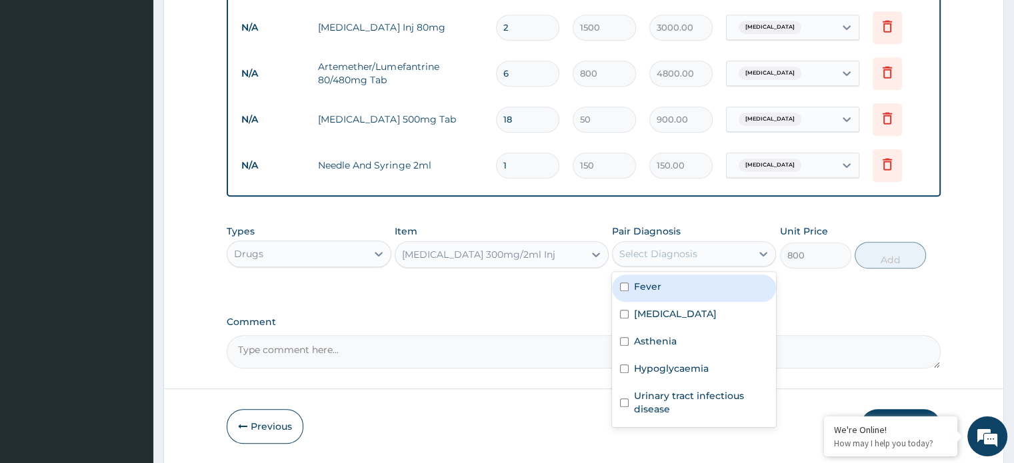
click at [639, 308] on label "Malaria" at bounding box center [675, 313] width 83 height 13
checkbox input "true"
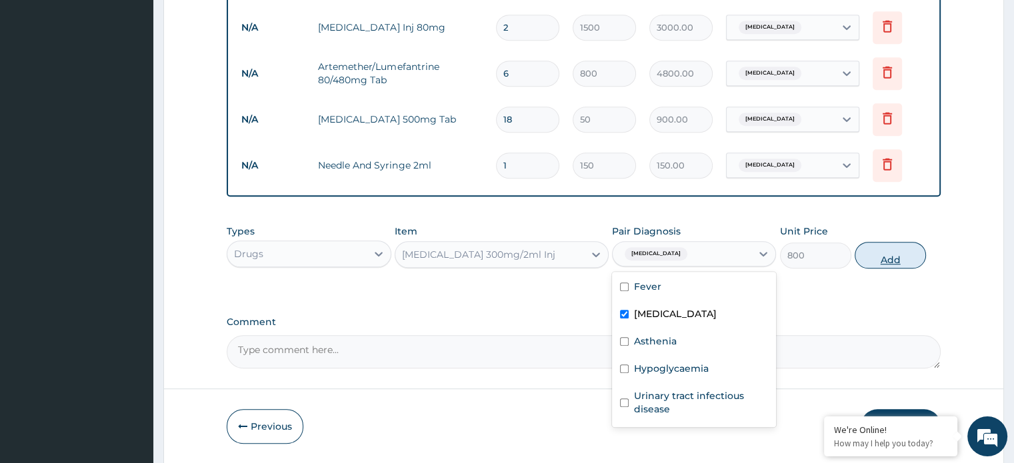
click at [869, 251] on button "Add" at bounding box center [890, 255] width 71 height 27
type input "0"
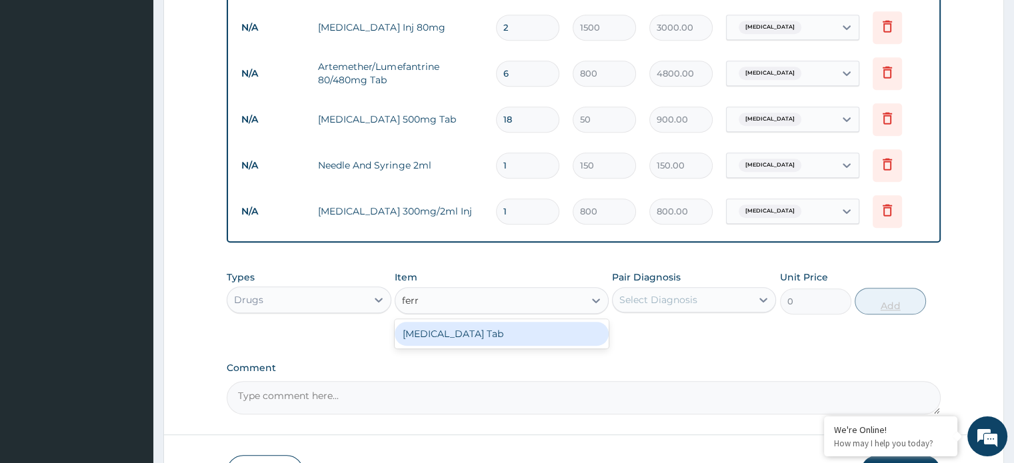
type input "ferro"
click at [517, 335] on div "Ferrous Sulphate Tab" at bounding box center [502, 334] width 214 height 24
type input "120"
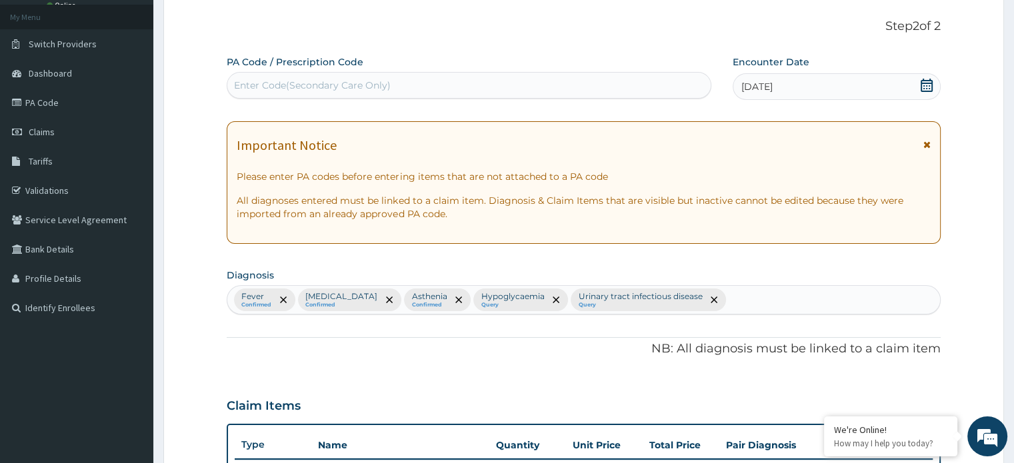
scroll to position [76, 0]
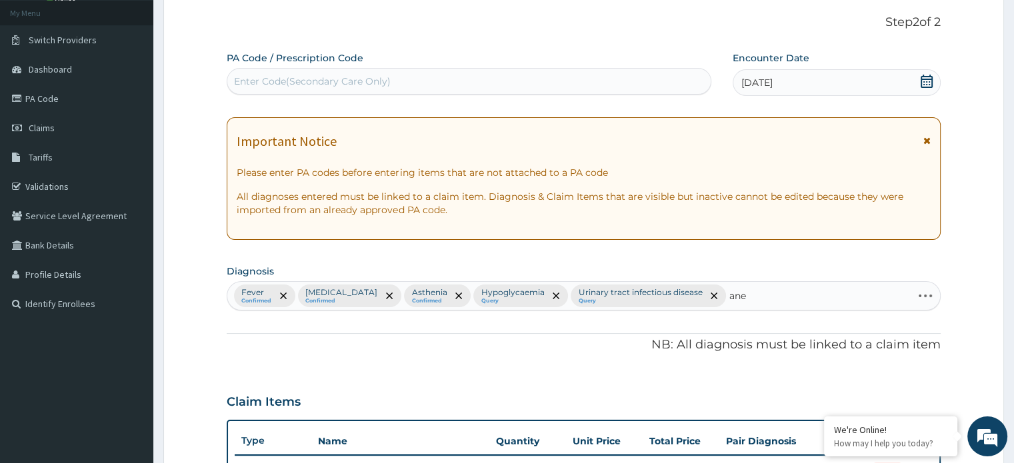
type input "anem"
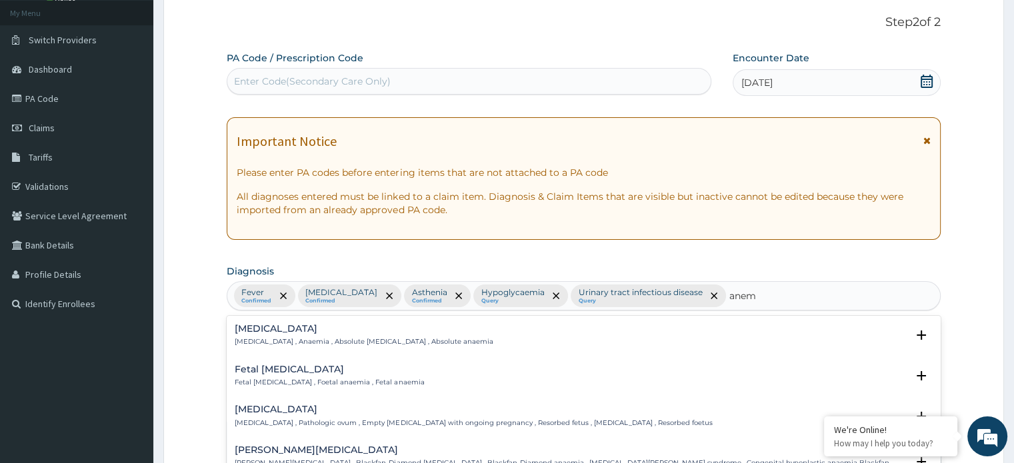
click at [397, 337] on p "Anemia , Anaemia , Absolute anemia , Absolute anaemia" at bounding box center [364, 341] width 258 height 9
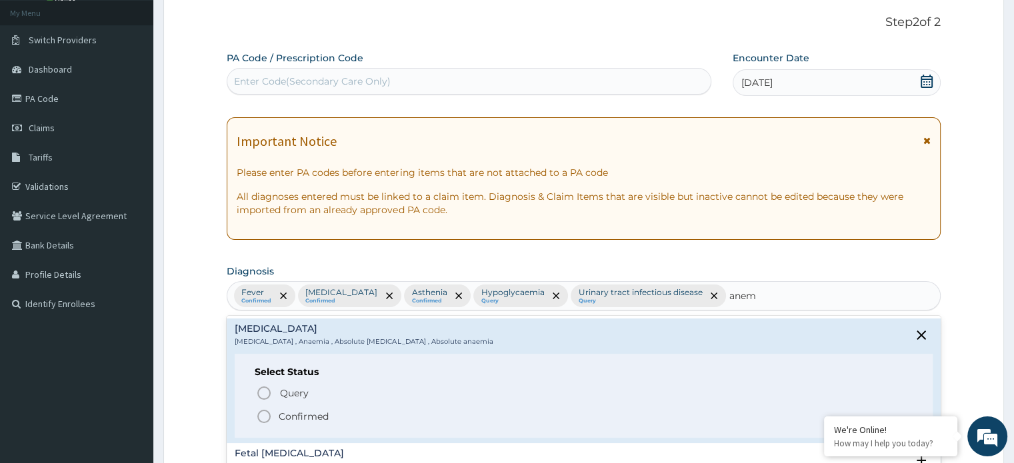
click at [292, 414] on p "Confirmed" at bounding box center [304, 416] width 50 height 13
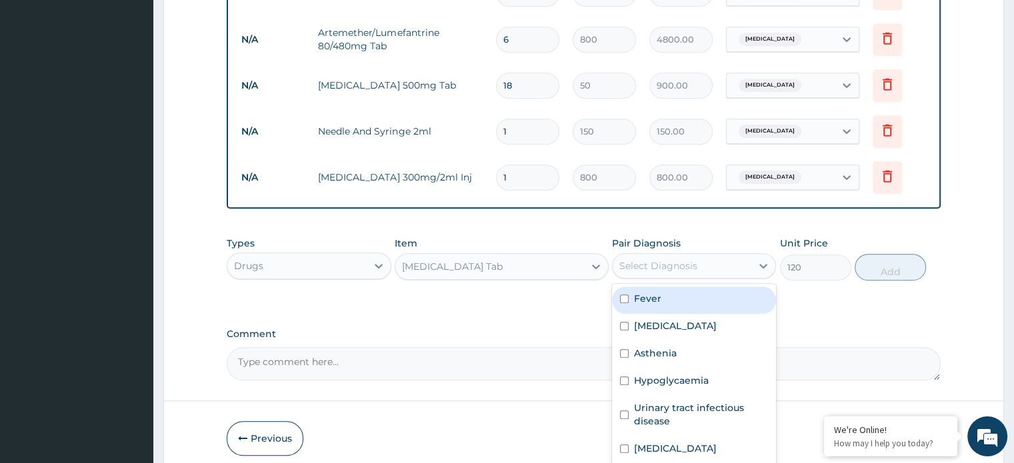
scroll to position [801, 0]
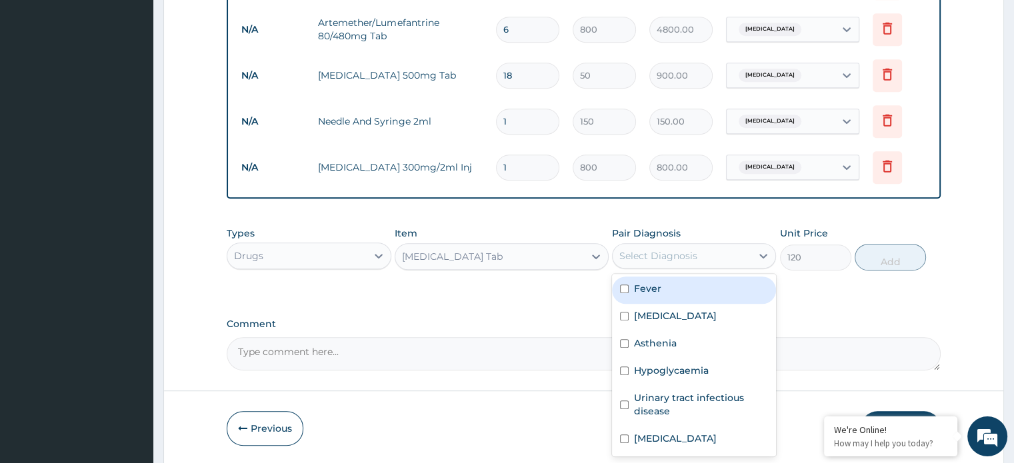
click at [647, 439] on label "Anemia" at bounding box center [675, 438] width 83 height 13
checkbox input "true"
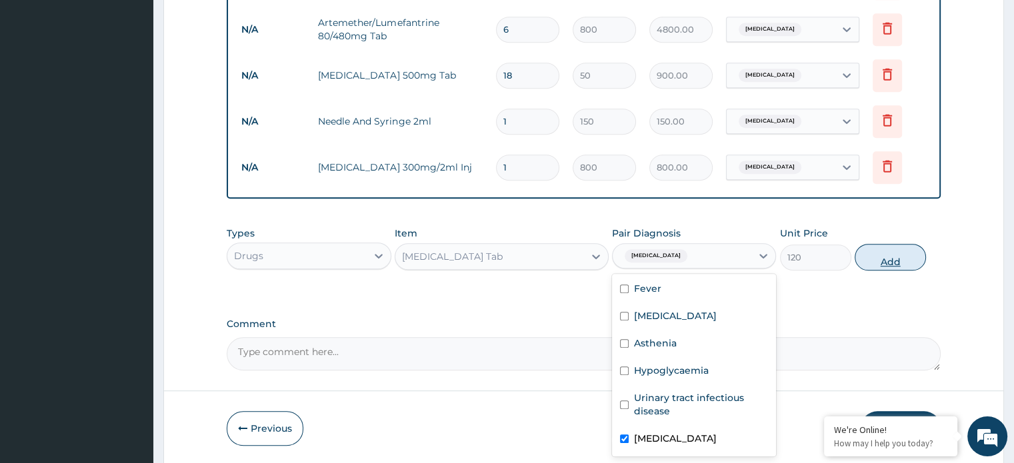
click at [880, 259] on button "Add" at bounding box center [890, 257] width 71 height 27
type input "0"
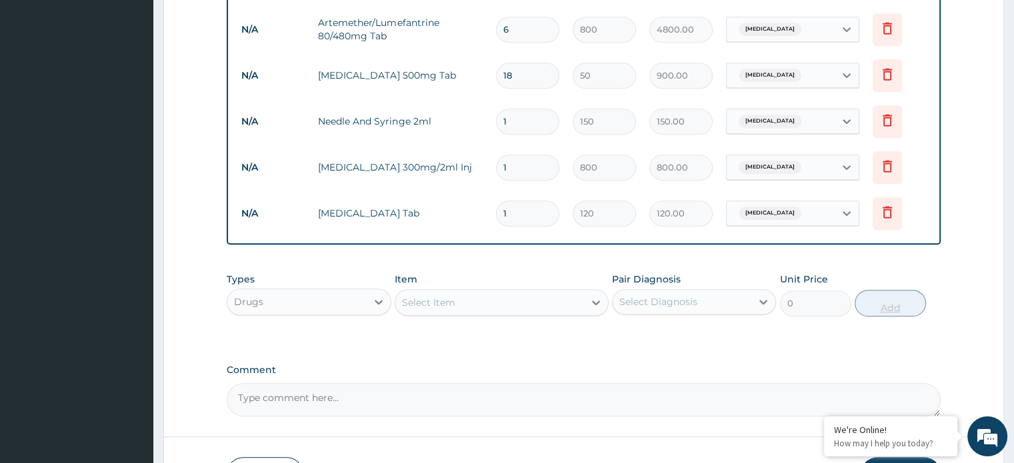
type input "0.00"
type input "2"
type input "240.00"
type input "20"
type input "2400.00"
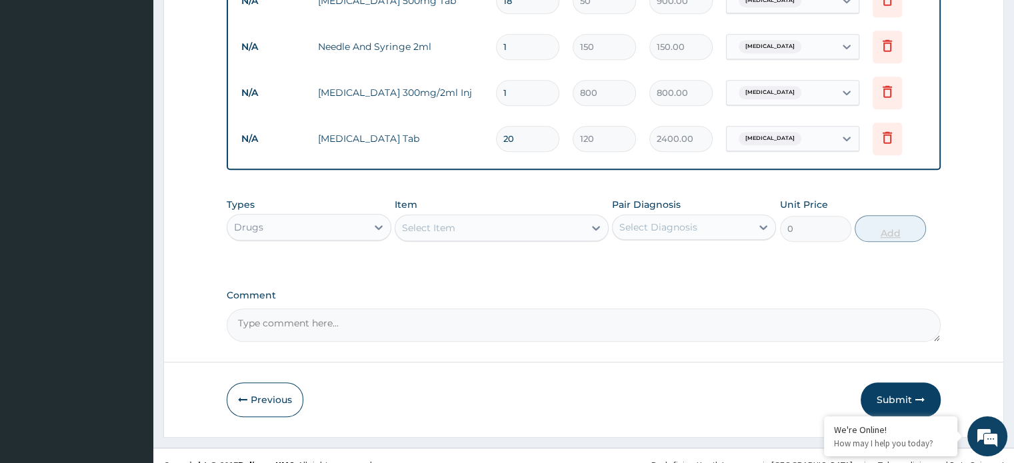
scroll to position [873, 0]
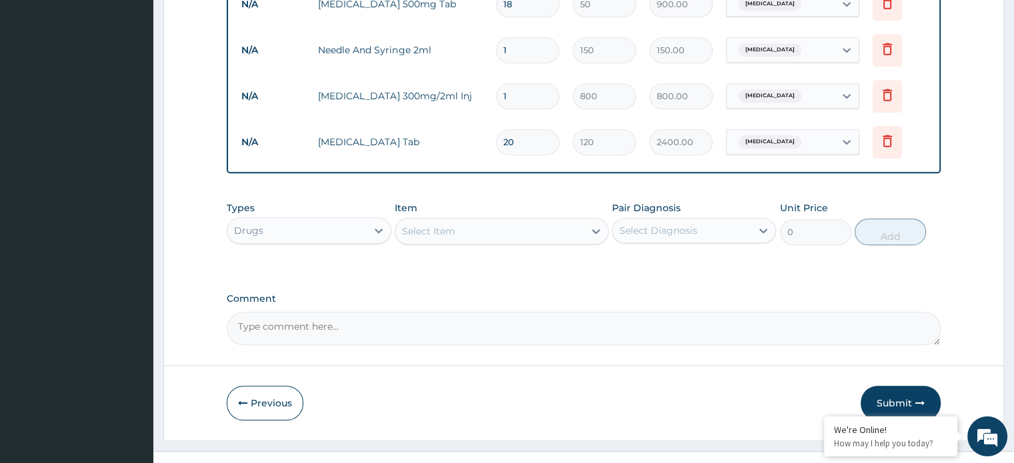
type input "20"
click at [399, 321] on textarea "Comment" at bounding box center [583, 328] width 713 height 33
click at [525, 320] on textarea "artemether 80mg injection---160mg(80mg x 2) start" at bounding box center [583, 328] width 713 height 33
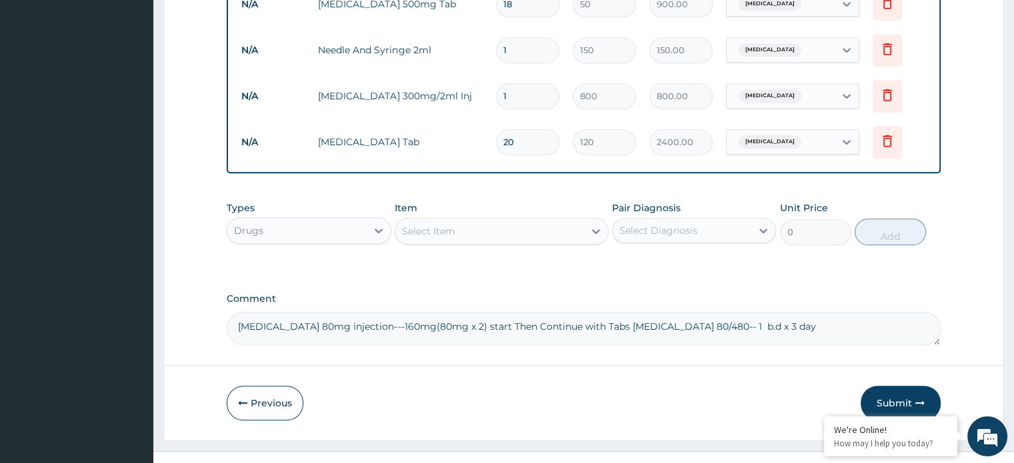
type textarea "artemether 80mg injection---160mg(80mg x 2) start Then Continue with Tabs Artem…"
click at [886, 397] on button "Submit" at bounding box center [901, 403] width 80 height 35
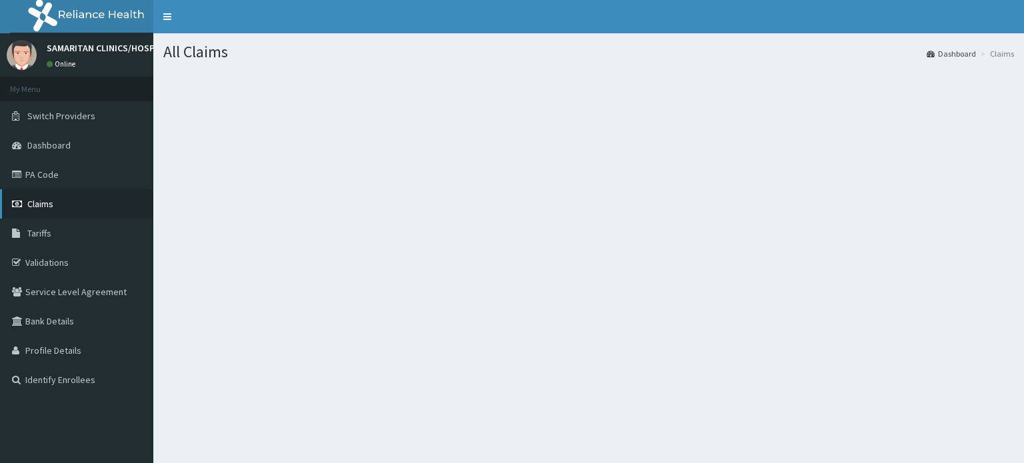
click at [43, 205] on span "Claims" at bounding box center [40, 204] width 26 height 12
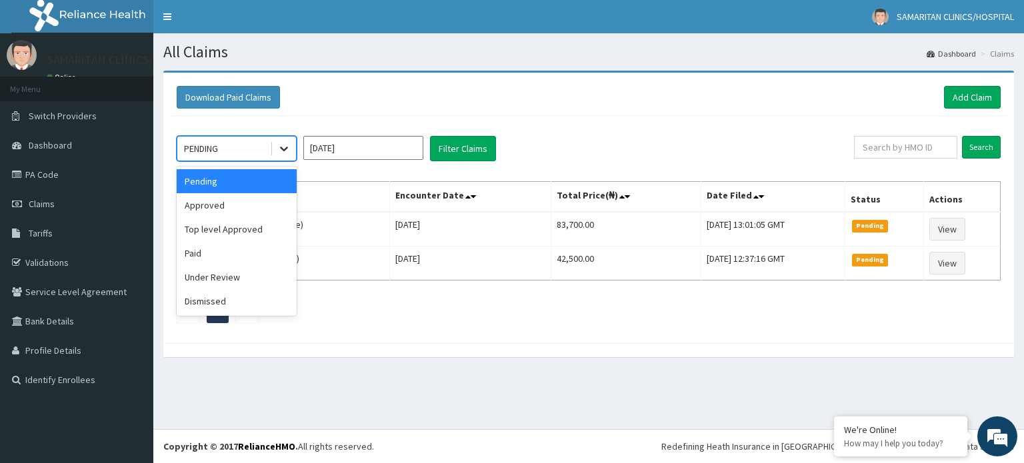
click at [286, 149] on icon at bounding box center [283, 148] width 13 height 13
click at [259, 203] on div "Approved" at bounding box center [237, 205] width 120 height 24
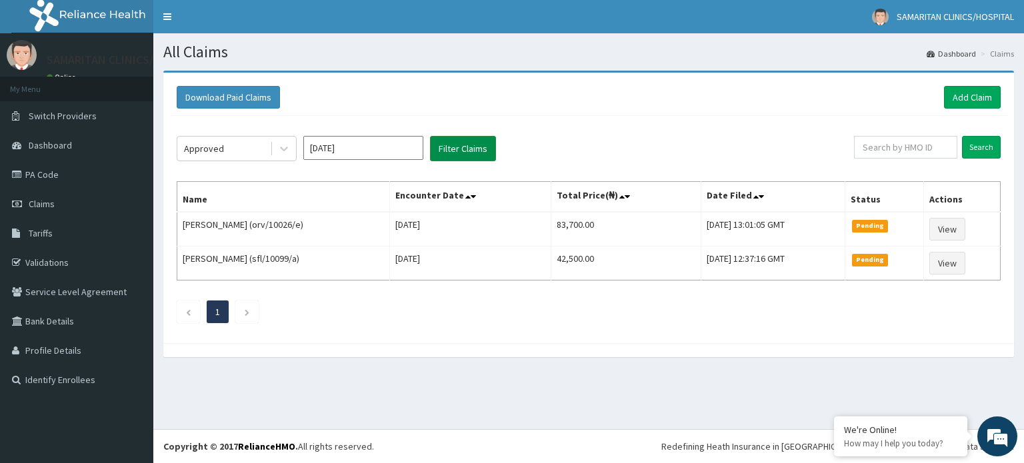
click at [461, 151] on button "Filter Claims" at bounding box center [463, 148] width 66 height 25
